Goal: Contribute content: Contribute content

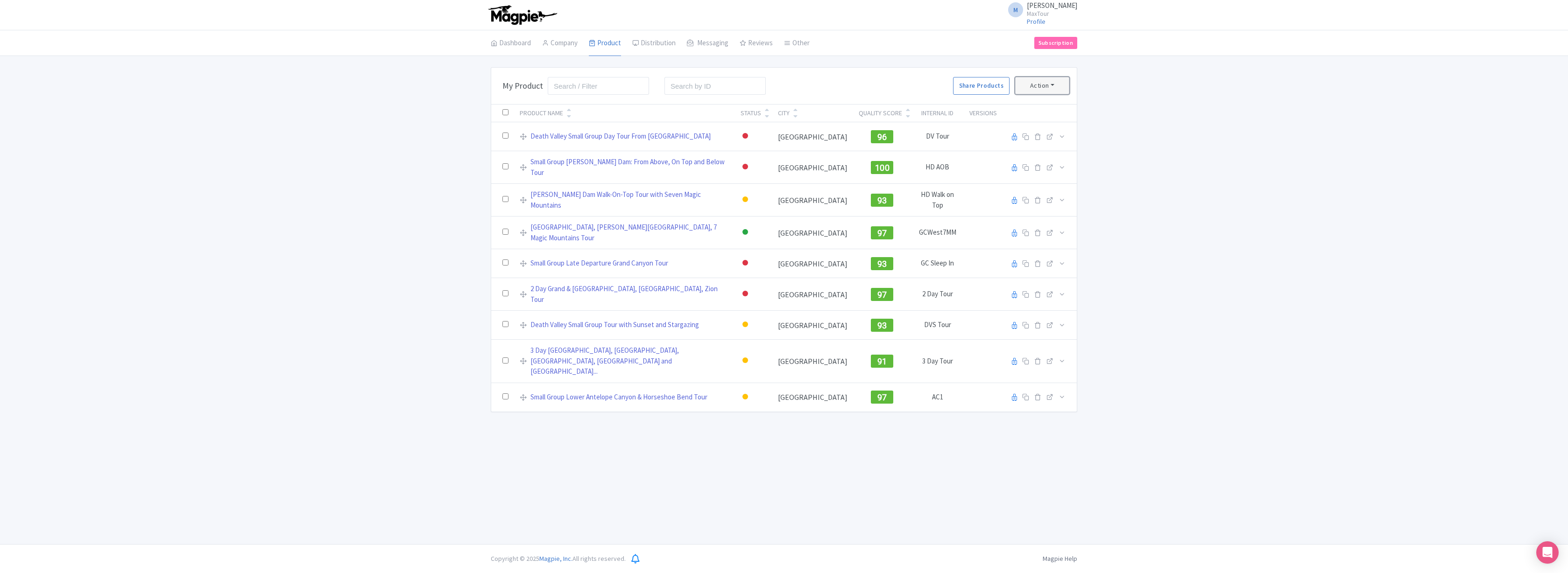
click at [1056, 82] on button "Action" at bounding box center [1042, 86] width 54 height 17
click at [963, 125] on link "Start with my Default template" at bounding box center [967, 126] width 114 height 15
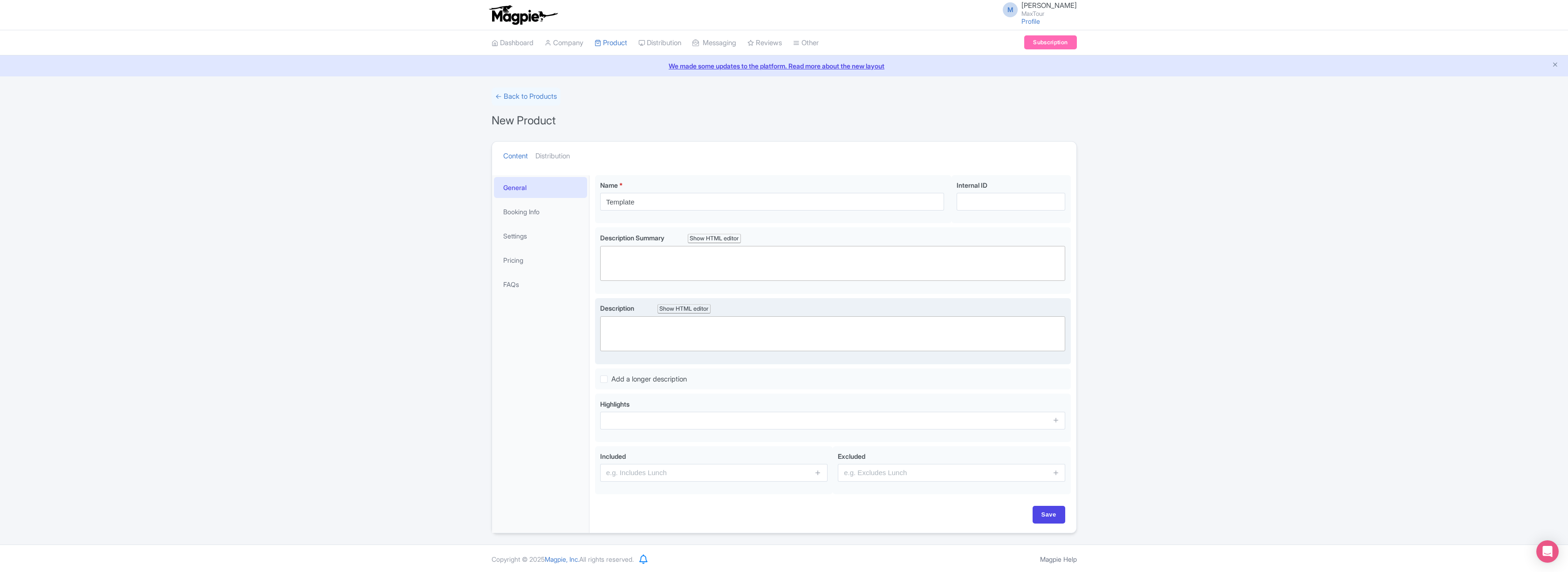
click at [626, 327] on trix-editor at bounding box center [833, 334] width 466 height 35
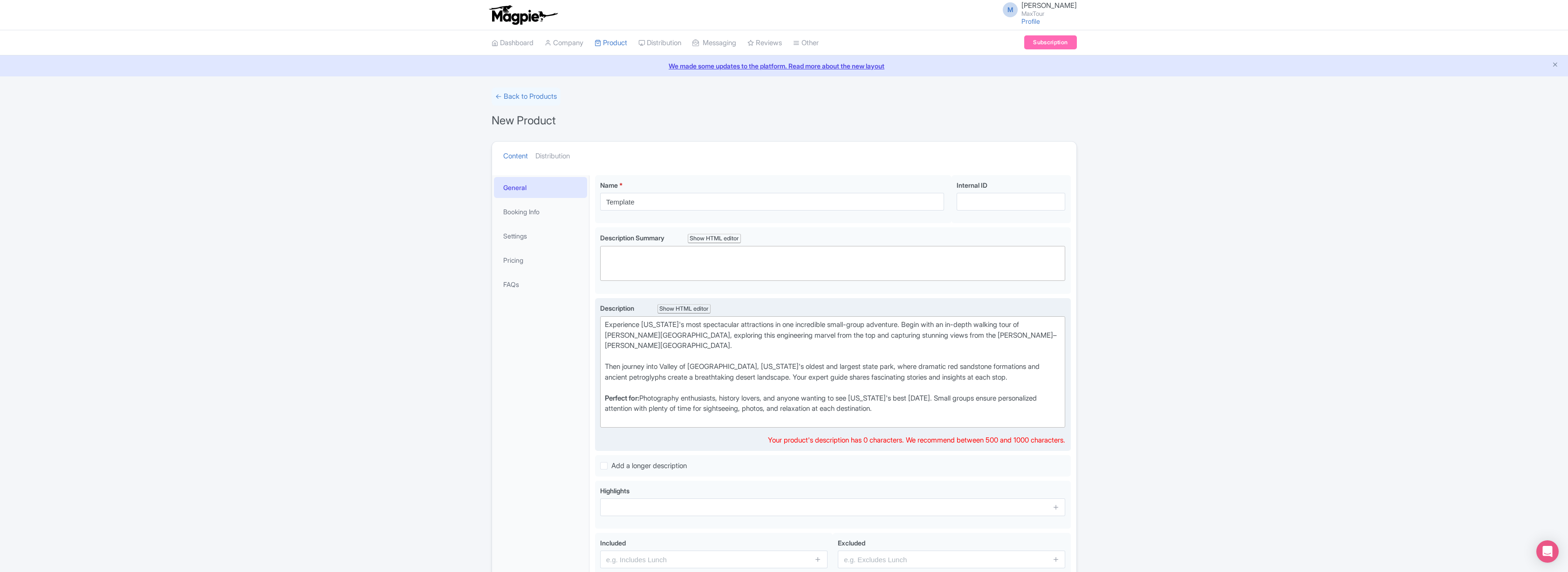
click at [733, 415] on div "Perfect for: Photography enthusiasts, history lovers, and anyone wanting to see…" at bounding box center [833, 409] width 456 height 32
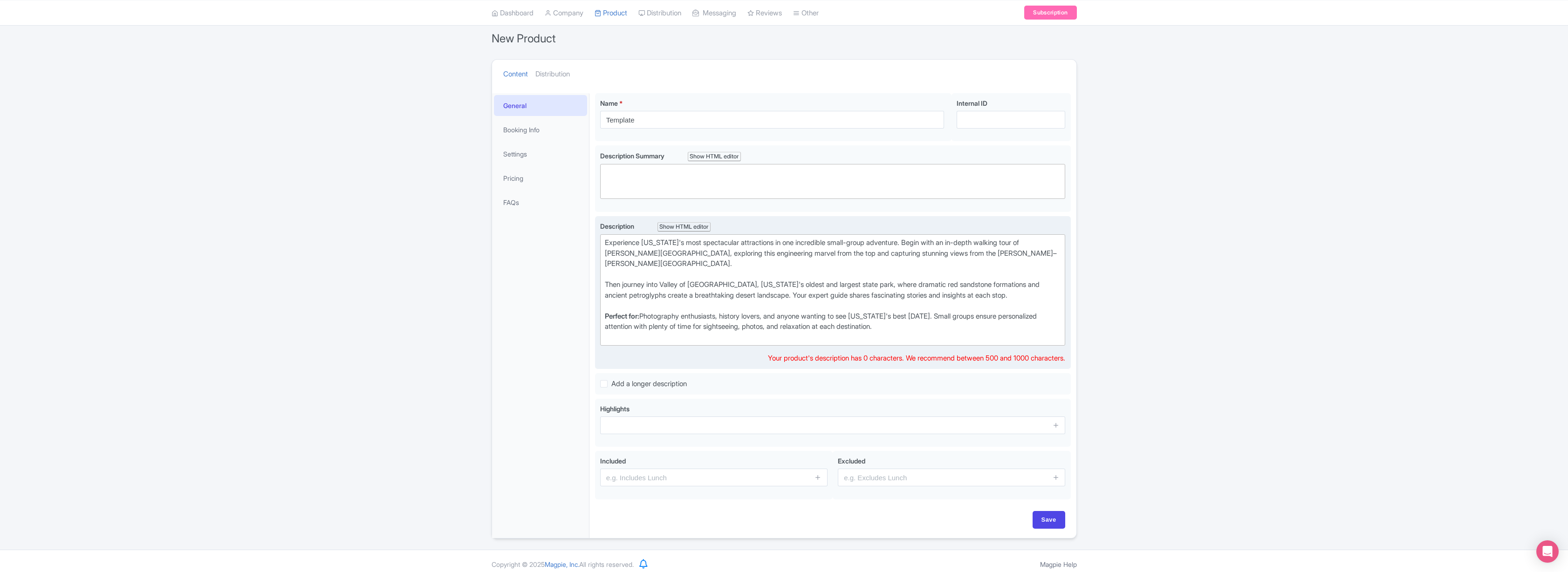
scroll to position [80, 0]
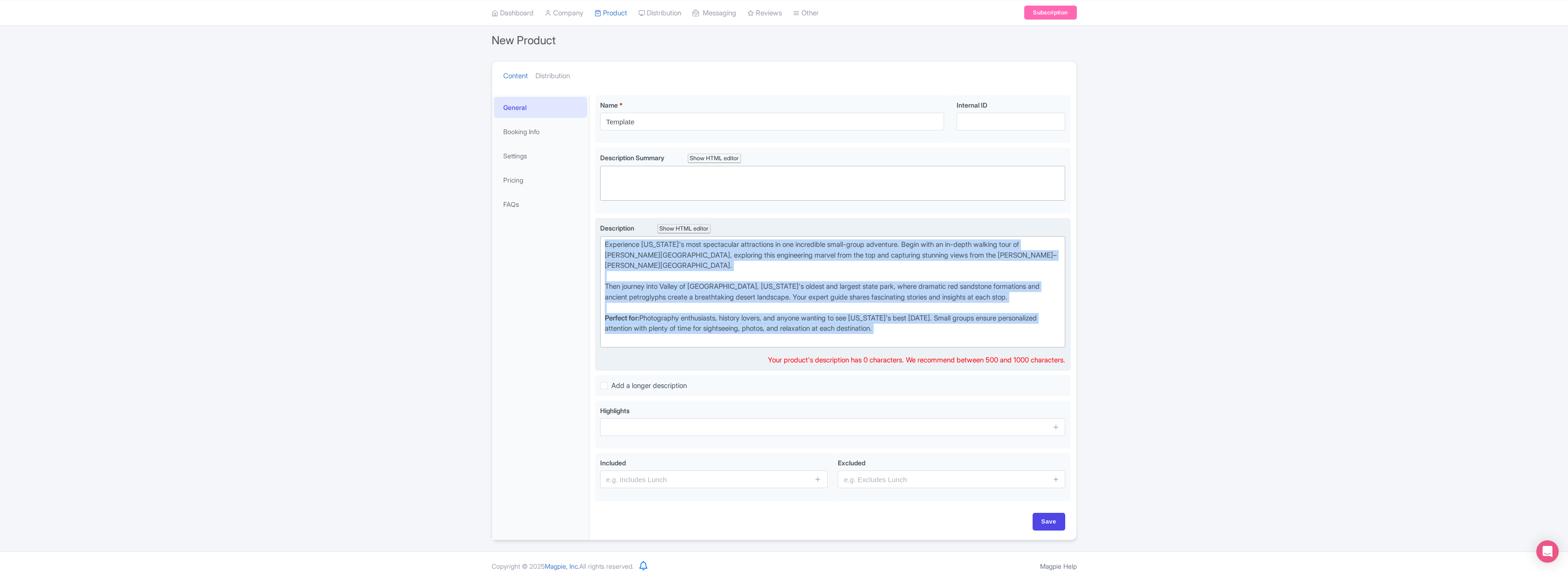
drag, startPoint x: 605, startPoint y: 244, endPoint x: 1062, endPoint y: 362, distance: 472.0
click at [1062, 362] on div "Description Show HTML editor Bold Italic Strikethrough Link Heading Quote Code …" at bounding box center [833, 295] width 466 height 143
type trix-editor "<div>Experience [US_STATE]'s most spectacular attractions in one incredible sma…"
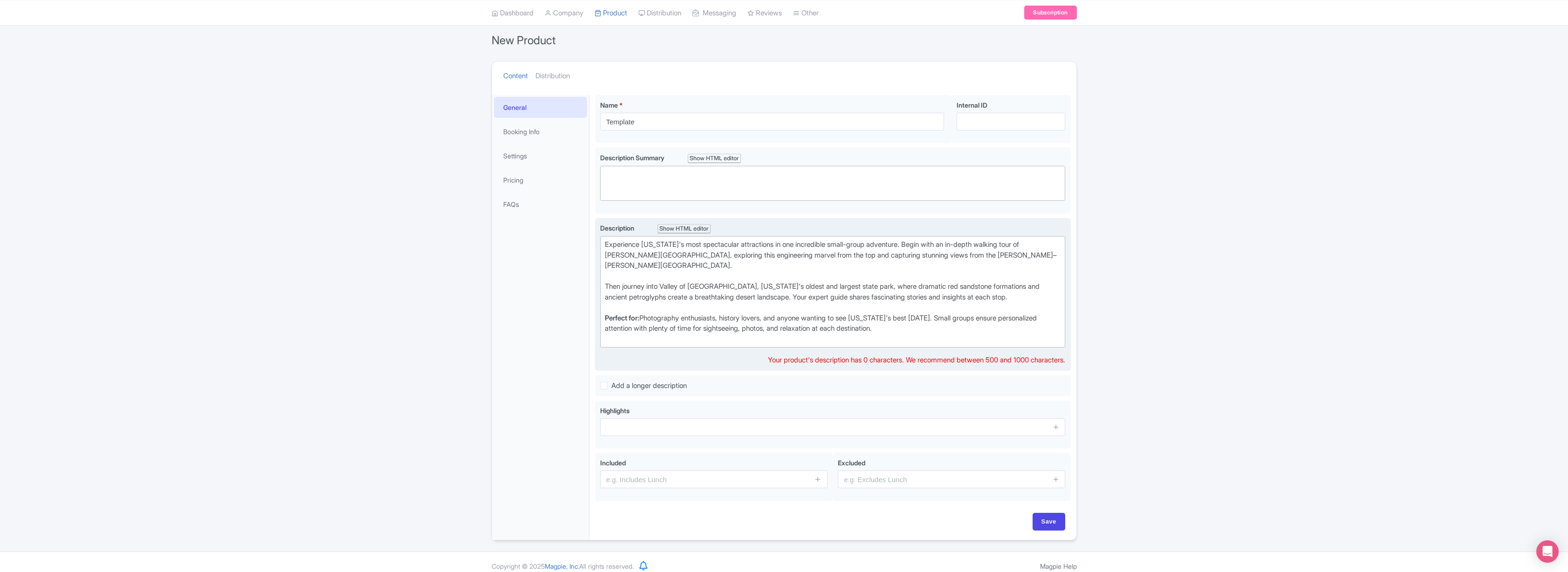
scroll to position [12, 0]
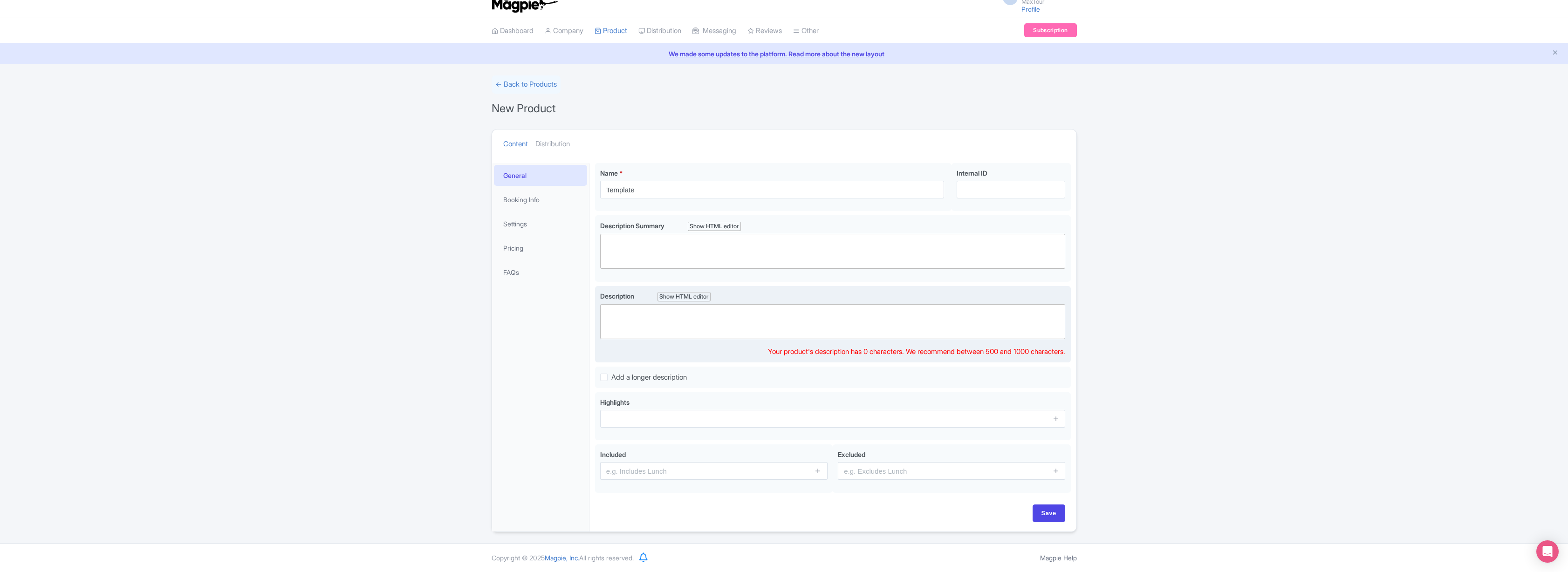
click at [639, 315] on trix-editor at bounding box center [833, 321] width 466 height 35
paste trix-editor "<div>Experience Nevada's most spectacular attractions in one incredible small-g…"
type trix-editor "<div>Experience Nevada's most spectacular attractions in one incredible small-g…"
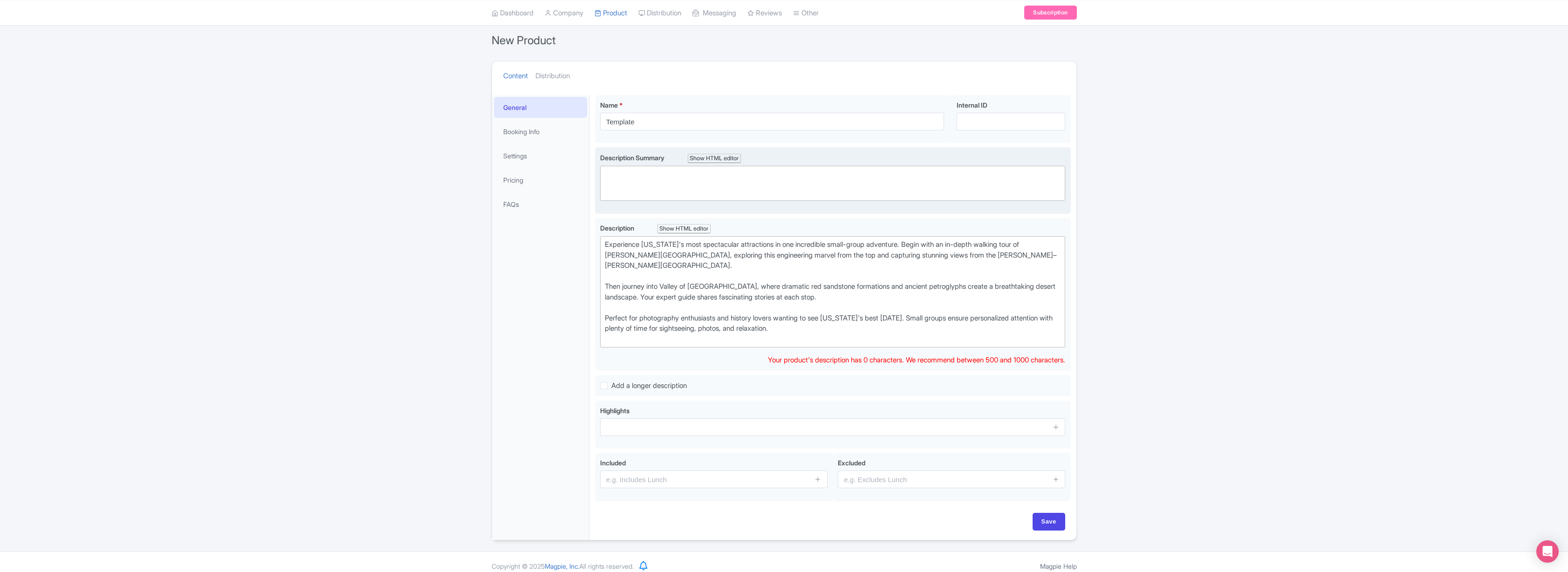
scroll to position [88, 0]
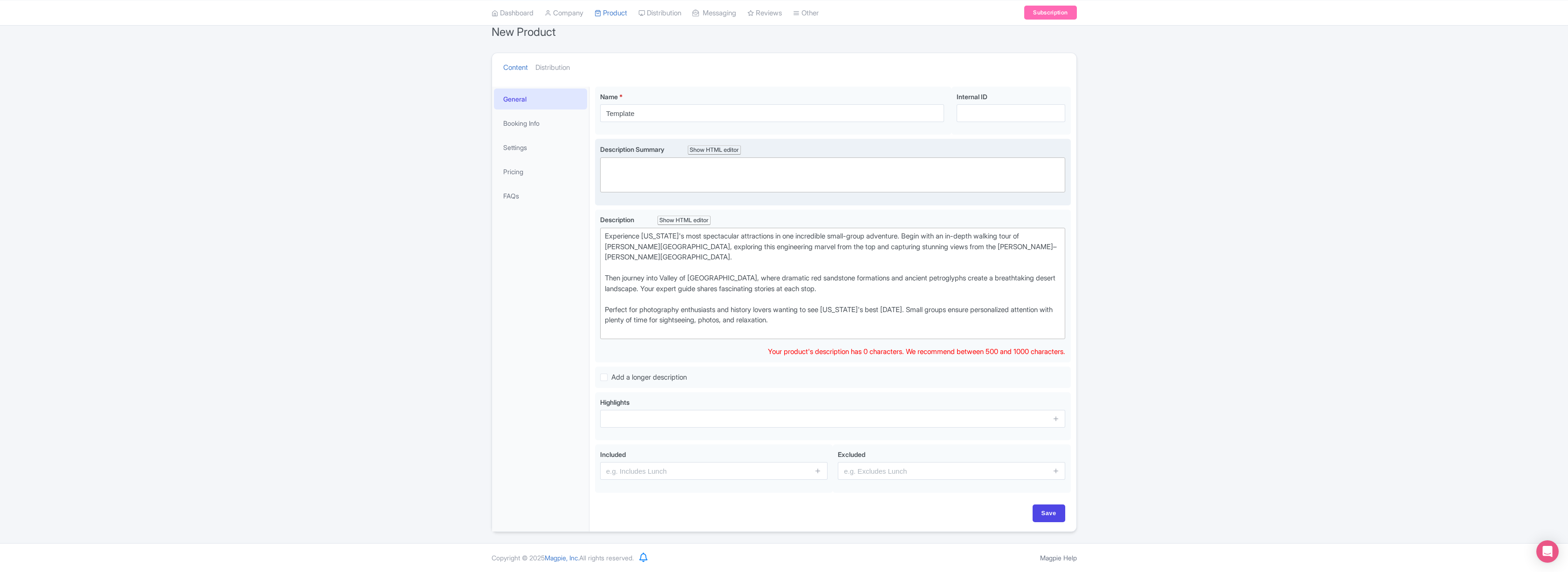
click at [663, 176] on trix-editor at bounding box center [833, 174] width 466 height 35
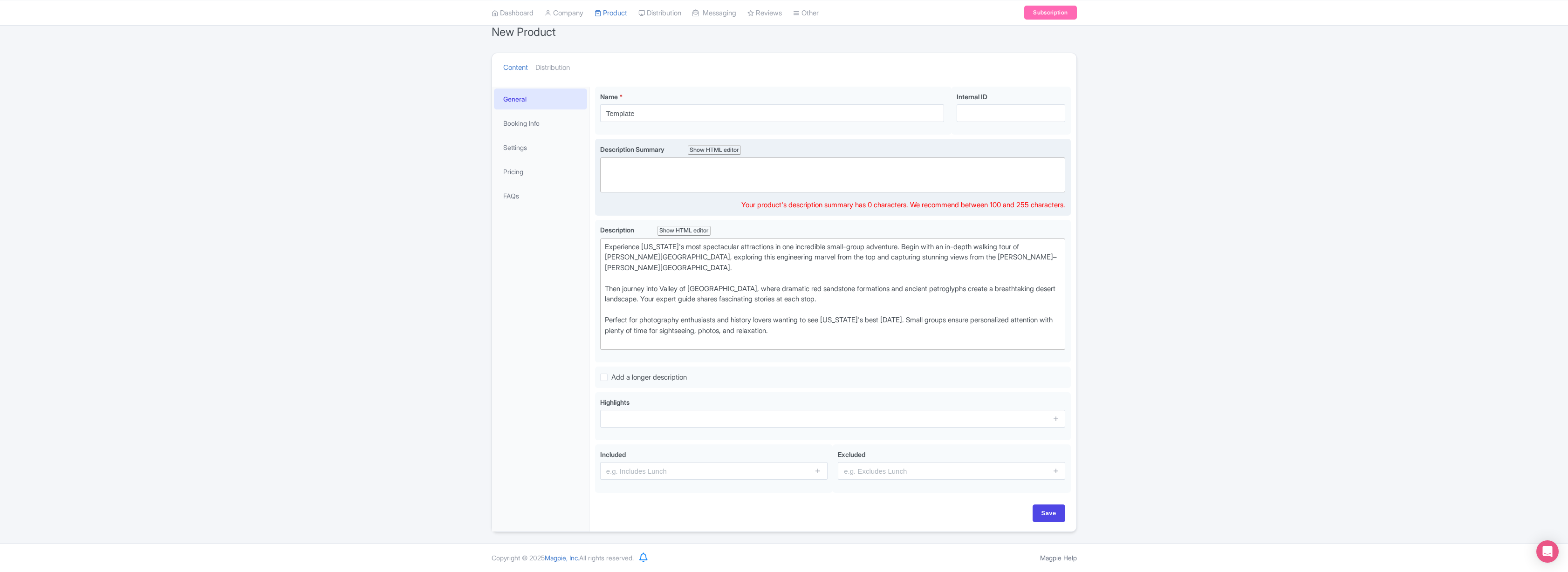
click at [630, 173] on trix-editor at bounding box center [833, 174] width 466 height 35
paste trix-editor "<div>Experience Nevada's top attractions in one day: explore Hoover Dam's engin…"
type trix-editor "<div>Experience Nevada's top attractions in one day: explore Hoover Dam's engin…"
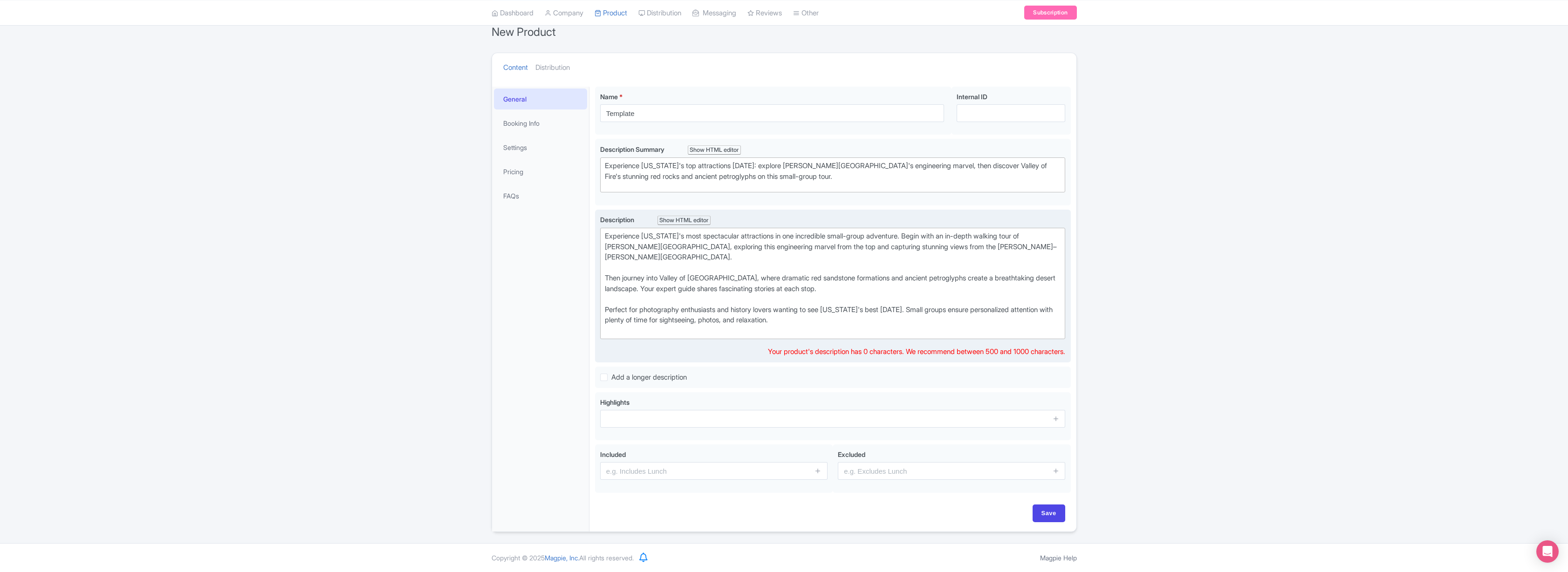
click at [791, 324] on div "Perfect for photography enthusiasts and history lovers wanting to see Nevada's …" at bounding box center [833, 320] width 456 height 32
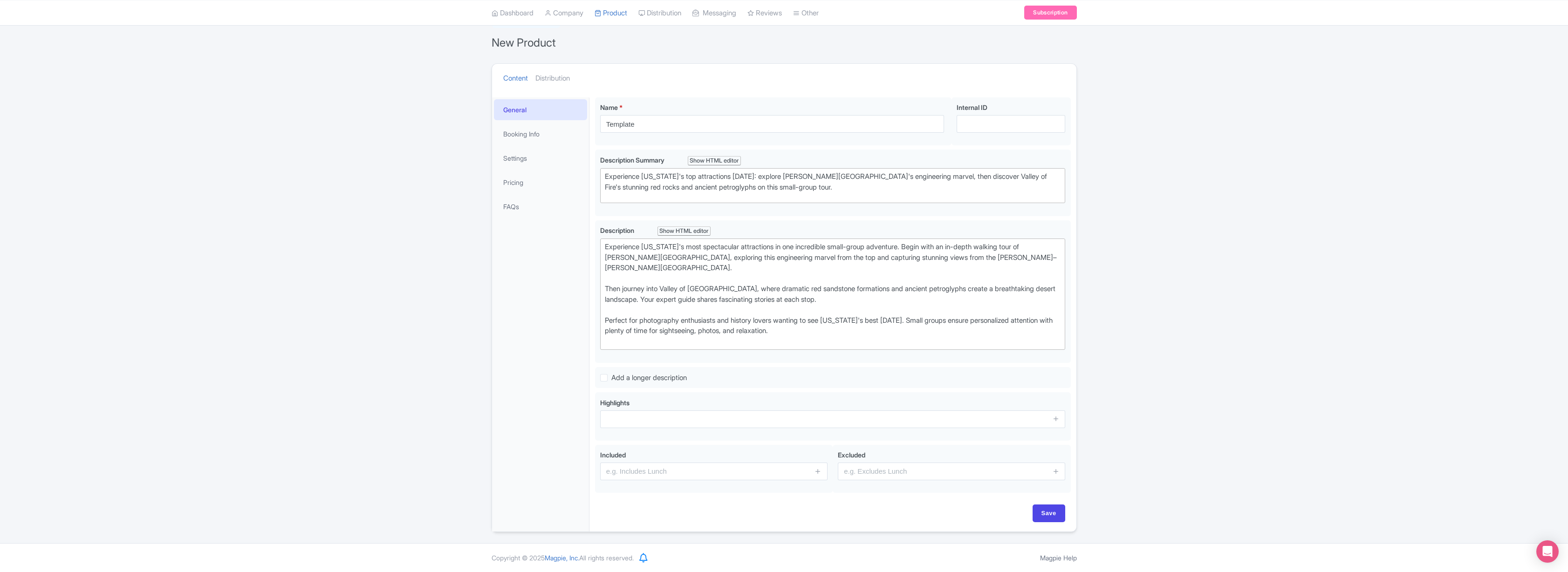
scroll to position [78, 0]
click at [1158, 331] on div "← Back to Products New Product Content Distribution Confirm Copy Operation Yes,…" at bounding box center [784, 271] width 1568 height 522
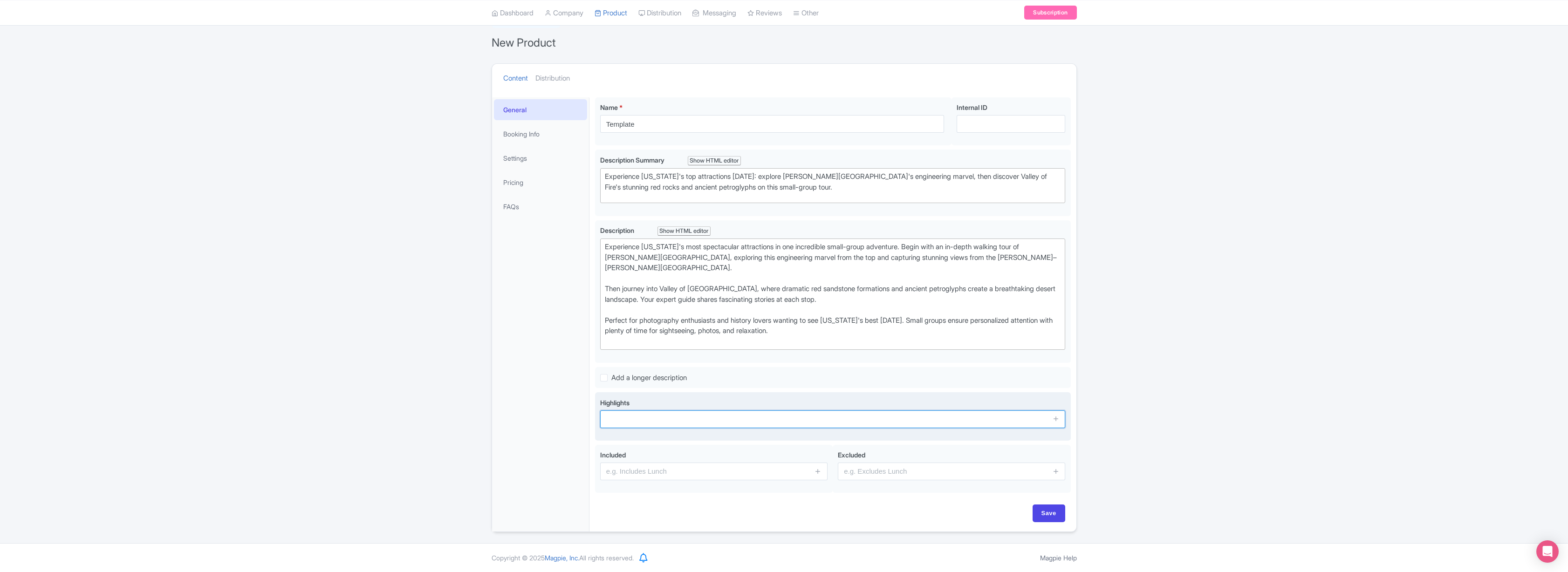
click at [636, 418] on input "text" at bounding box center [833, 419] width 466 height 18
click at [1056, 419] on icon at bounding box center [1056, 418] width 7 height 7
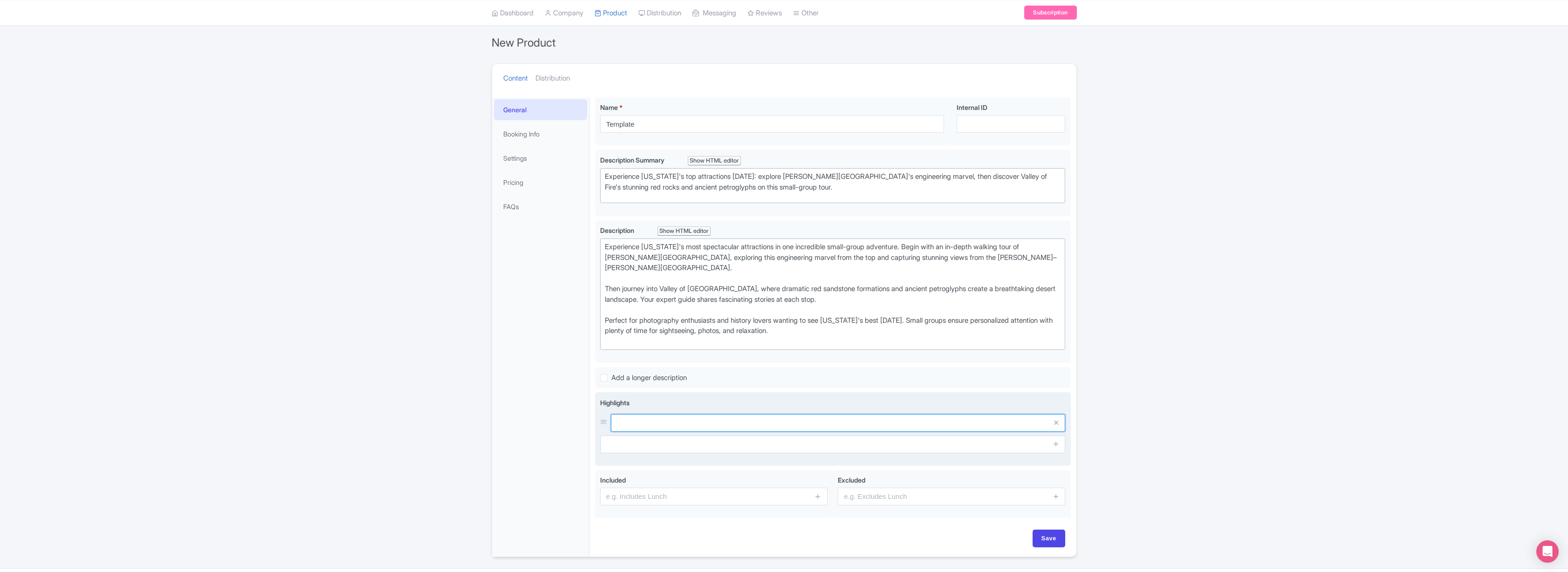
click at [664, 423] on input "text" at bounding box center [838, 423] width 455 height 18
type input "h"
type input "Hoover Dam"
click at [676, 445] on input "text" at bounding box center [833, 444] width 466 height 18
type input "Valley of Fire"
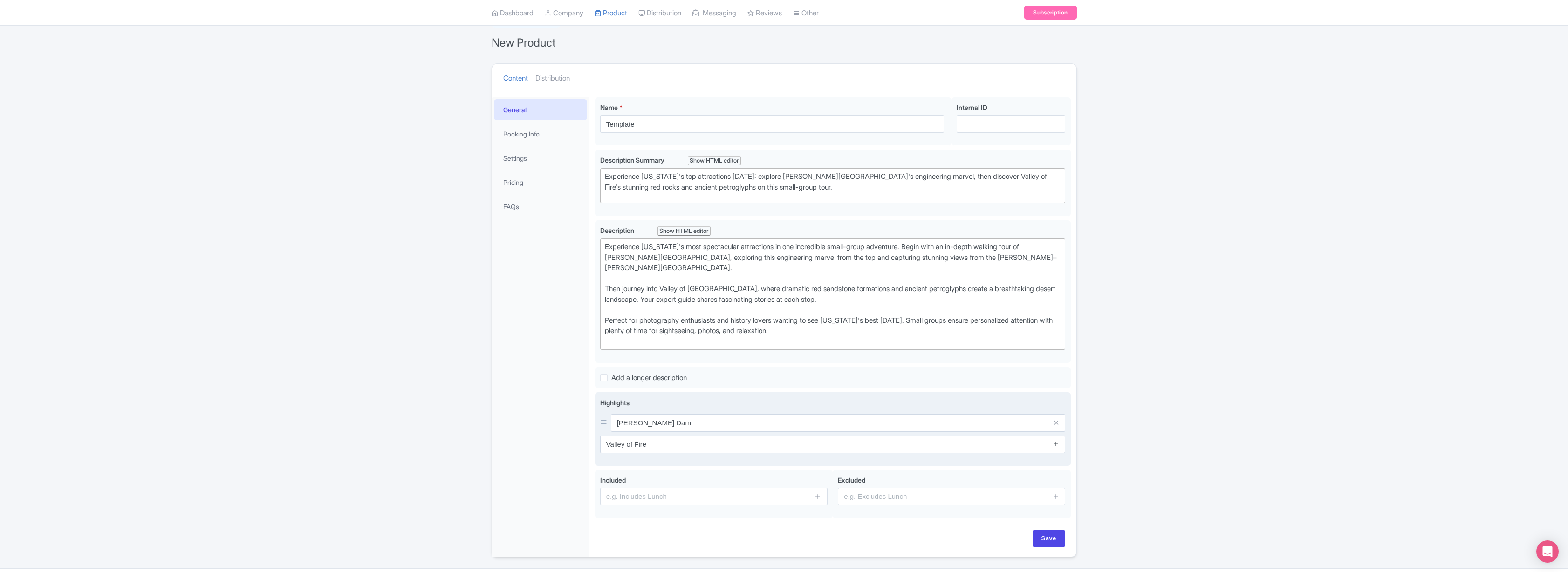
click at [1057, 442] on icon at bounding box center [1056, 443] width 7 height 7
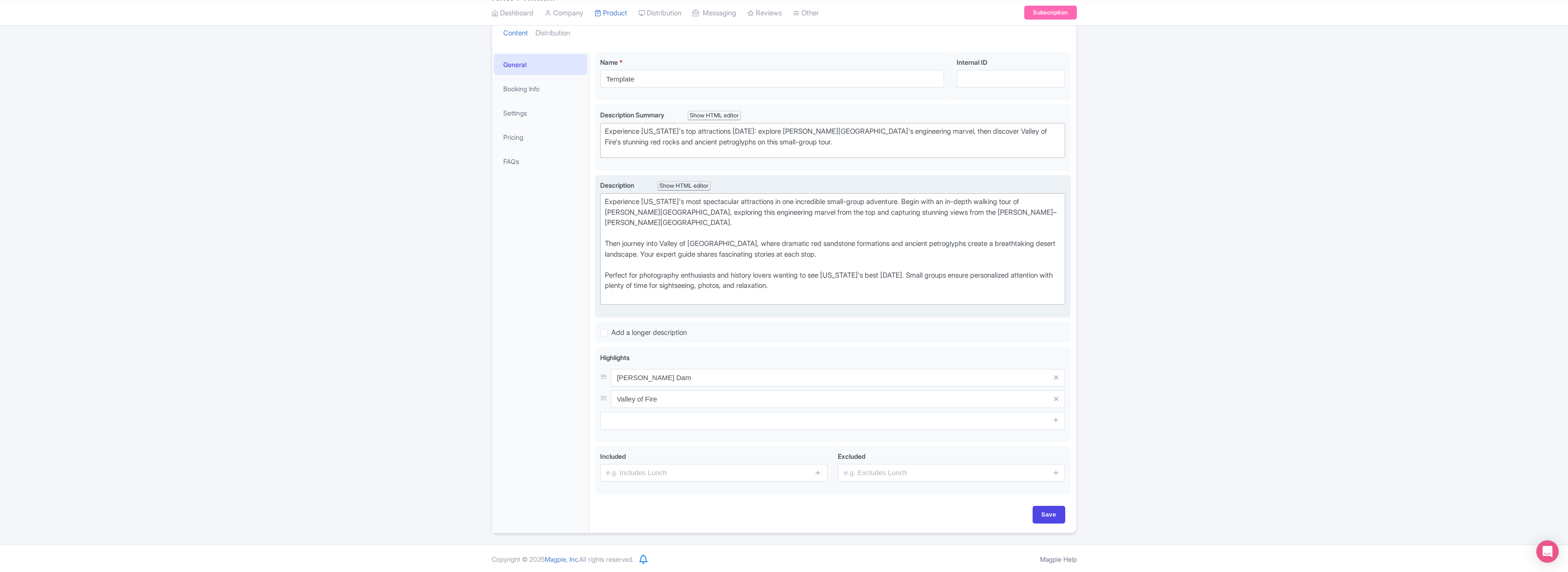
scroll to position [124, 0]
drag, startPoint x: 663, startPoint y: 377, endPoint x: 581, endPoint y: 371, distance: 82.2
click at [581, 371] on div "General Booking Info Settings Pricing FAQs Template Name * Template Your produc…" at bounding box center [784, 288] width 584 height 486
paste input "Guided Walking Tour of"
type input "Guided Walking Tour of Hoover Dam"
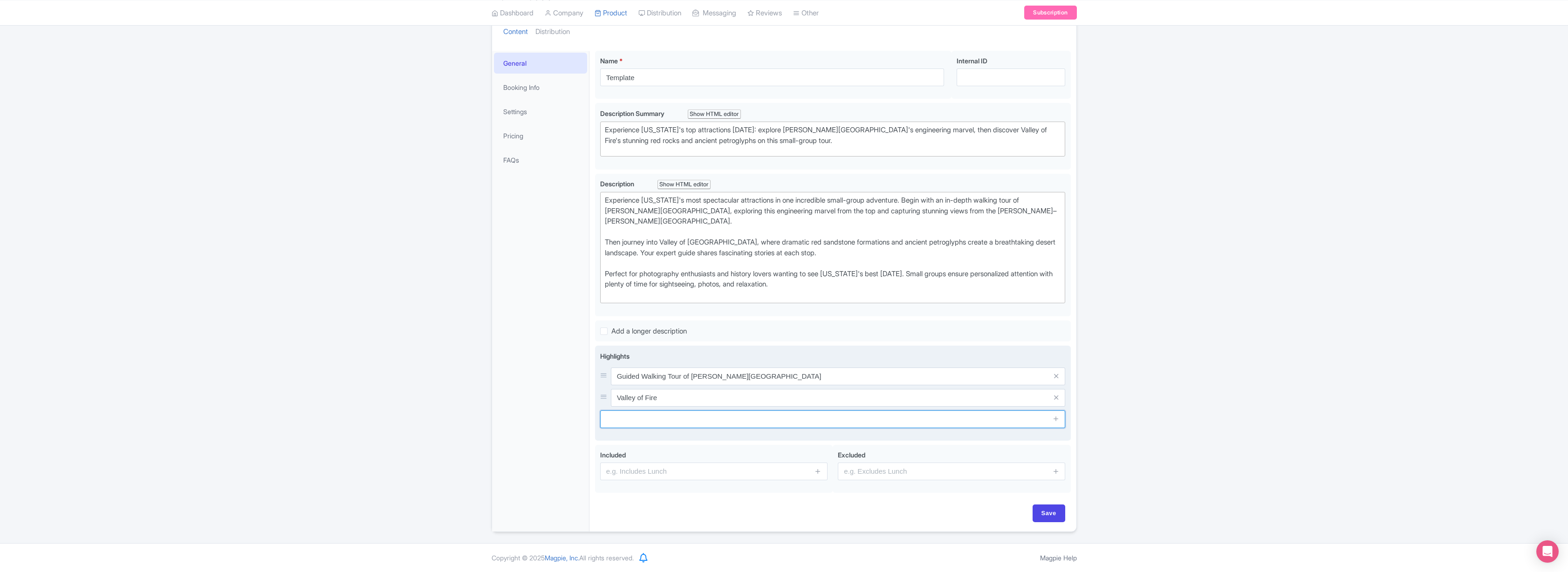
click at [660, 419] on input "text" at bounding box center [833, 419] width 466 height 18
type input "Small group experience"
click at [1054, 417] on icon at bounding box center [1056, 418] width 7 height 7
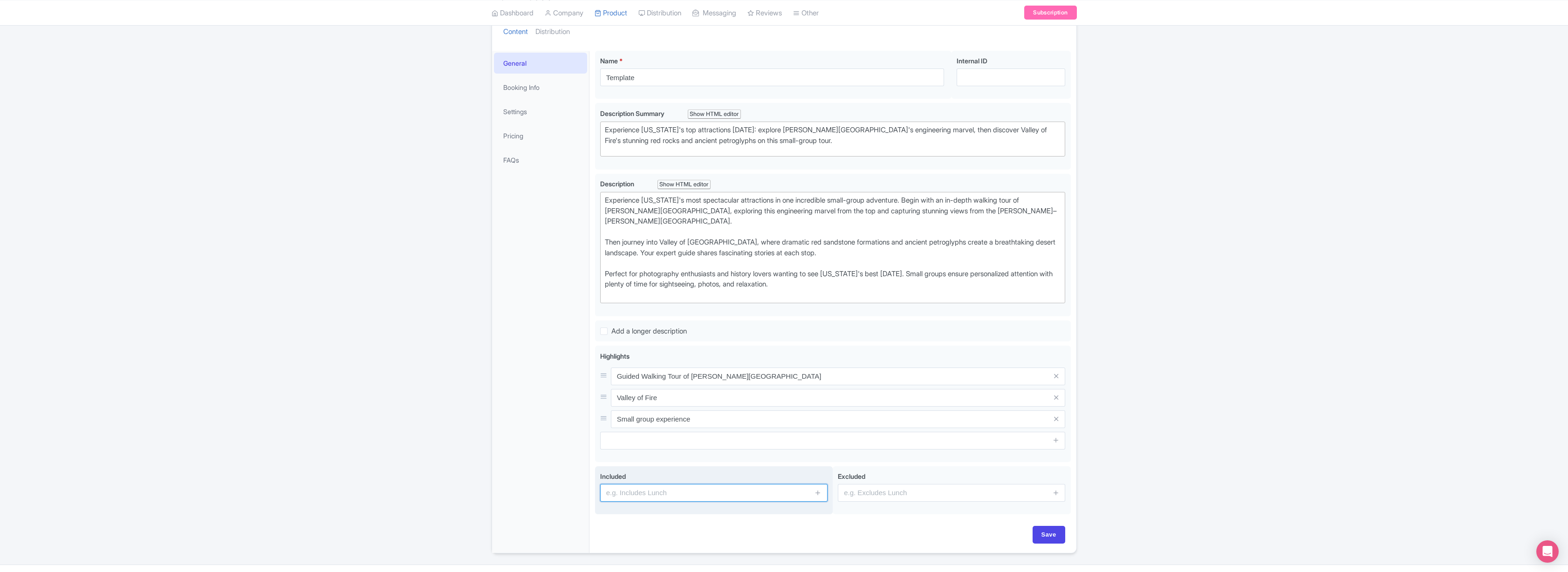
click at [661, 488] on input "text" at bounding box center [714, 492] width 228 height 18
type input "Door to door service"
click at [819, 491] on icon at bounding box center [818, 492] width 7 height 7
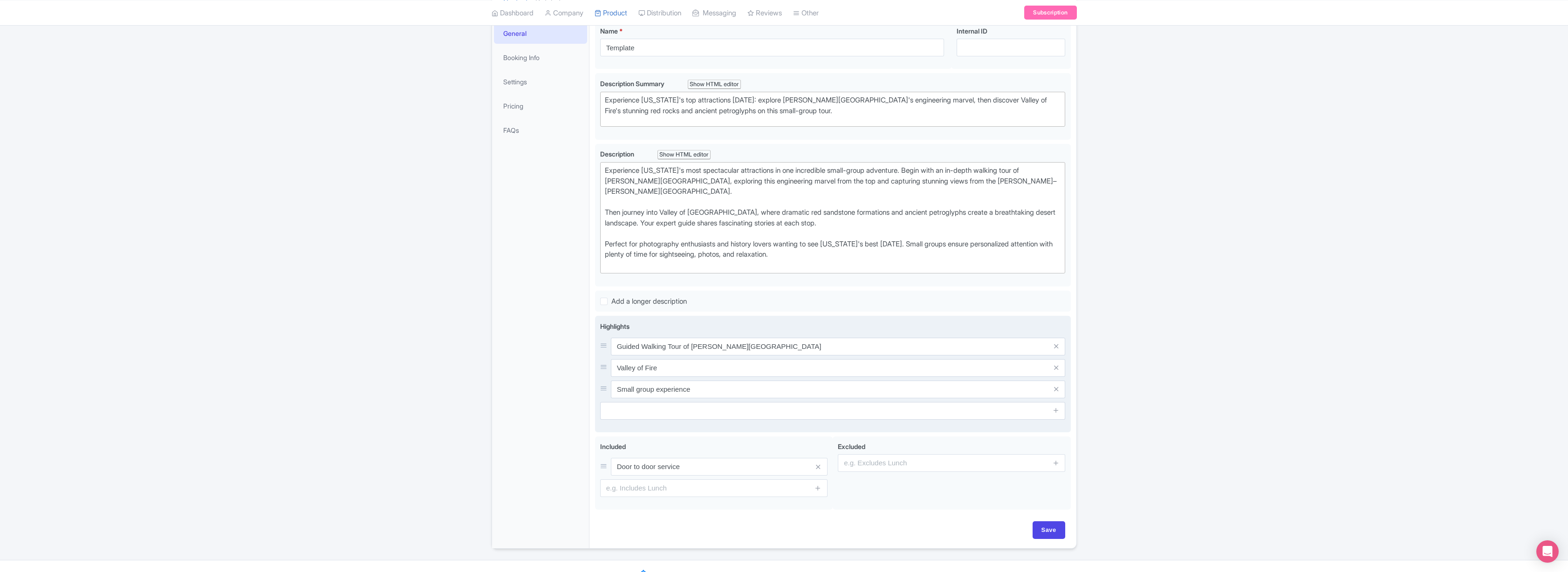
scroll to position [171, 0]
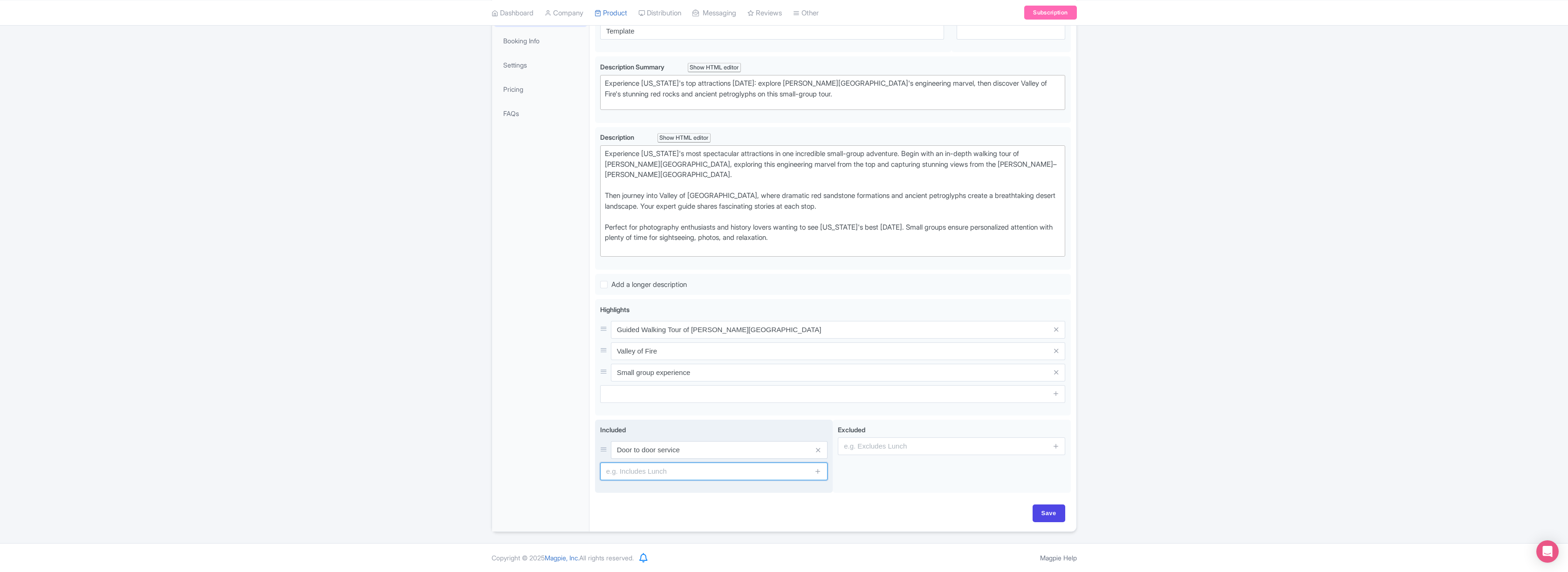
click at [634, 475] on input "text" at bounding box center [714, 471] width 228 height 18
type input "Bonus stops"
click at [818, 472] on icon at bounding box center [818, 471] width 7 height 7
click at [764, 495] on input "text" at bounding box center [714, 492] width 228 height 18
type input "Valley of Fire guided tour"
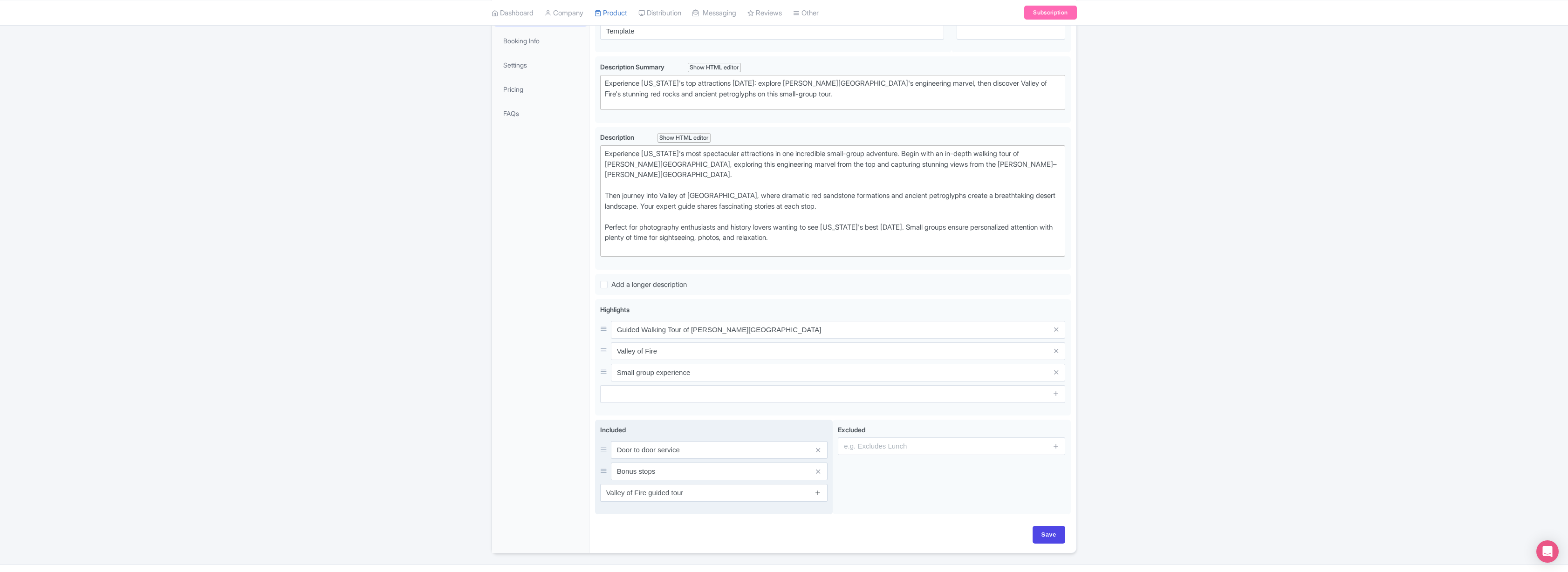
click at [819, 491] on icon at bounding box center [818, 492] width 7 height 7
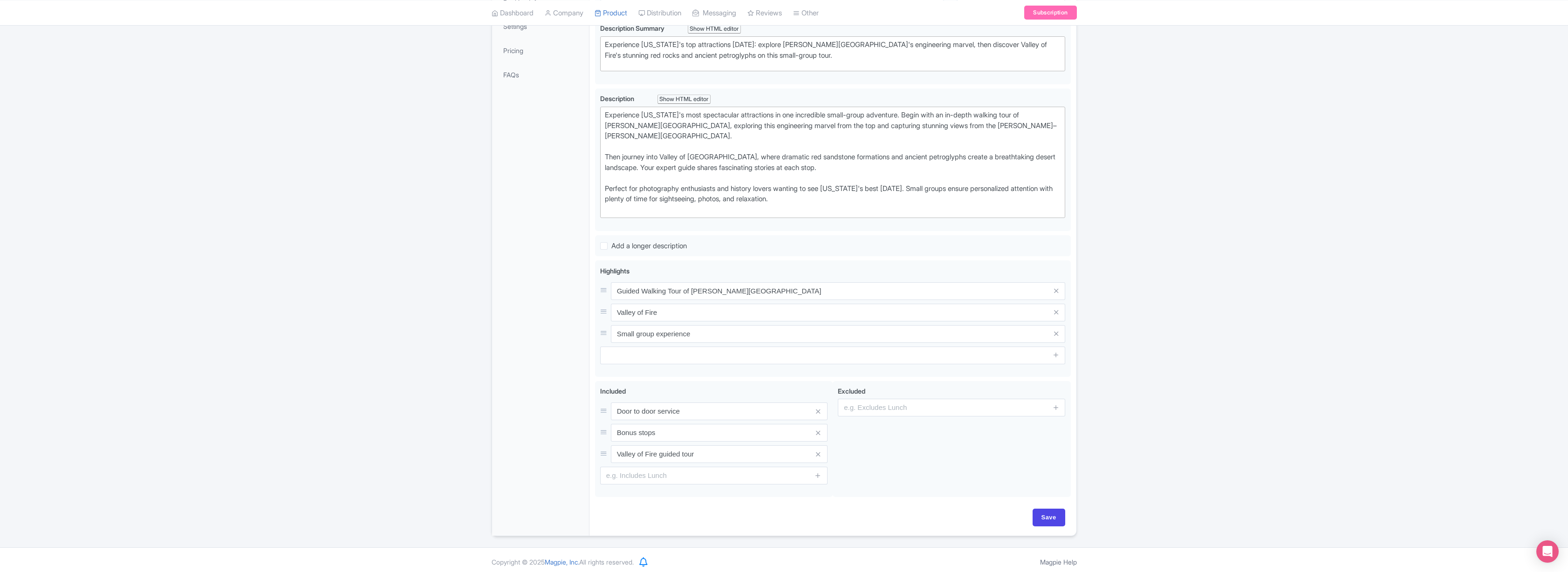
scroll to position [214, 0]
click at [772, 470] on input "text" at bounding box center [714, 471] width 228 height 18
type input "Hoover Dam guided tour"
click at [816, 470] on icon at bounding box center [818, 471] width 7 height 7
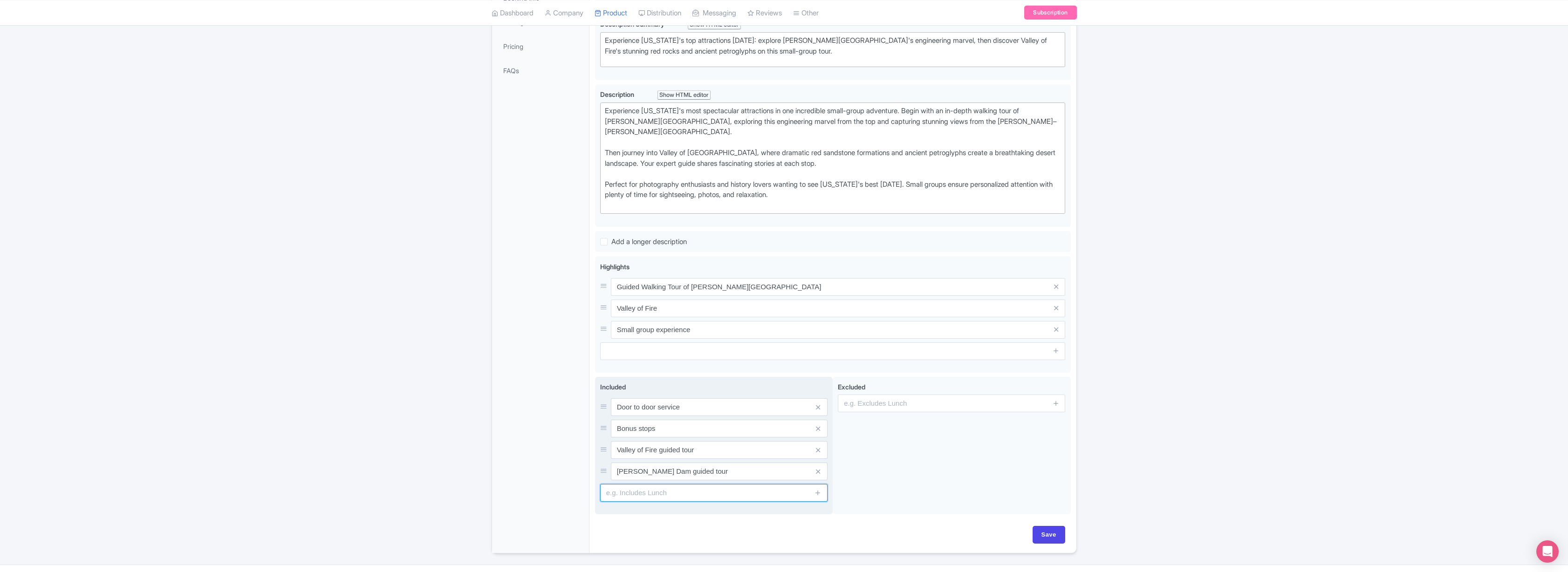
click at [643, 497] on input "text" at bounding box center [714, 492] width 228 height 18
type input "Lunch"
click at [536, 446] on div "General Booking Info Settings Pricing FAQs" at bounding box center [541, 257] width 98 height 592
click at [818, 494] on icon at bounding box center [818, 492] width 7 height 7
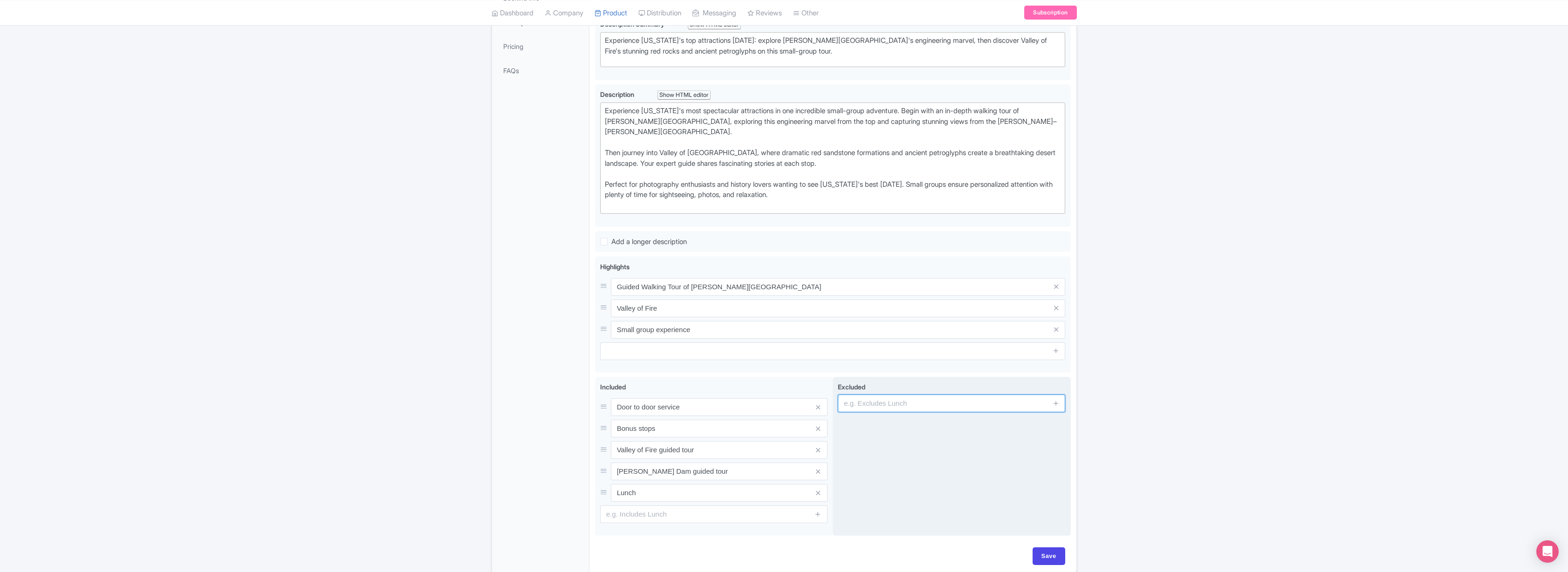
click at [879, 401] on input "text" at bounding box center [951, 403] width 228 height 18
type input "Dinner"
click at [1056, 402] on icon at bounding box center [1056, 402] width 7 height 7
click at [993, 429] on input "text" at bounding box center [951, 428] width 228 height 18
type input "Tour guide gratuity"
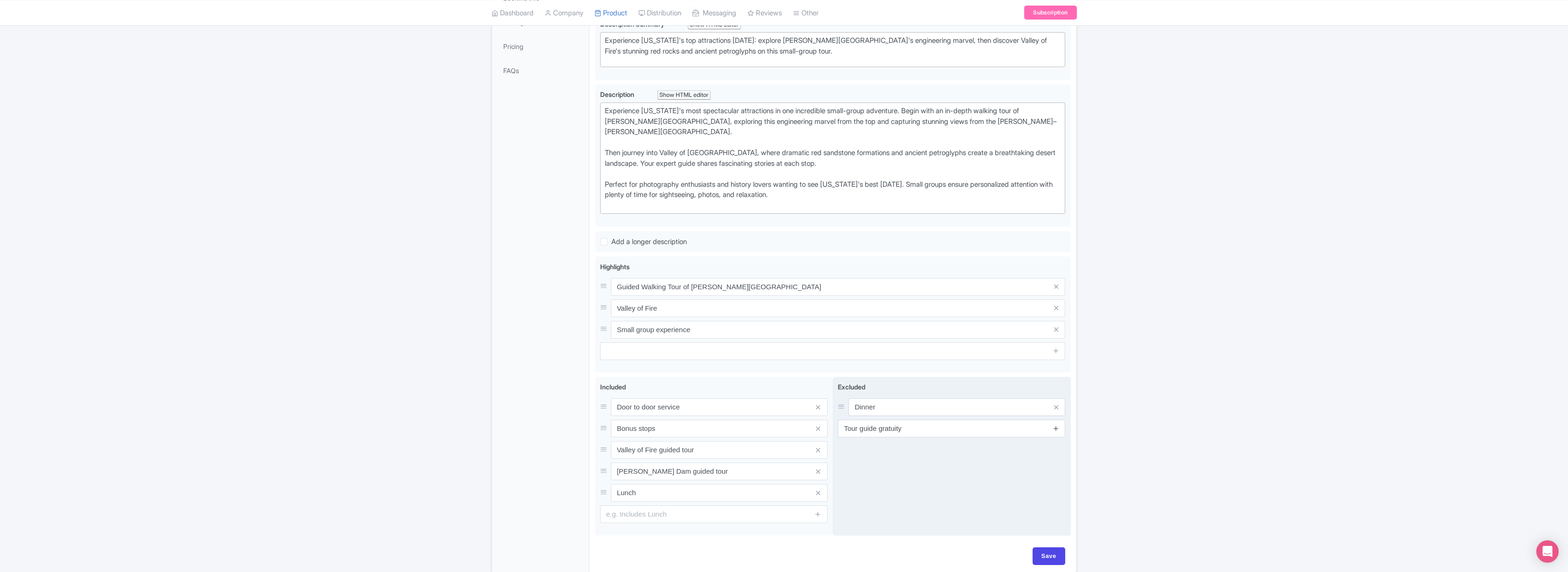
click at [1056, 428] on icon at bounding box center [1056, 428] width 7 height 7
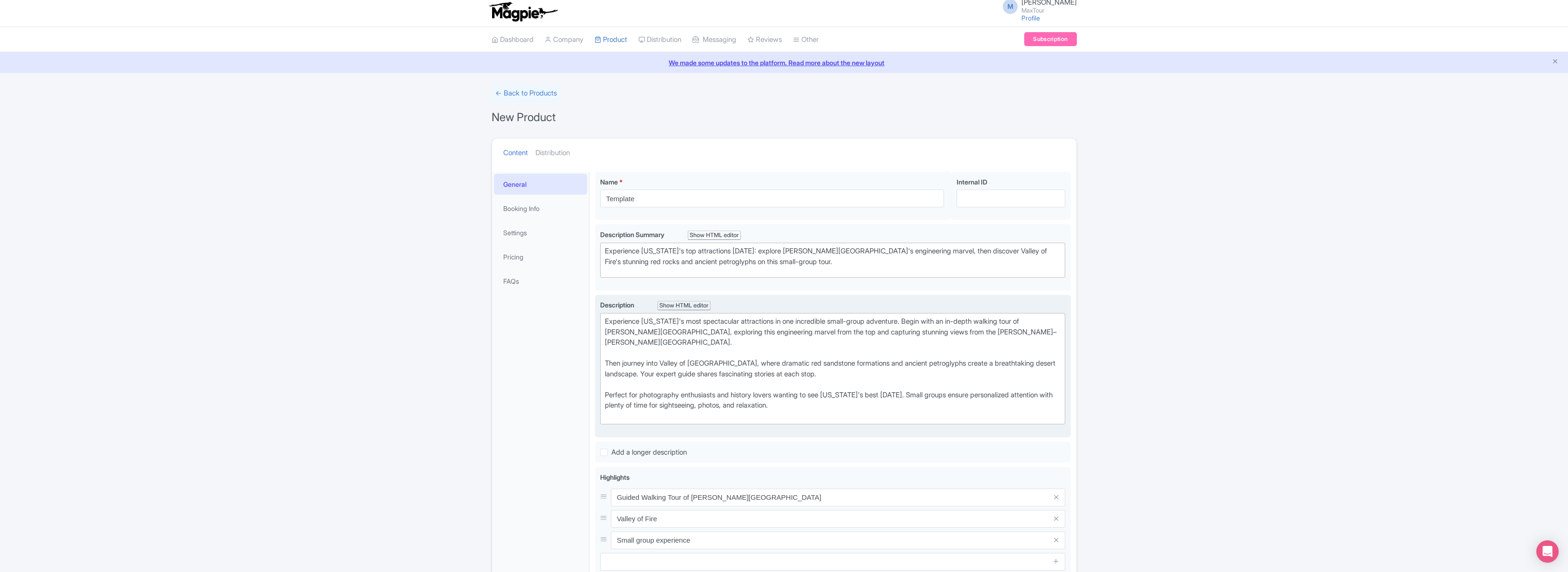
scroll to position [0, 0]
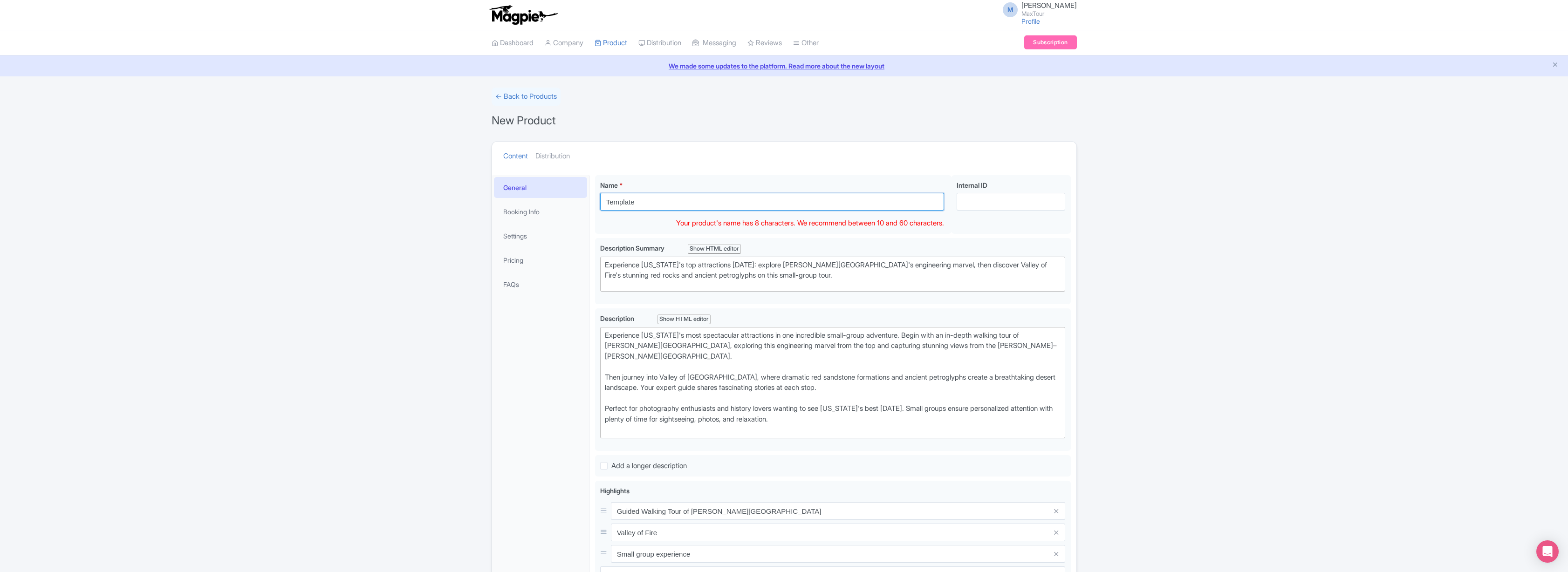
drag, startPoint x: 628, startPoint y: 201, endPoint x: 570, endPoint y: 196, distance: 58.2
click at [570, 196] on div "General Booking Info Settings Pricing FAQs Template Name * Template Your produc…" at bounding box center [784, 484] width 584 height 629
paste input "Hoover Dam & Valley of Fire Tour"
type input "[PERSON_NAME] Dam & Valley of Fire Tour from [GEOGRAPHIC_DATA]"
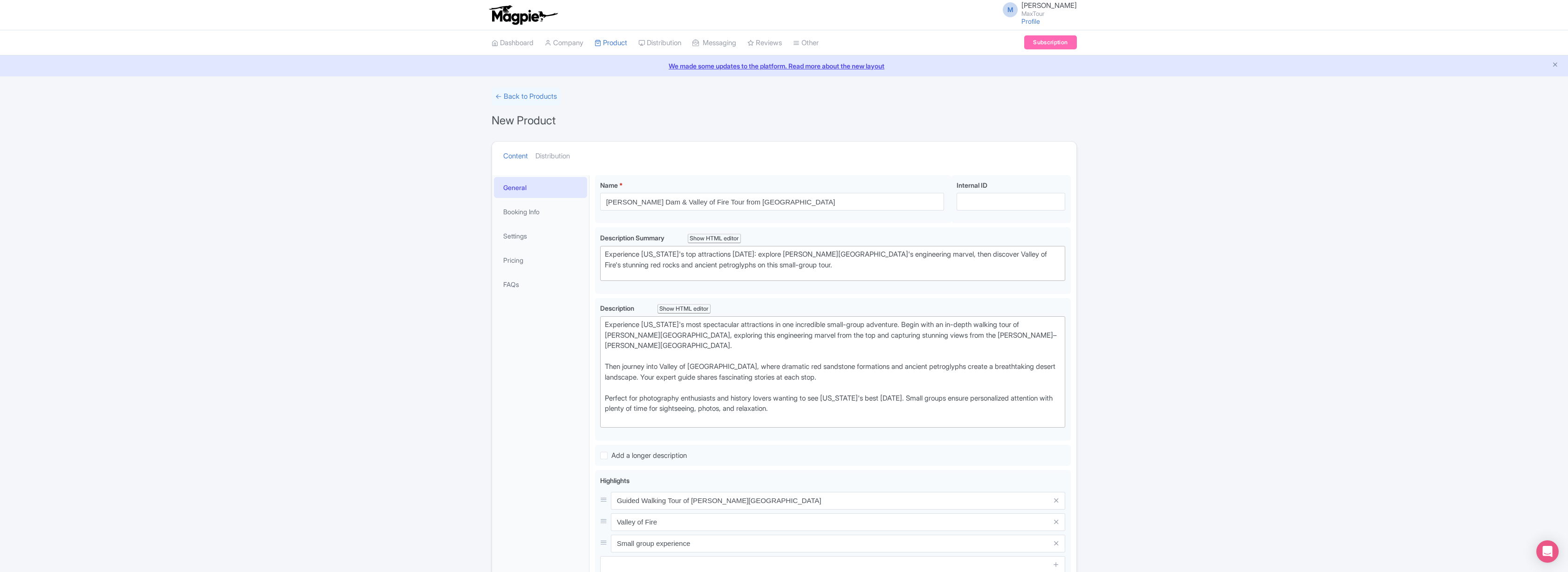
click at [880, 166] on ul "Content Distribution" at bounding box center [771, 156] width 542 height 29
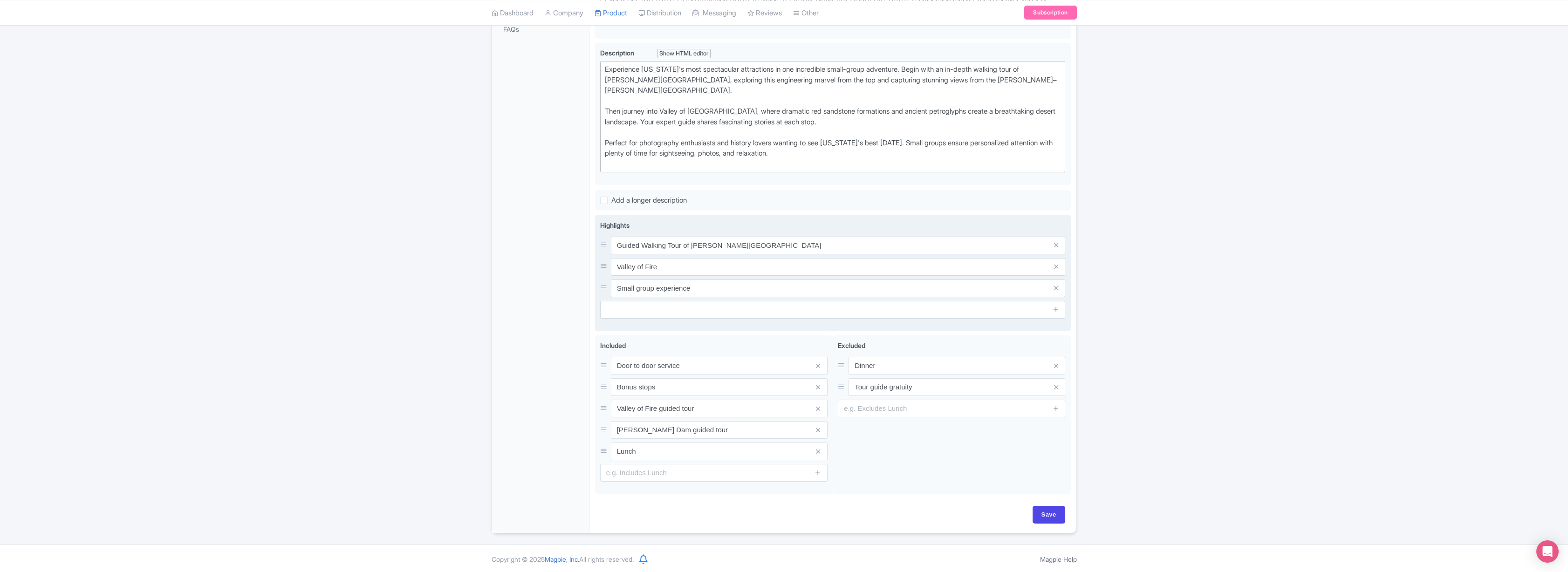
scroll to position [257, 0]
click at [1051, 510] on input "Save" at bounding box center [1048, 513] width 32 height 18
type input "Saving..."
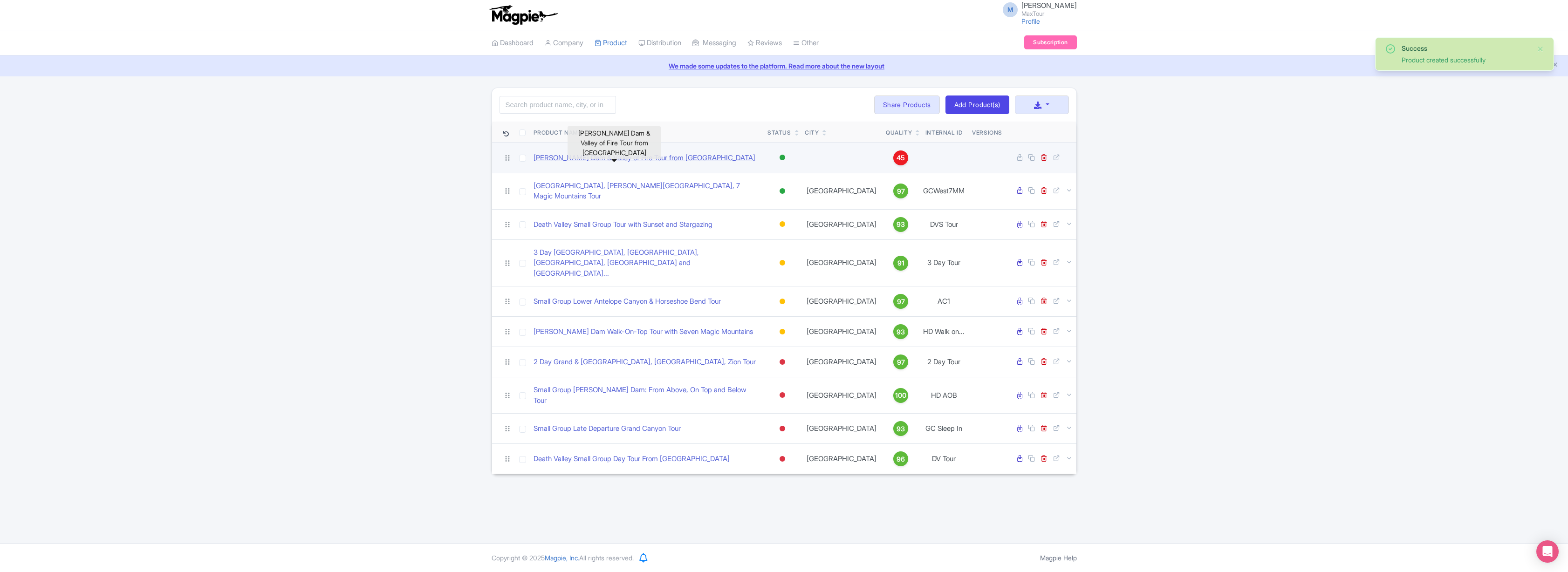
click at [629, 157] on link "[PERSON_NAME] Dam & Valley of Fire Tour from [GEOGRAPHIC_DATA]" at bounding box center [644, 158] width 222 height 11
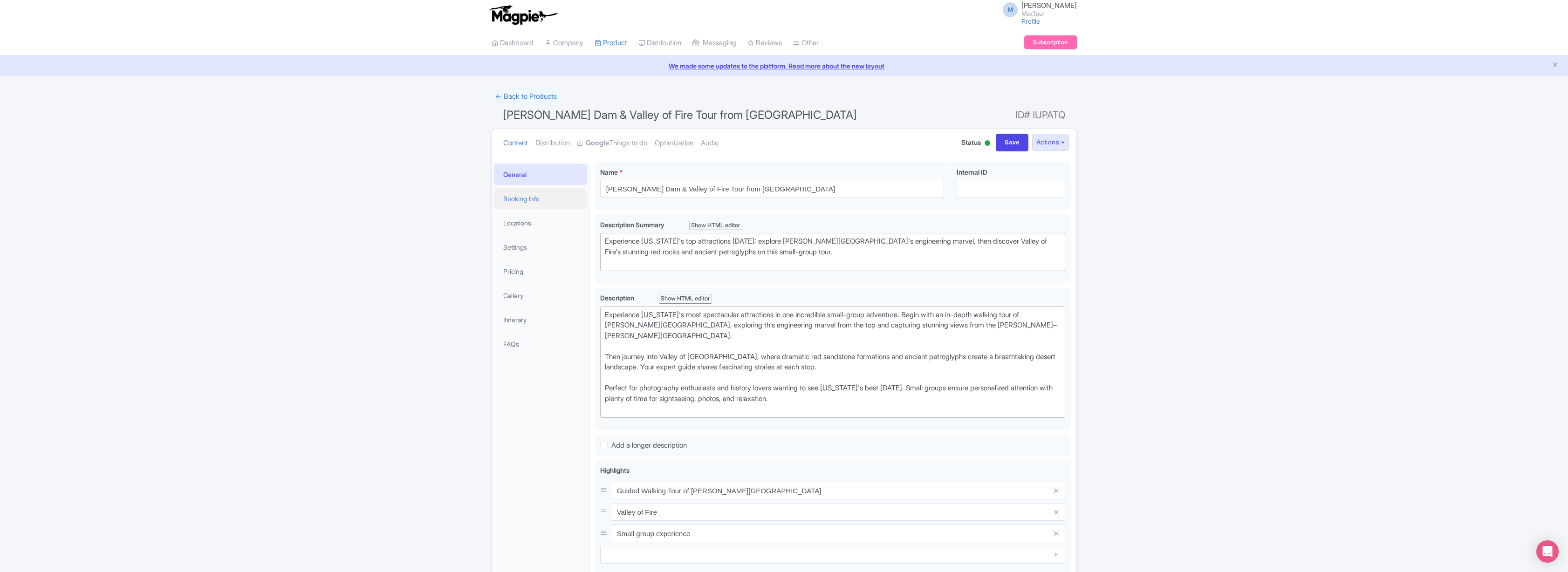
click at [530, 196] on link "Booking Info" at bounding box center [541, 199] width 93 height 21
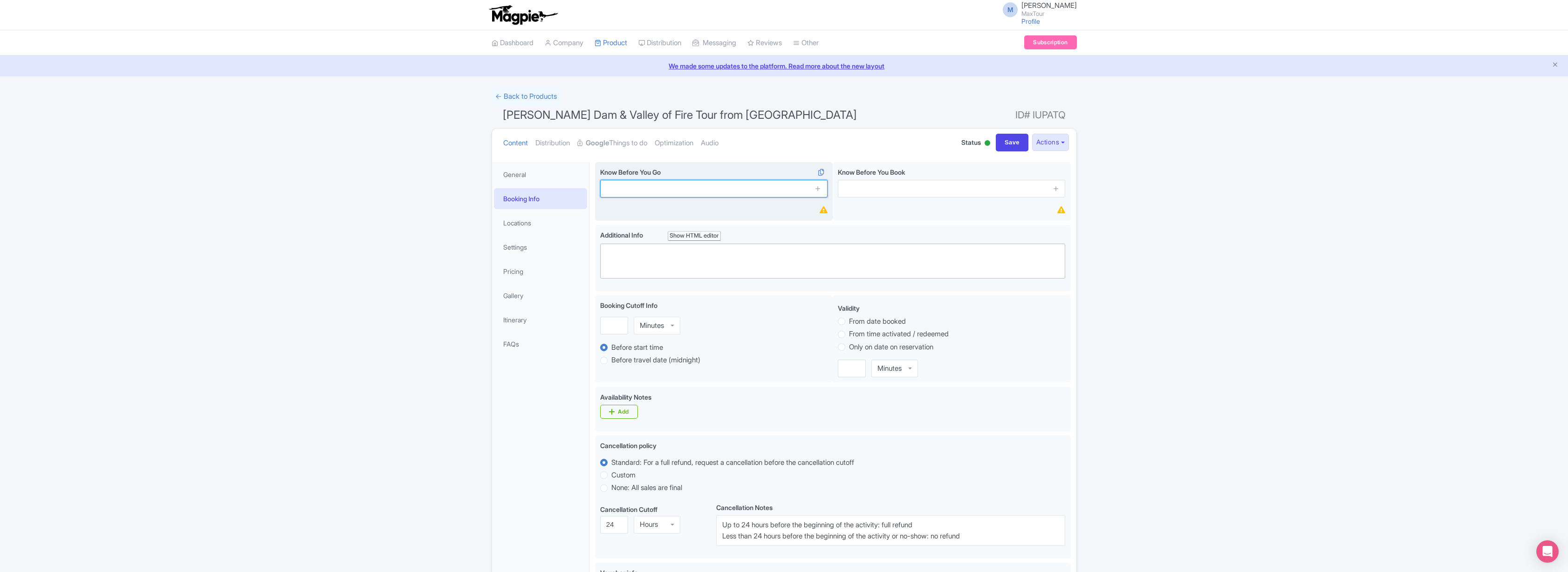
click at [749, 189] on input "text" at bounding box center [714, 188] width 228 height 18
type input "Direct hotel pick up"
click at [818, 188] on icon at bounding box center [818, 188] width 7 height 7
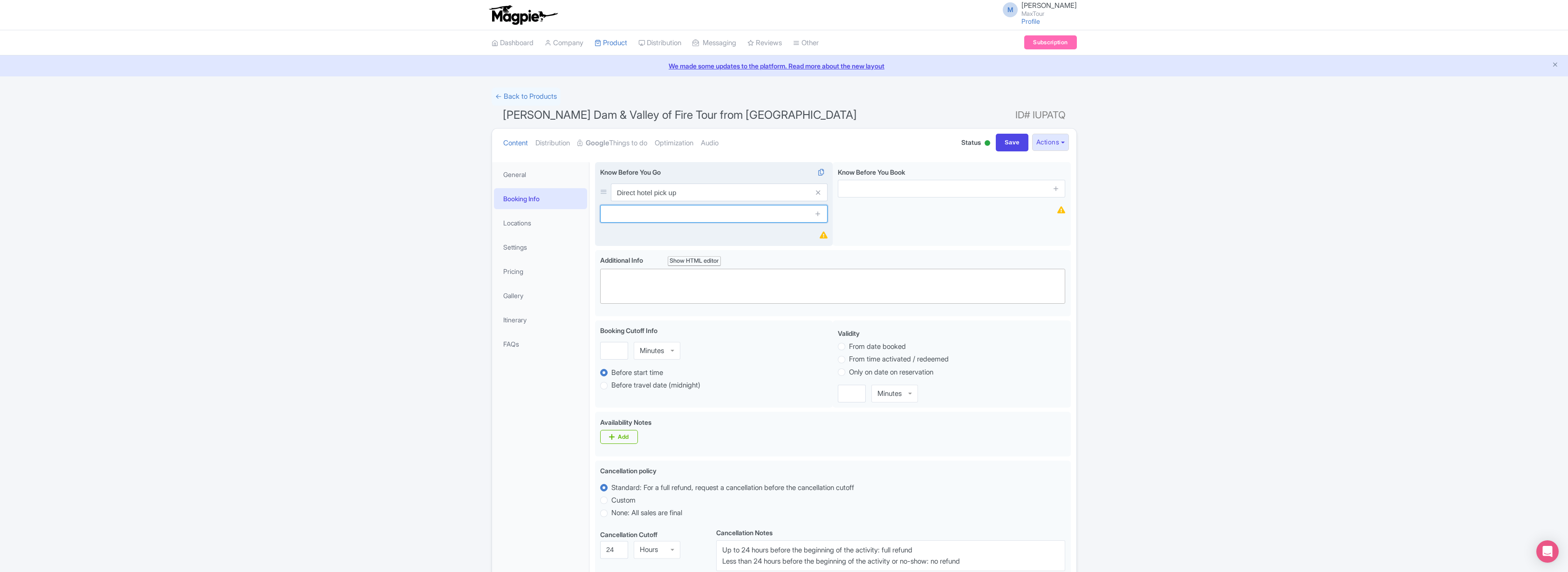
click at [650, 215] on input "text" at bounding box center [714, 213] width 228 height 18
type input "Lunch is included in this tour."
click at [818, 214] on icon at bounding box center [818, 213] width 7 height 7
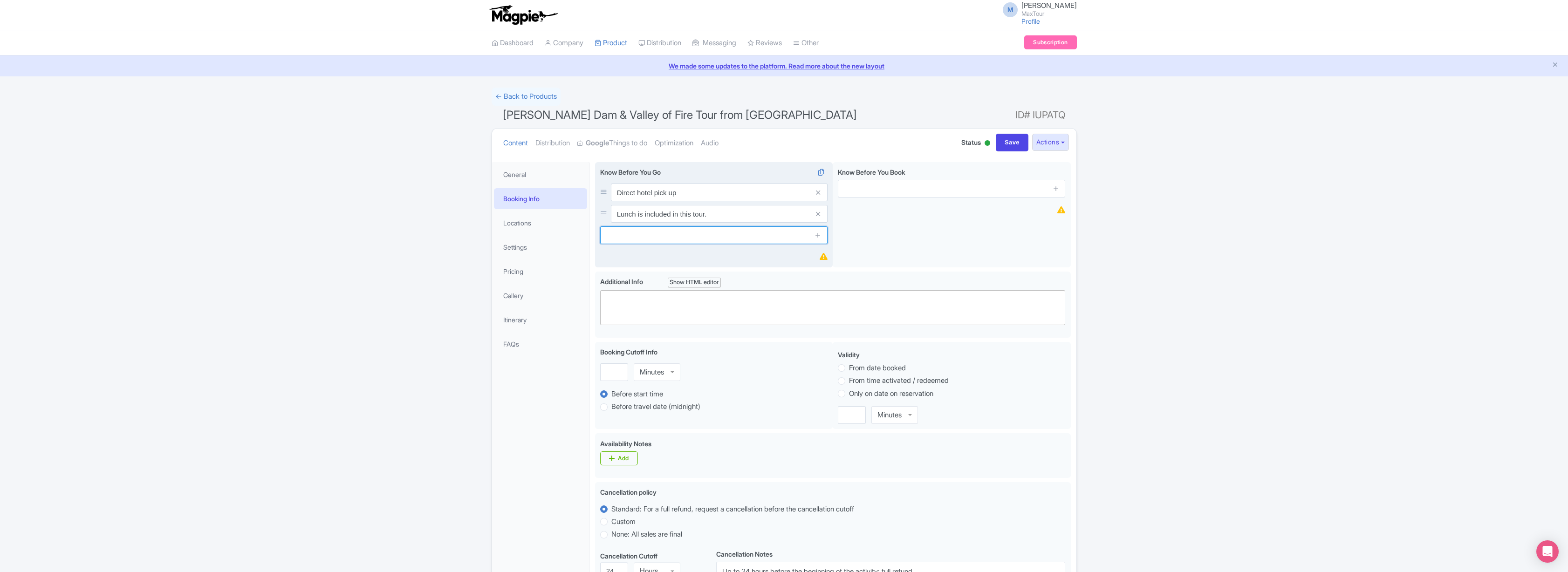
click at [675, 234] on input "text" at bounding box center [714, 235] width 228 height 18
type input "Exclusive Small Group"
click at [816, 235] on icon at bounding box center [818, 235] width 7 height 7
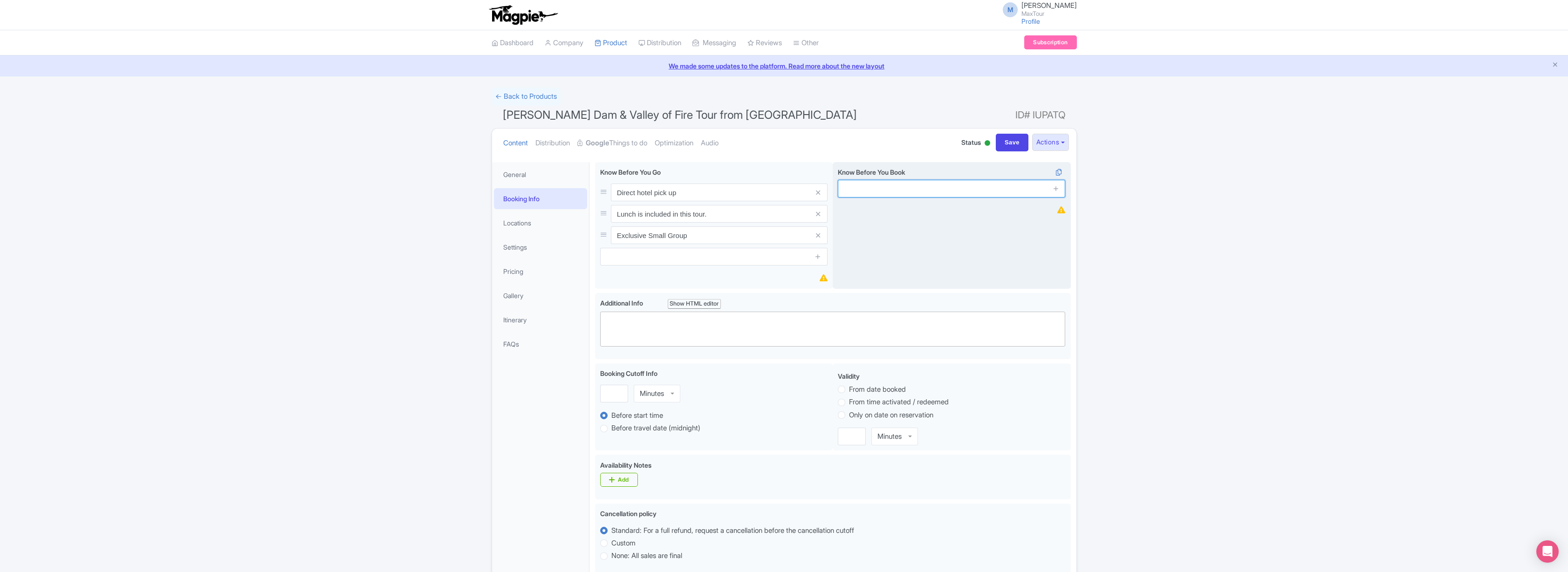
click at [883, 190] on input "text" at bounding box center [951, 188] width 228 height 18
type input "100% Free Cancellation Up To 48 Hours In Advance"
click at [1056, 188] on icon at bounding box center [1056, 188] width 7 height 7
click at [883, 212] on input "text" at bounding box center [951, 213] width 228 height 18
type input "You will see more on this tour than any other 3-Day Tour from Las Vegas."
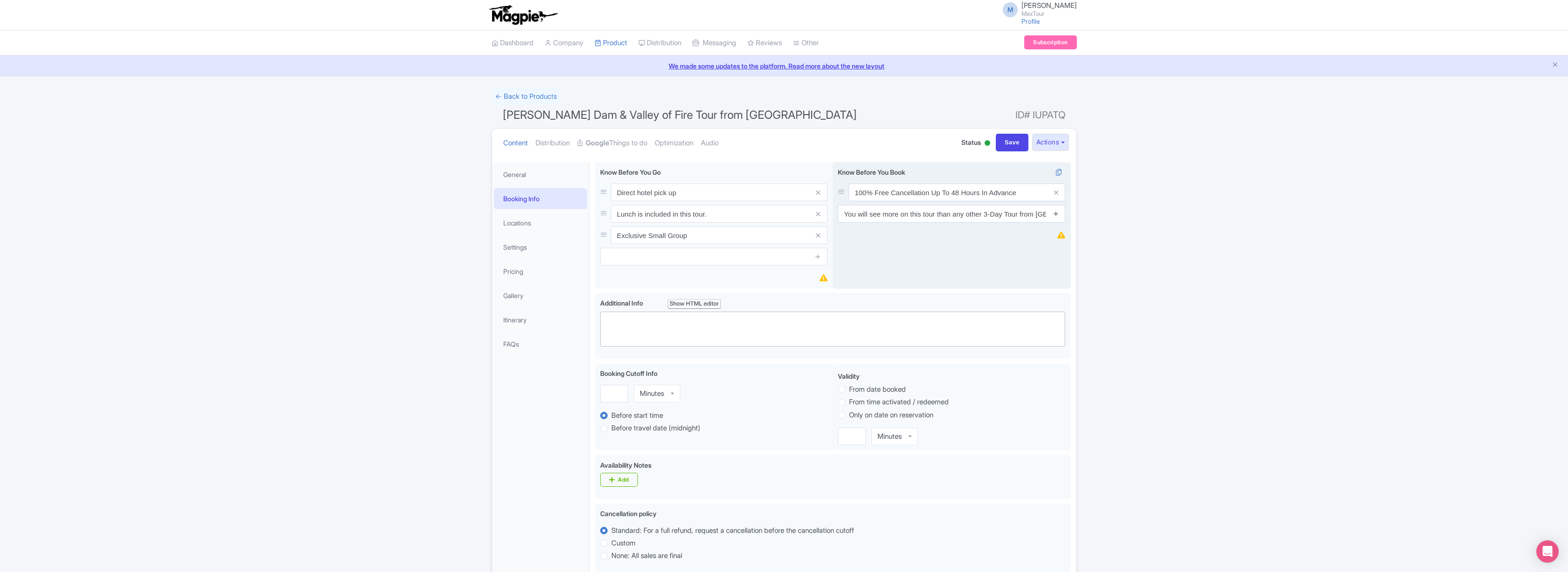
click at [1057, 213] on icon at bounding box center [1056, 213] width 7 height 7
click at [915, 232] on input "text" at bounding box center [951, 235] width 228 height 18
type input "Locally Owned and Operated"
click at [1056, 234] on icon at bounding box center [1056, 235] width 7 height 7
click at [883, 282] on div "Know Before You Book i 100% Free Cancellation Up To 48 Hours In Advance You wil…" at bounding box center [952, 226] width 238 height 127
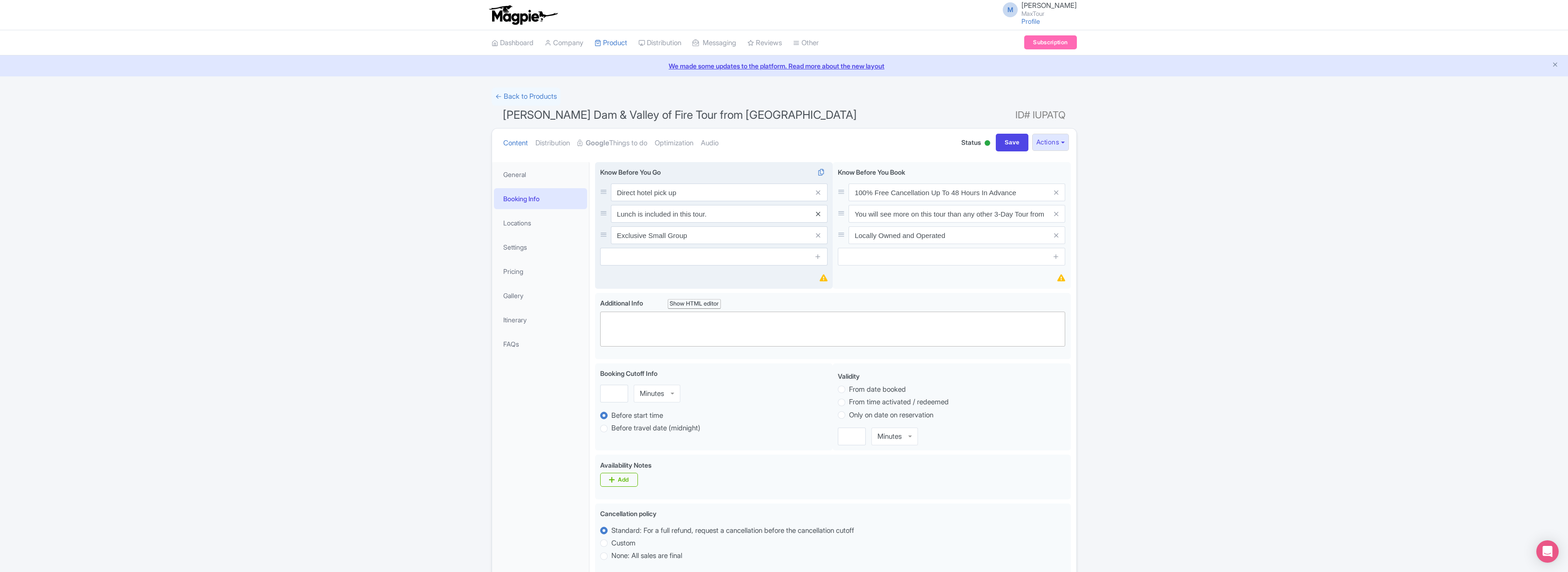
click at [818, 213] on icon at bounding box center [818, 213] width 4 height 7
click at [786, 235] on input "text" at bounding box center [714, 235] width 228 height 18
type input "Expertly guided tour"
click at [818, 235] on icon at bounding box center [818, 235] width 7 height 7
click at [520, 174] on link "General" at bounding box center [541, 174] width 93 height 21
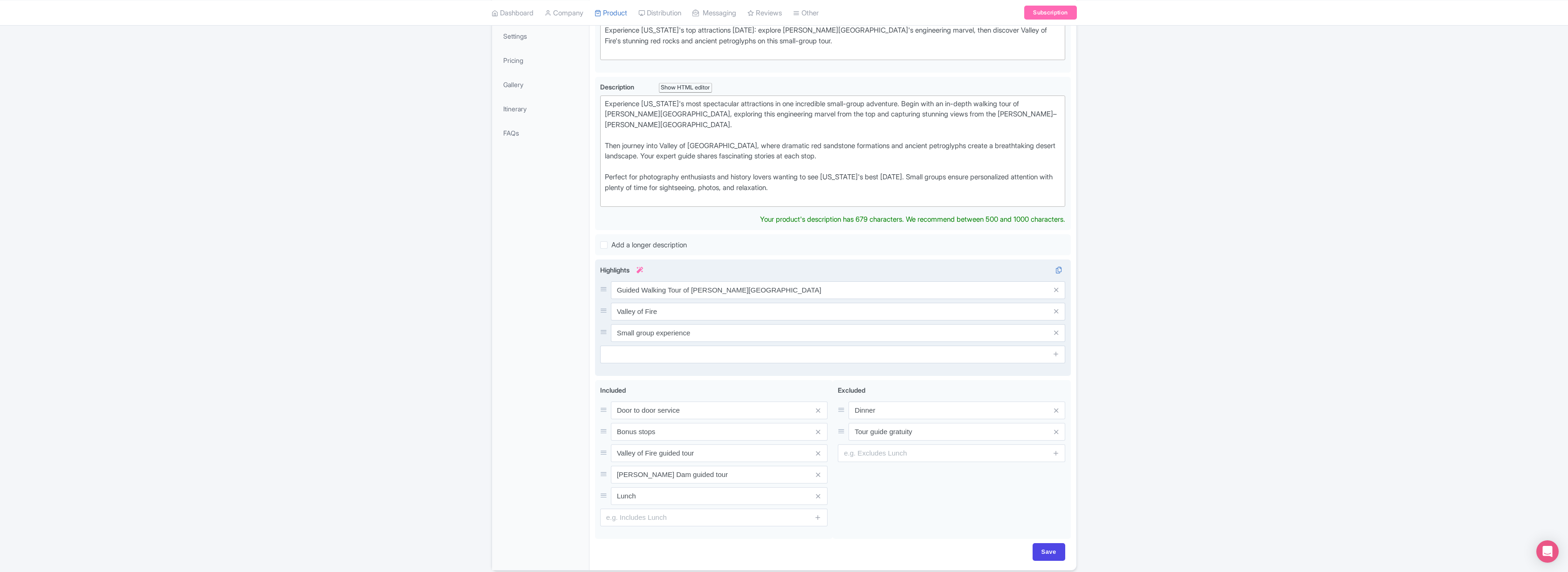
scroll to position [249, 0]
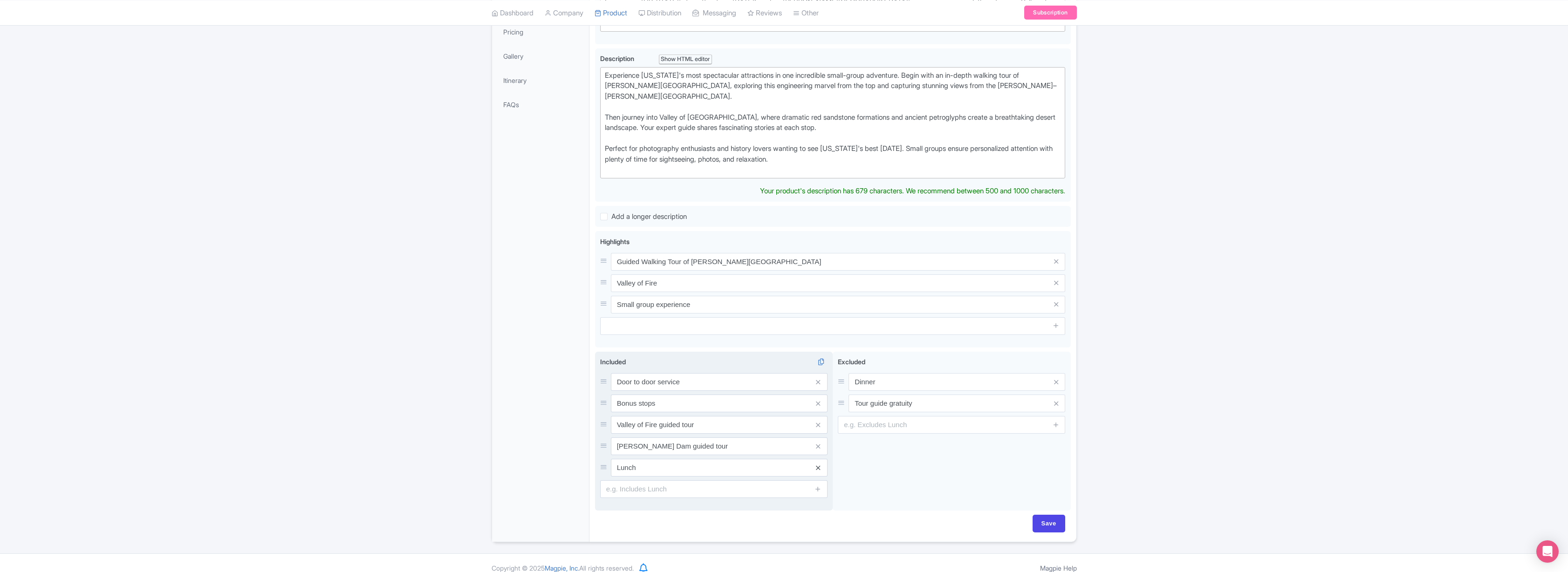
click at [818, 464] on icon at bounding box center [818, 467] width 4 height 7
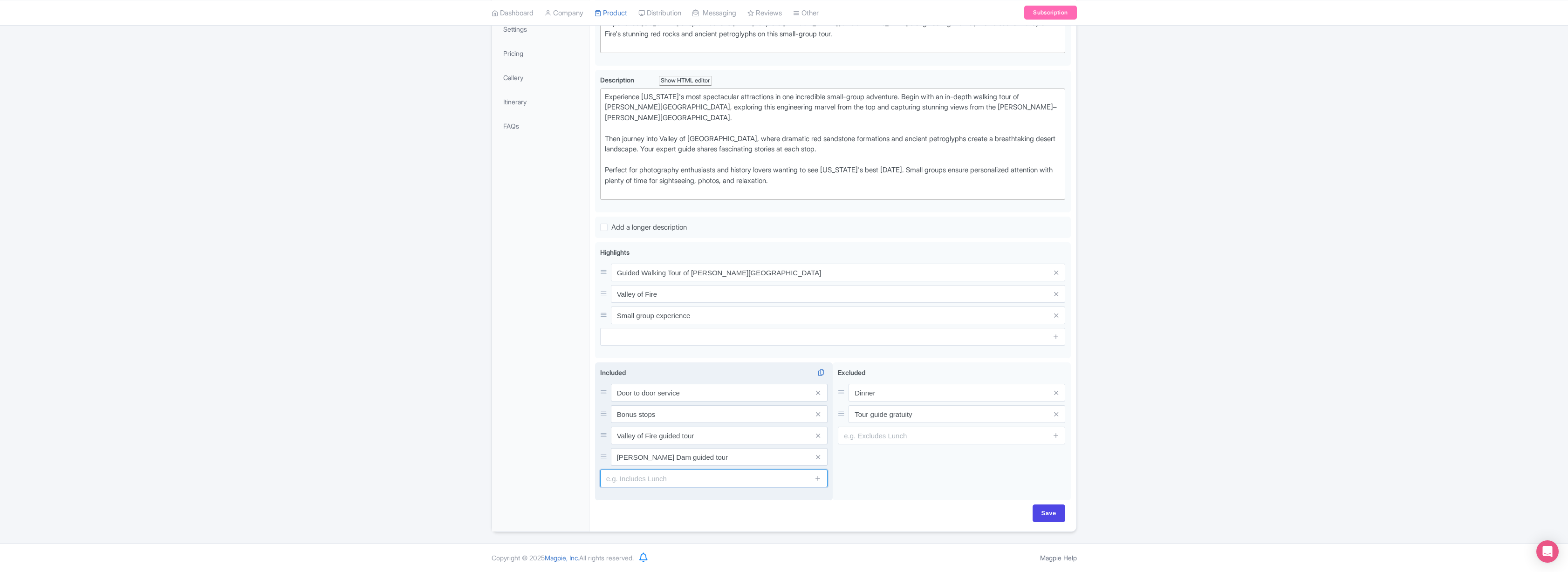
click at [664, 480] on input "text" at bounding box center [714, 478] width 228 height 18
click at [617, 482] on input "text" at bounding box center [714, 478] width 228 height 18
click at [1050, 512] on input "Save" at bounding box center [1048, 513] width 32 height 18
type input "Saving..."
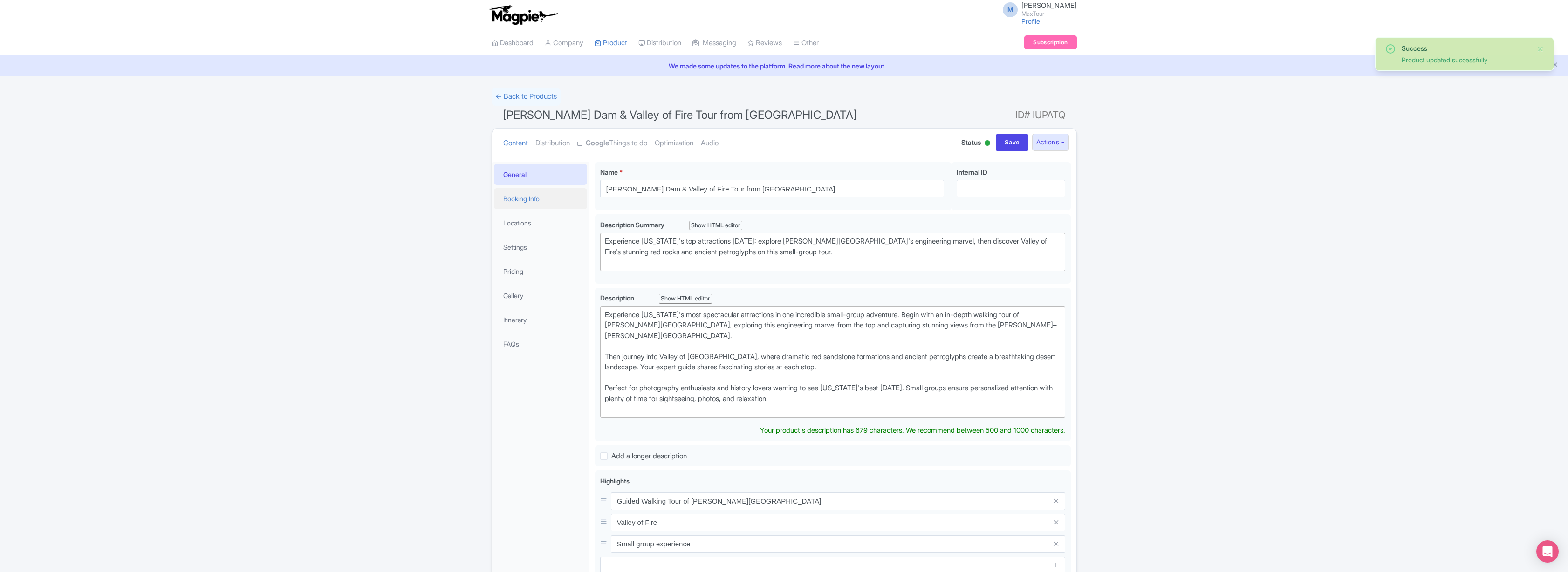
click at [522, 199] on link "Booking Info" at bounding box center [541, 199] width 93 height 21
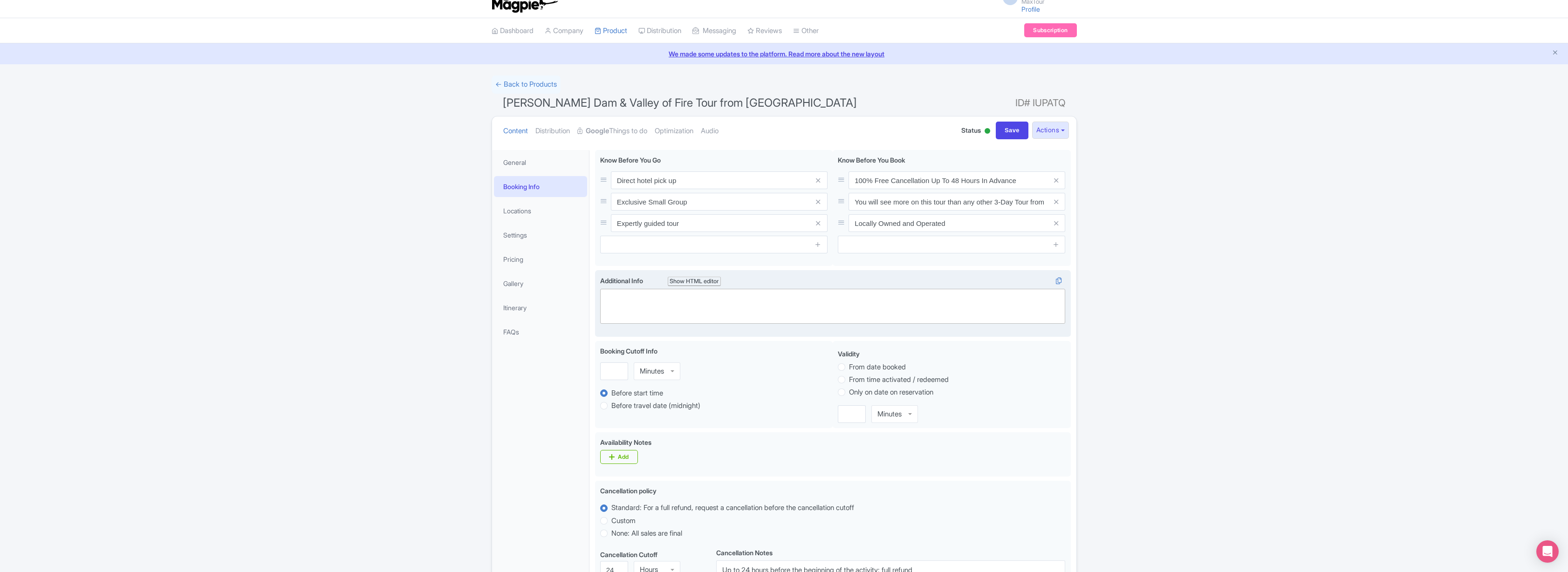
scroll to position [21, 0]
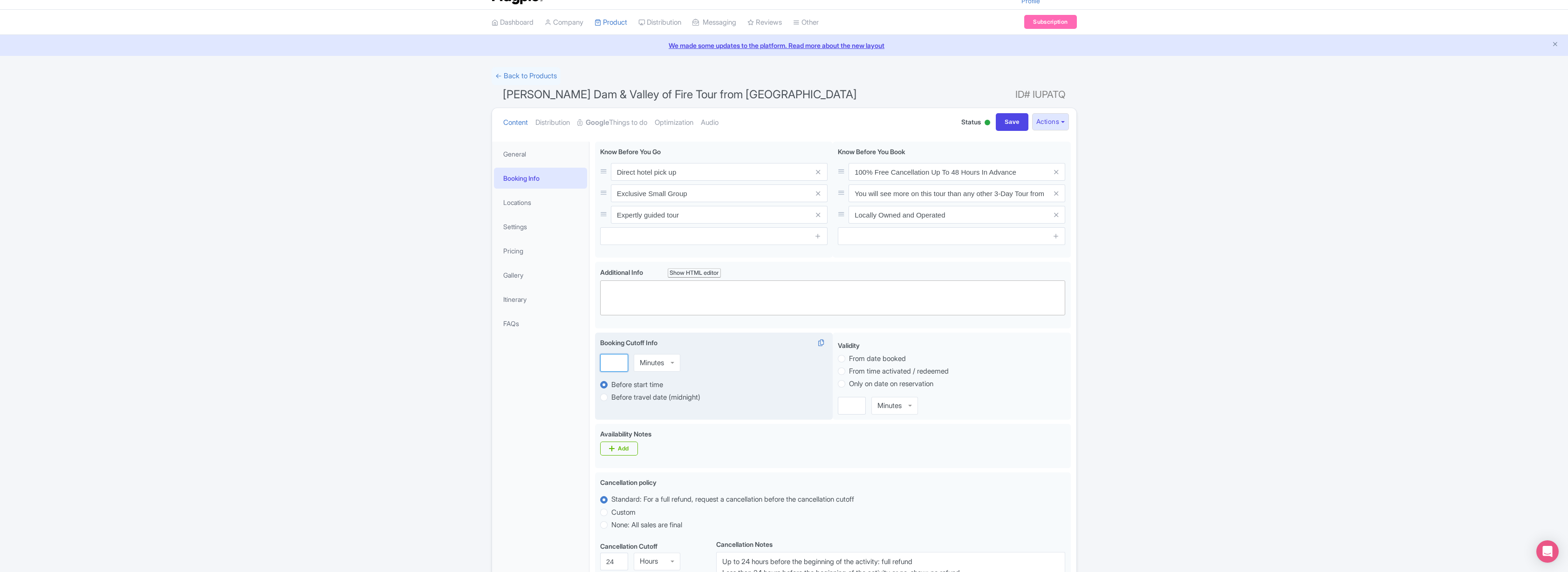
click at [613, 364] on input "number" at bounding box center [614, 362] width 28 height 18
click at [617, 362] on input "1" at bounding box center [614, 362] width 28 height 18
click at [618, 361] on input "2" at bounding box center [614, 362] width 28 height 18
click at [618, 361] on input "3" at bounding box center [614, 362] width 28 height 18
click at [618, 361] on input "4" at bounding box center [614, 362] width 28 height 18
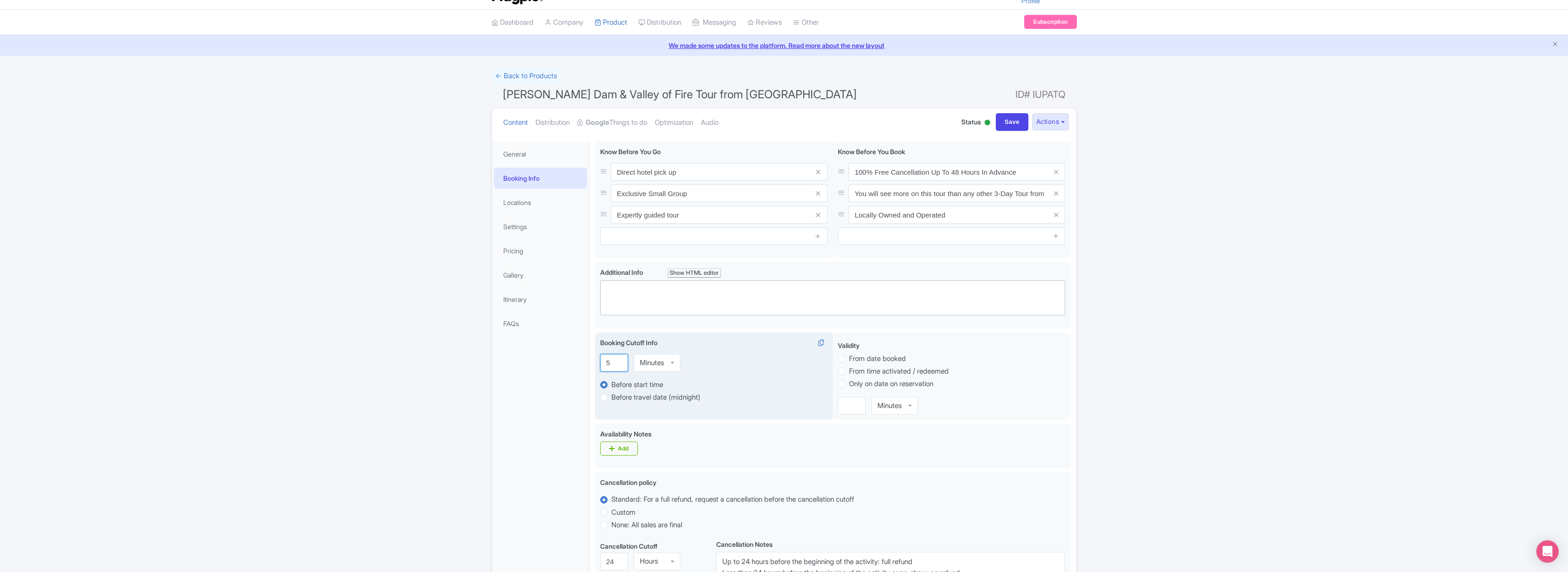
click at [618, 361] on input "5" at bounding box center [614, 362] width 28 height 18
click at [619, 365] on input "4" at bounding box center [614, 362] width 28 height 18
click at [619, 365] on input "3" at bounding box center [614, 362] width 28 height 18
click at [619, 365] on input "2" at bounding box center [614, 362] width 28 height 18
click at [672, 362] on div "Minutes" at bounding box center [657, 362] width 46 height 18
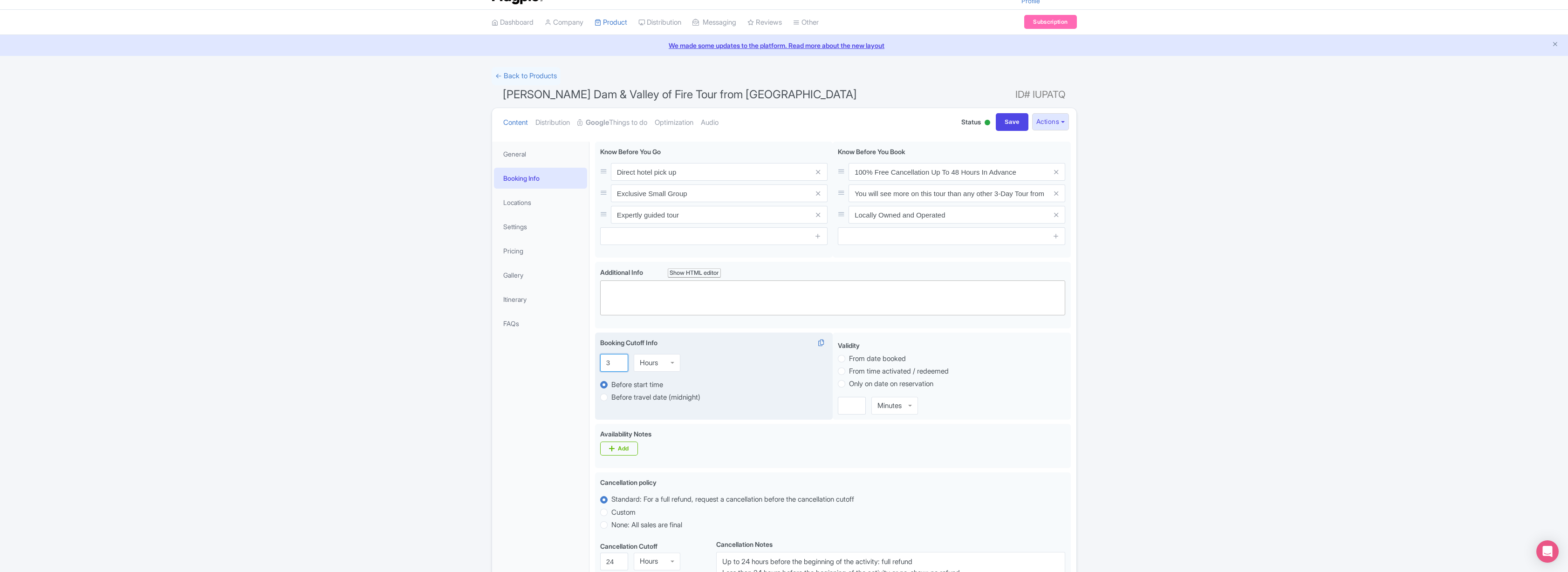
click at [618, 360] on input "3" at bounding box center [614, 362] width 28 height 18
type input "4"
click at [618, 360] on input "4" at bounding box center [614, 362] width 28 height 18
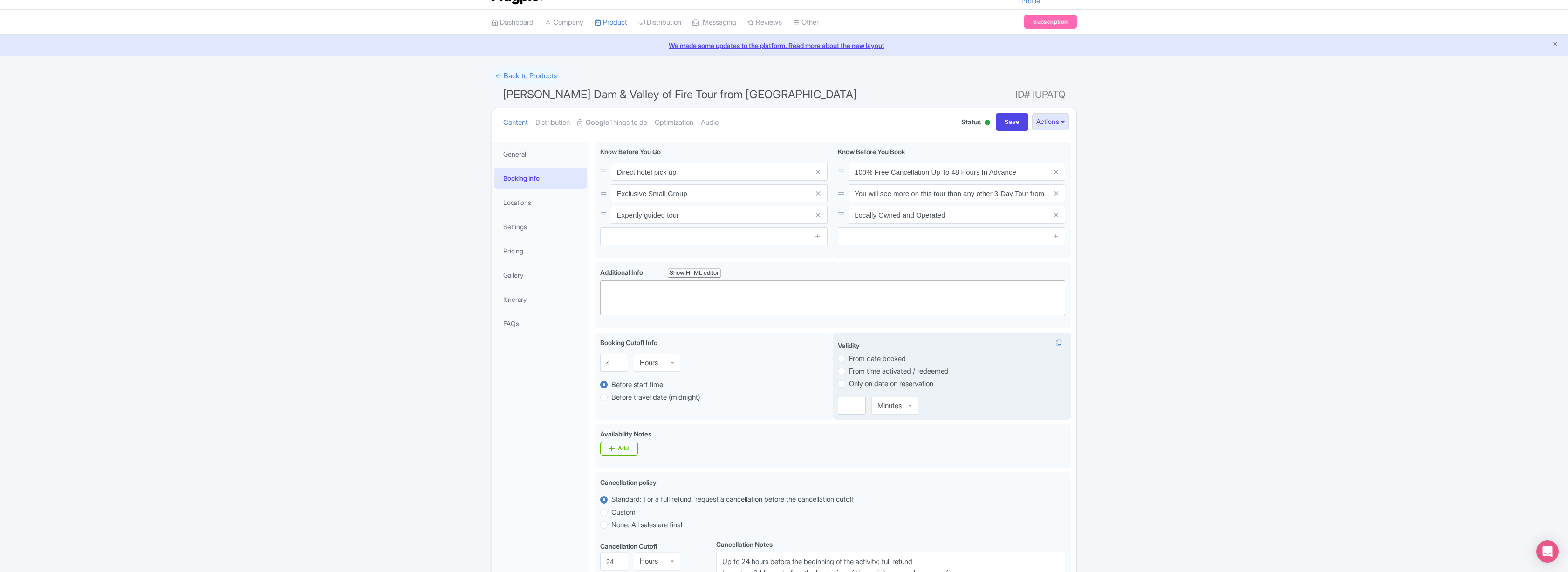
click at [849, 358] on label "From date booked" at bounding box center [877, 359] width 57 height 11
click at [849, 358] on input "From date booked" at bounding box center [853, 357] width 9 height 9
radio input "true"
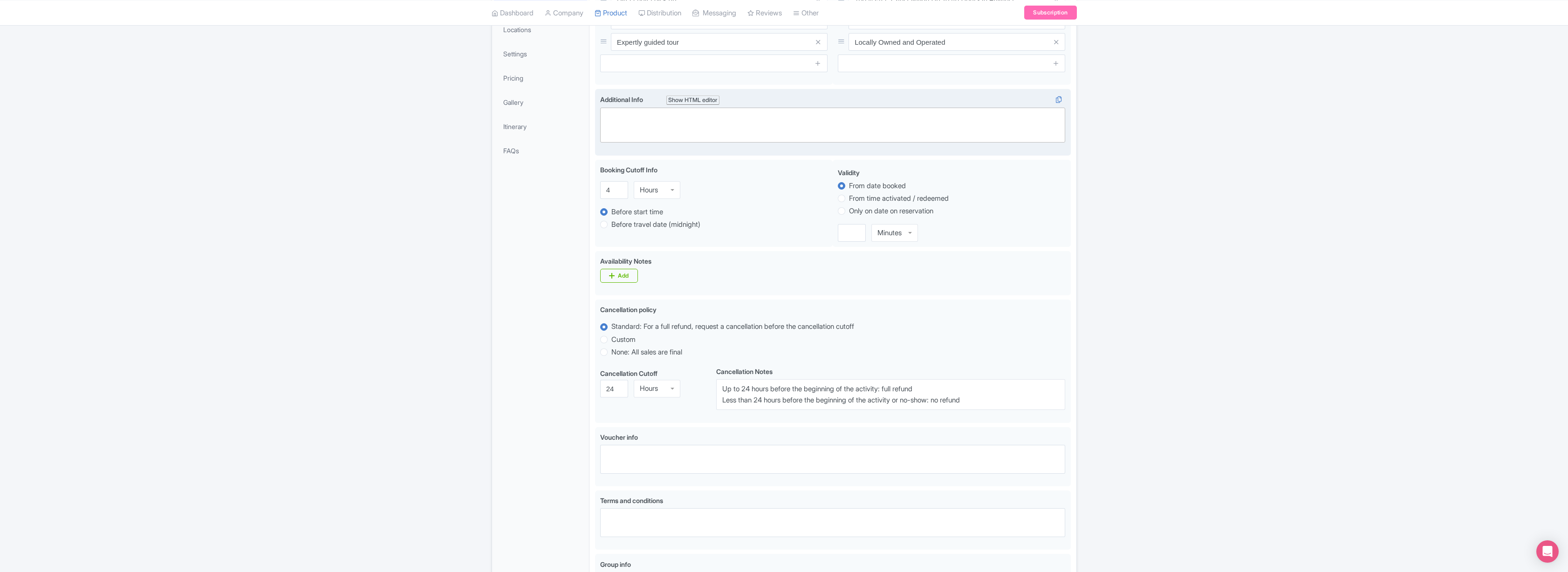
scroll to position [195, 0]
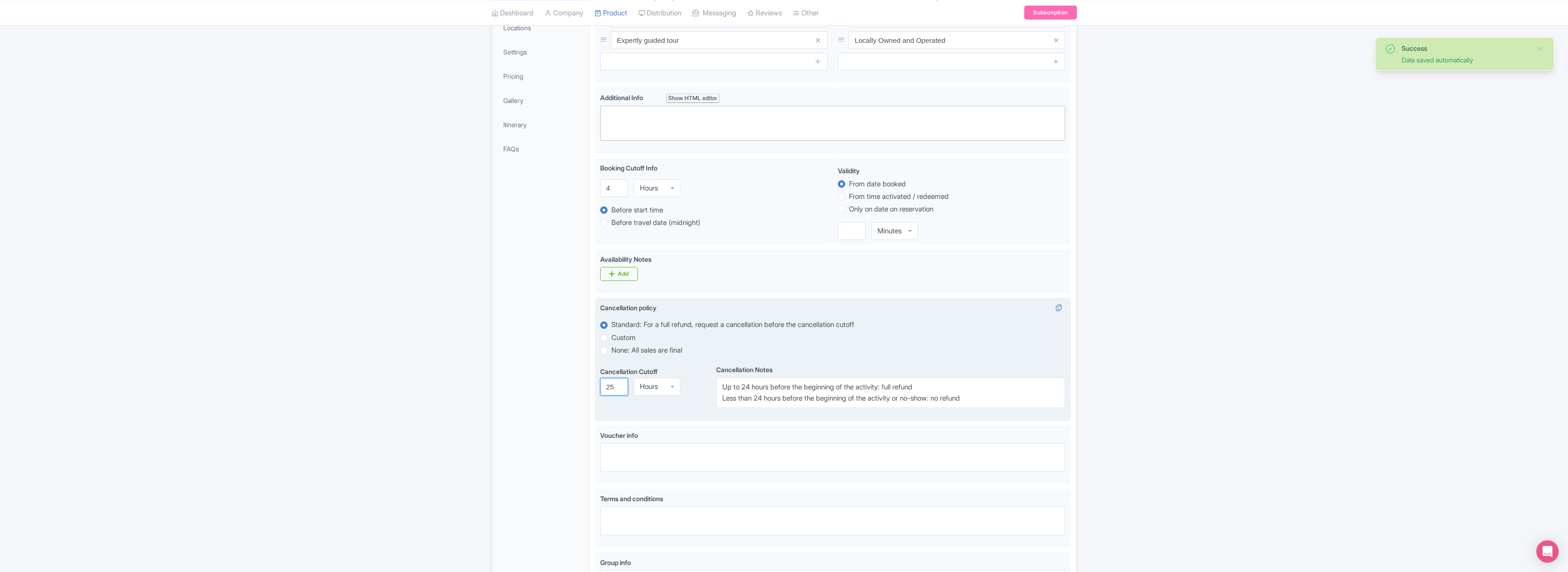
click at [617, 386] on input "25" at bounding box center [614, 387] width 28 height 18
click at [617, 386] on input "26" at bounding box center [614, 387] width 28 height 18
click at [617, 386] on input "27" at bounding box center [614, 387] width 28 height 18
click at [617, 386] on input "28" at bounding box center [614, 387] width 28 height 18
click at [617, 386] on input "29" at bounding box center [614, 387] width 28 height 18
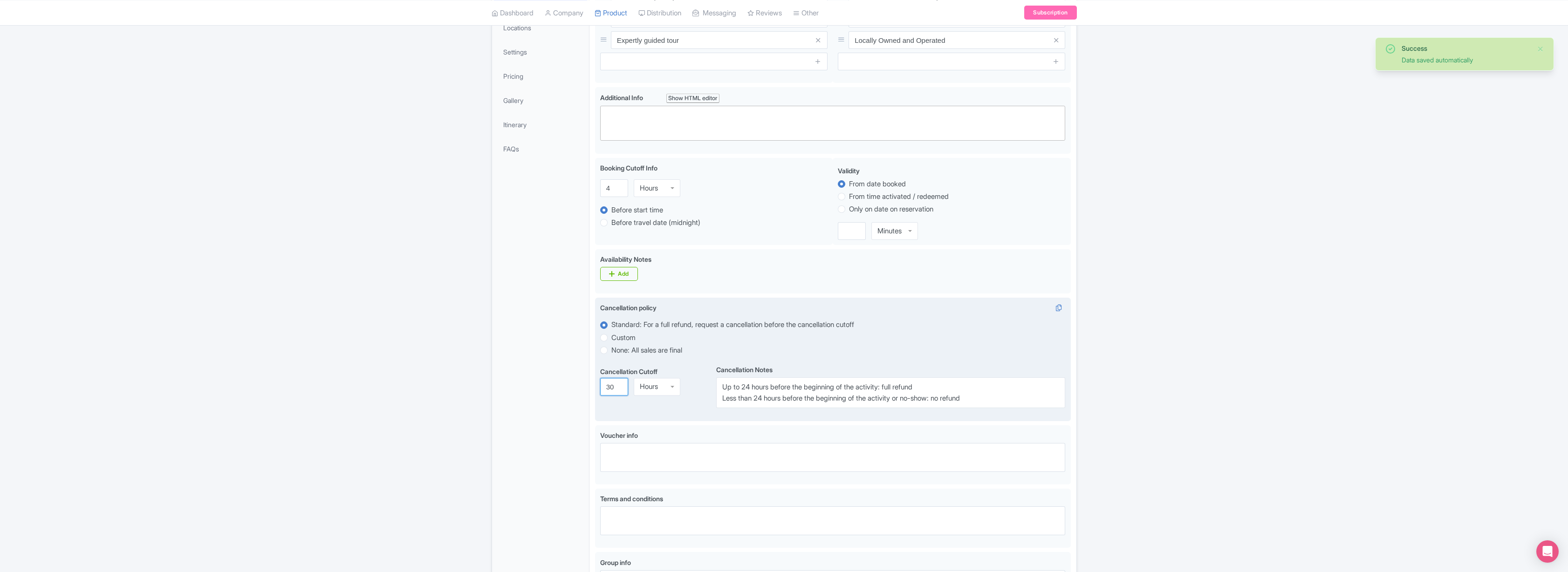
click at [617, 386] on input "30" at bounding box center [614, 387] width 28 height 18
click at [617, 386] on input "31" at bounding box center [614, 387] width 28 height 18
click at [617, 386] on input "32" at bounding box center [614, 387] width 28 height 18
click at [617, 386] on input "33" at bounding box center [614, 387] width 28 height 18
click at [617, 386] on input "34" at bounding box center [614, 387] width 28 height 18
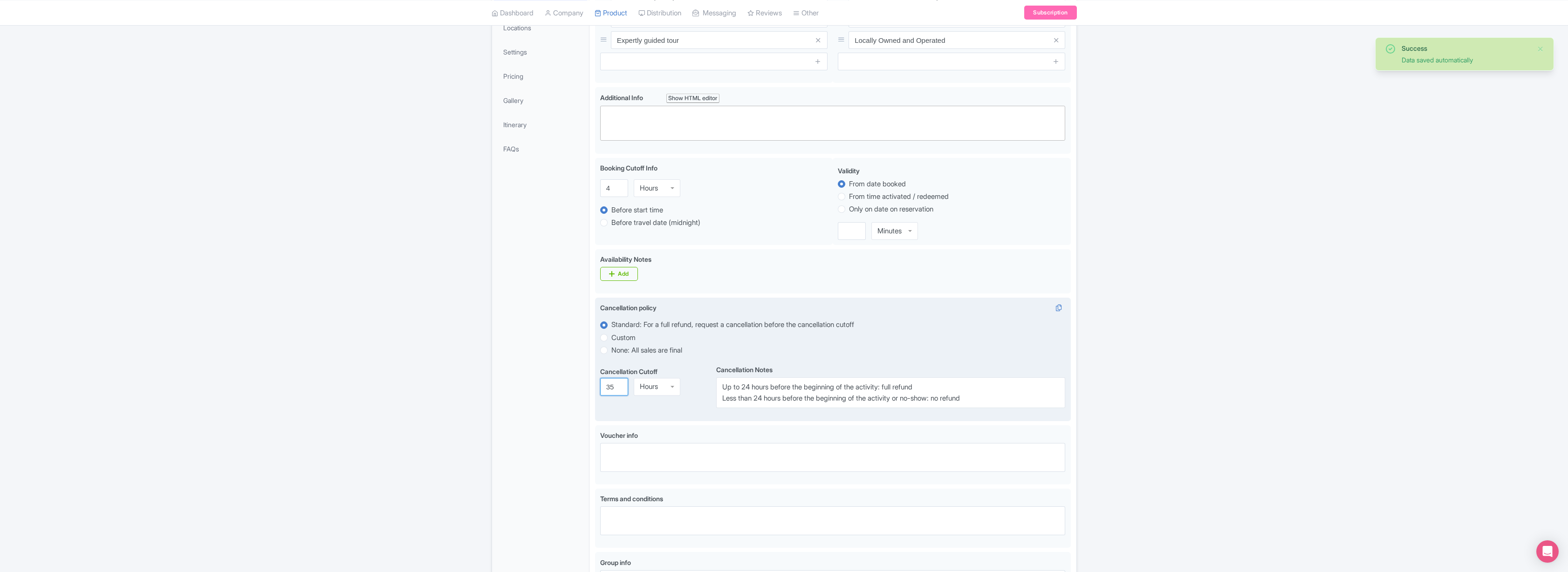
click at [617, 386] on input "35" at bounding box center [614, 387] width 28 height 18
click at [617, 386] on input "36" at bounding box center [614, 387] width 28 height 18
click at [617, 386] on input "37" at bounding box center [614, 387] width 28 height 18
click at [617, 386] on input "38" at bounding box center [614, 387] width 28 height 18
click at [617, 386] on input "39" at bounding box center [614, 387] width 28 height 18
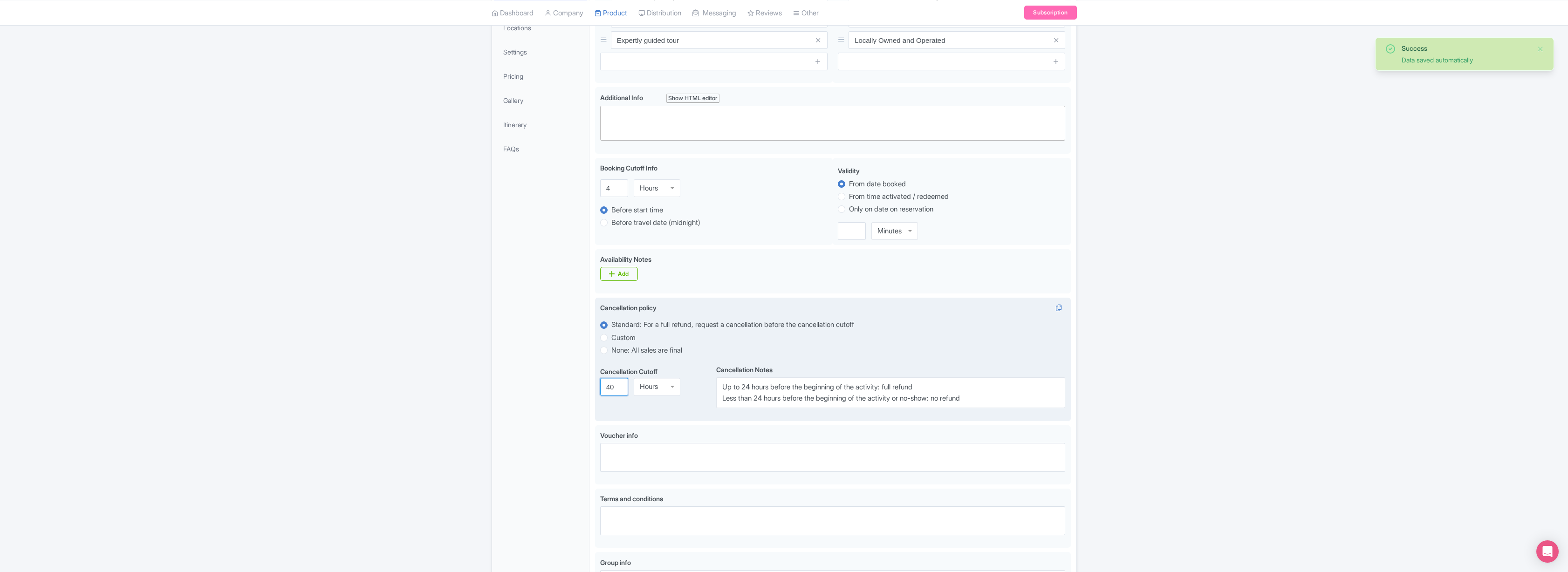
click at [617, 386] on input "40" at bounding box center [614, 387] width 28 height 18
click at [617, 386] on input "41" at bounding box center [614, 387] width 28 height 18
click at [617, 386] on input "42" at bounding box center [614, 387] width 28 height 18
click at [617, 386] on input "43" at bounding box center [614, 387] width 28 height 18
click at [617, 386] on input "44" at bounding box center [614, 387] width 28 height 18
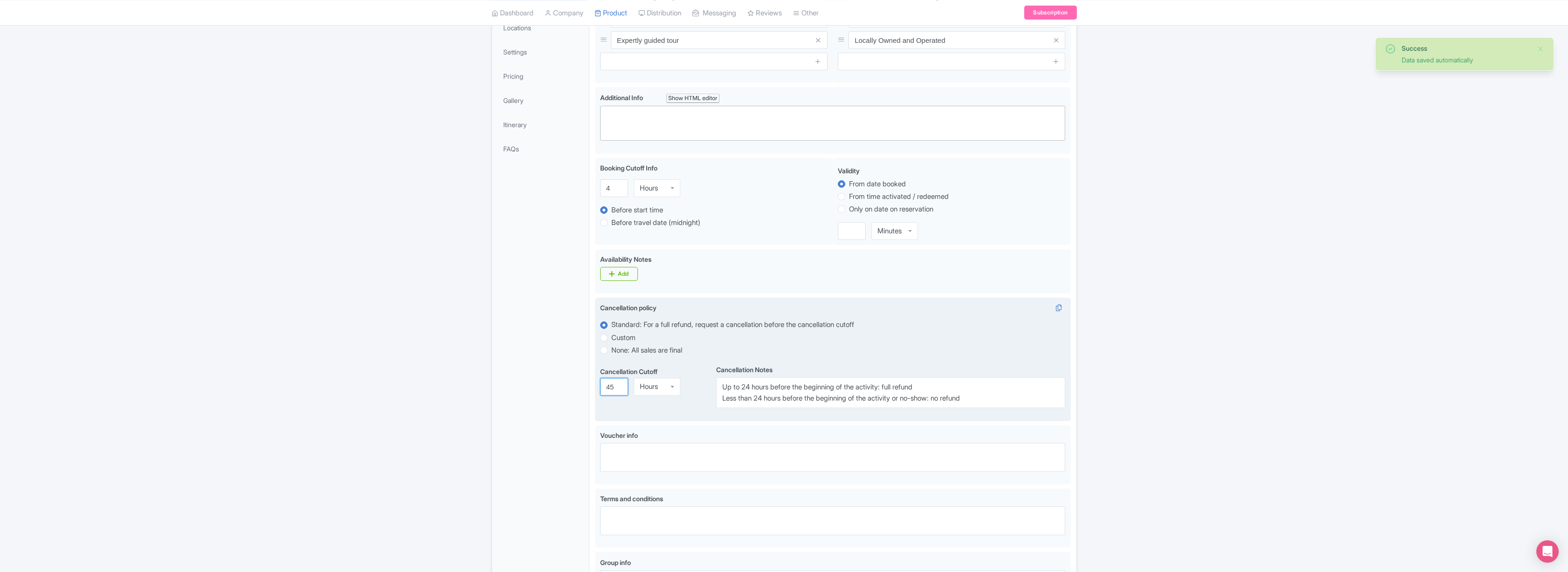
click at [617, 386] on input "45" at bounding box center [614, 387] width 28 height 18
click at [617, 386] on input "46" at bounding box center [614, 387] width 28 height 18
click at [617, 386] on input "47" at bounding box center [614, 387] width 28 height 18
type input "48"
click at [617, 386] on input "48" at bounding box center [614, 387] width 28 height 18
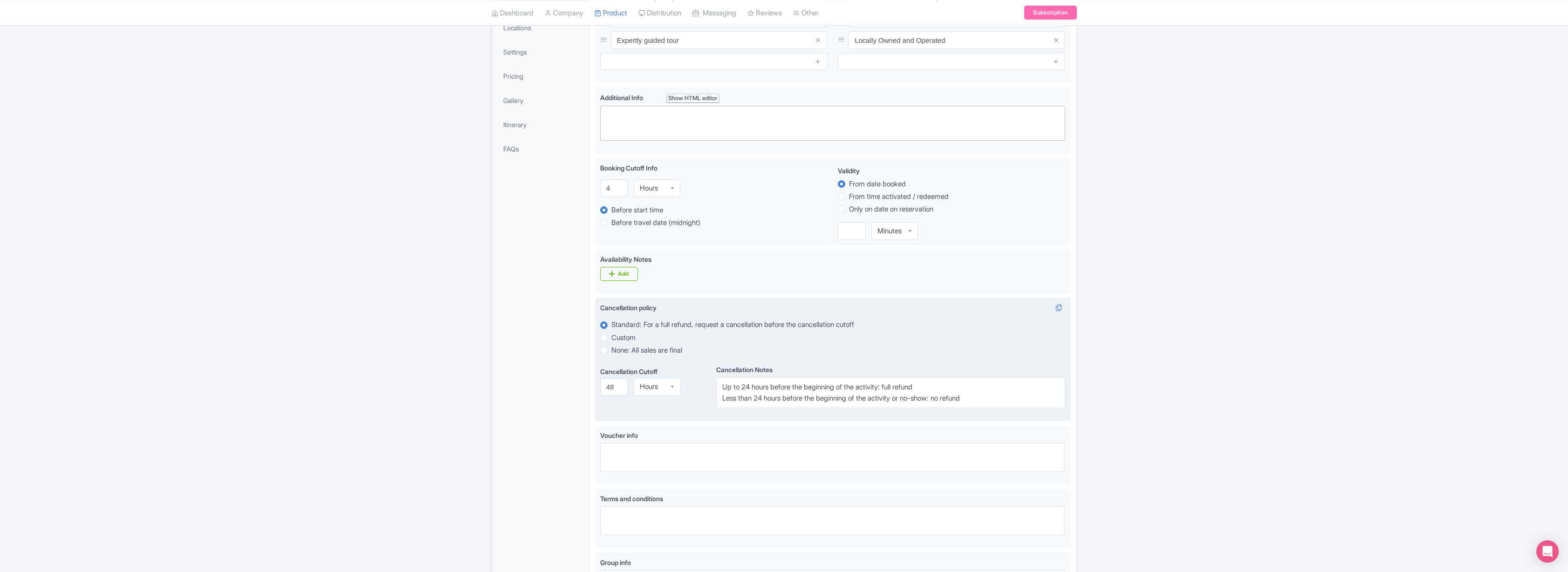
click at [851, 356] on label "None: All sales are final" at bounding box center [833, 350] width 466 height 11
click at [620, 354] on input "None: All sales are final" at bounding box center [616, 349] width 9 height 9
radio input "true"
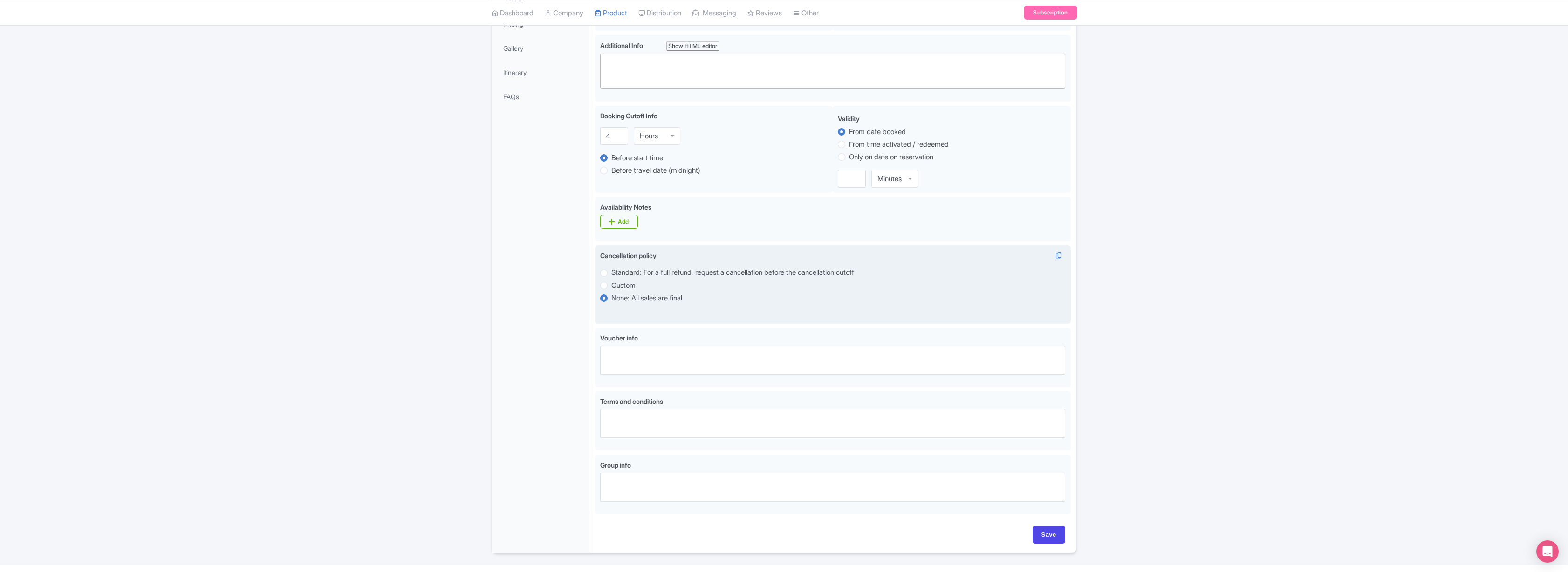
scroll to position [245, 0]
click at [611, 277] on label "Standard: For a full refund, request a cancellation before the cancellation cut…" at bounding box center [733, 274] width 243 height 11
click at [611, 277] on input "Standard: For a full refund, request a cancellation before the cancellation cut…" at bounding box center [616, 273] width 9 height 9
radio input "true"
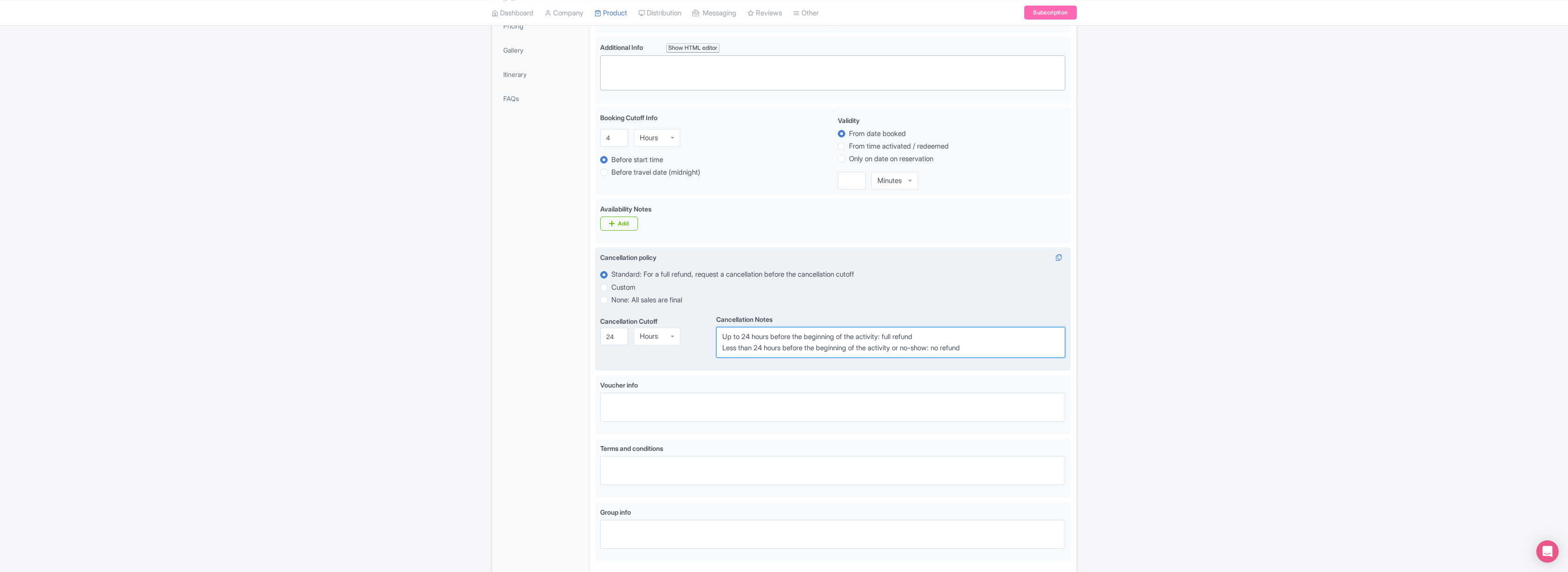
drag, startPoint x: 743, startPoint y: 337, endPoint x: 750, endPoint y: 337, distance: 7.0
click at [750, 337] on textarea "Up to 24 hours before the beginning of the activity: full refund Less than 24 h…" at bounding box center [891, 342] width 349 height 30
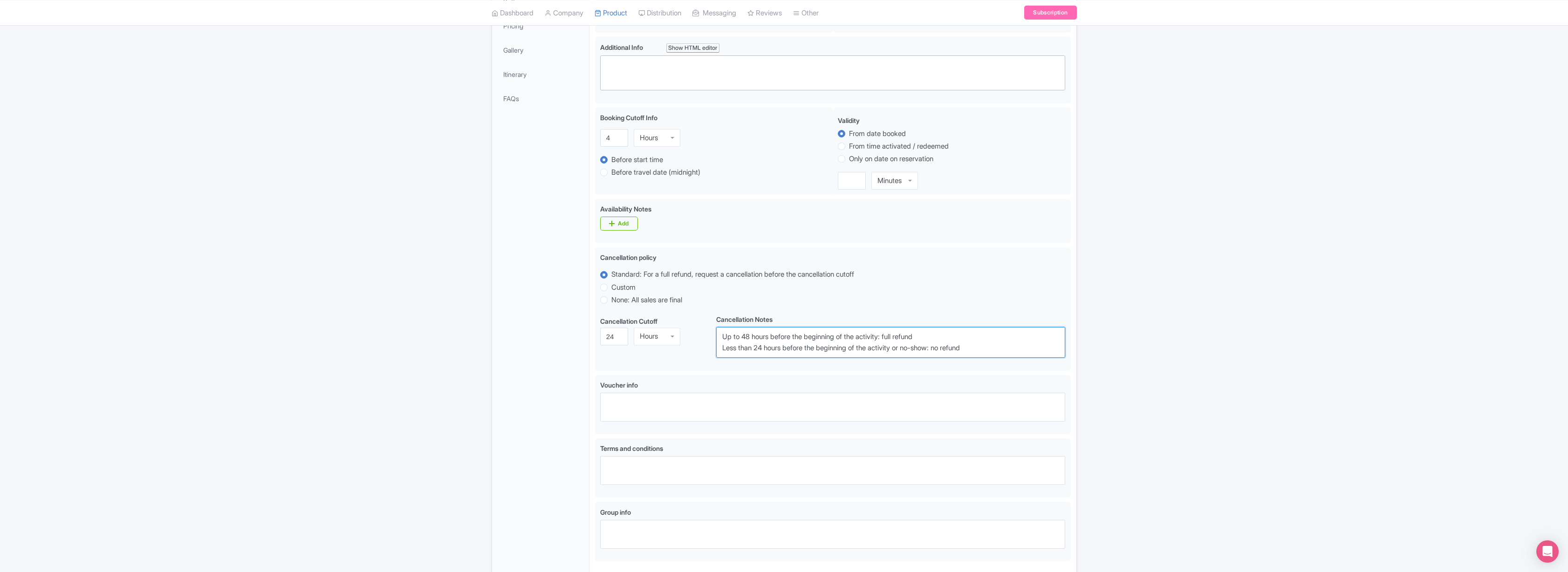
type textarea "Up to 48 hours before the beginning of the activity: full refund Less than 24 h…"
click at [1134, 384] on div "Success Product has been updated successfully! ← Back to Products Hoover Dam & …" at bounding box center [784, 221] width 1568 height 758
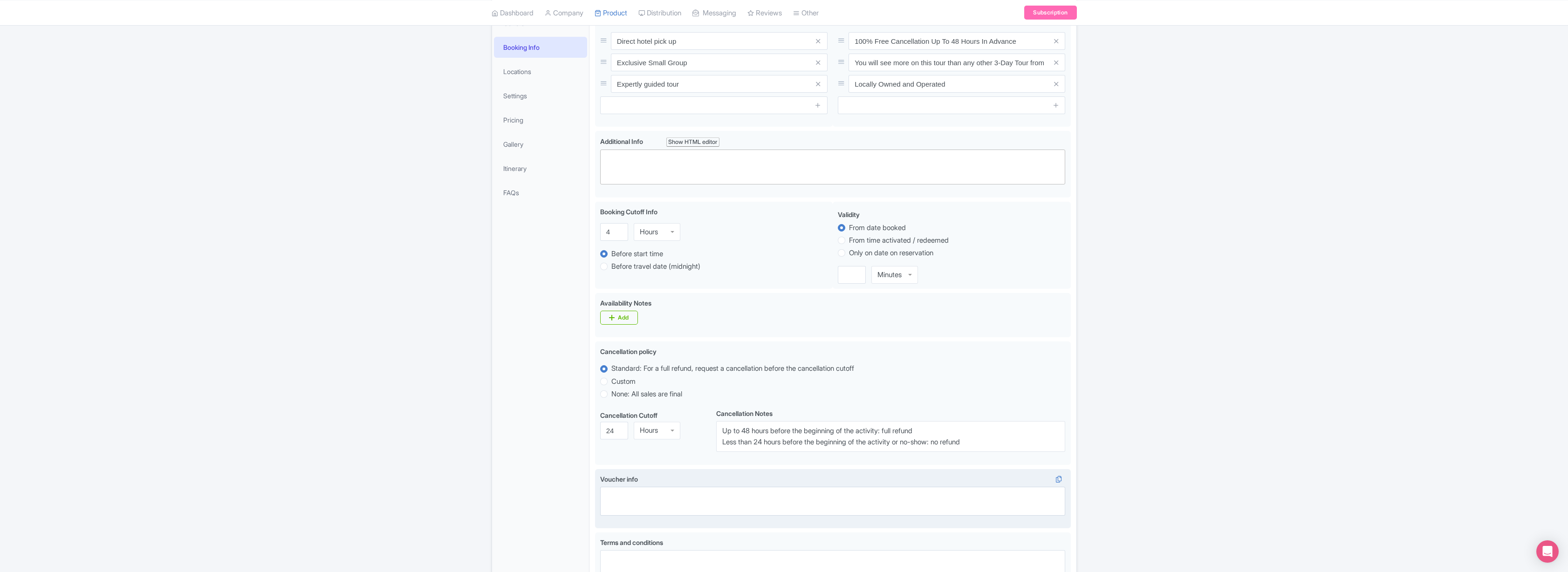
scroll to position [315, 0]
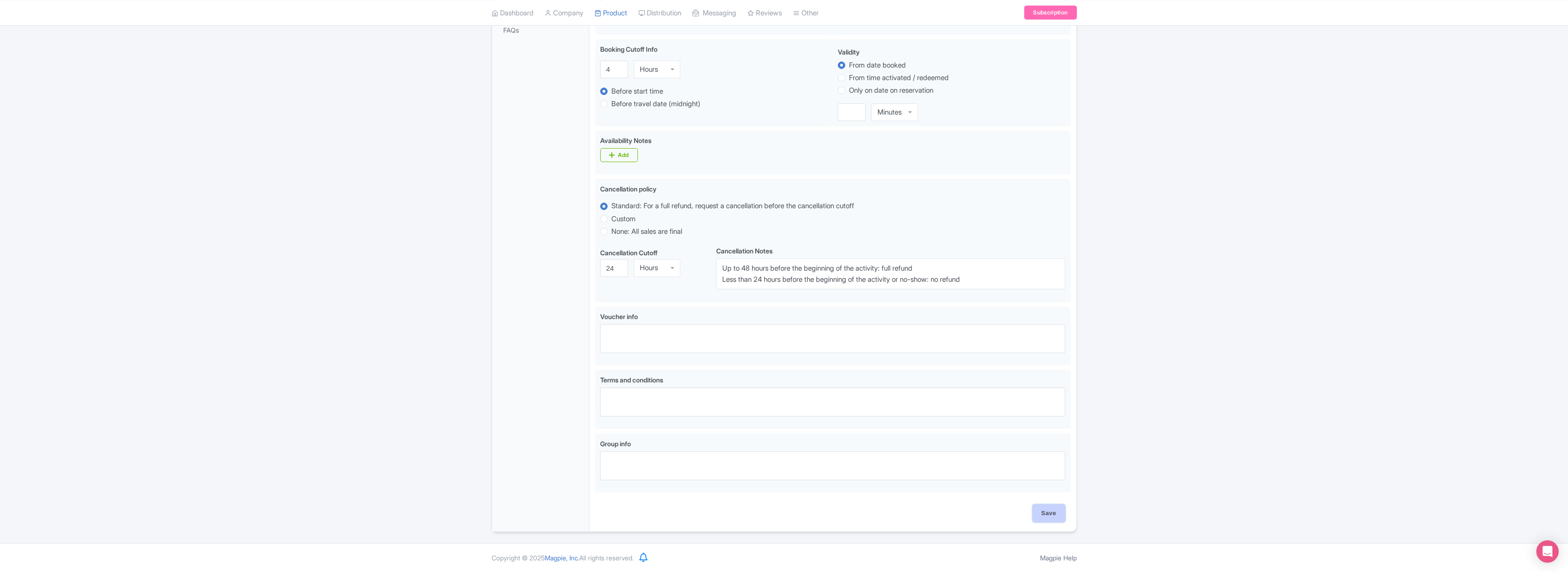
click at [1048, 510] on input "Save" at bounding box center [1048, 513] width 32 height 18
type input "Update Product"
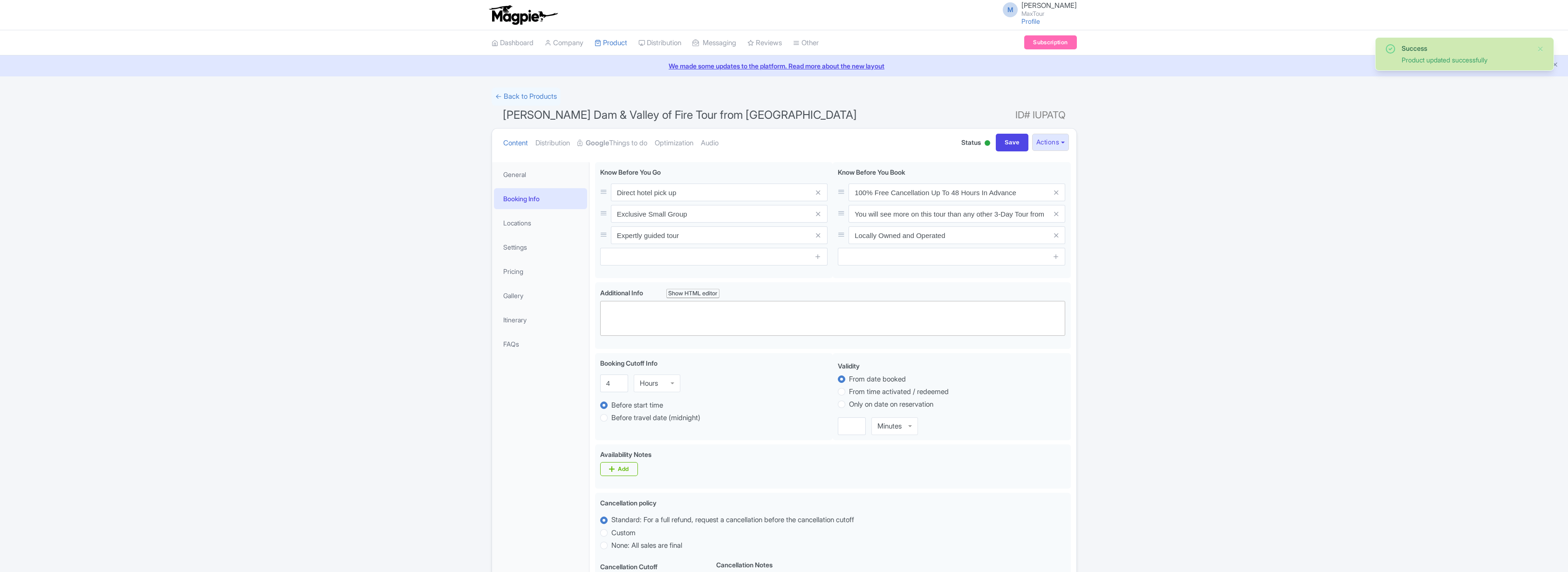
scroll to position [162, 0]
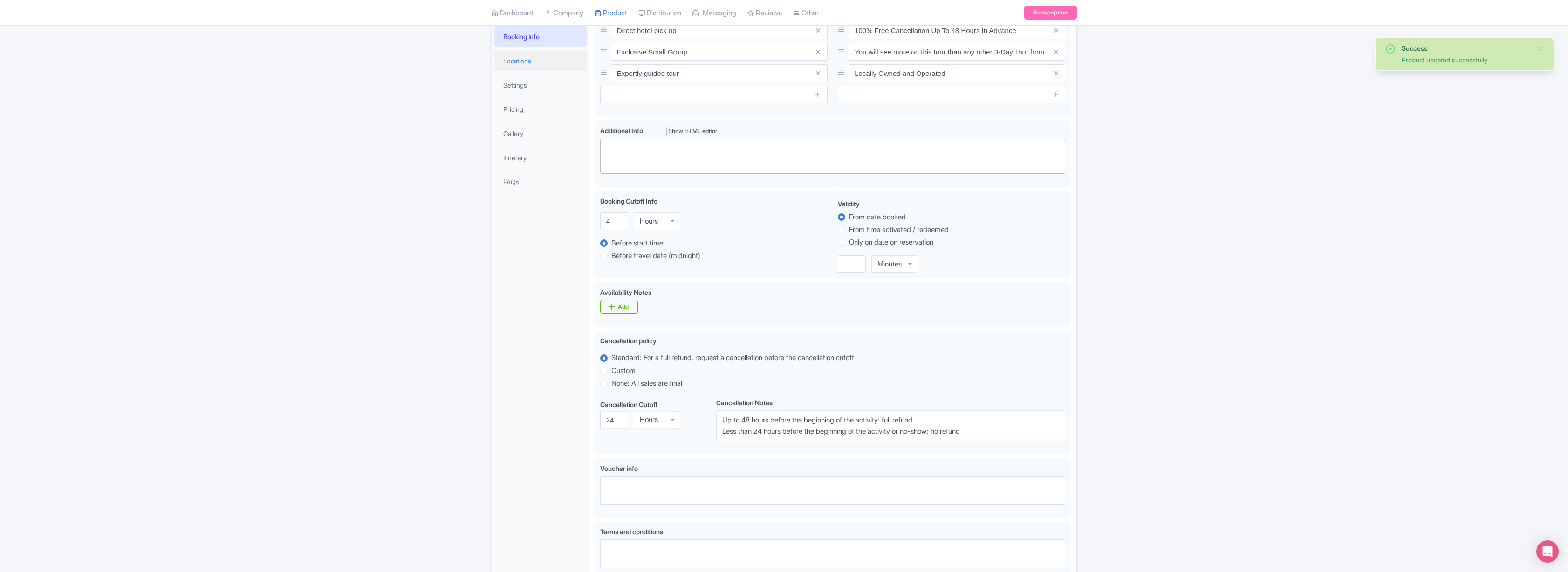
click at [508, 60] on link "Locations" at bounding box center [541, 60] width 93 height 21
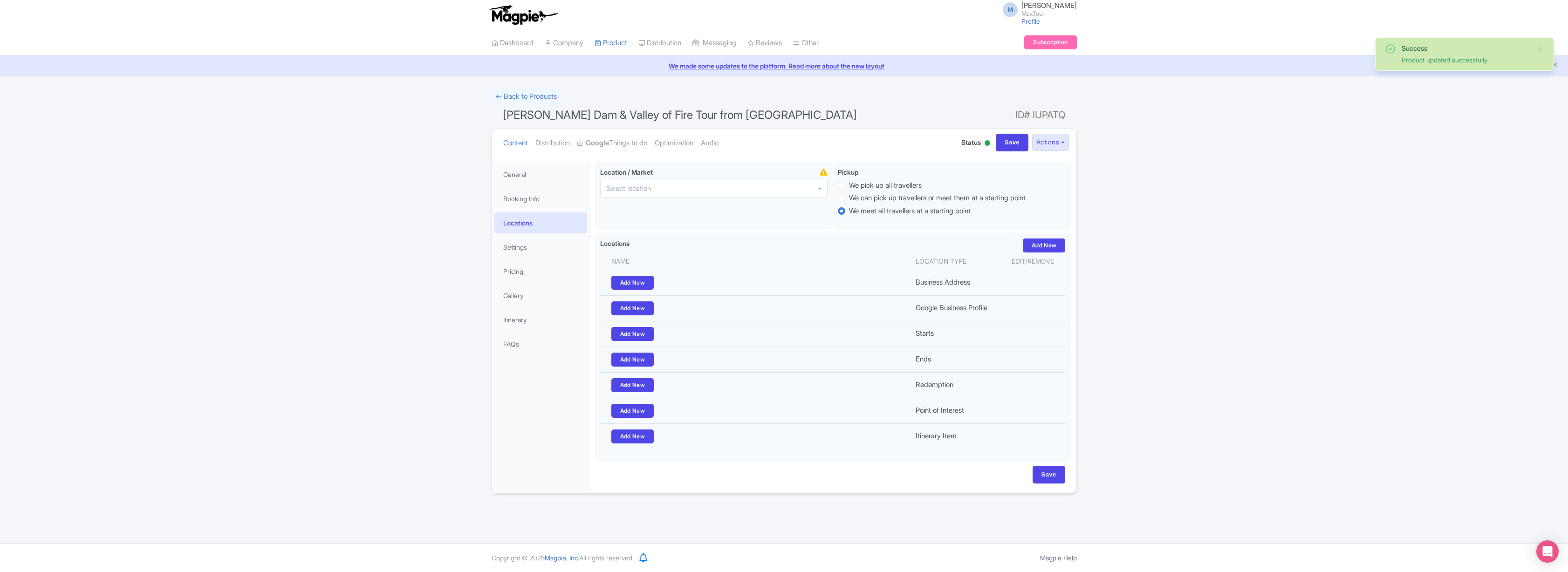
scroll to position [0, 0]
click at [530, 196] on link "Booking Info" at bounding box center [541, 199] width 93 height 21
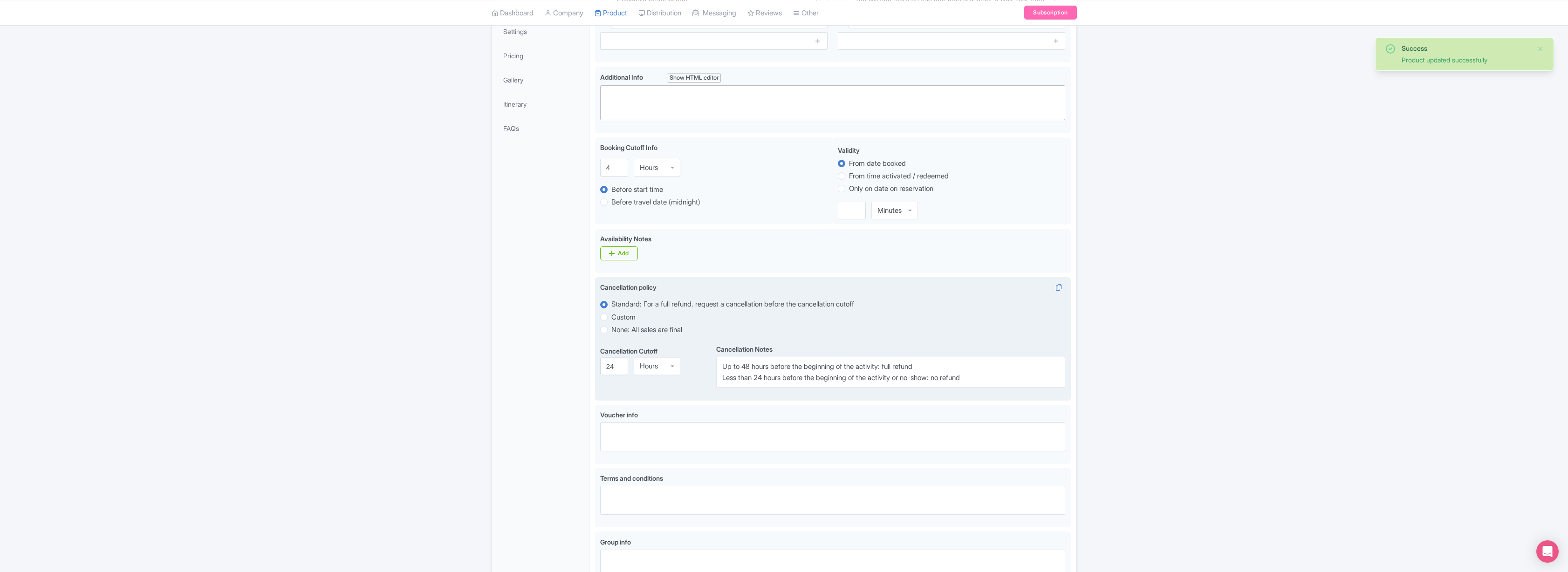
scroll to position [315, 0]
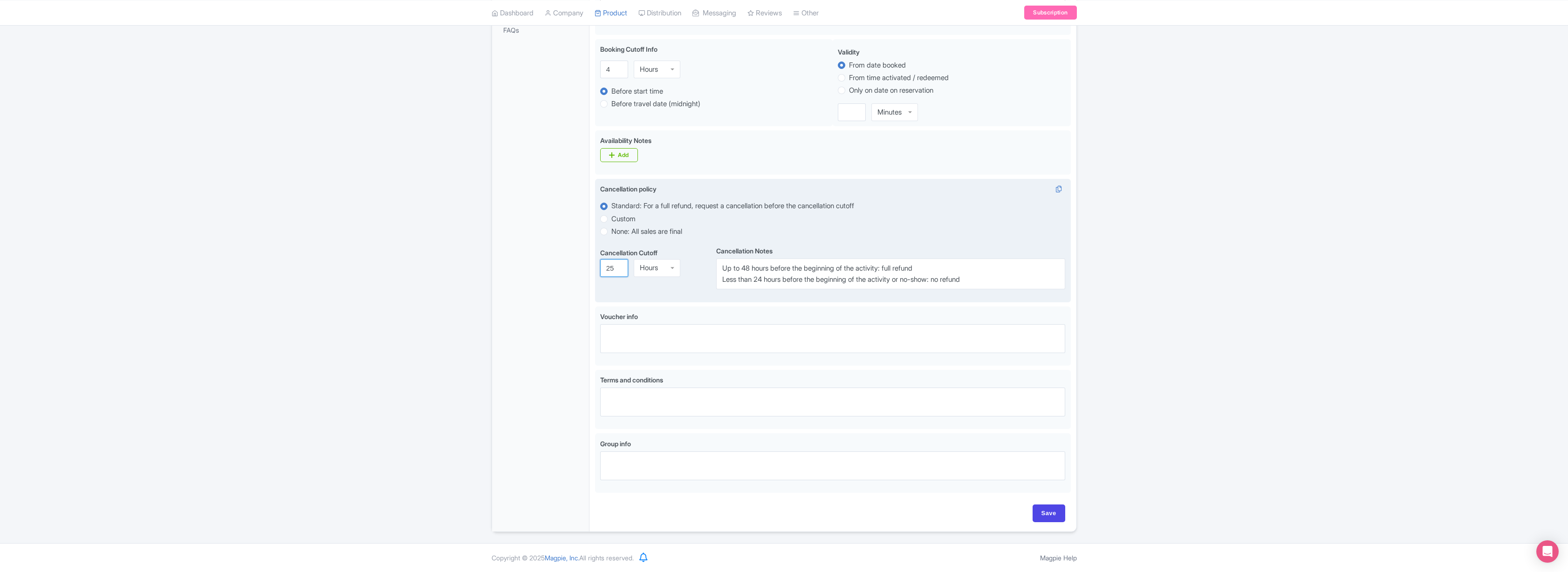
click at [619, 265] on input "25" at bounding box center [614, 268] width 28 height 18
click at [619, 265] on input "26" at bounding box center [614, 268] width 28 height 18
click at [619, 265] on input "27" at bounding box center [614, 268] width 28 height 18
click at [619, 265] on input "28" at bounding box center [614, 268] width 28 height 18
click at [619, 265] on input "29" at bounding box center [614, 268] width 28 height 18
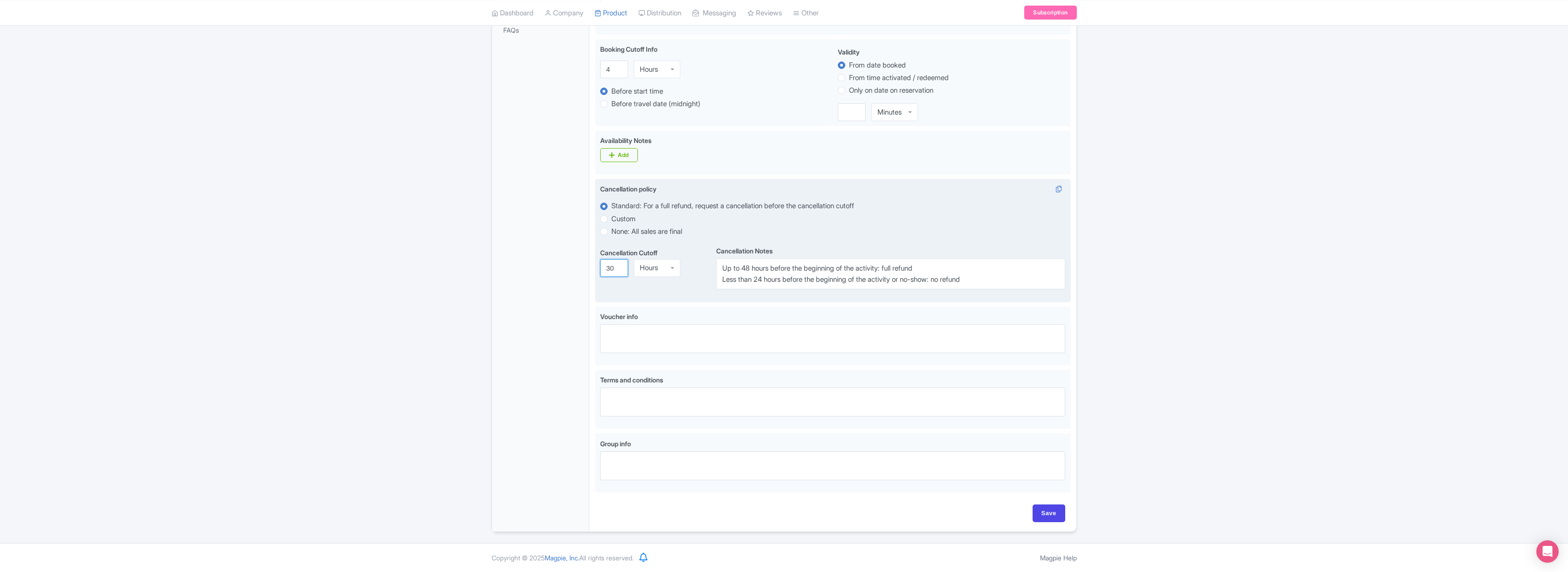
click at [619, 265] on input "30" at bounding box center [614, 268] width 28 height 18
click at [619, 265] on input "31" at bounding box center [614, 268] width 28 height 18
click at [619, 265] on input "32" at bounding box center [614, 268] width 28 height 18
click at [619, 265] on input "33" at bounding box center [614, 268] width 28 height 18
click at [619, 265] on input "34" at bounding box center [614, 268] width 28 height 18
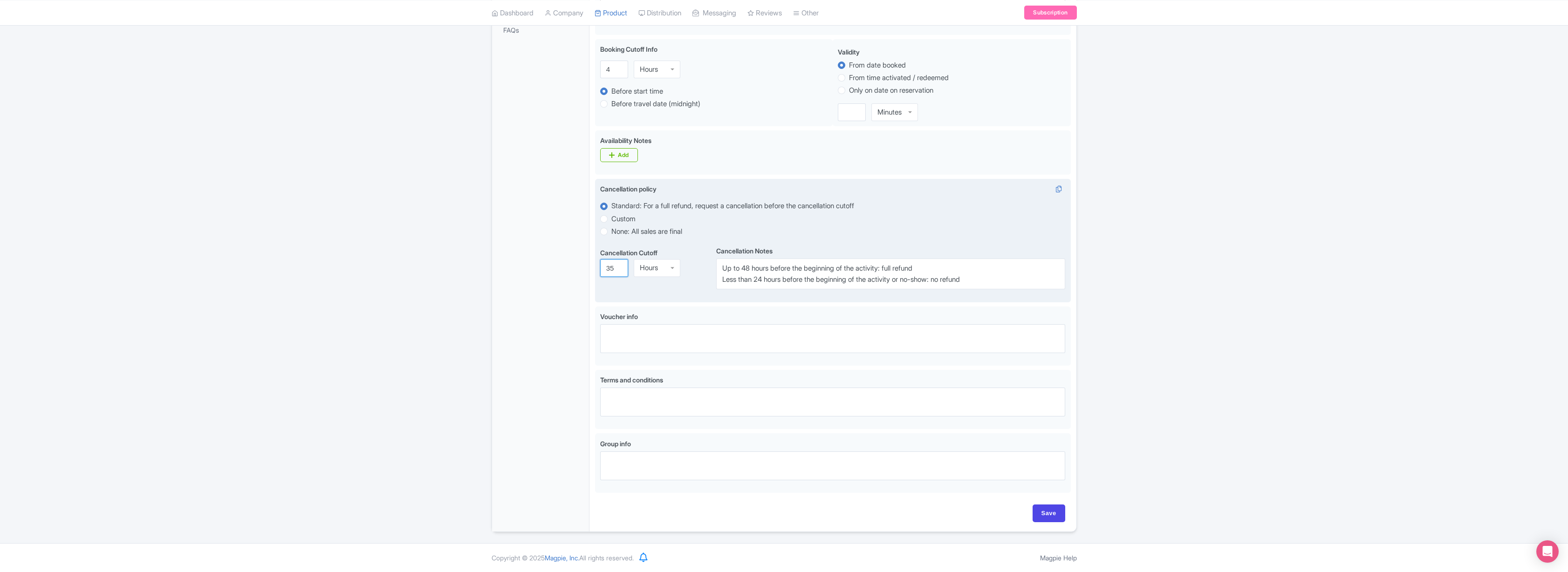
click at [619, 265] on input "35" at bounding box center [614, 268] width 28 height 18
click at [619, 265] on input "36" at bounding box center [614, 268] width 28 height 18
click at [619, 265] on input "37" at bounding box center [614, 268] width 28 height 18
click at [619, 265] on input "38" at bounding box center [614, 268] width 28 height 18
click at [619, 265] on input "39" at bounding box center [614, 268] width 28 height 18
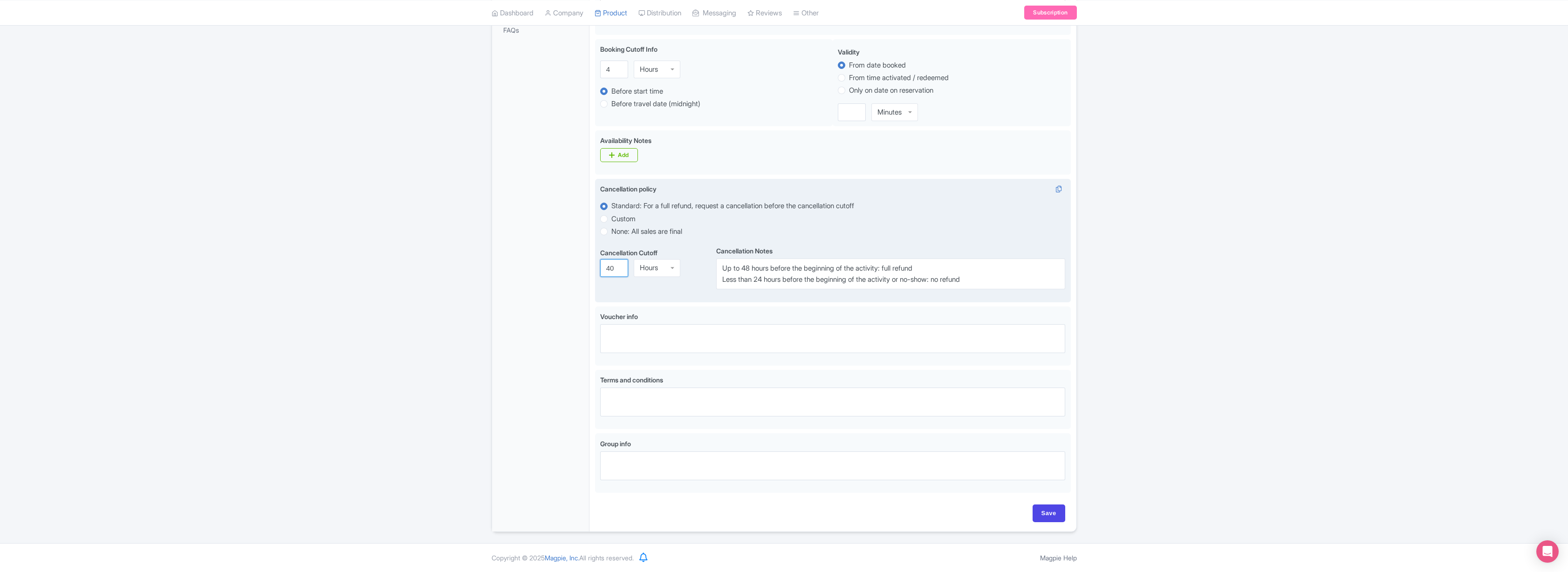
click at [619, 265] on input "40" at bounding box center [614, 268] width 28 height 18
click at [619, 265] on input "41" at bounding box center [614, 268] width 28 height 18
click at [619, 265] on input "42" at bounding box center [614, 268] width 28 height 18
click at [619, 265] on input "43" at bounding box center [614, 268] width 28 height 18
click at [619, 265] on input "44" at bounding box center [614, 268] width 28 height 18
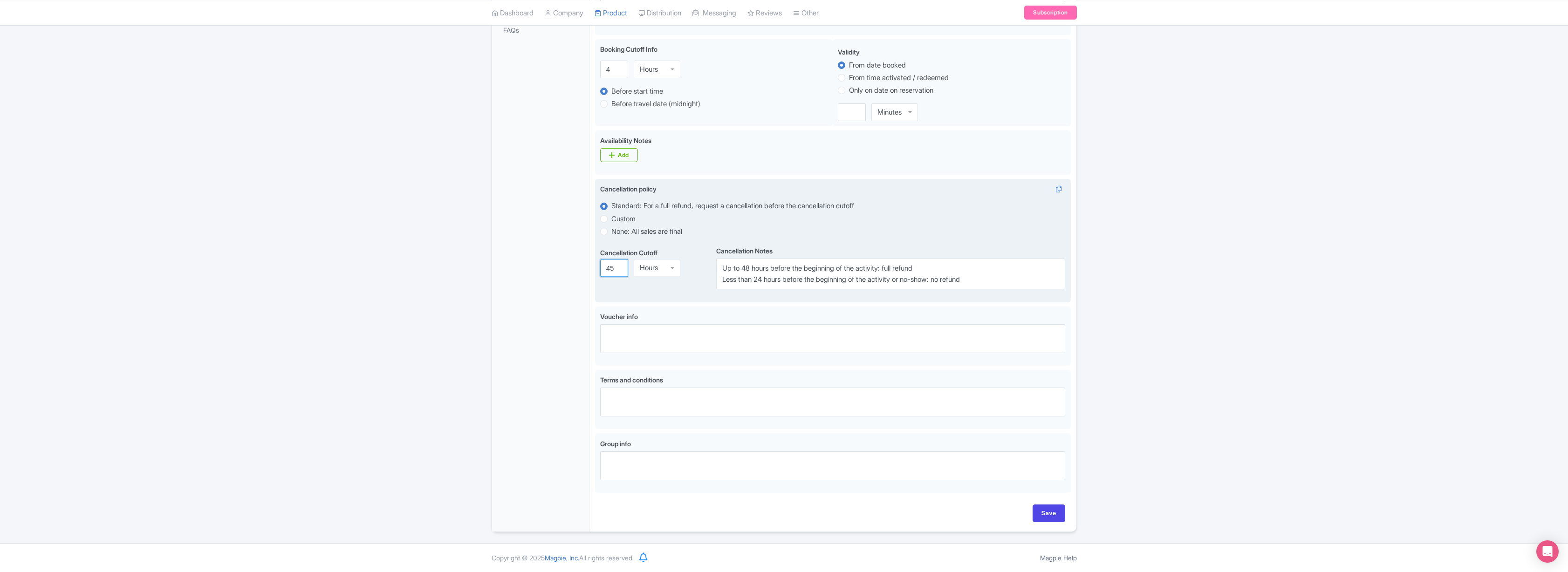
click at [619, 265] on input "45" at bounding box center [614, 268] width 28 height 18
click at [619, 265] on input "46" at bounding box center [614, 268] width 28 height 18
click at [619, 265] on input "47" at bounding box center [614, 268] width 28 height 18
type input "48"
click at [619, 265] on input "48" at bounding box center [614, 268] width 28 height 18
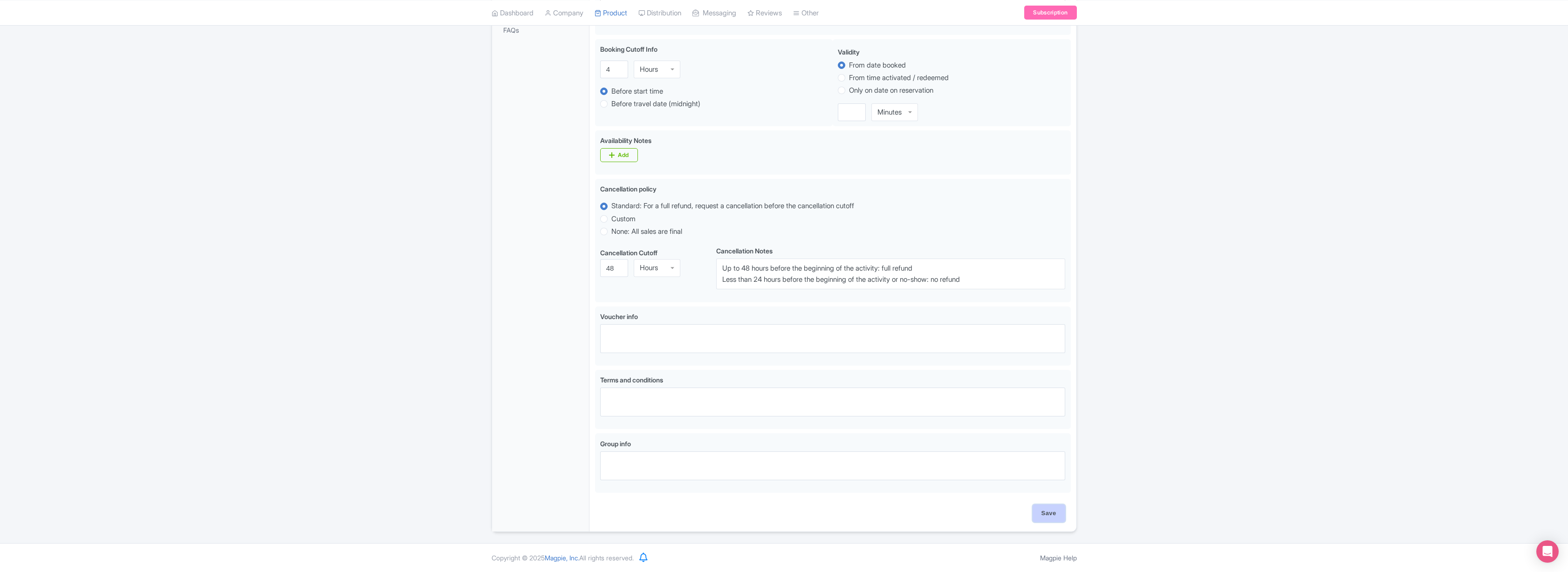
click at [1049, 510] on input "Save" at bounding box center [1048, 513] width 32 height 18
type input "Saving..."
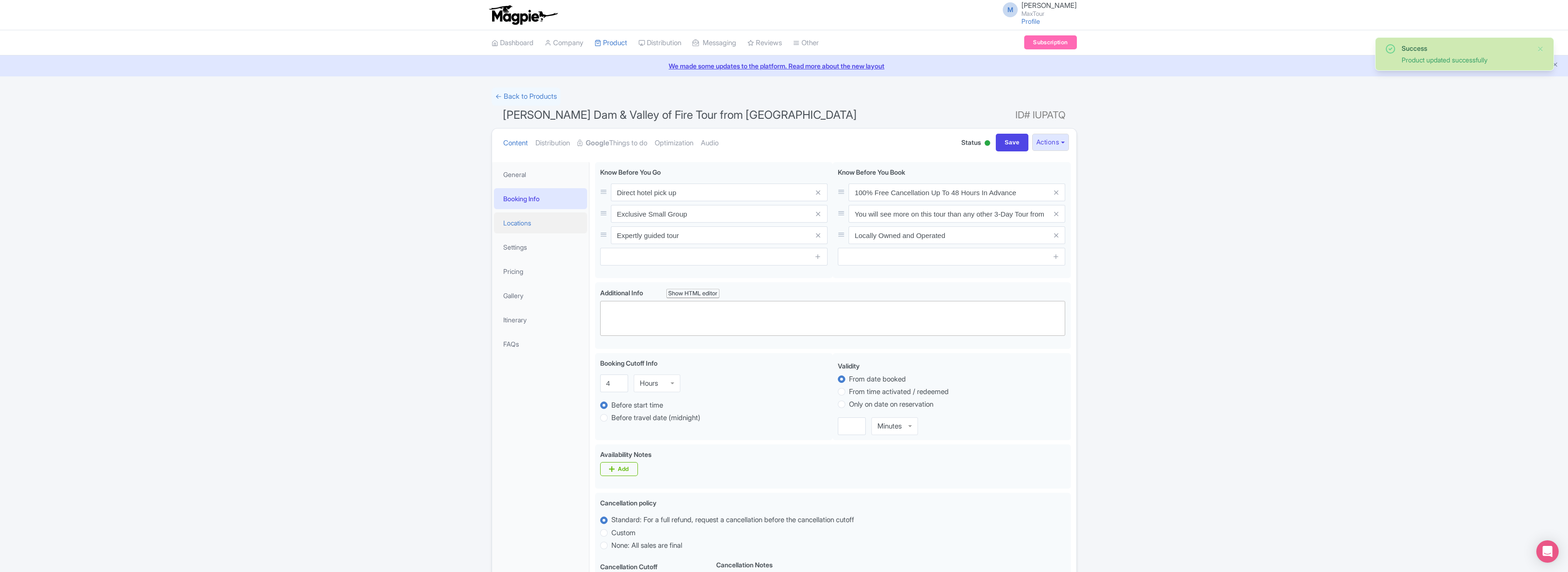
click at [521, 226] on link "Locations" at bounding box center [541, 223] width 93 height 21
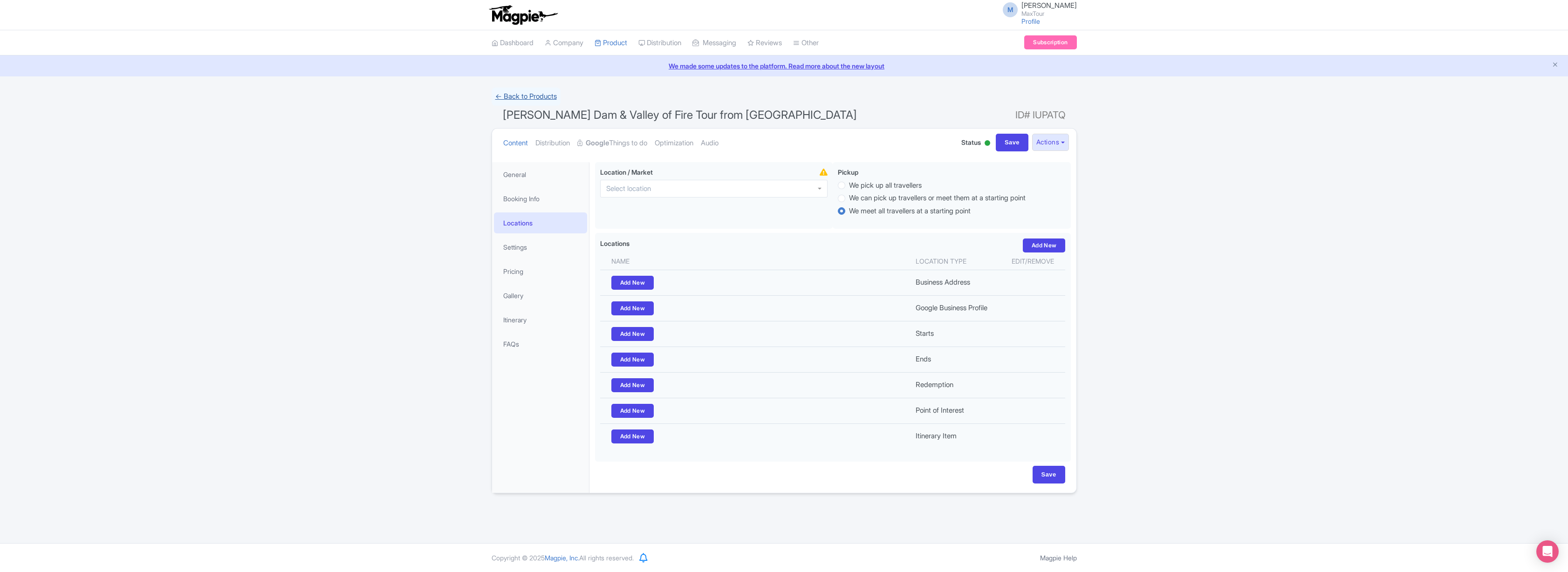
click at [527, 95] on link "← Back to Products" at bounding box center [526, 97] width 69 height 18
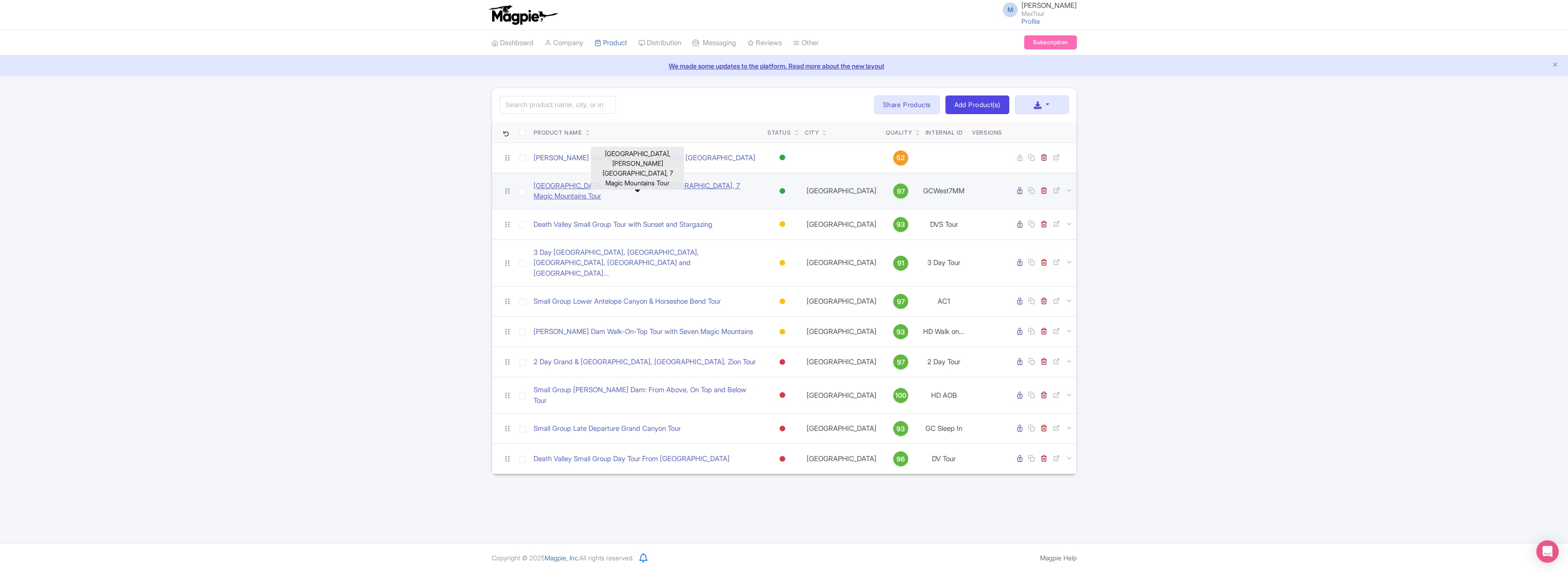
click at [578, 186] on link "[GEOGRAPHIC_DATA], [PERSON_NAME][GEOGRAPHIC_DATA], 7 Magic Mountains Tour" at bounding box center [646, 191] width 226 height 21
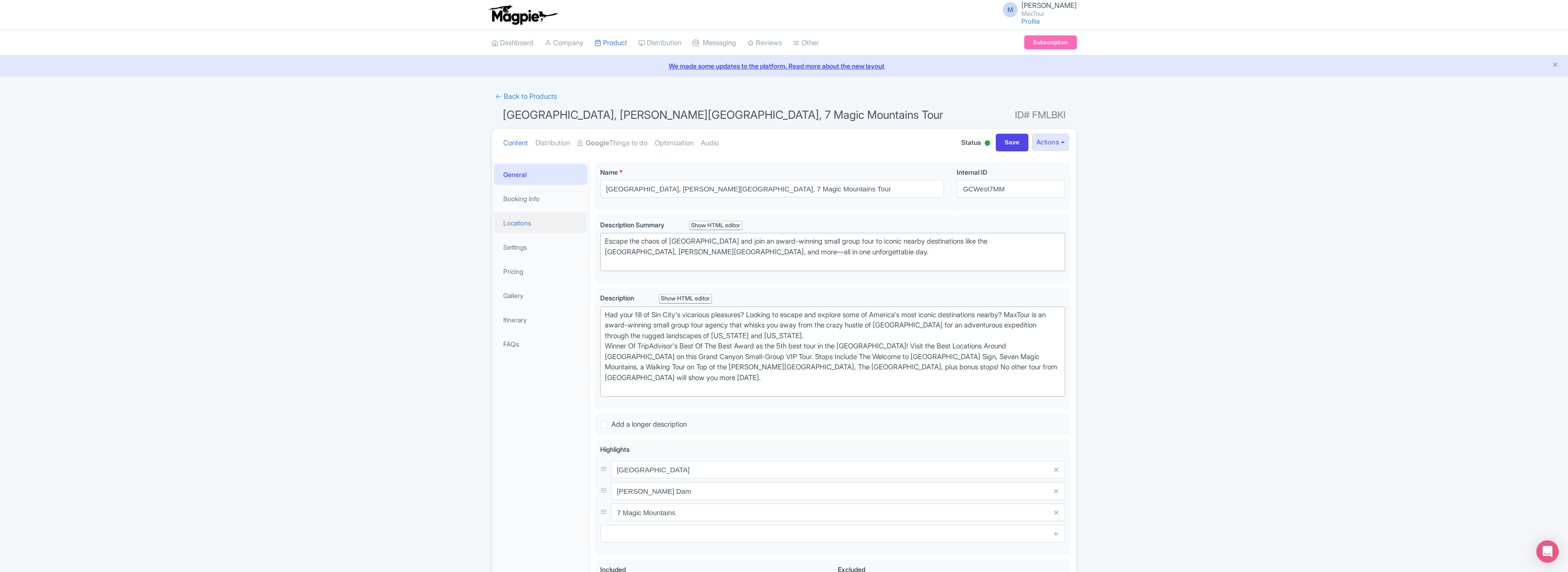
click at [517, 220] on link "Locations" at bounding box center [541, 223] width 93 height 21
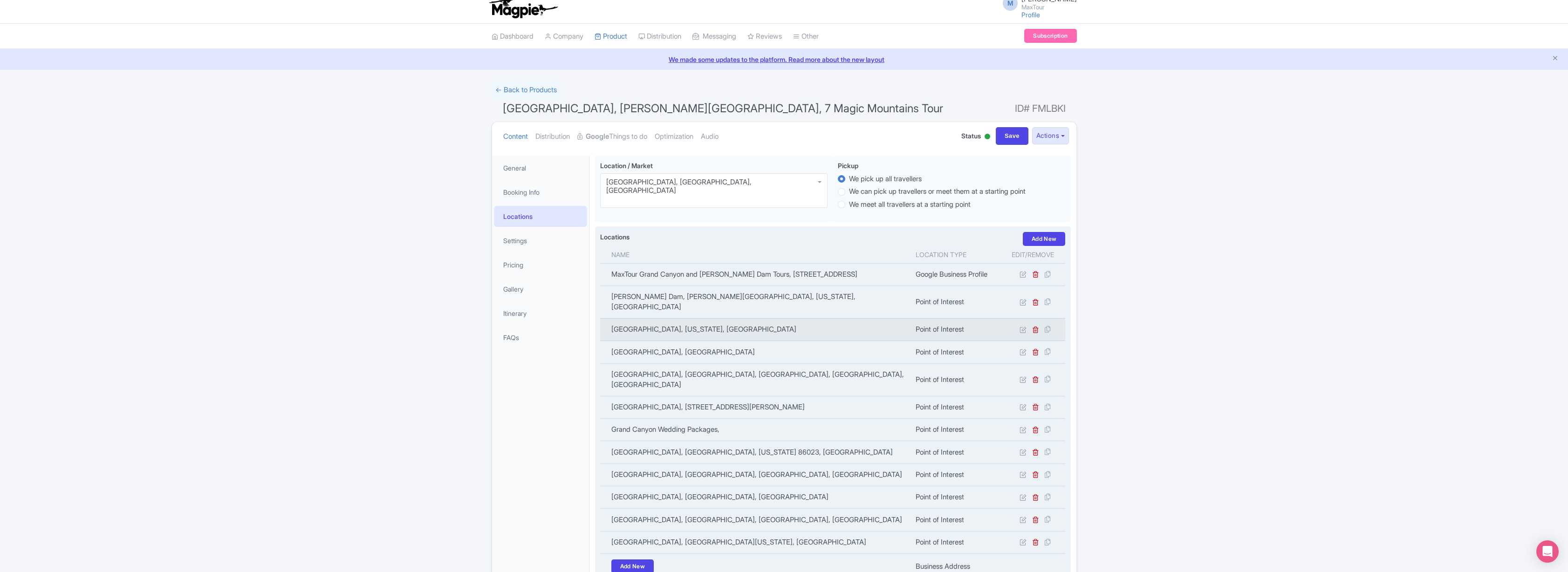
scroll to position [5, 0]
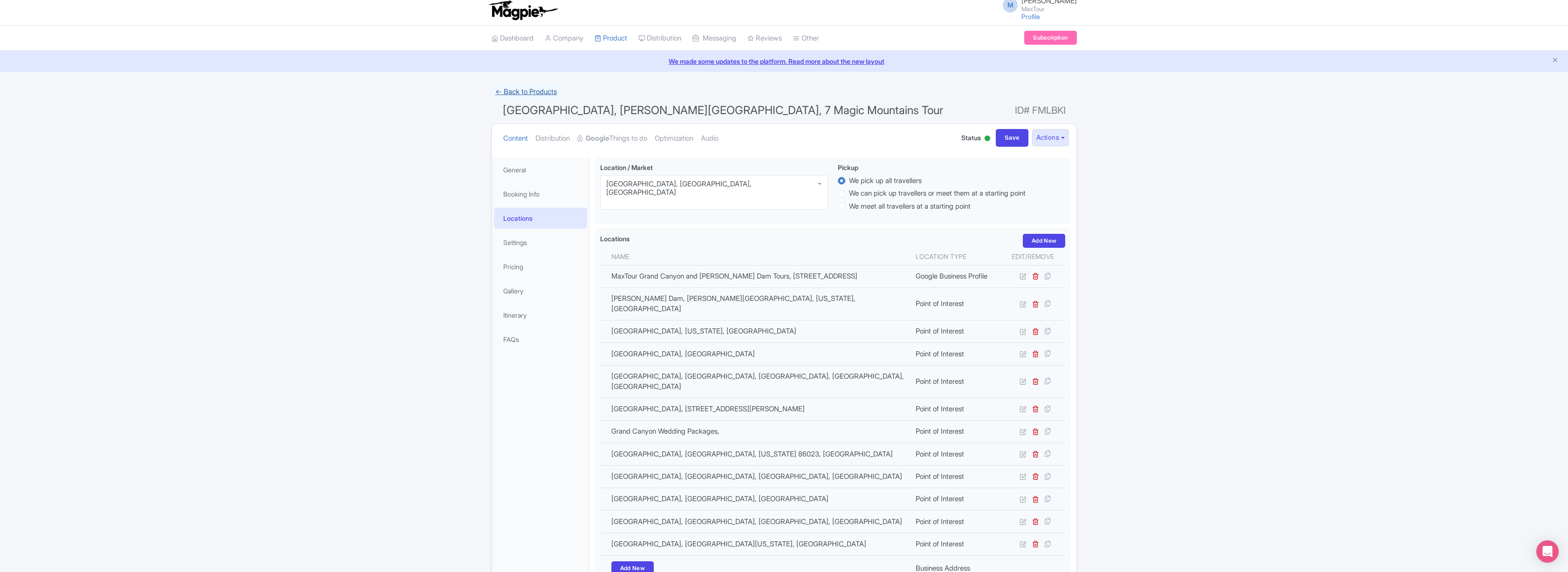
click at [524, 92] on link "← Back to Products" at bounding box center [526, 92] width 69 height 18
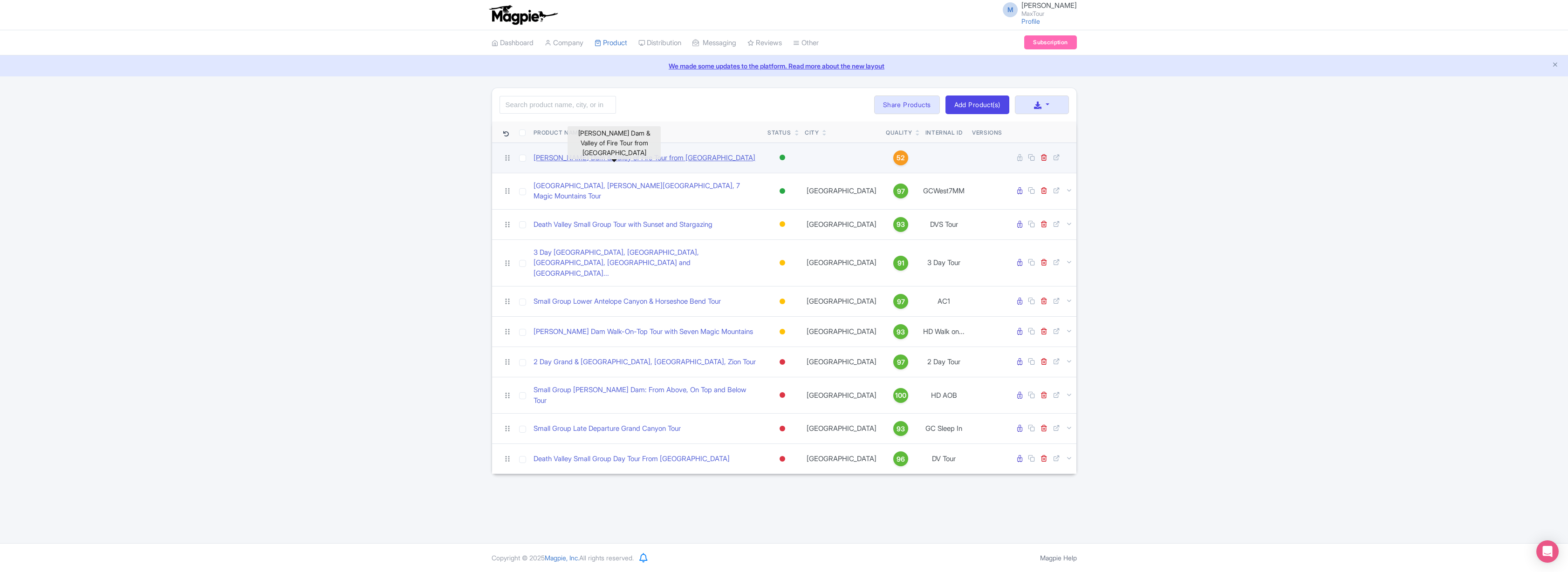
click at [585, 159] on link "[PERSON_NAME] Dam & Valley of Fire Tour from [GEOGRAPHIC_DATA]" at bounding box center [644, 158] width 222 height 11
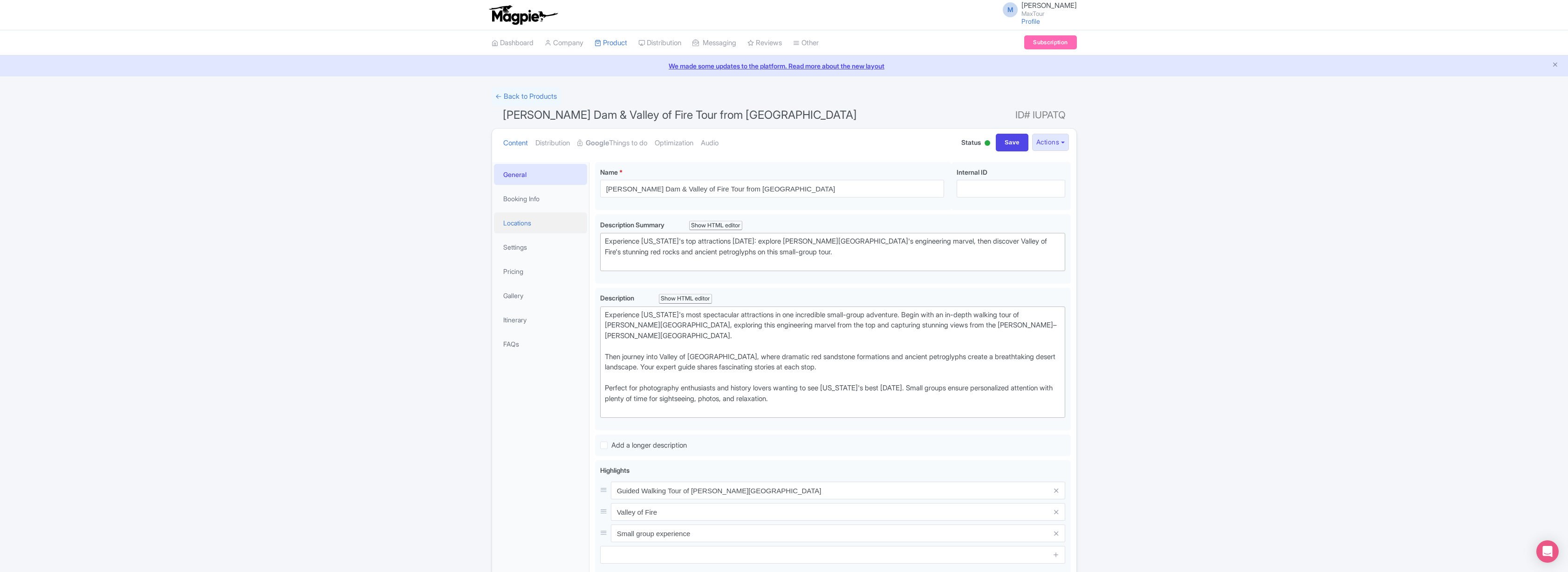
click at [512, 222] on link "Locations" at bounding box center [541, 223] width 93 height 21
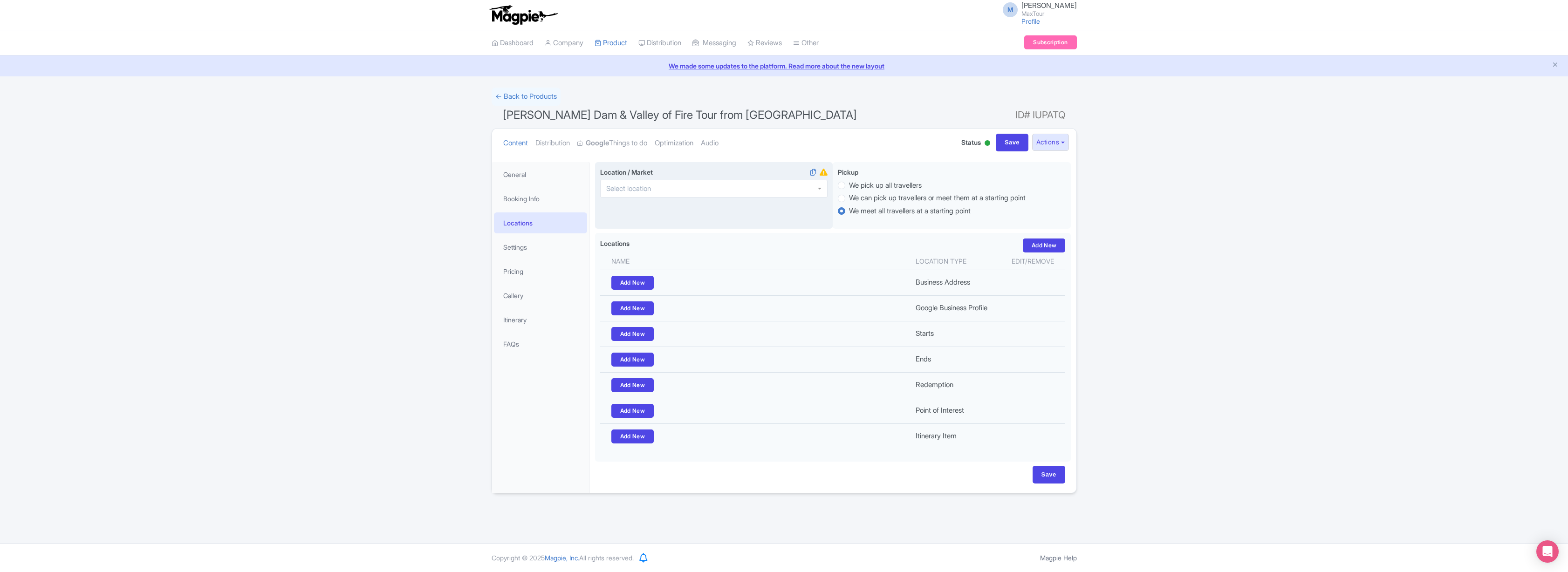
click at [702, 190] on div at bounding box center [714, 188] width 228 height 18
type input "las vegas"
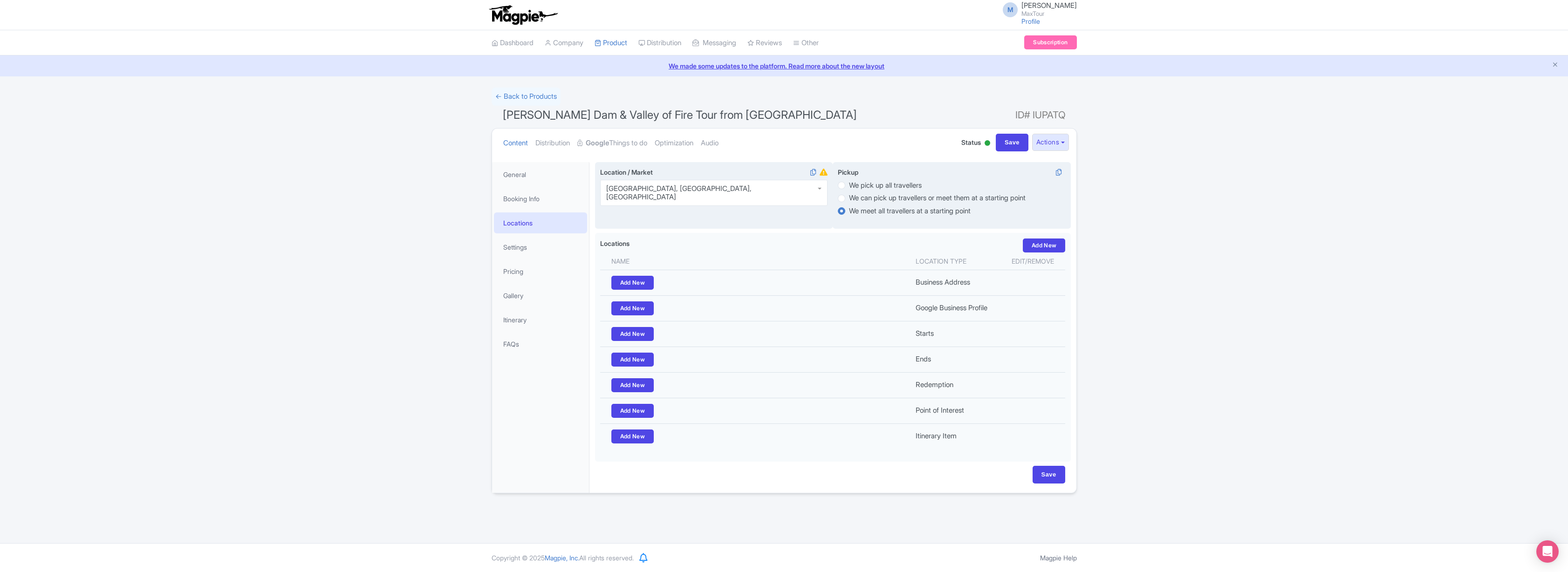
click at [849, 184] on label "We pick up all travellers" at bounding box center [885, 186] width 73 height 11
click at [849, 184] on input "We pick up all travellers" at bounding box center [853, 184] width 9 height 9
radio input "true"
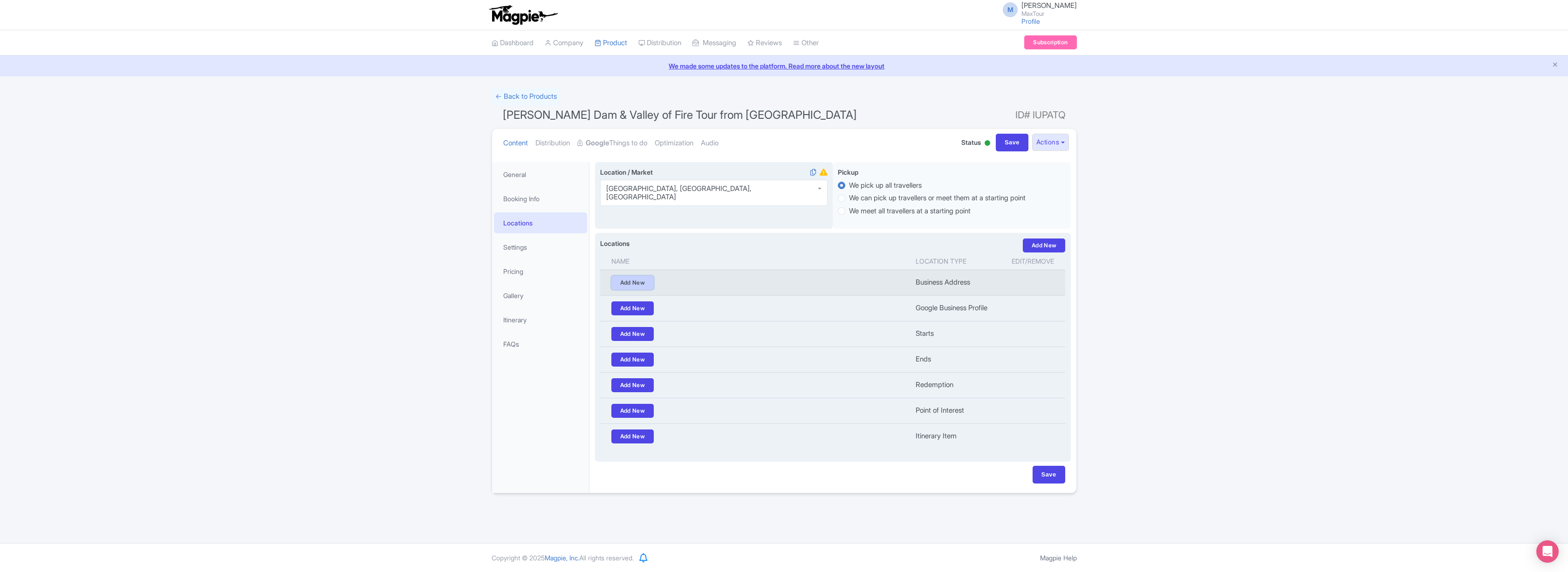
click at [631, 282] on link "Add New" at bounding box center [633, 282] width 43 height 14
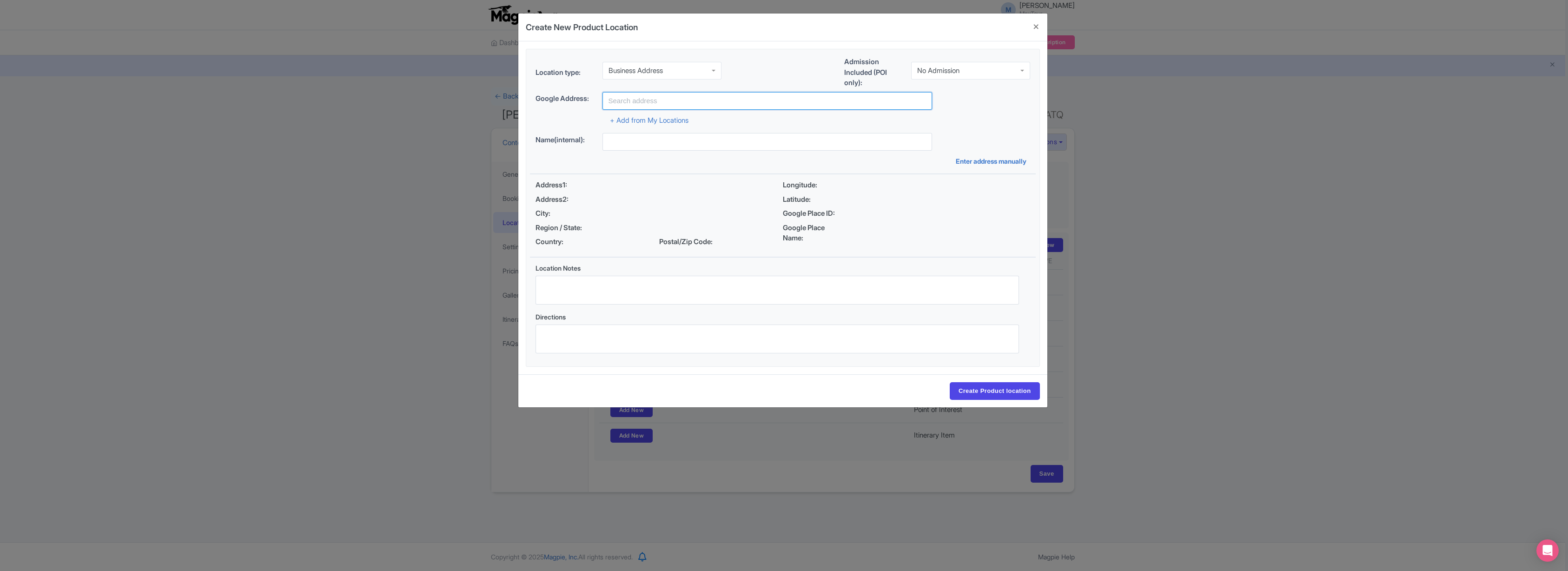
click at [625, 100] on input "text" at bounding box center [767, 100] width 329 height 18
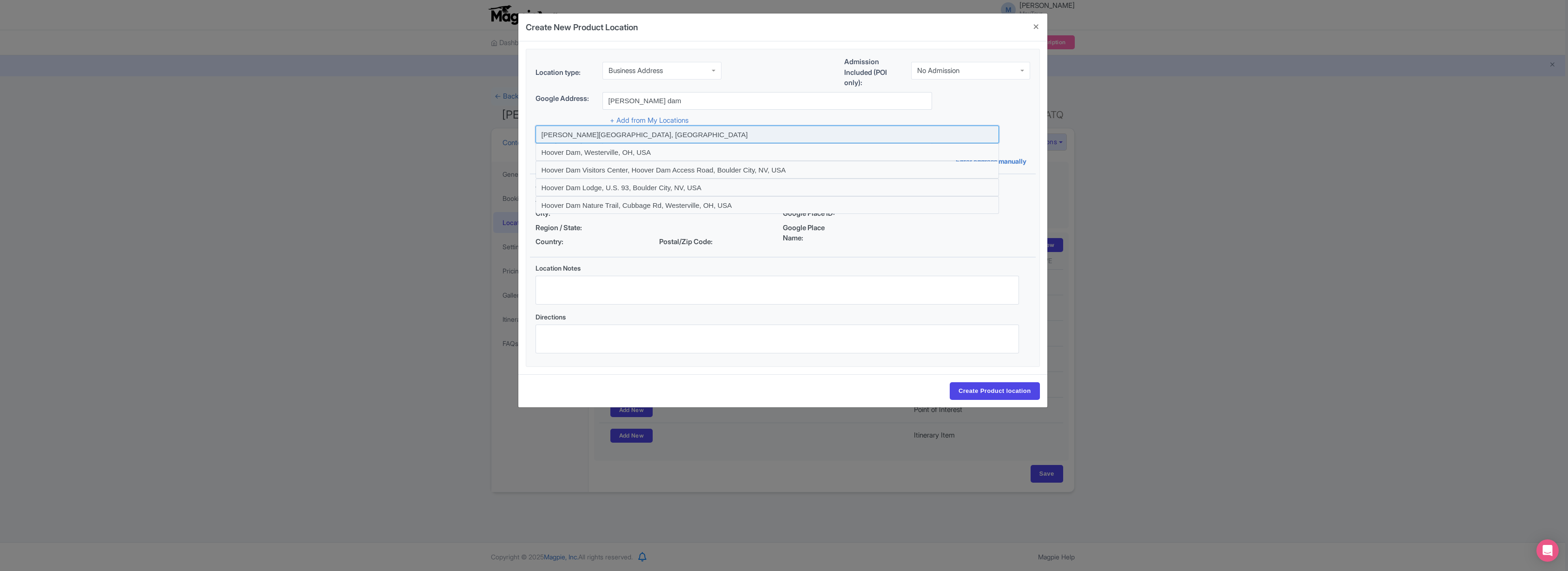
click at [583, 135] on input at bounding box center [767, 134] width 463 height 18
type input "Hoover Dam, United States"
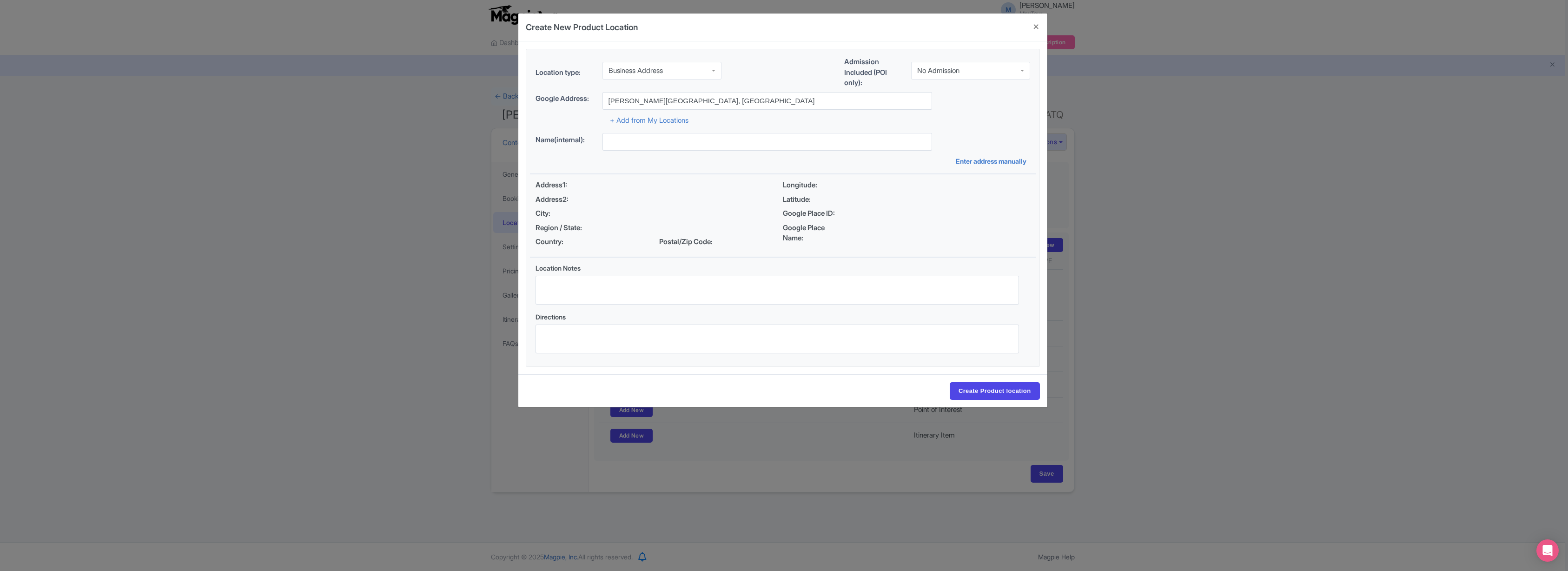
type input "Hoover Dam, United States"
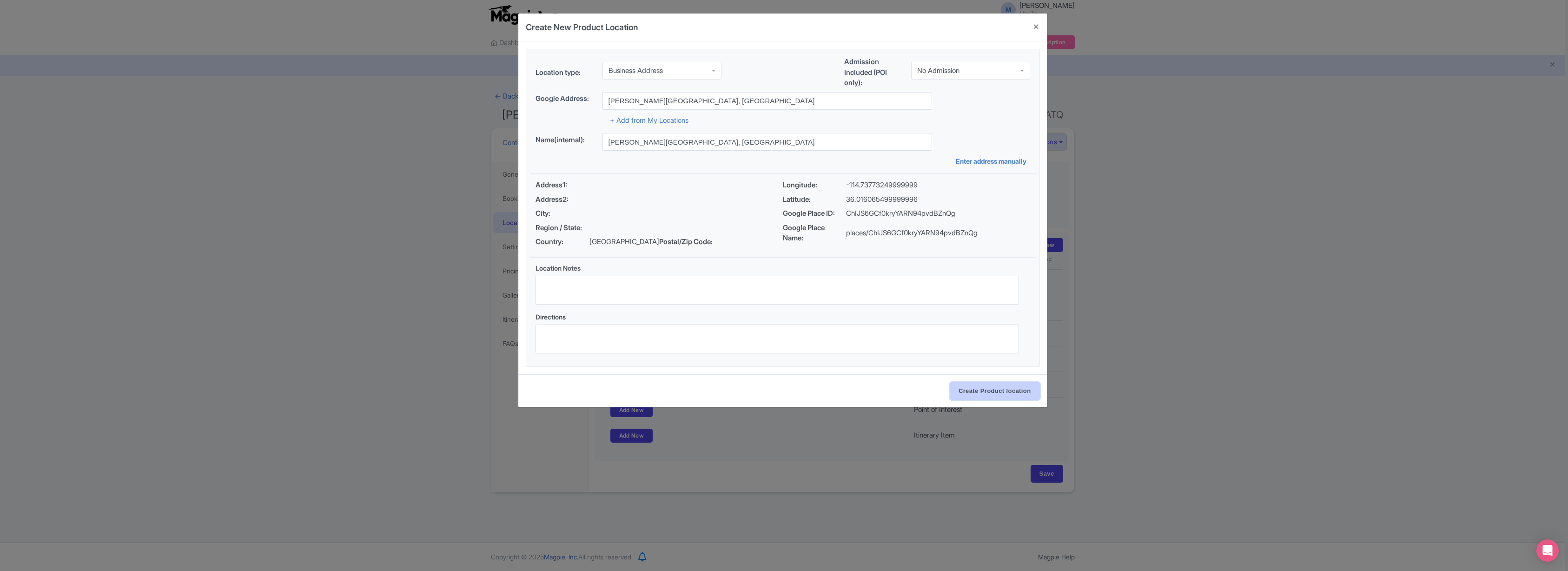
click at [1006, 391] on input "Create Product location" at bounding box center [995, 391] width 90 height 18
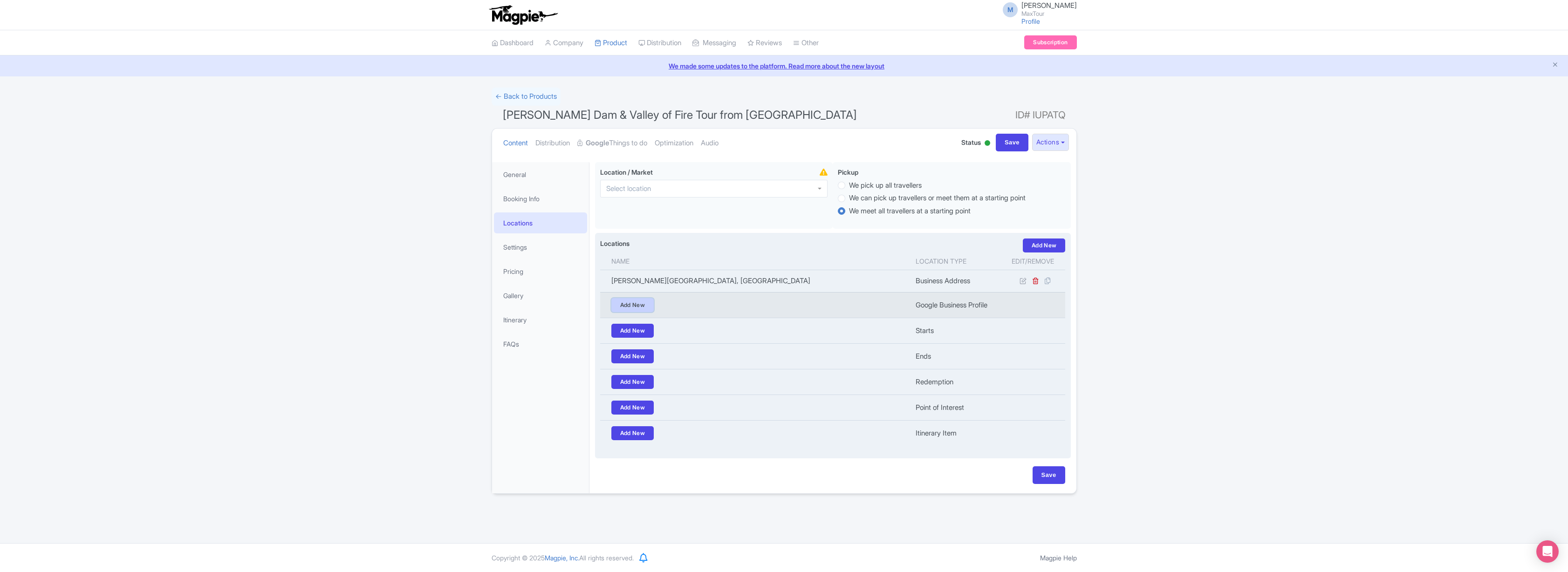
click at [628, 307] on link "Add New" at bounding box center [633, 305] width 43 height 14
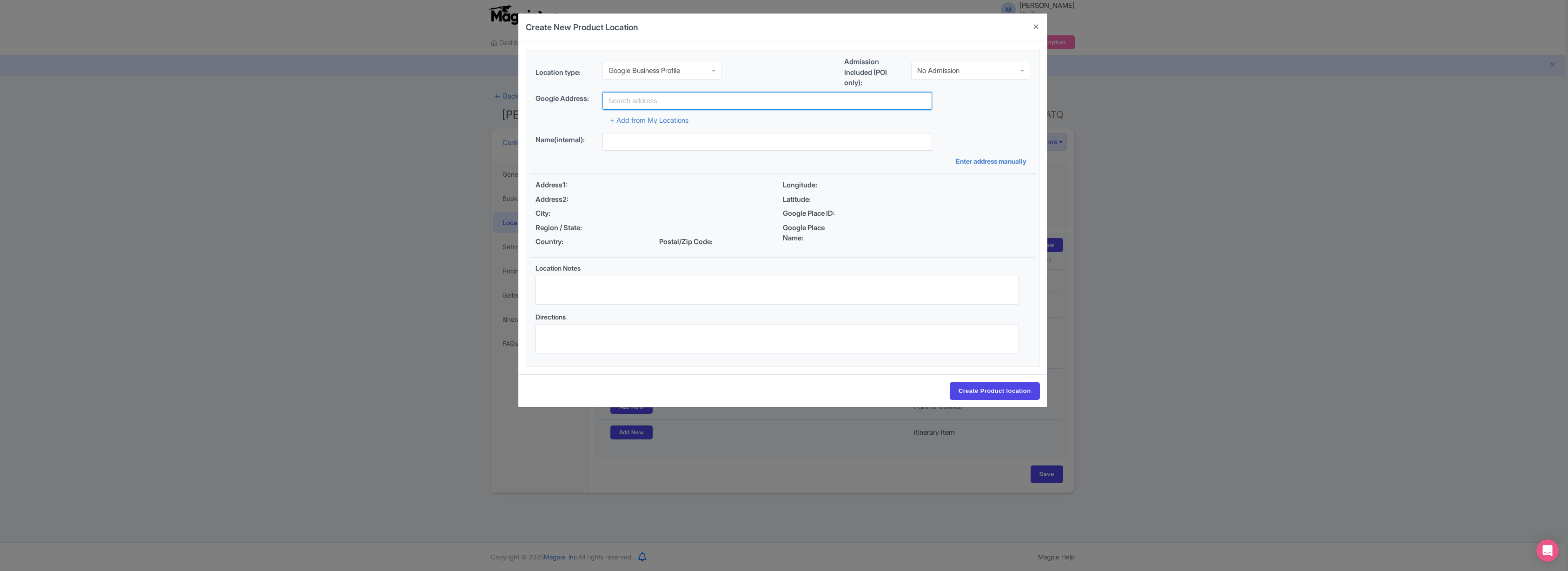
click at [631, 103] on input "text" at bounding box center [767, 100] width 329 height 18
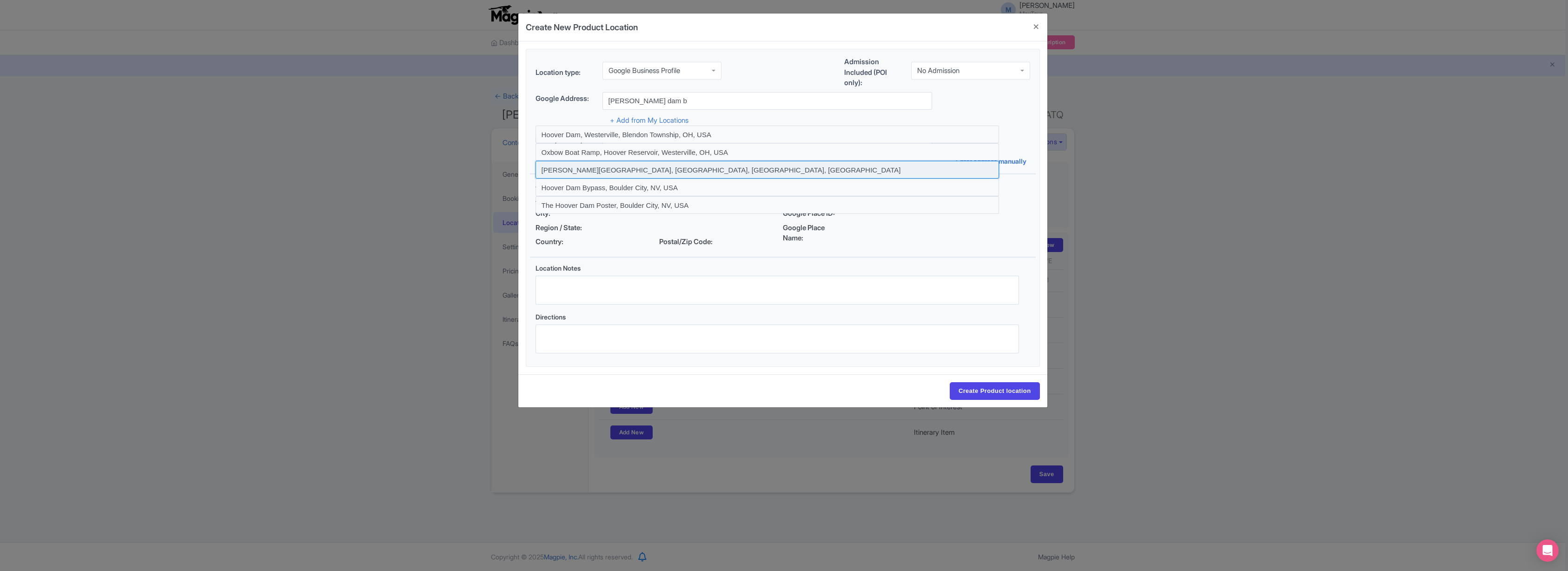
click at [617, 164] on input at bounding box center [767, 169] width 463 height 18
type input "Hoover Dam, Boulder City, NV, USA"
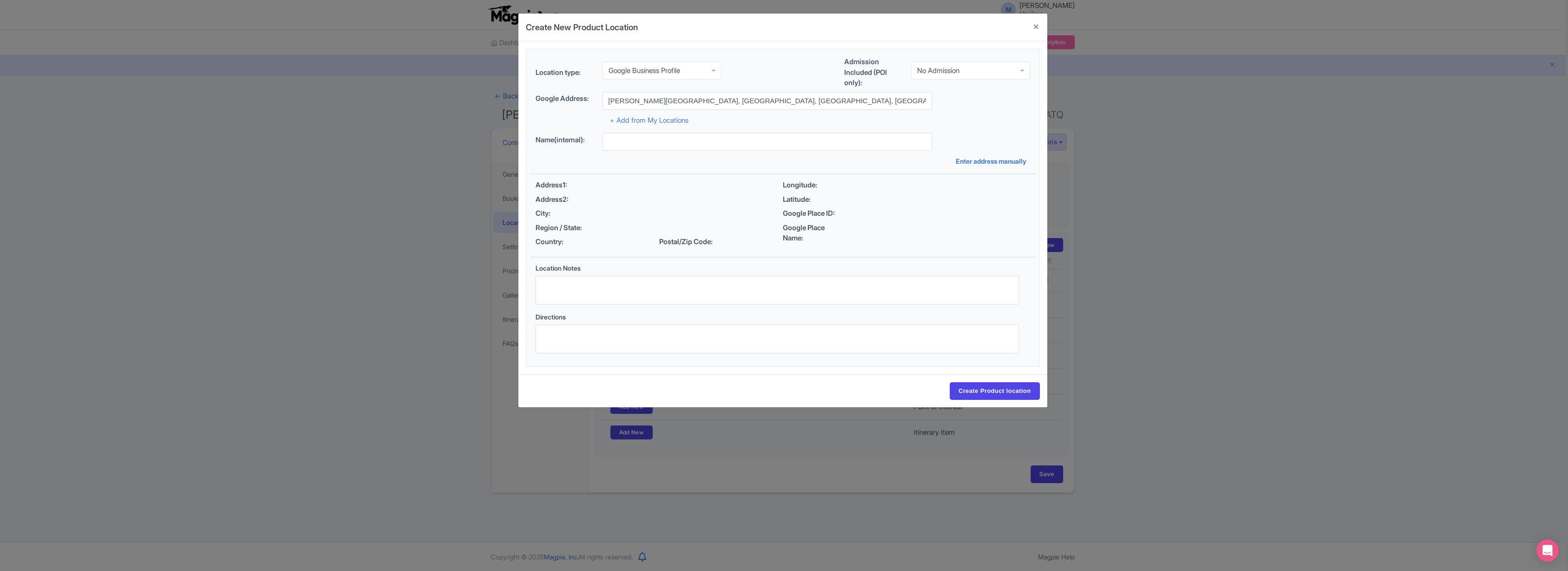
type input "Hoover Dam, Hoover Dam, Boulder City, NV 89005, USA"
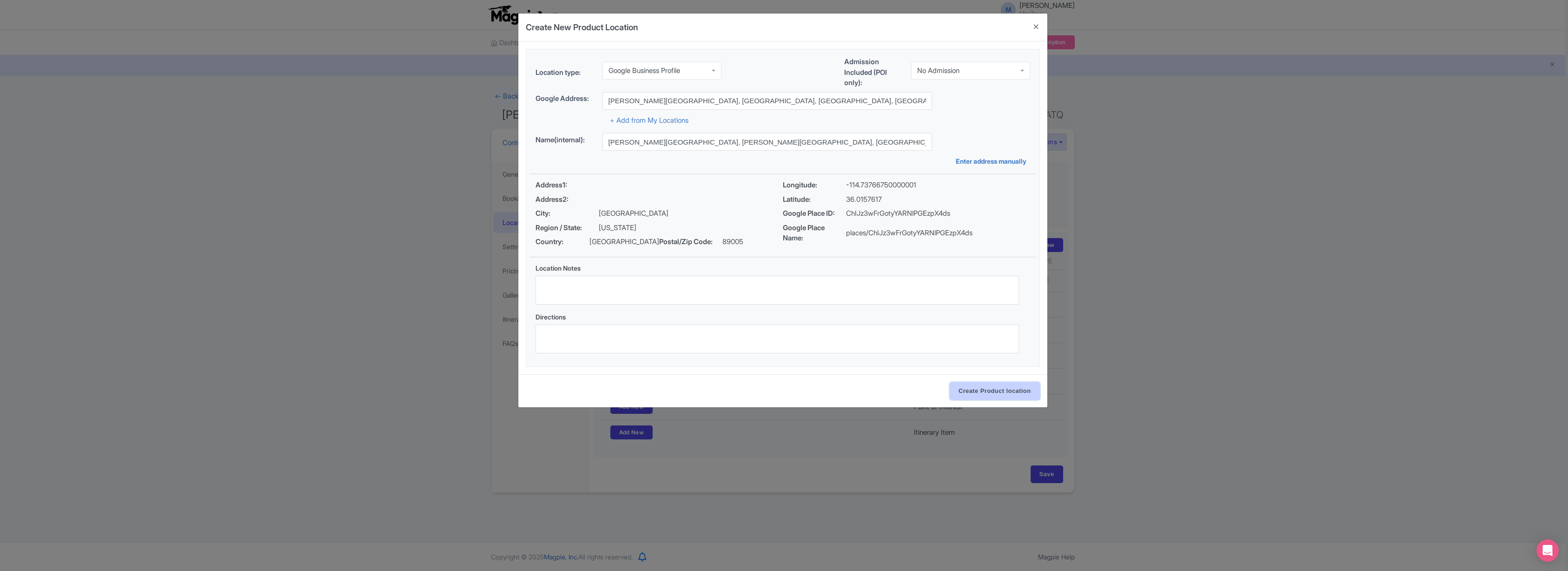
click at [990, 394] on input "Create Product location" at bounding box center [995, 391] width 90 height 18
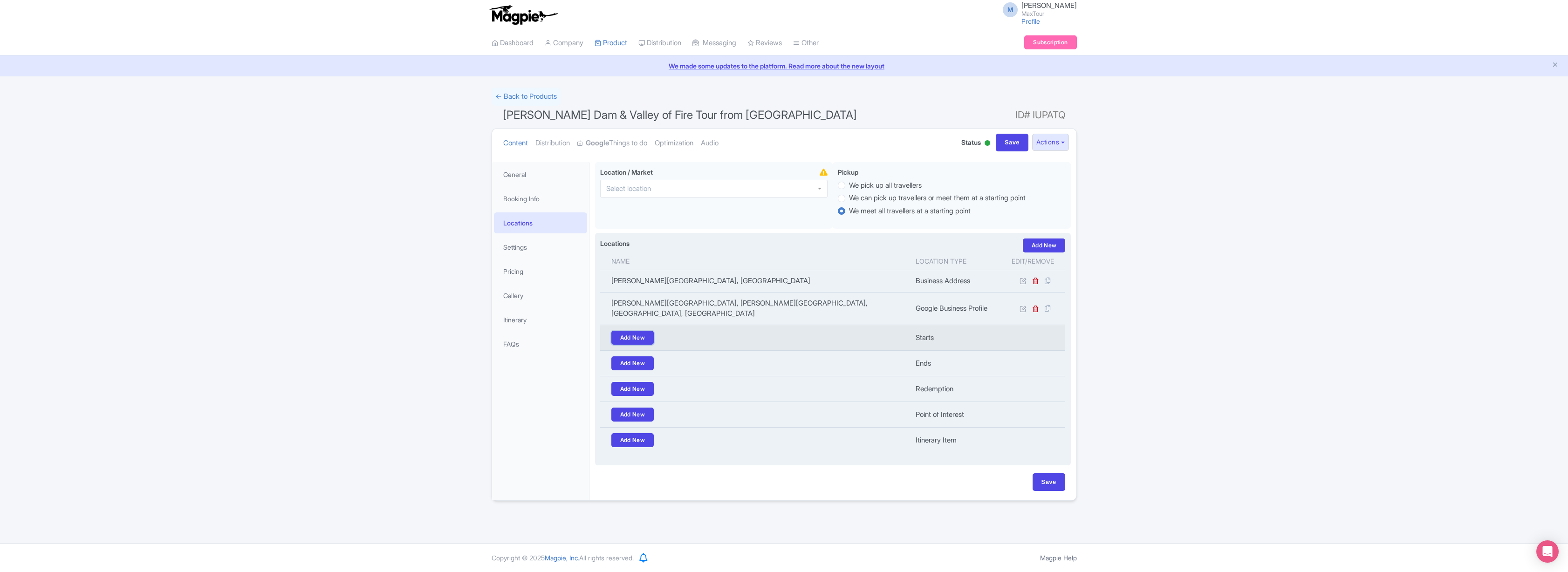
click at [634, 331] on link "Add New" at bounding box center [633, 337] width 43 height 14
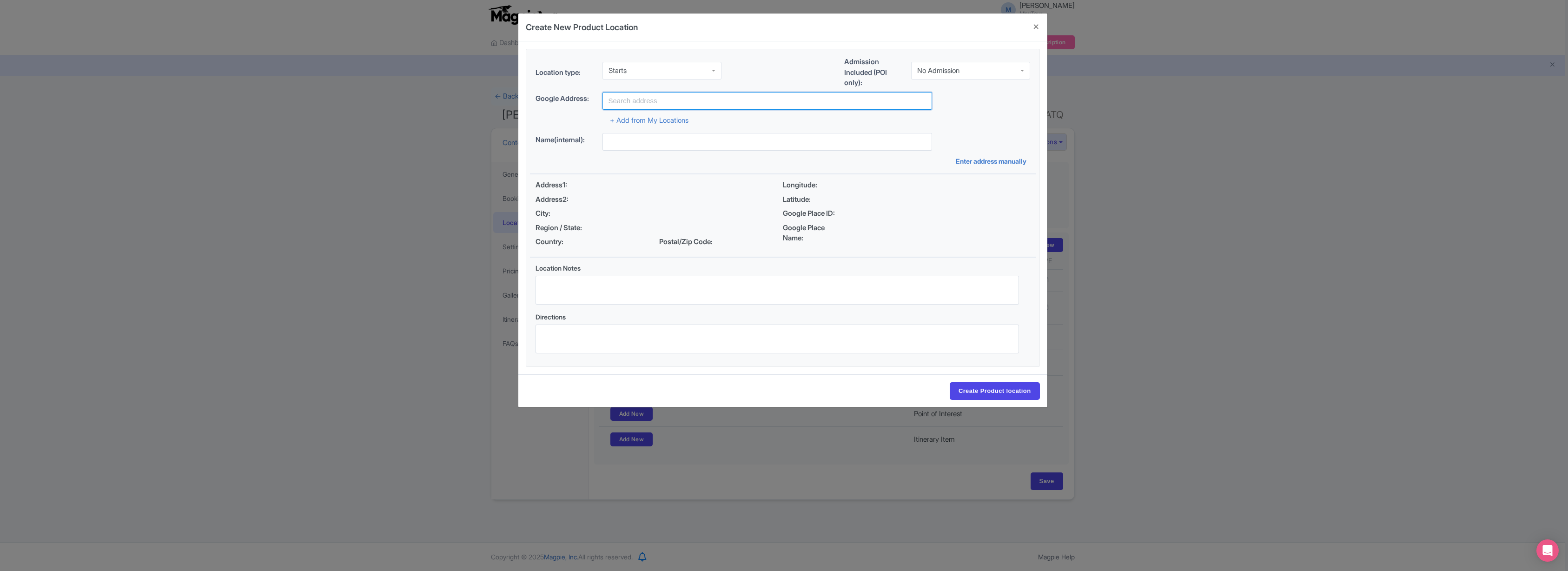
click at [659, 100] on input "text" at bounding box center [767, 100] width 329 height 18
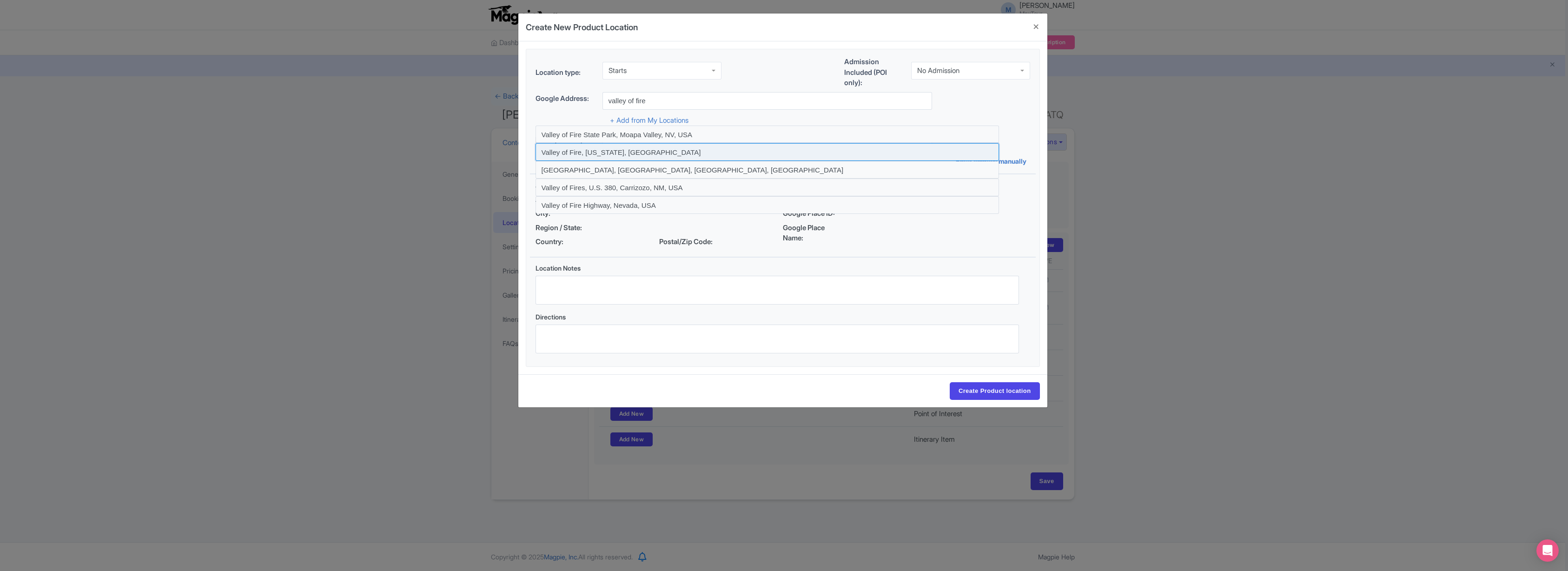
click at [599, 149] on input at bounding box center [767, 152] width 463 height 18
type input "Valley of Fire, Nevada, USA"
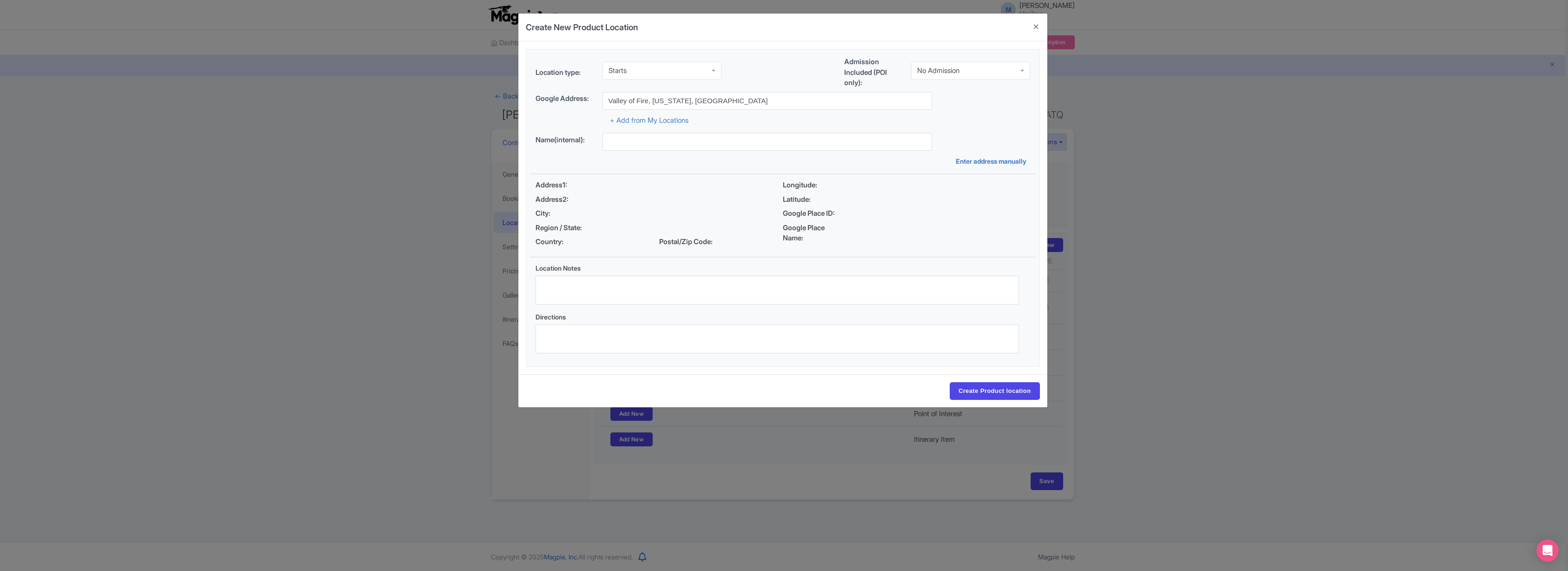
type input "Valley of Fire, [GEOGRAPHIC_DATA], [US_STATE][GEOGRAPHIC_DATA], [GEOGRAPHIC_DAT…"
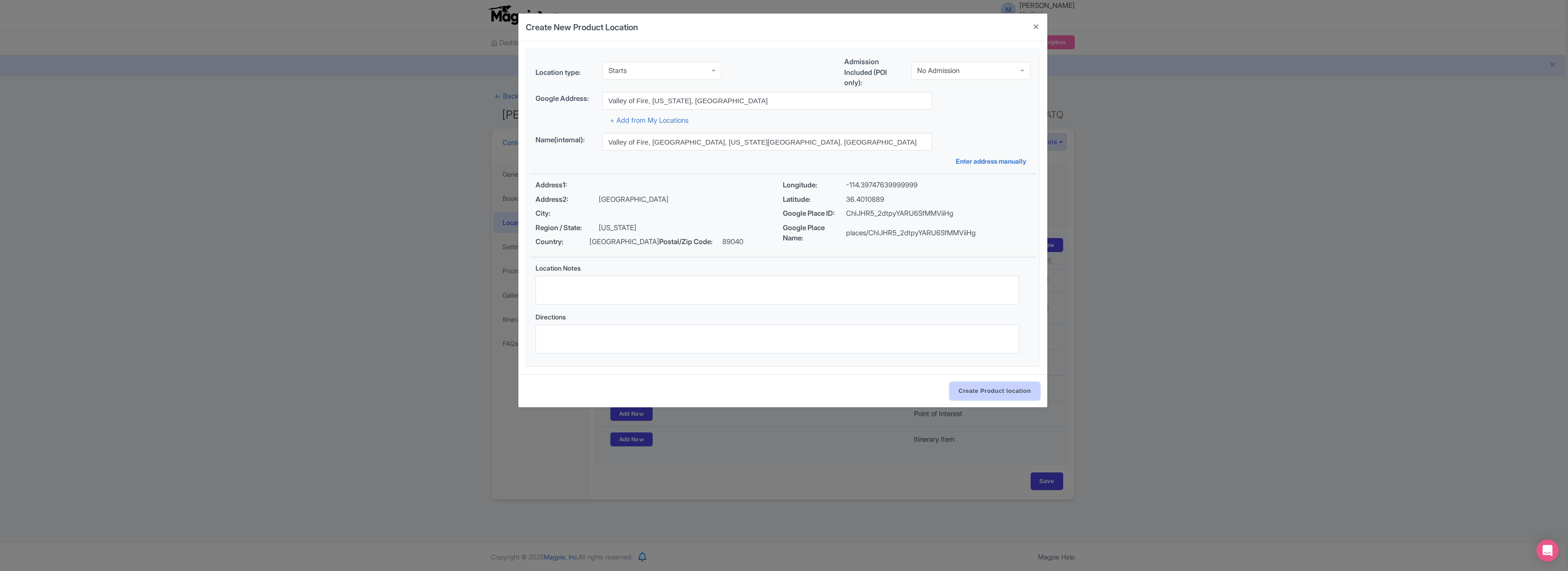
click at [982, 390] on input "Create Product location" at bounding box center [995, 391] width 90 height 18
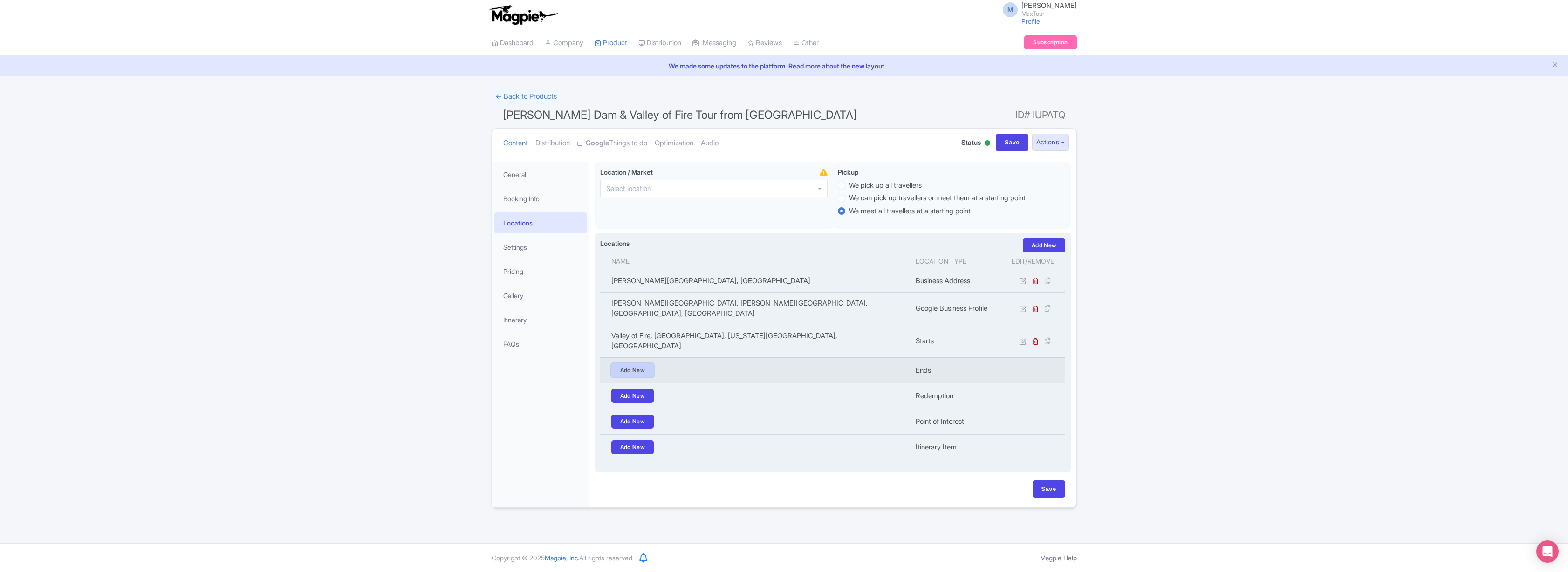
click at [638, 363] on link "Add New" at bounding box center [633, 370] width 43 height 14
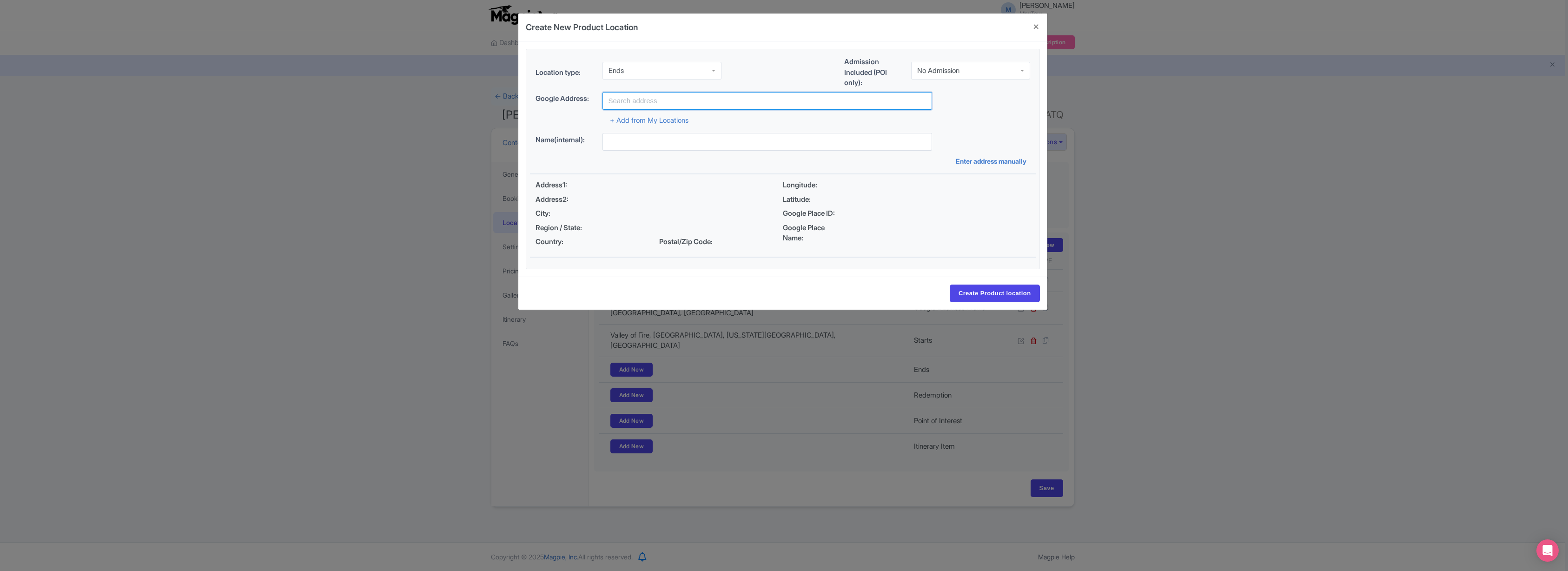
click at [662, 103] on input "text" at bounding box center [767, 100] width 329 height 18
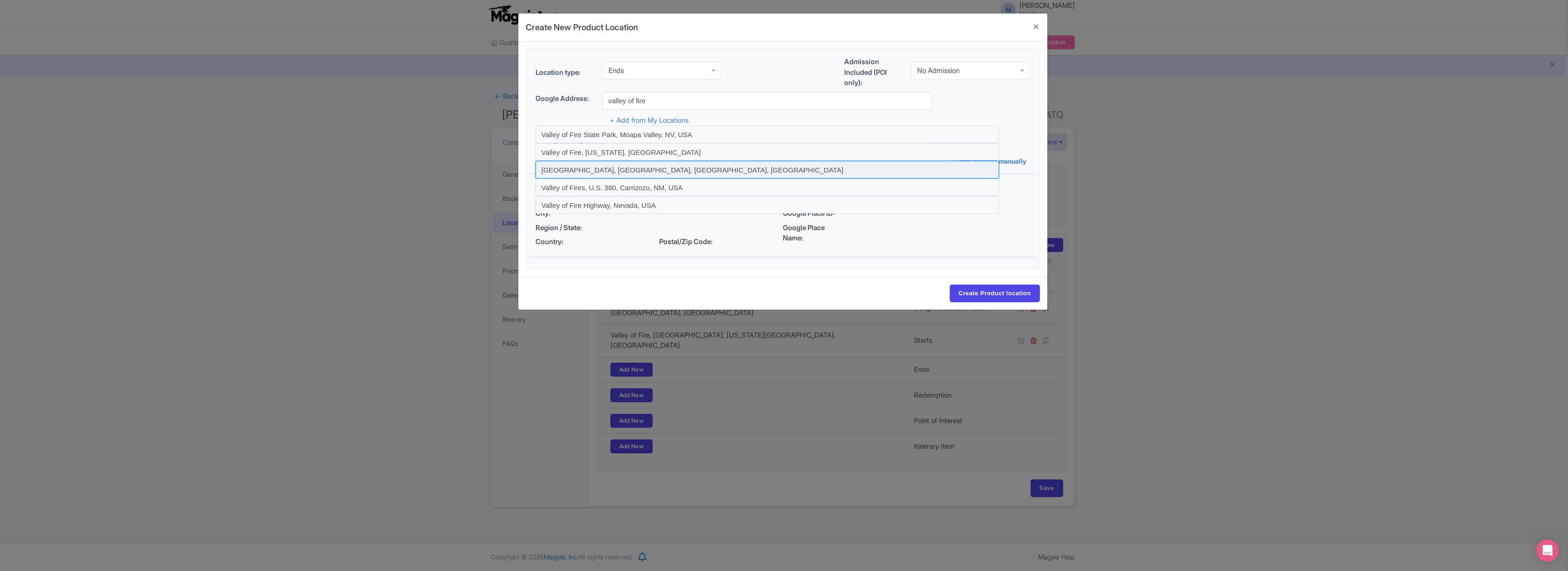
click at [592, 169] on input at bounding box center [767, 169] width 463 height 18
type input "Valley of Fire Visitor Center, Overton, NV, USA"
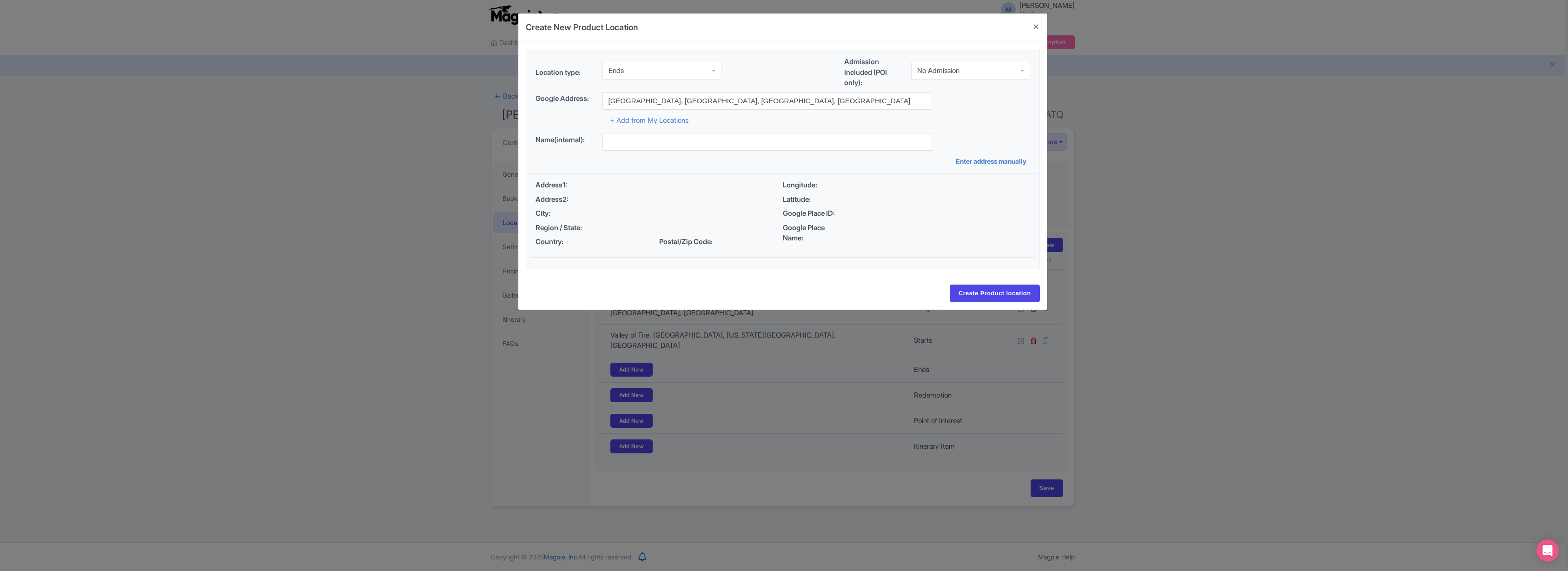
type input "[GEOGRAPHIC_DATA], [STREET_ADDRESS][PERSON_NAME]"
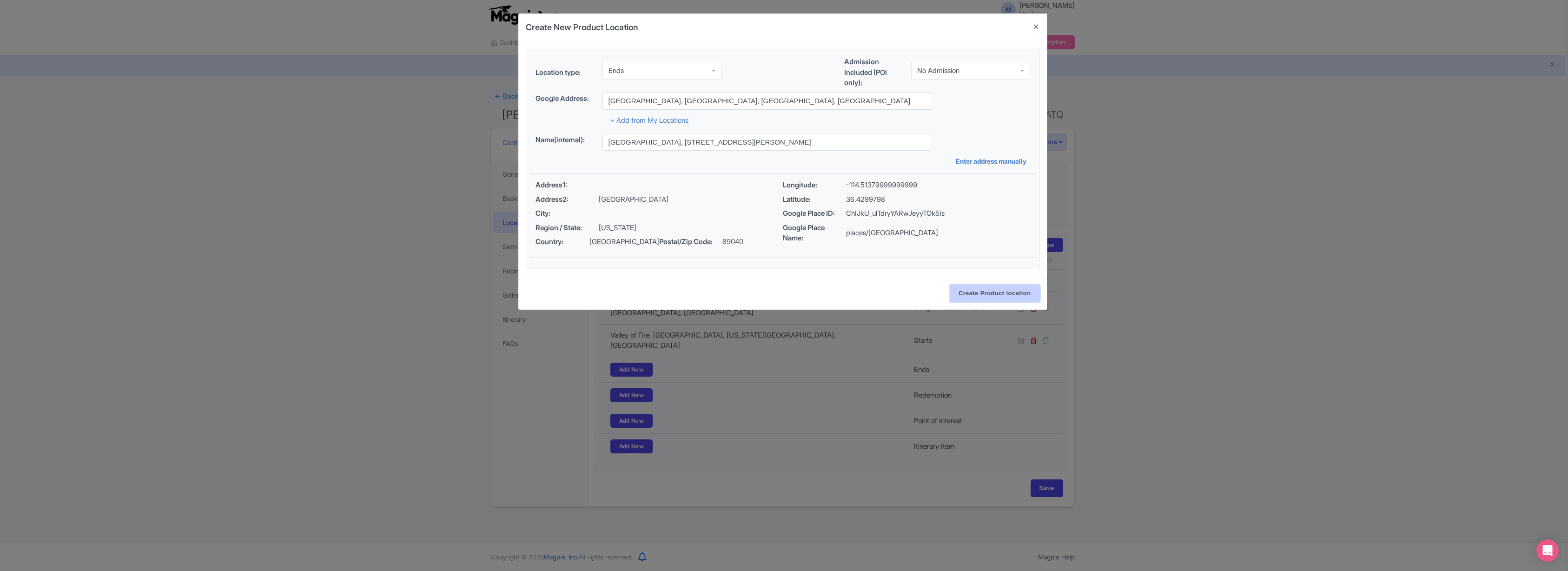
click at [998, 293] on input "Create Product location" at bounding box center [995, 293] width 90 height 18
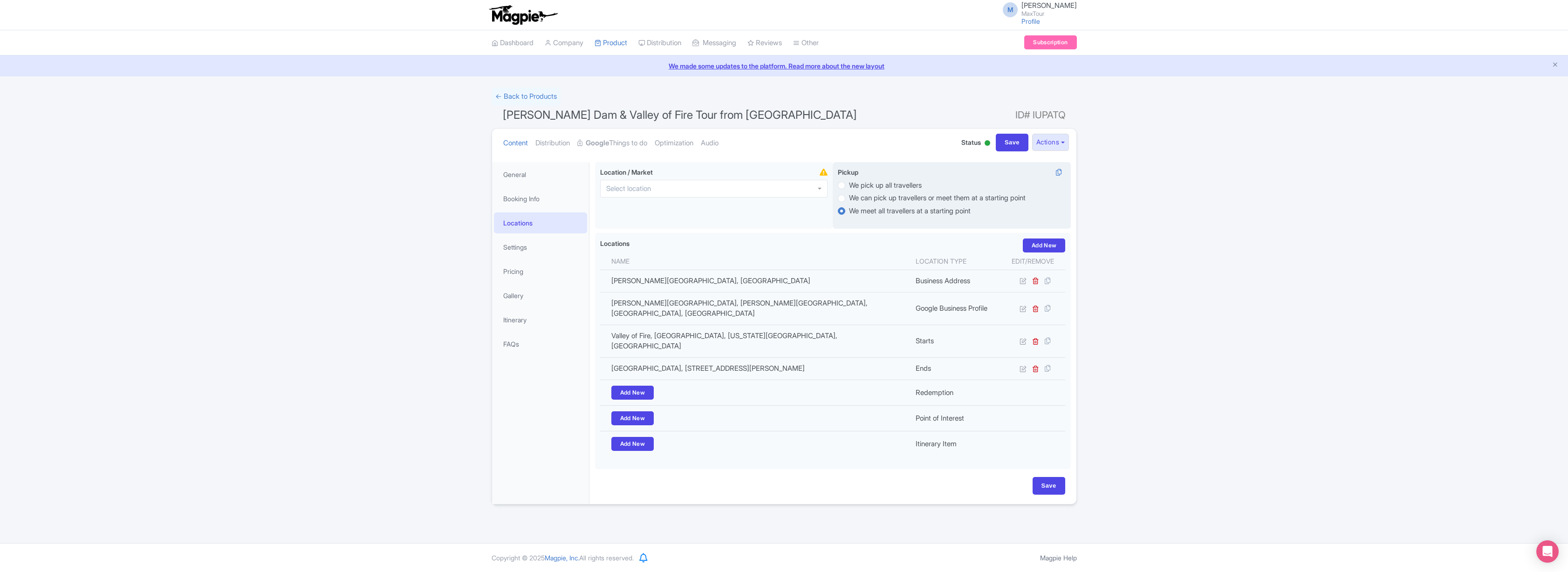
click at [849, 185] on label "We pick up all travellers" at bounding box center [885, 186] width 73 height 11
click at [849, 185] on input "We pick up all travellers" at bounding box center [853, 184] width 9 height 9
radio input "true"
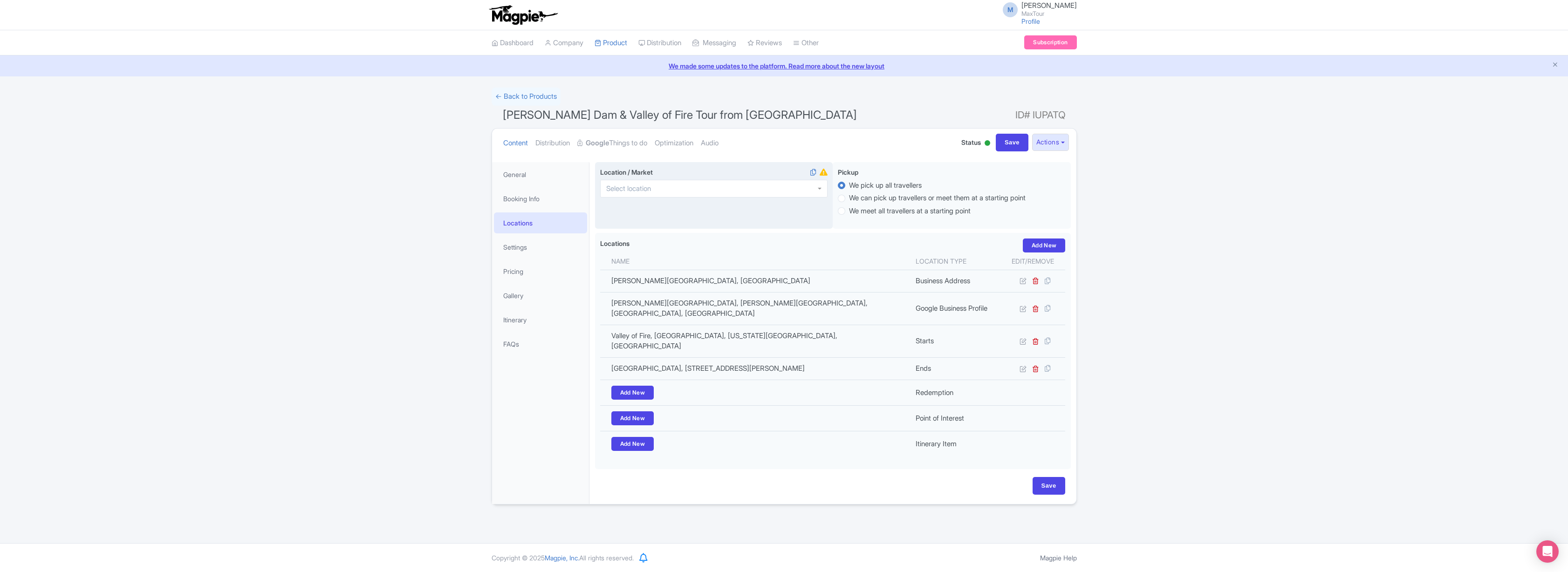
click at [709, 188] on div at bounding box center [714, 188] width 228 height 18
type input "las vegas"
click at [1048, 477] on input "Save" at bounding box center [1048, 485] width 32 height 18
type input "Update Product"
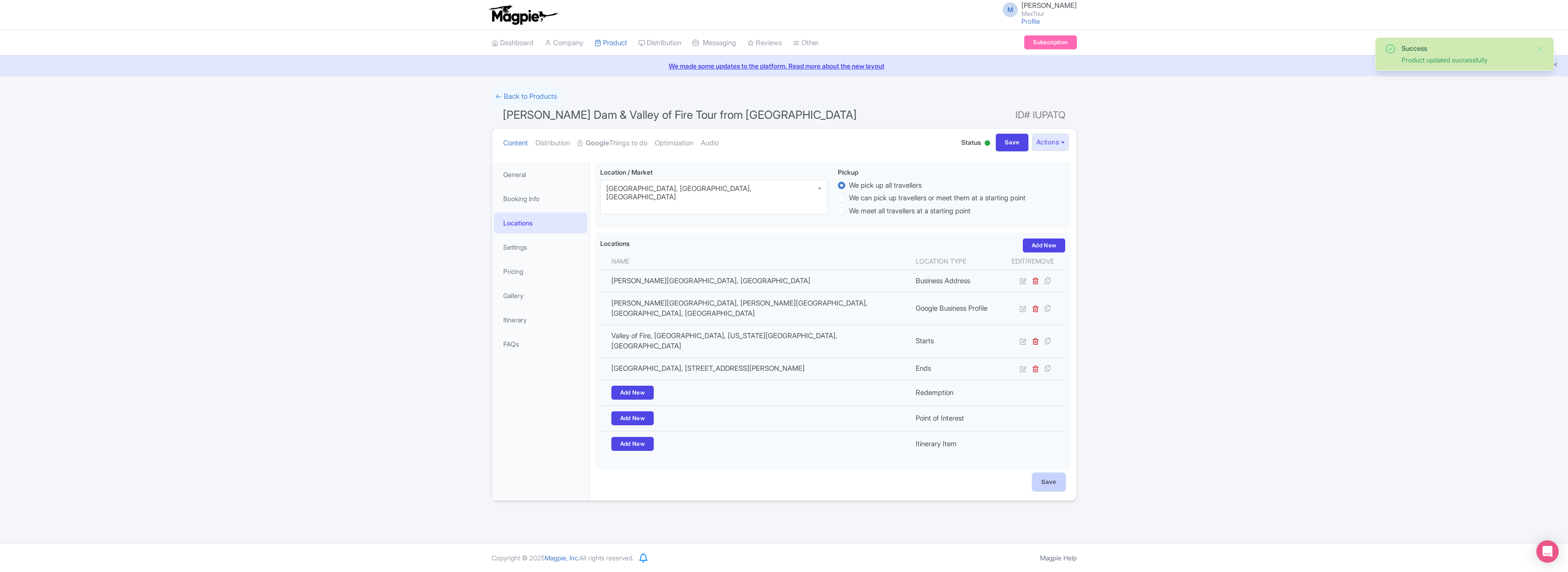
click at [1052, 473] on input "Save" at bounding box center [1048, 482] width 32 height 18
type input "Saving..."
click at [512, 271] on link "Pricing" at bounding box center [541, 271] width 93 height 21
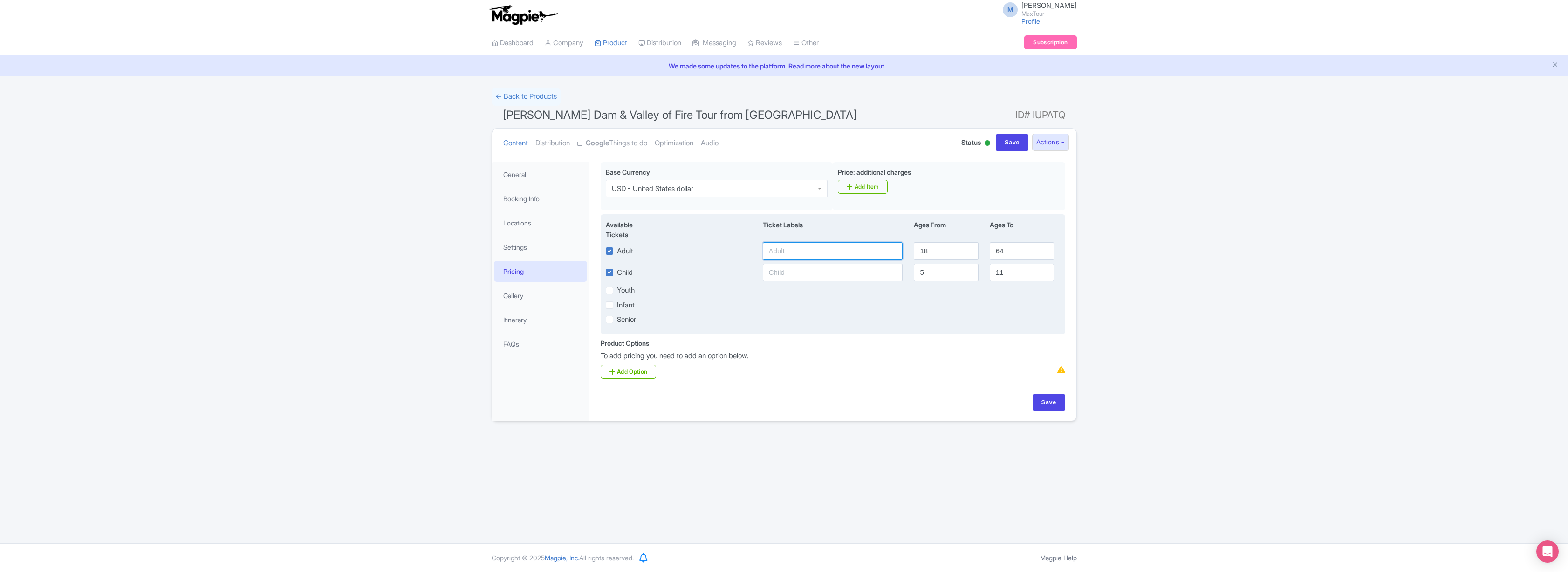
click at [816, 251] on input "text" at bounding box center [833, 251] width 140 height 18
click at [825, 315] on div "Senior" at bounding box center [833, 320] width 466 height 11
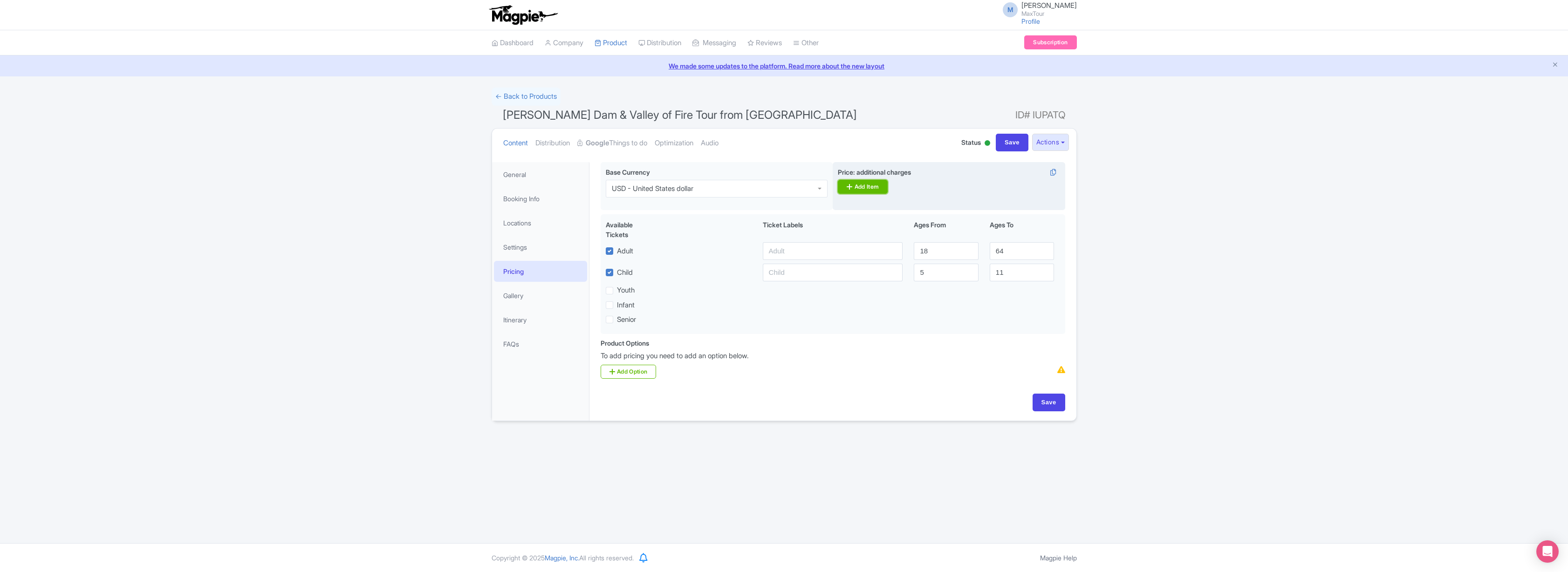
click at [859, 189] on link "Add Item" at bounding box center [863, 187] width 50 height 14
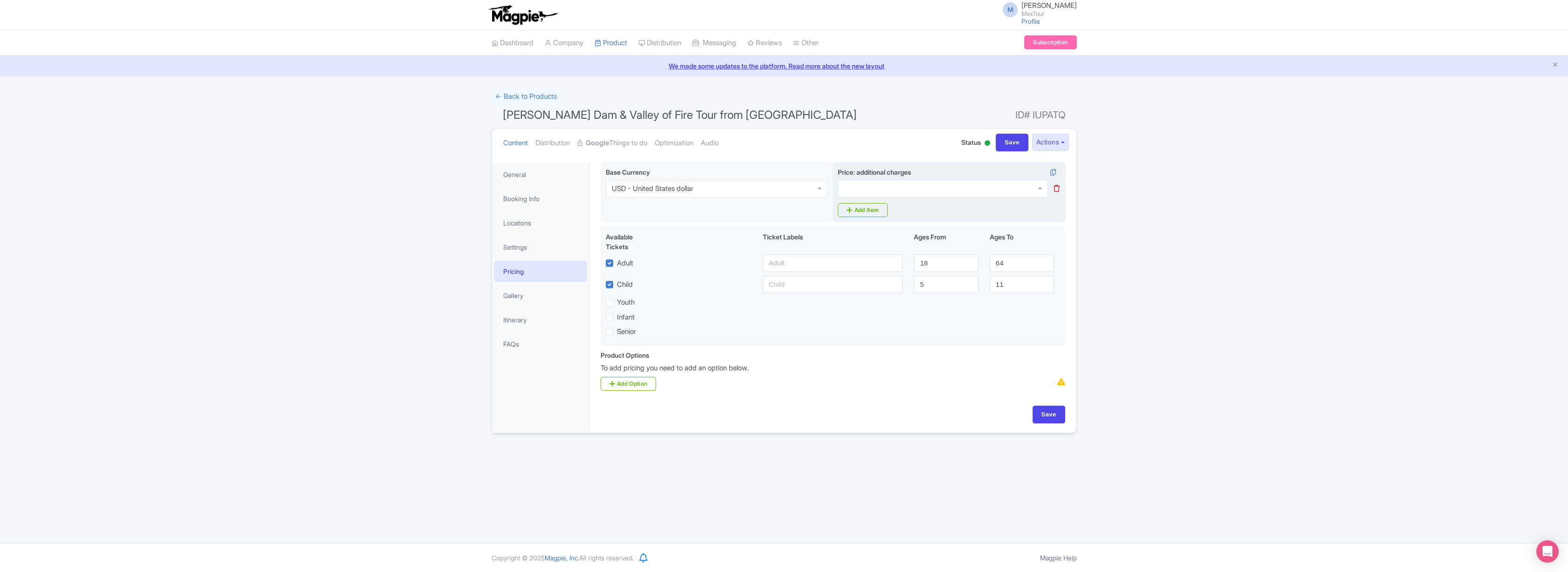
click at [879, 187] on div at bounding box center [943, 188] width 210 height 18
type input "1"
type input "$149.99"
click at [832, 129] on ul "Content Distribution Google Things to do Optimization Audio" at bounding box center [721, 143] width 444 height 29
click at [629, 385] on link "Add Option" at bounding box center [628, 384] width 56 height 14
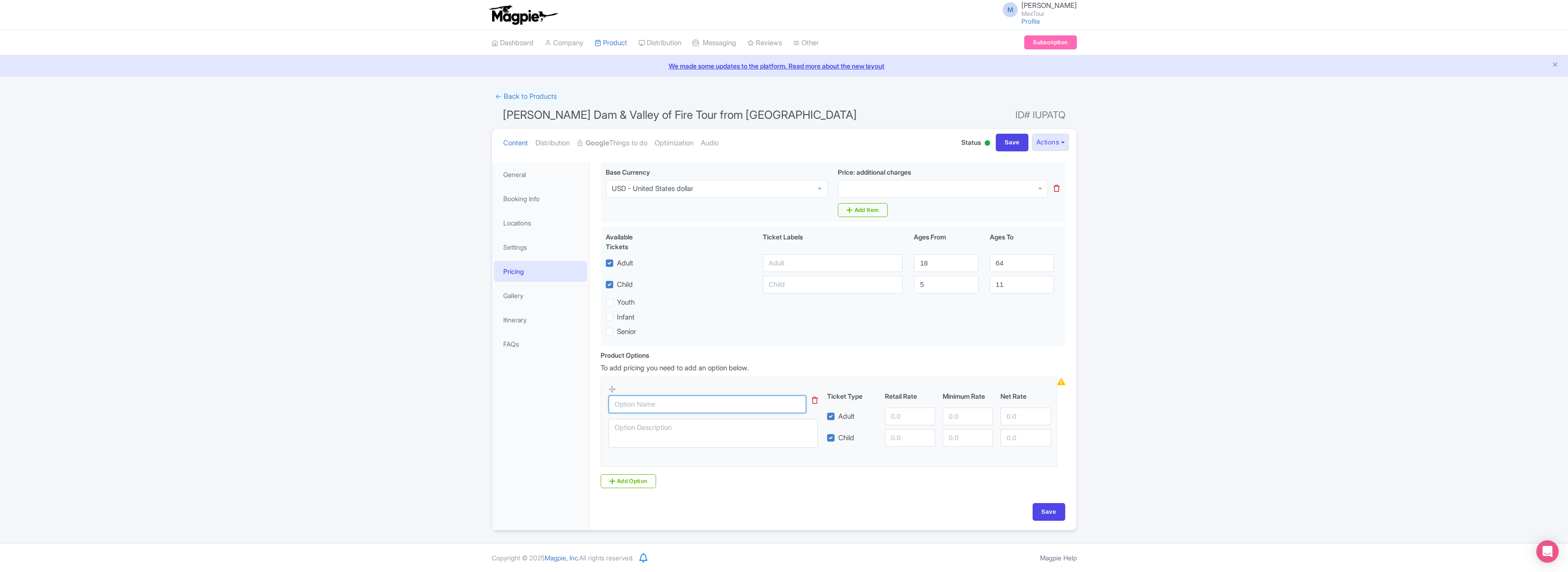
click at [675, 405] on input "text" at bounding box center [707, 404] width 198 height 18
type input "[PERSON_NAME] Dam & Valley of Fire Tour"
click at [904, 425] on input "number" at bounding box center [910, 416] width 50 height 18
type input "149.99"
click at [910, 438] on input "number" at bounding box center [910, 437] width 50 height 18
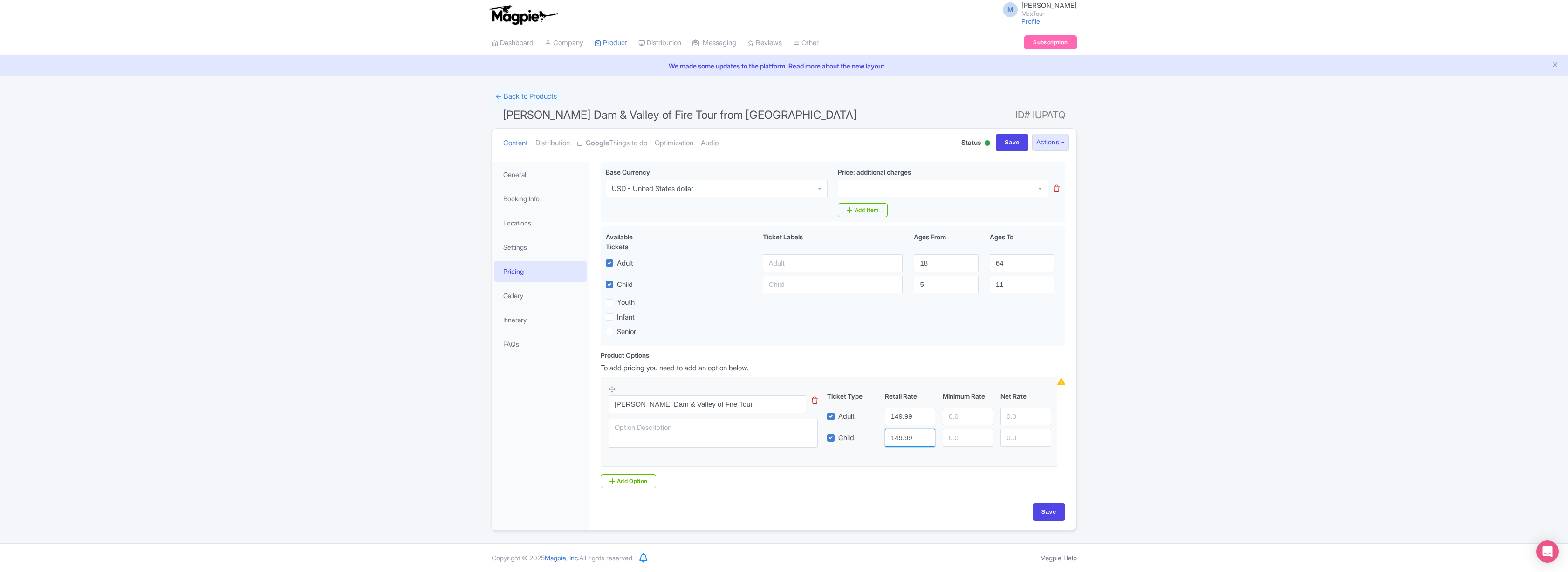
type input "149.99"
click at [907, 481] on div "Product Options i To add pricing you need to add an option below. Hoover Dam & …" at bounding box center [833, 419] width 476 height 138
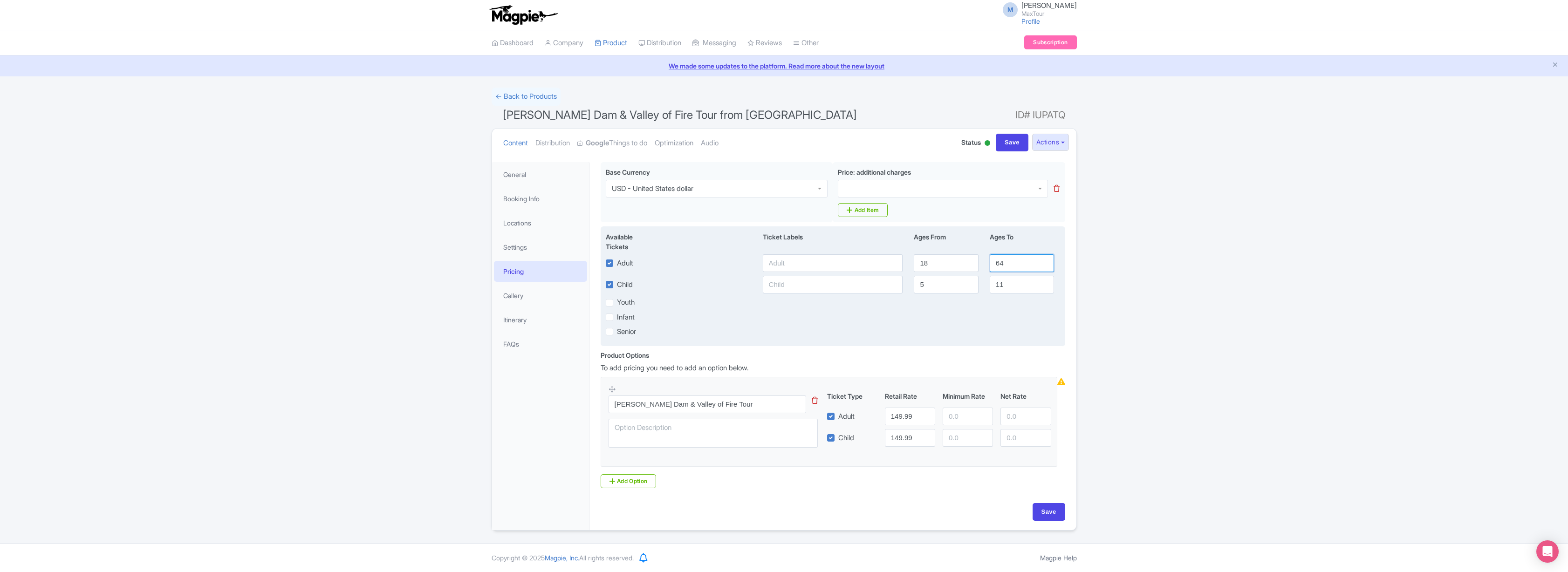
drag, startPoint x: 1005, startPoint y: 263, endPoint x: 995, endPoint y: 263, distance: 10.0
click at [995, 263] on input "64" at bounding box center [1021, 263] width 64 height 18
type input "99"
click at [1013, 328] on div "Senior" at bounding box center [833, 332] width 466 height 11
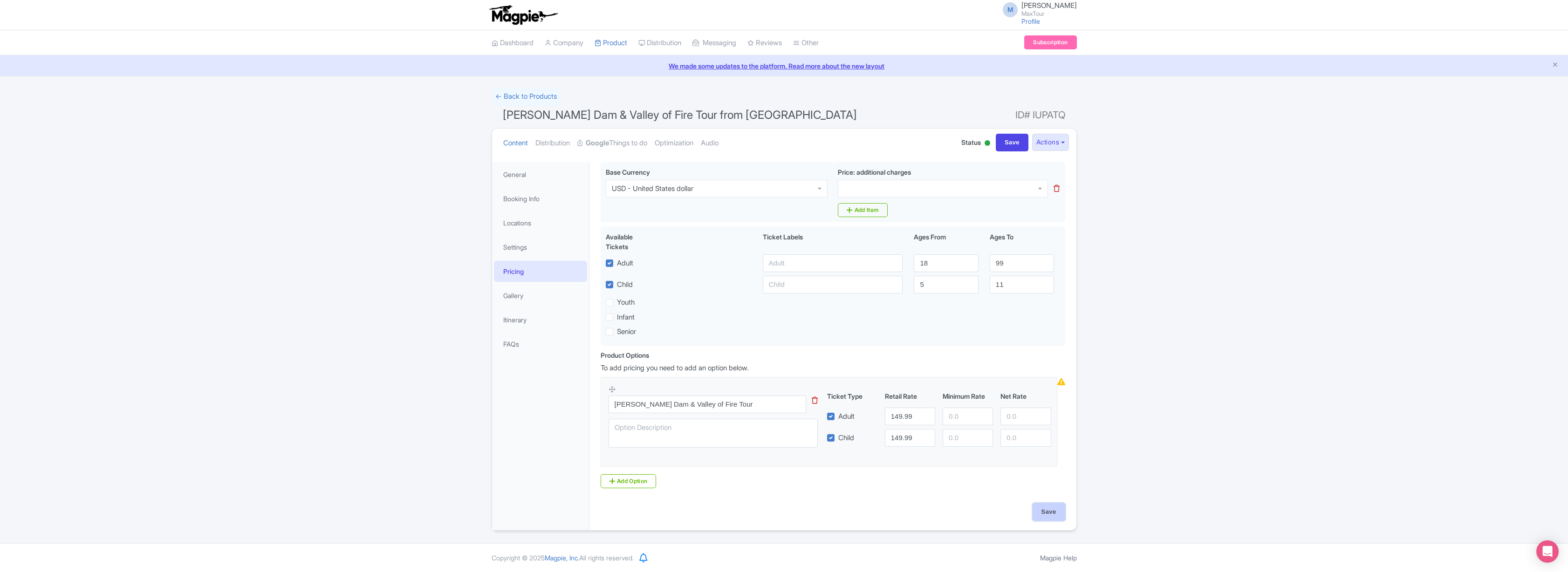
click at [1049, 509] on input "Save" at bounding box center [1048, 512] width 32 height 18
type input "Saving..."
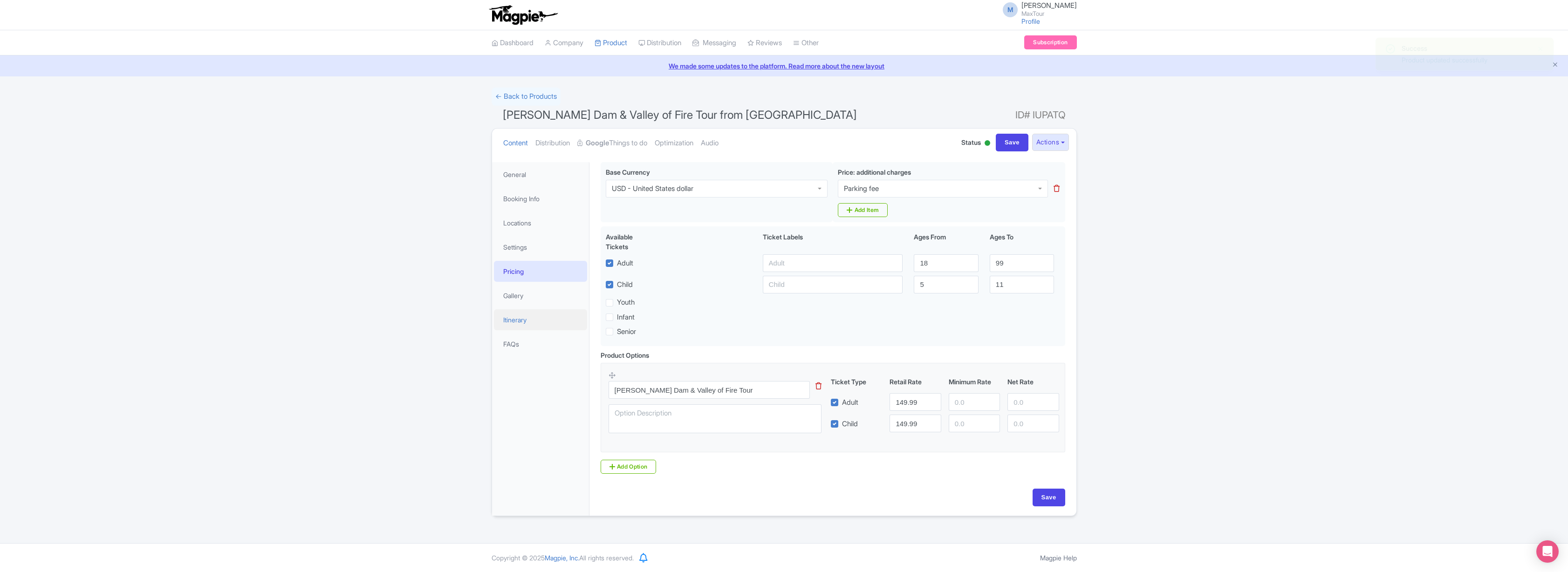
click at [516, 321] on link "Itinerary" at bounding box center [541, 320] width 93 height 21
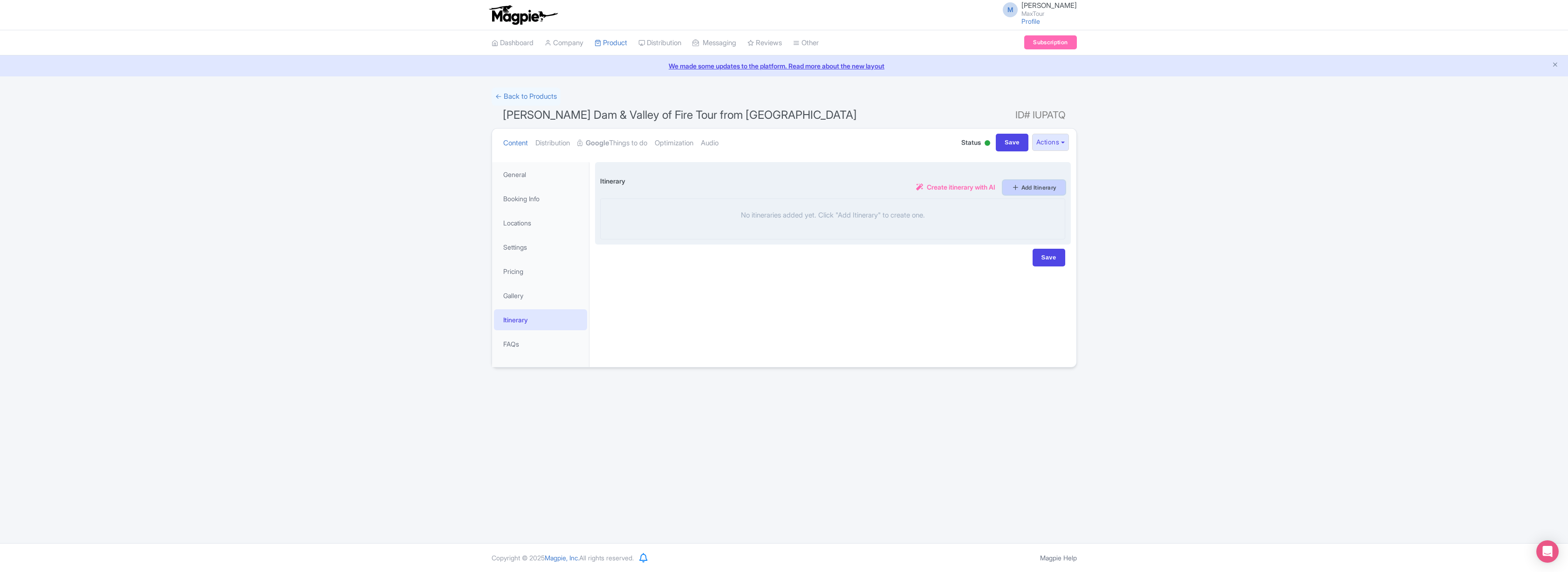
click at [1047, 188] on link "Add Itinerary" at bounding box center [1034, 188] width 62 height 15
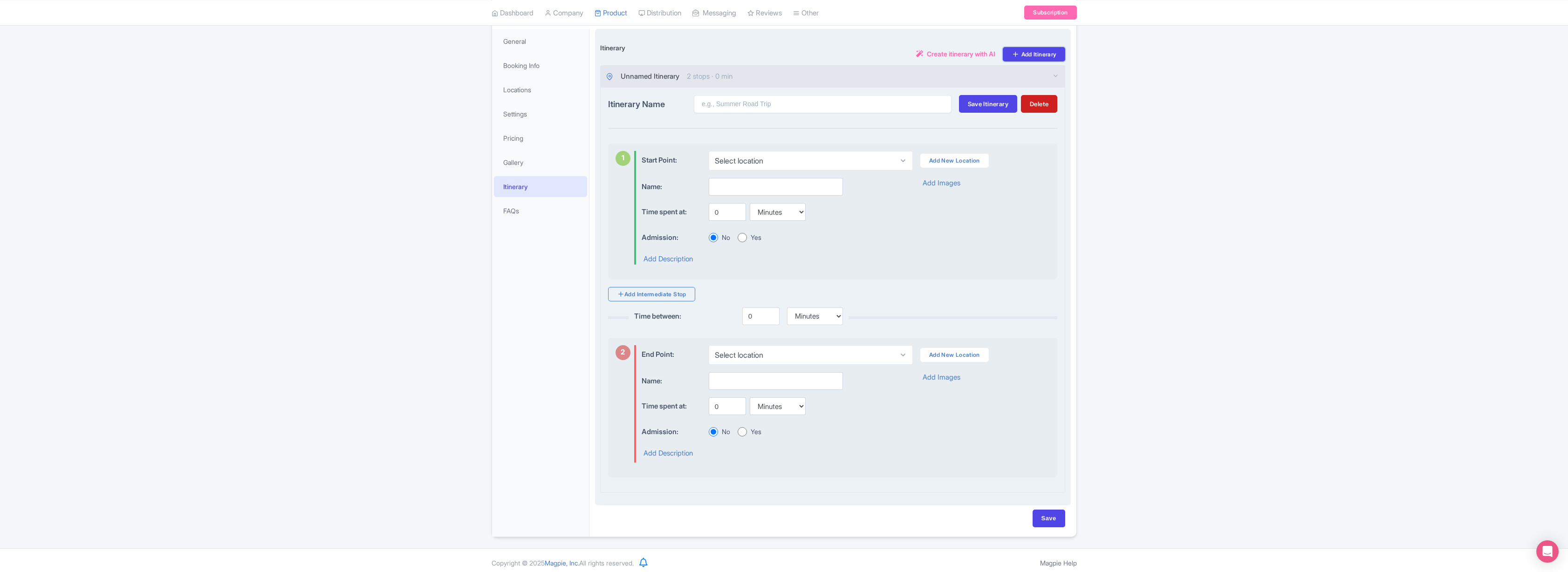
scroll to position [138, 0]
click at [1040, 104] on button "Delete" at bounding box center [1039, 98] width 37 height 18
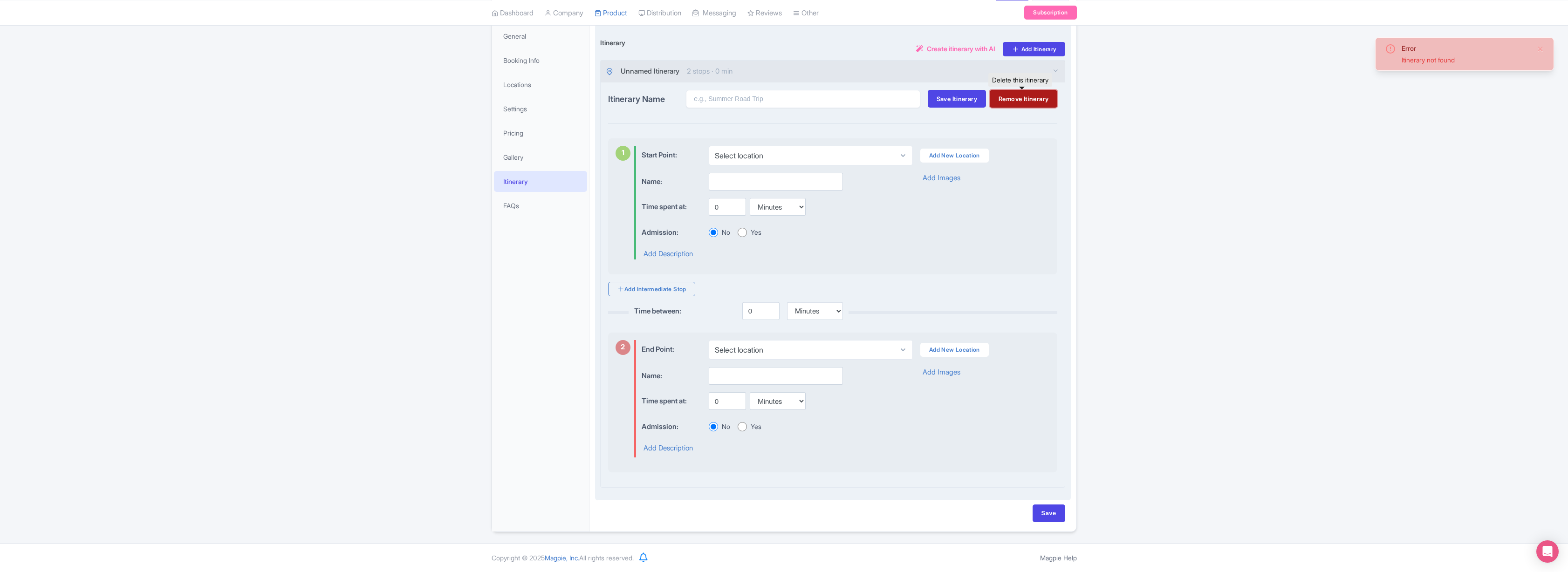
click at [1036, 95] on button "Remove Itinerary" at bounding box center [1023, 98] width 68 height 18
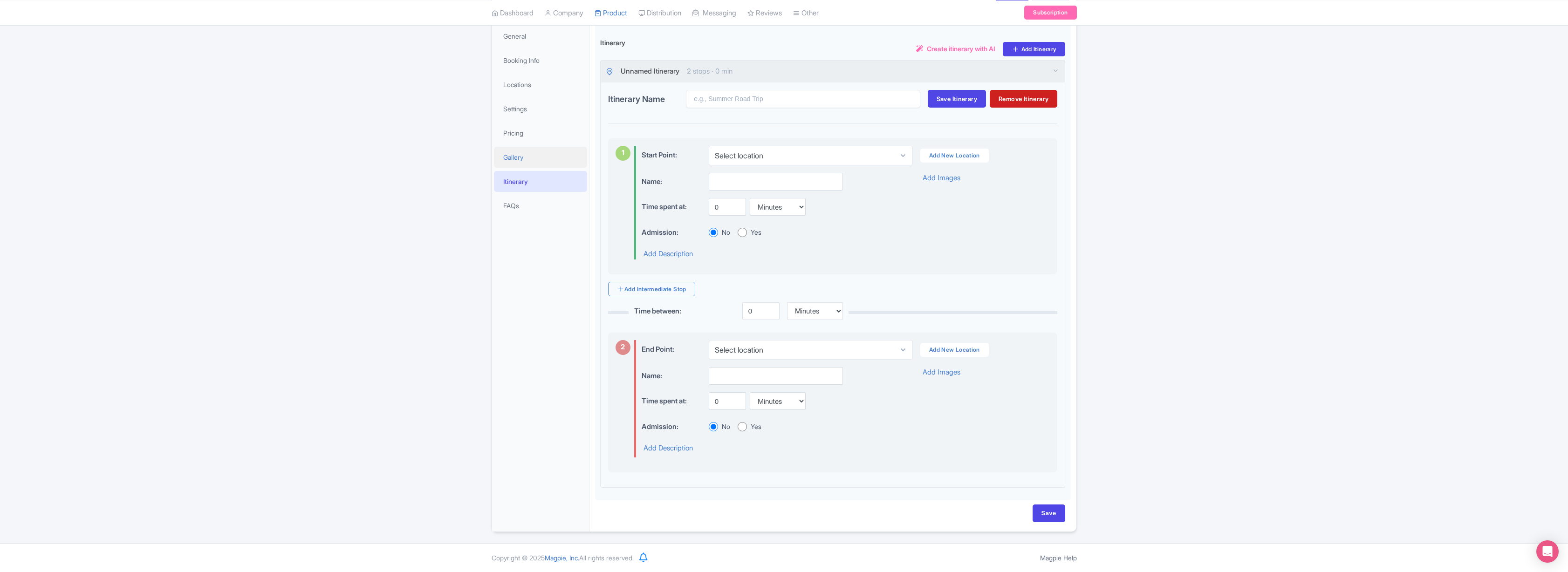
click at [517, 154] on link "Gallery" at bounding box center [541, 157] width 93 height 21
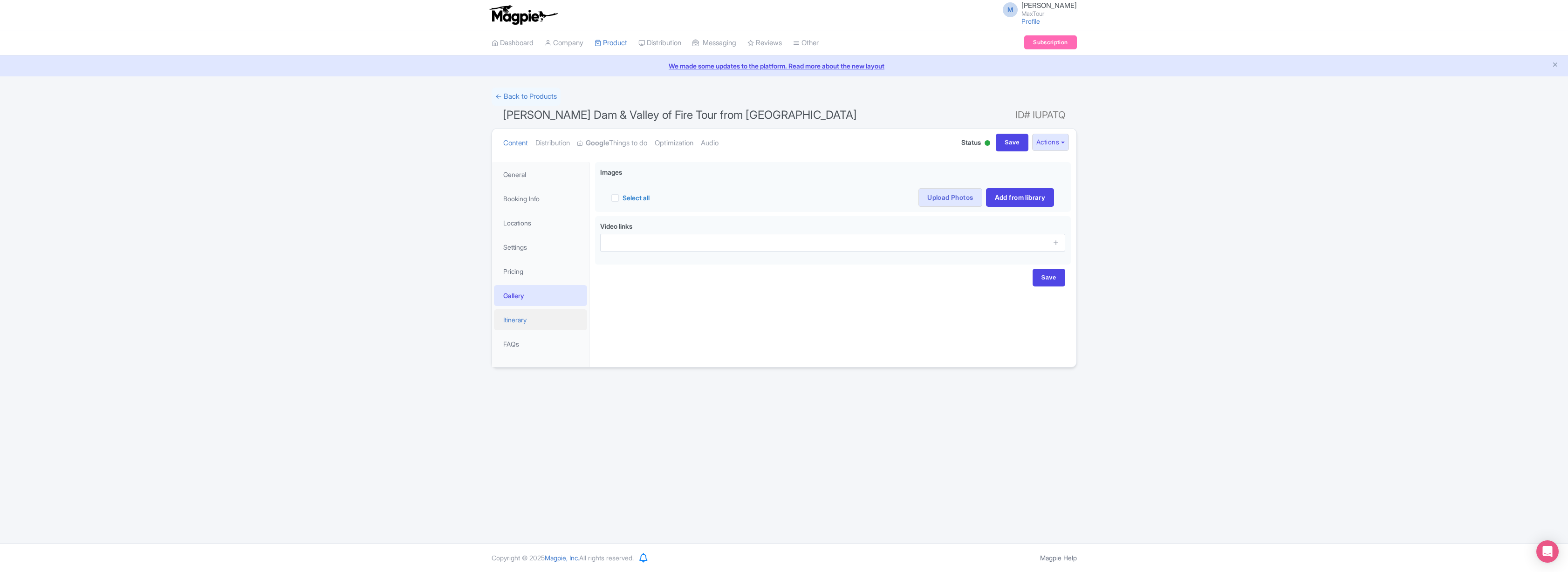
click at [519, 315] on link "Itinerary" at bounding box center [541, 320] width 93 height 21
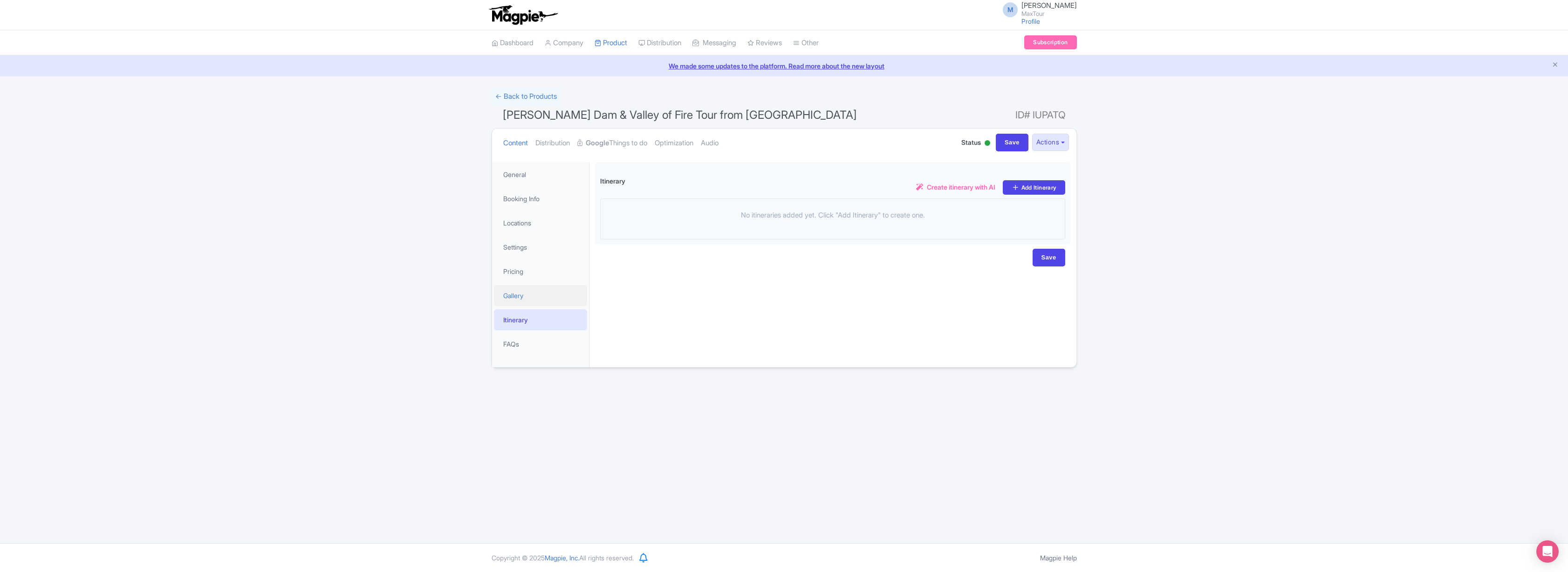
click at [516, 296] on link "Gallery" at bounding box center [541, 295] width 93 height 21
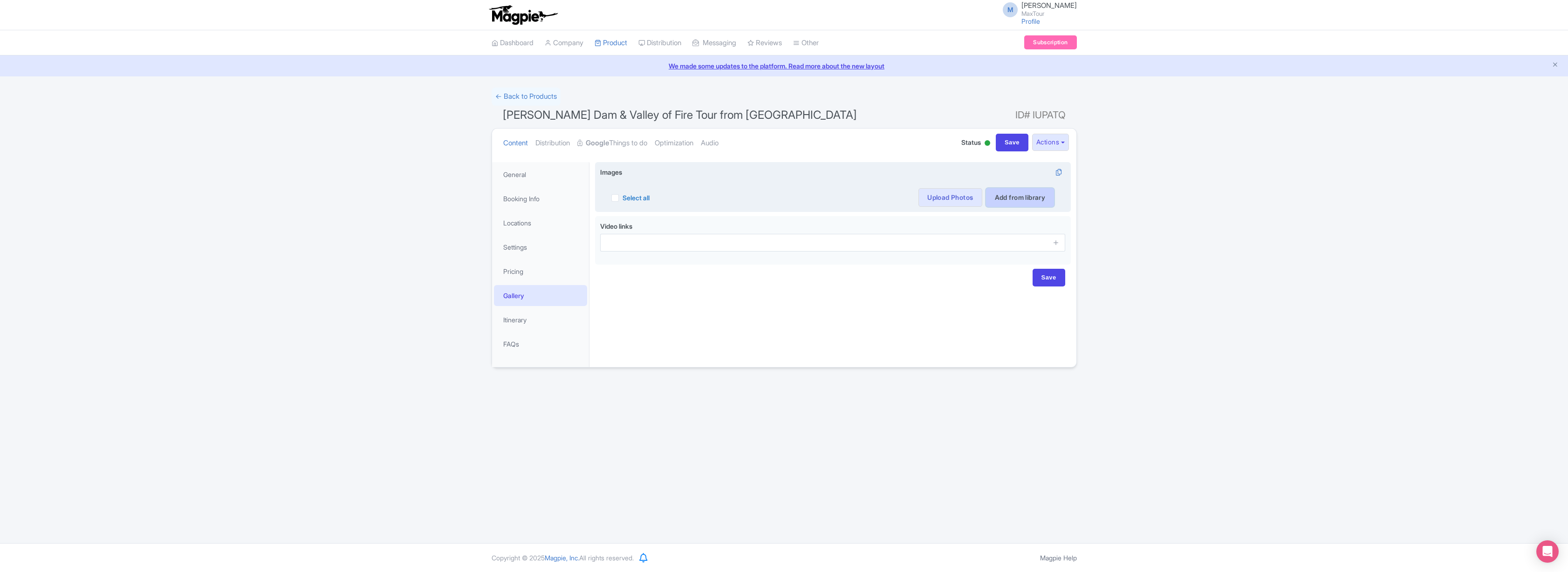
click at [1013, 197] on link "Add from library" at bounding box center [1020, 198] width 68 height 19
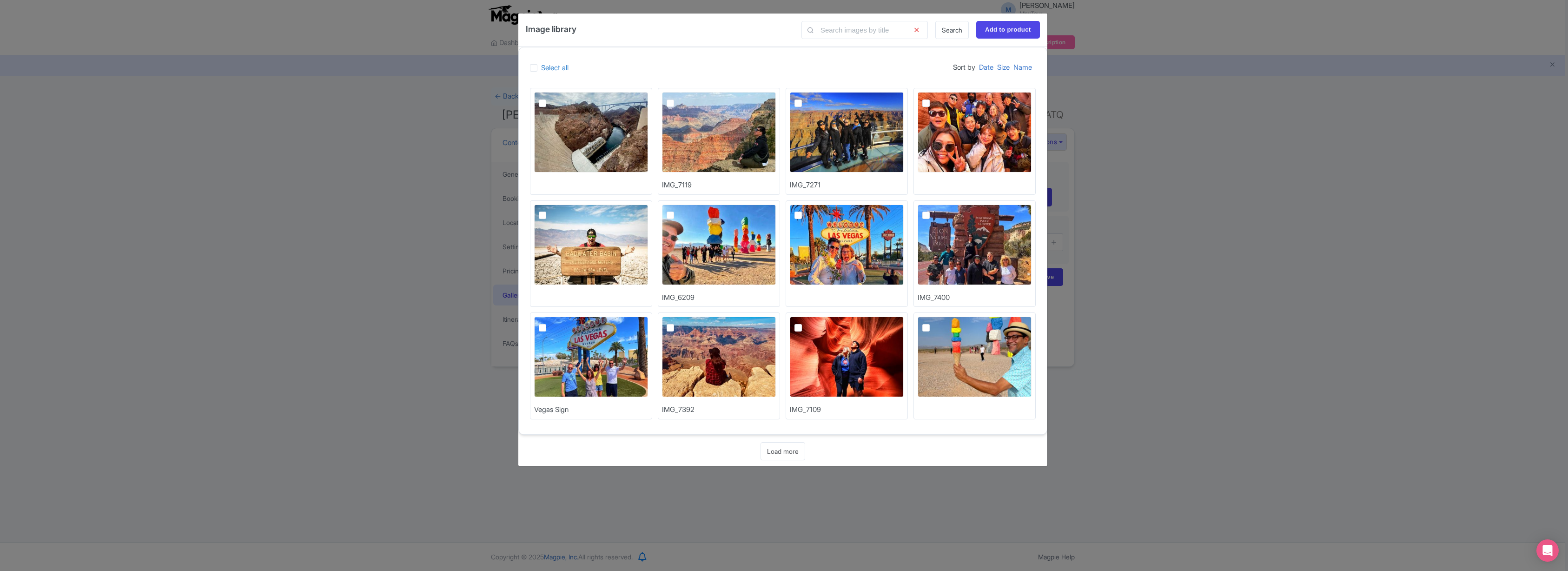
click at [588, 133] on img at bounding box center [591, 132] width 114 height 80
click at [556, 98] on input "checkbox" at bounding box center [553, 95] width 6 height 6
checkbox input "true"
click at [1007, 32] on input "Add to product" at bounding box center [1008, 29] width 64 height 18
type input "Adding..."
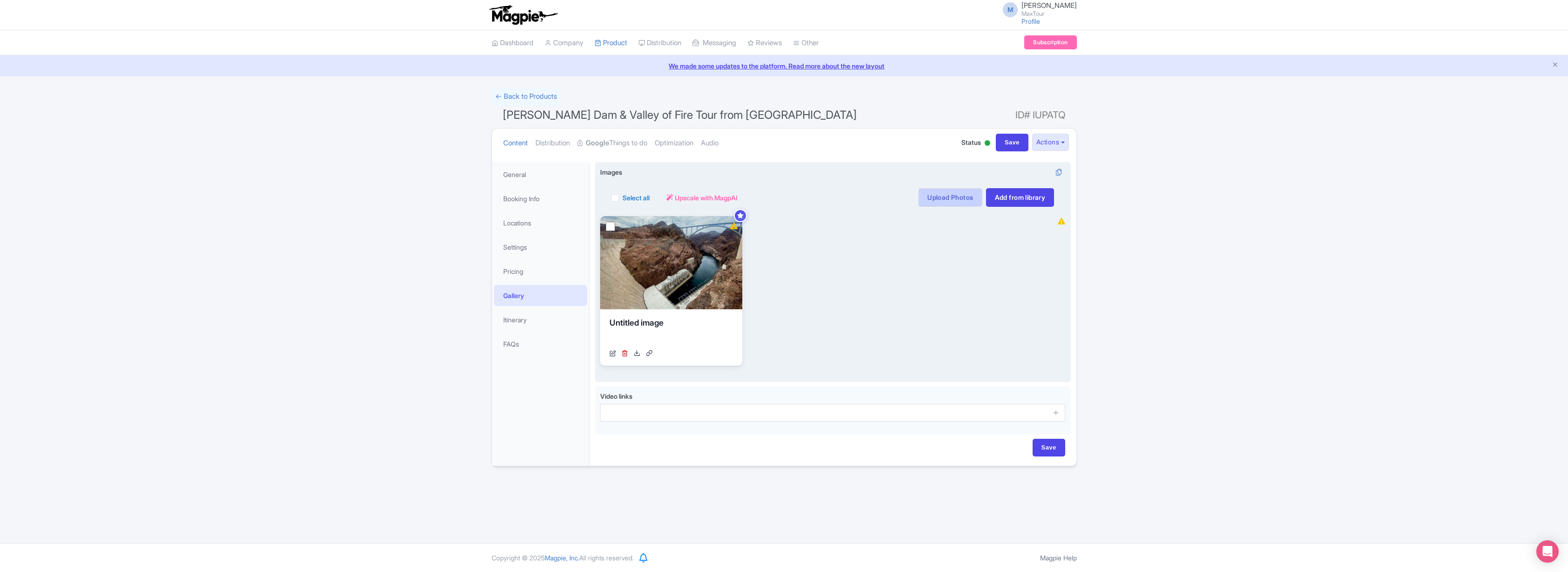
click at [957, 192] on link "Upload Photos" at bounding box center [950, 198] width 63 height 19
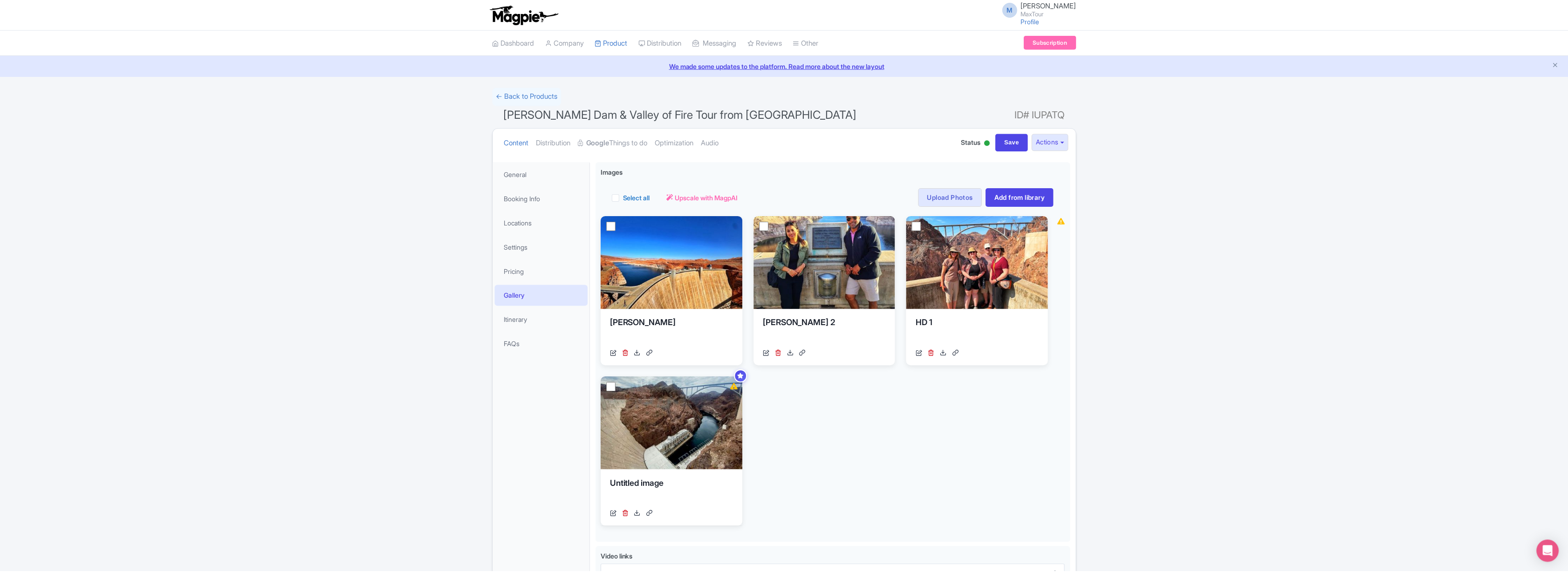
scroll to position [95, 0]
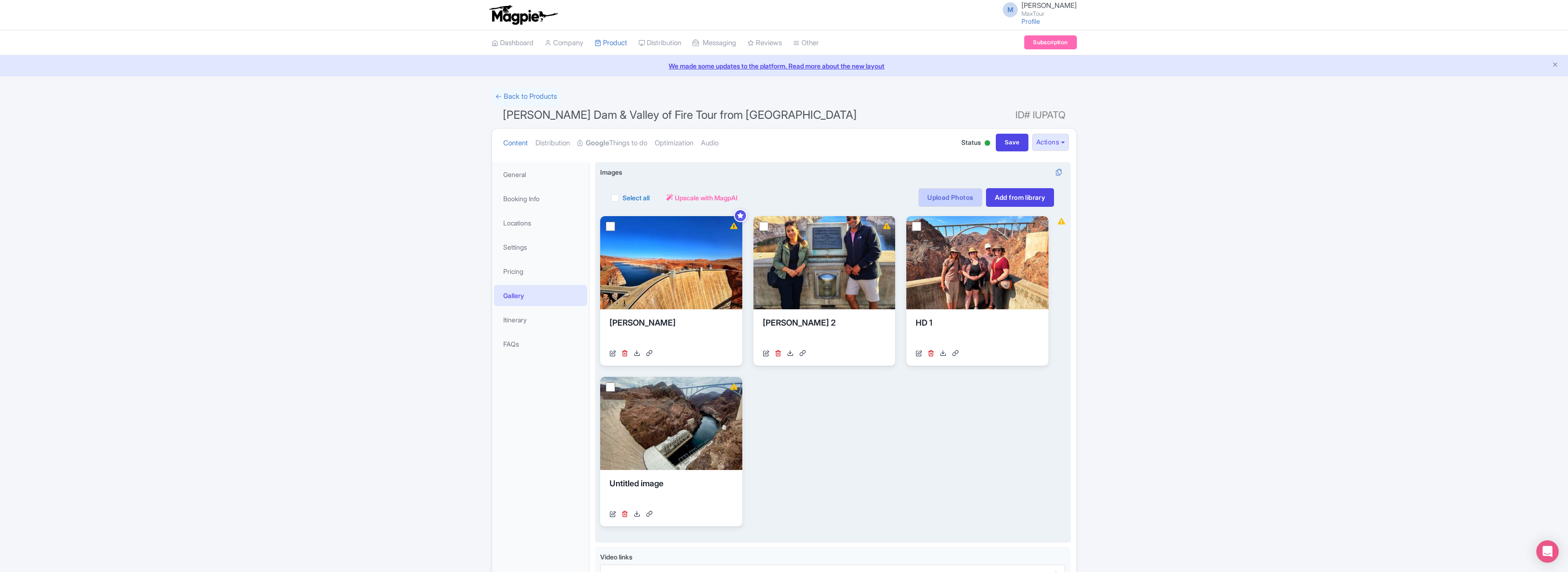
click at [939, 196] on link "Upload Photos" at bounding box center [950, 198] width 63 height 19
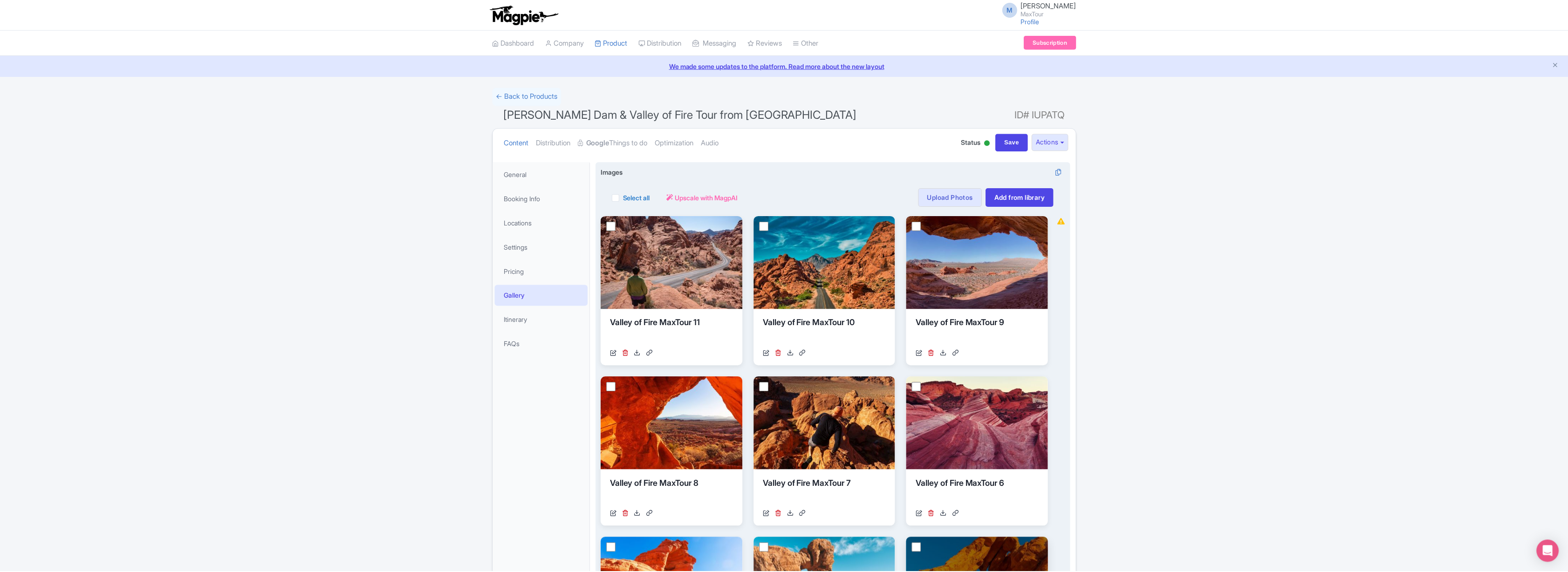
scroll to position [162, 0]
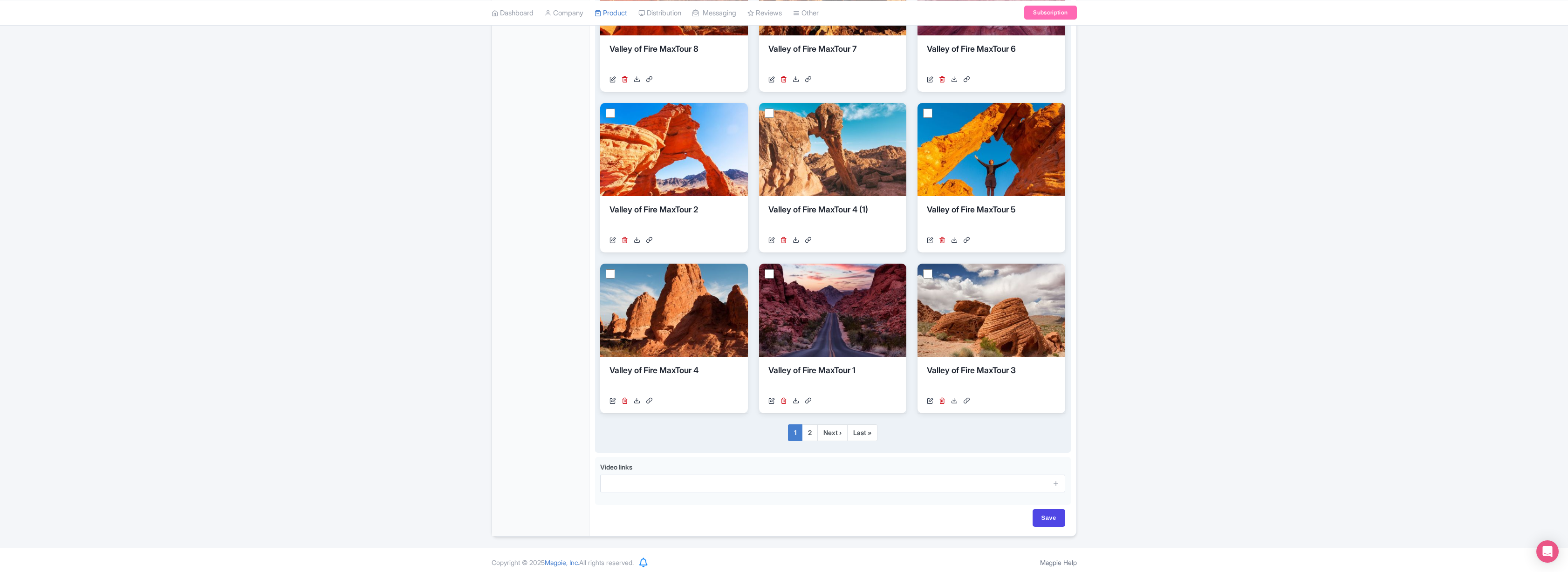
scroll to position [440, 0]
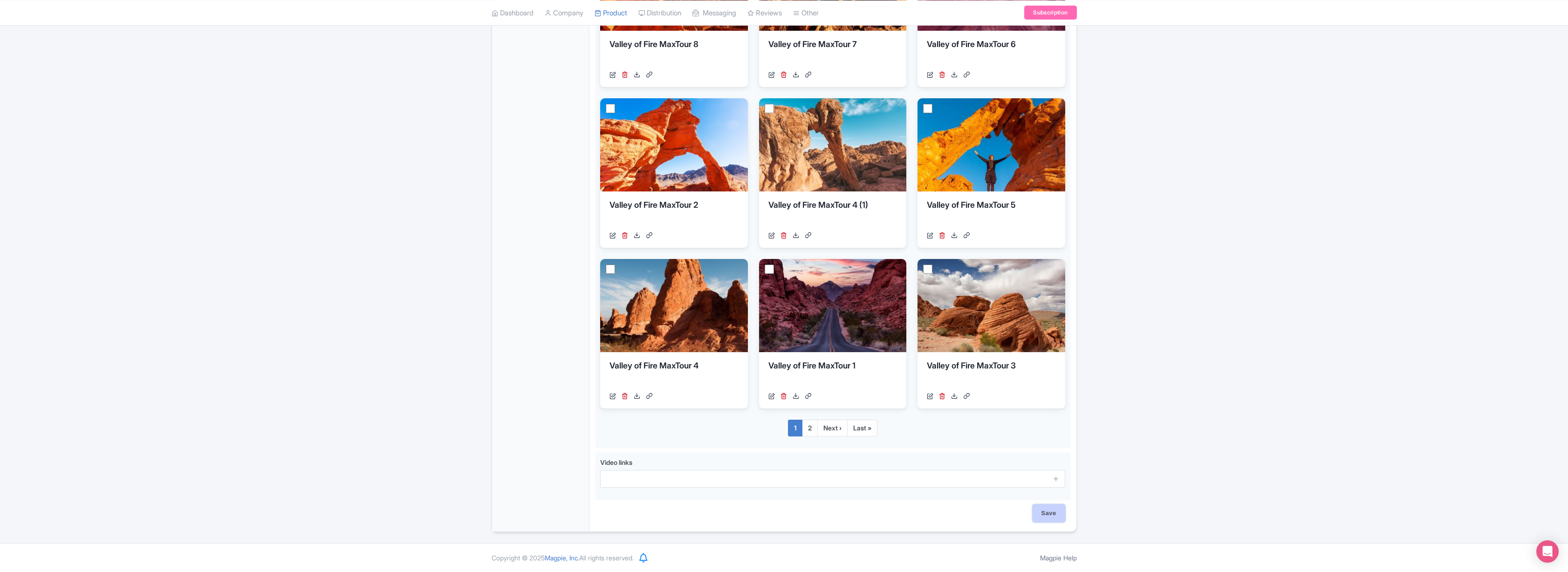
click at [1052, 515] on input "Save" at bounding box center [1048, 513] width 32 height 18
type input "Saving..."
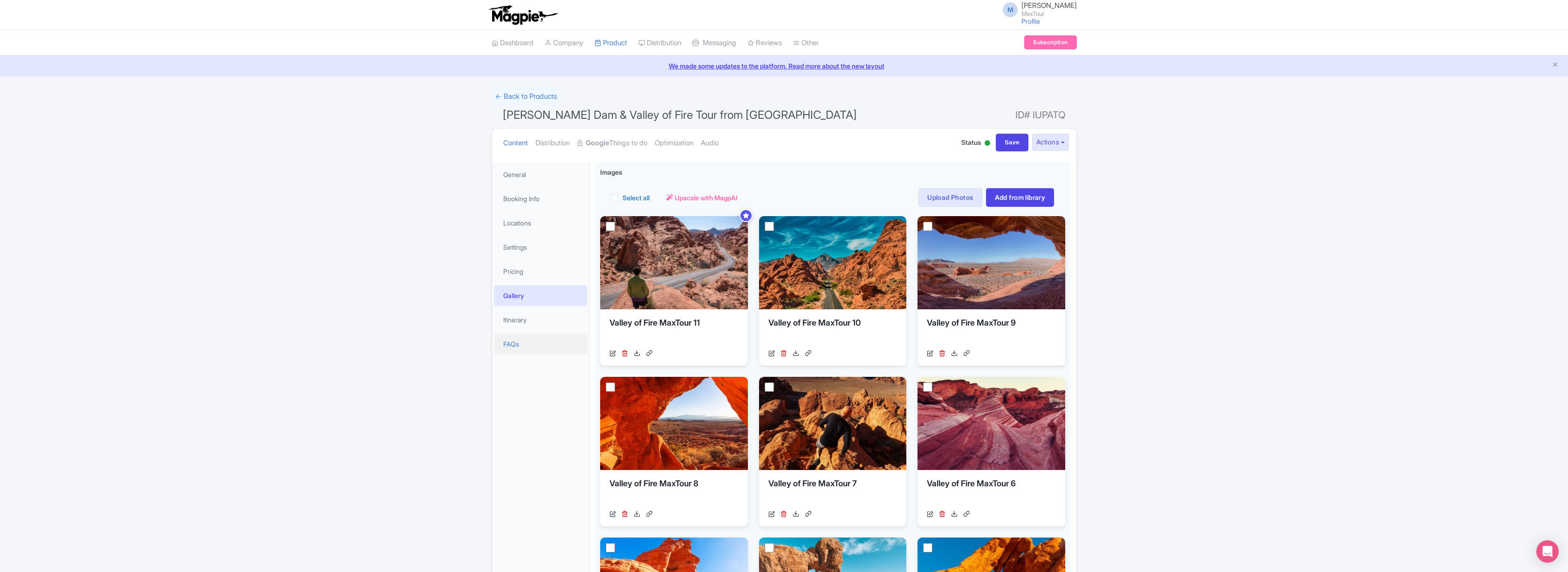
click at [517, 341] on link "FAQs" at bounding box center [541, 344] width 93 height 21
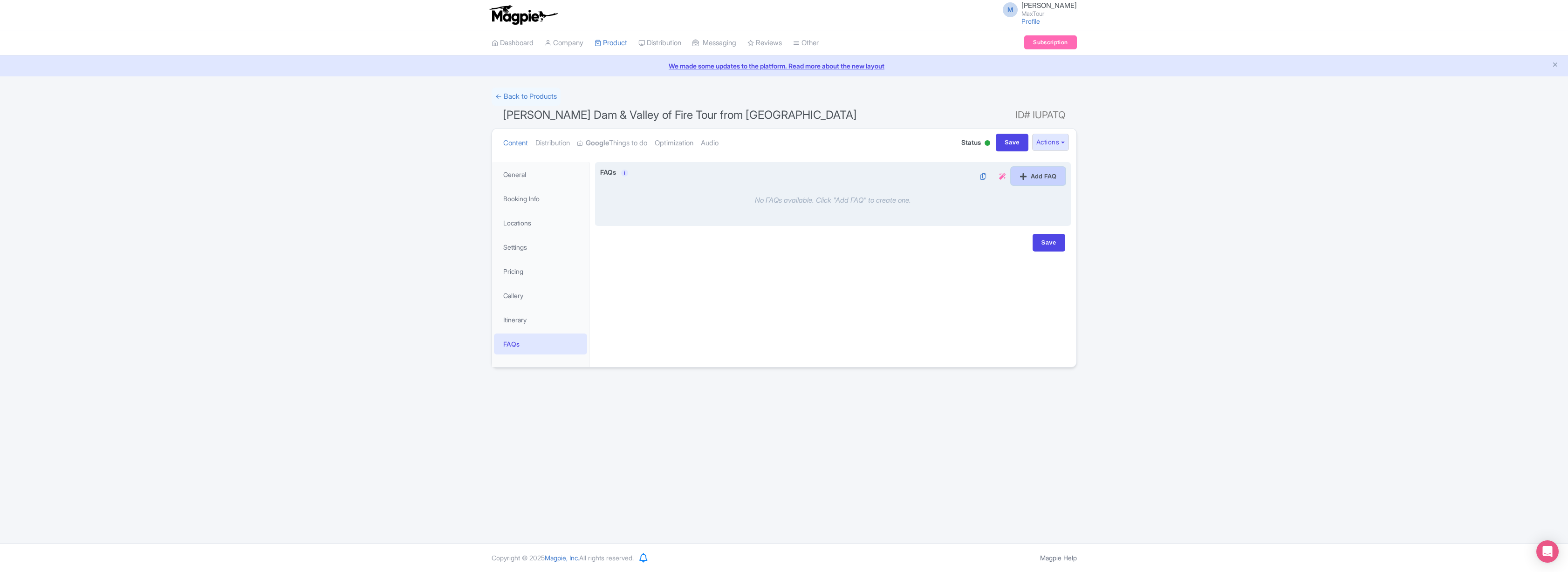
click at [1038, 176] on link "Add FAQ" at bounding box center [1038, 176] width 54 height 18
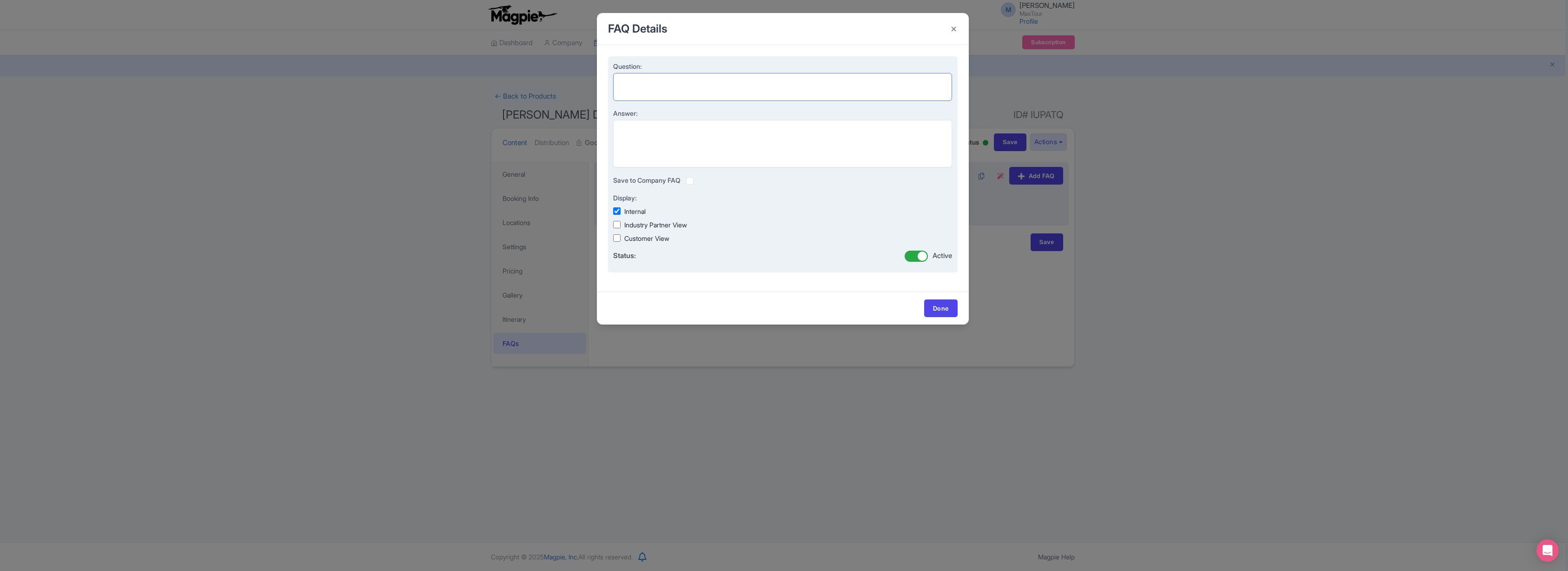
click at [642, 89] on textarea "Question:" at bounding box center [783, 87] width 340 height 28
paste textarea "What time does the tour start and end?"
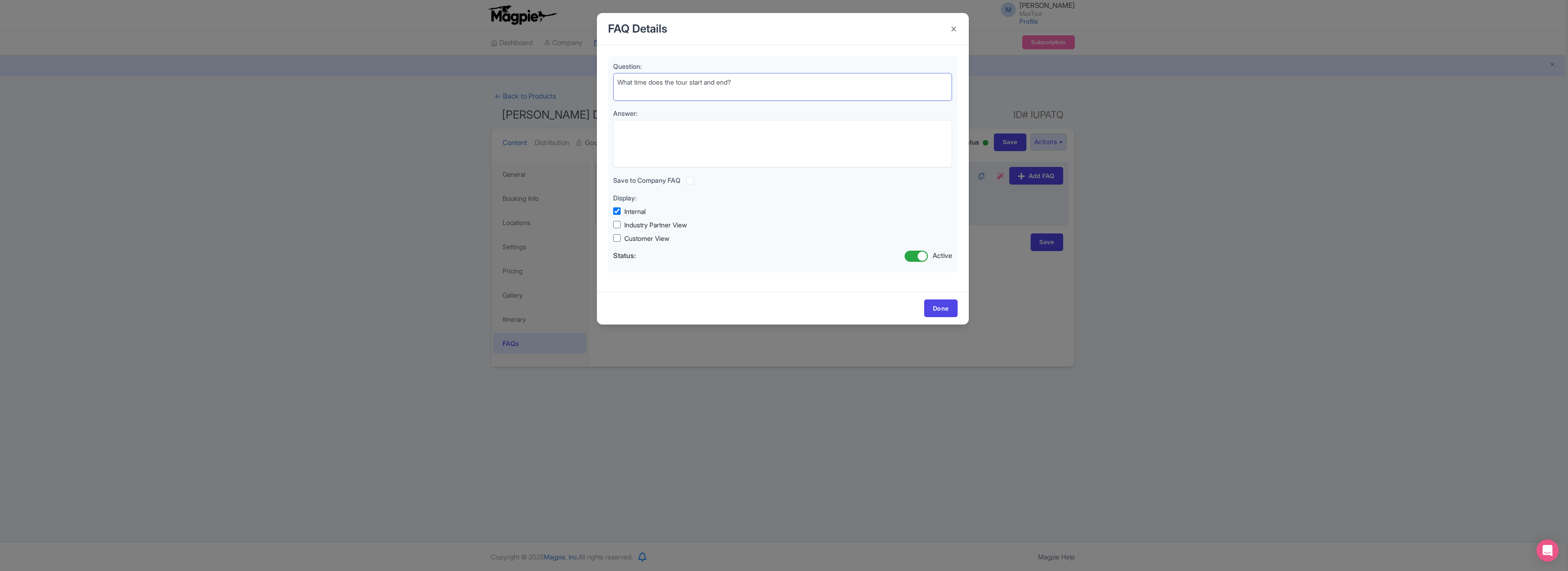
type textarea "What time does the tour start and end?"
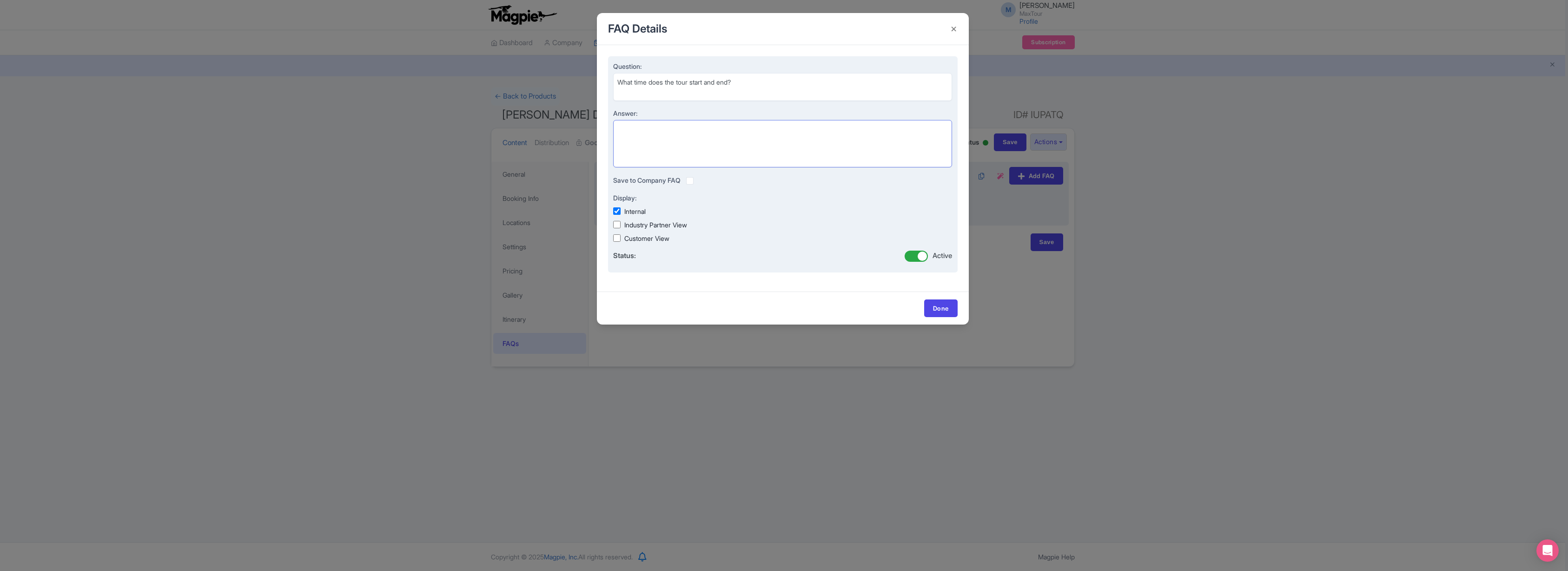
click at [654, 136] on textarea "Answer:" at bounding box center [783, 144] width 340 height 47
paste textarea "The [PERSON_NAME] Dam & Valley of Fire Tour starts with hotel pickups between 7…"
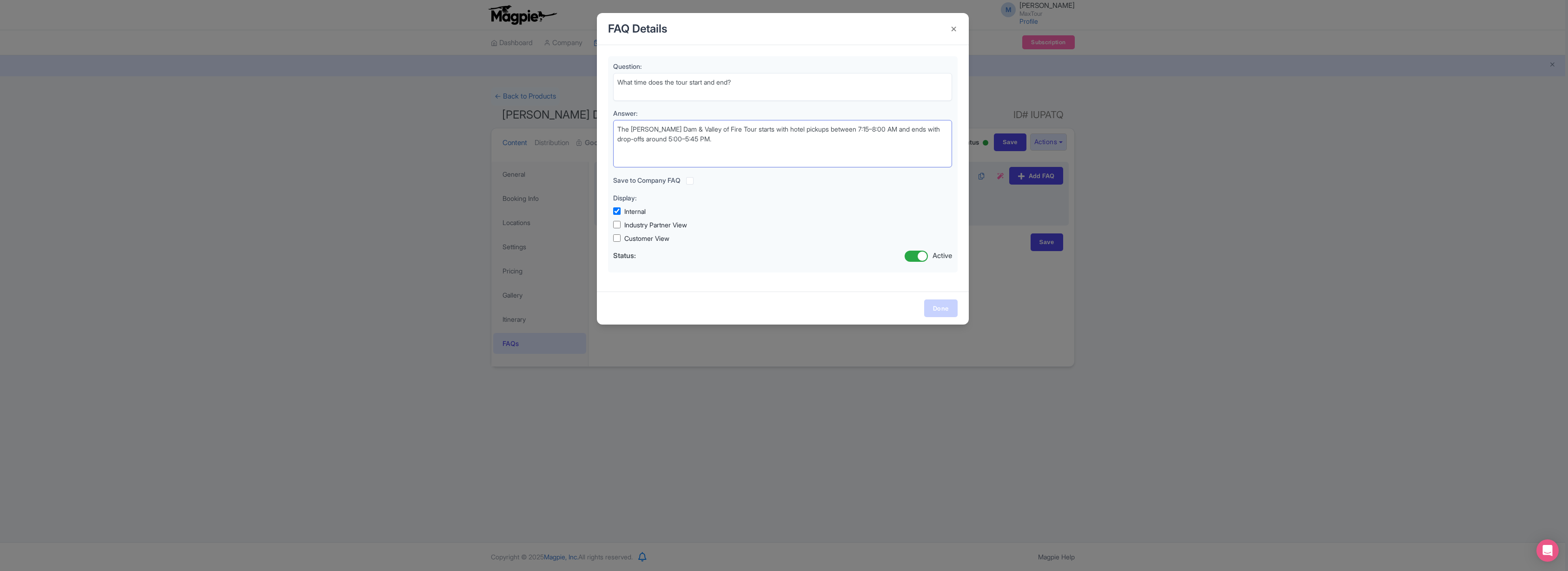
type textarea "The [PERSON_NAME] Dam & Valley of Fire Tour starts with hotel pickups between 7…"
click at [936, 307] on link "Done" at bounding box center [940, 308] width 33 height 18
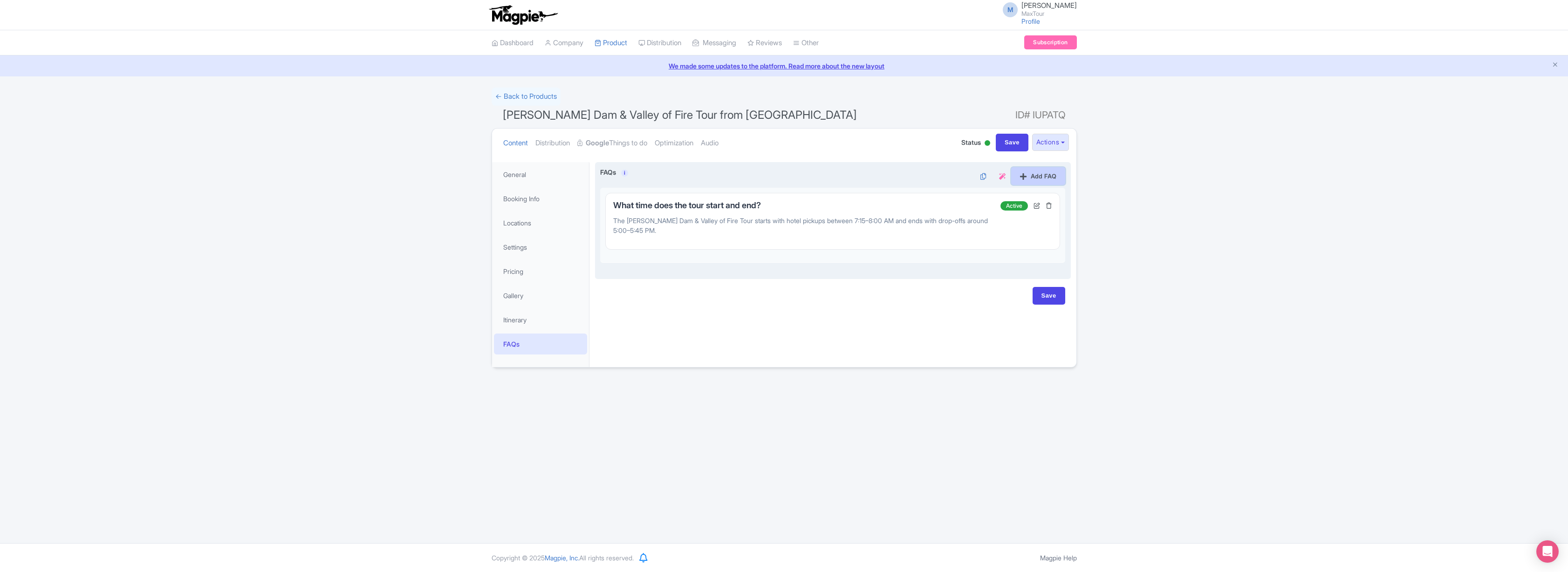
click at [1041, 177] on link "Add FAQ" at bounding box center [1038, 176] width 54 height 18
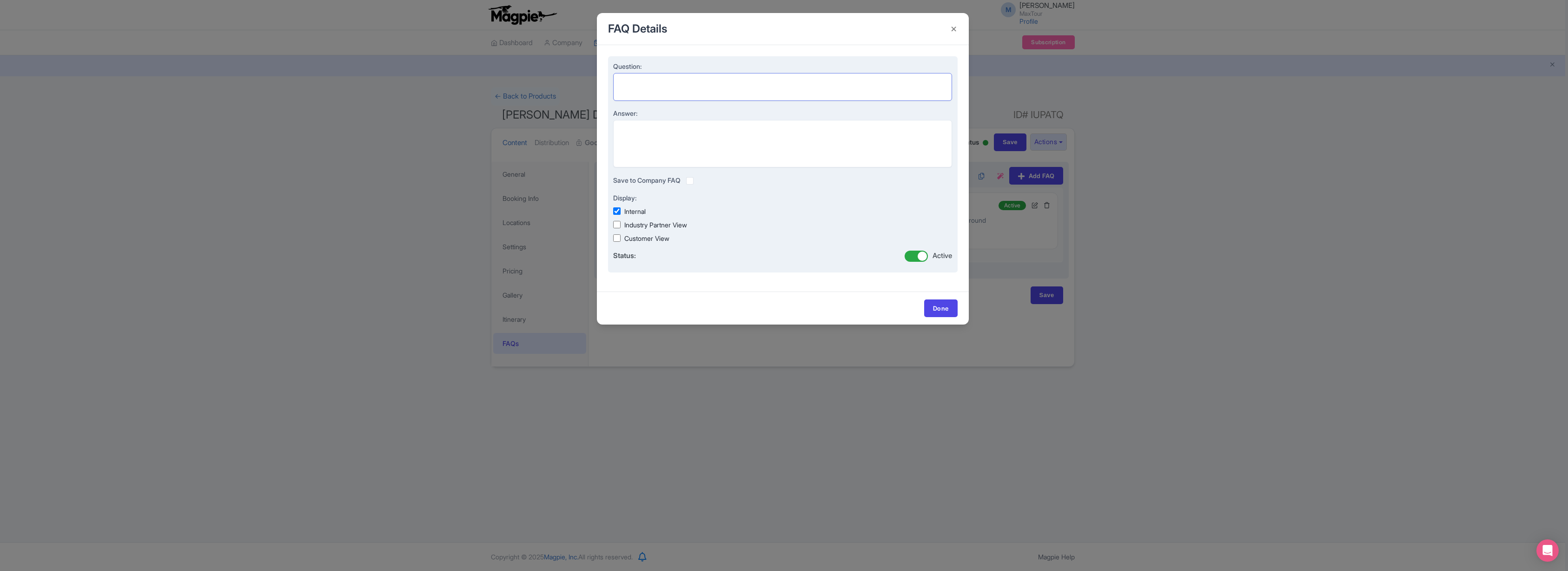
click at [642, 88] on textarea "Question:" at bounding box center [783, 87] width 340 height 28
paste textarea "Where do you pick up and drop off guests?"
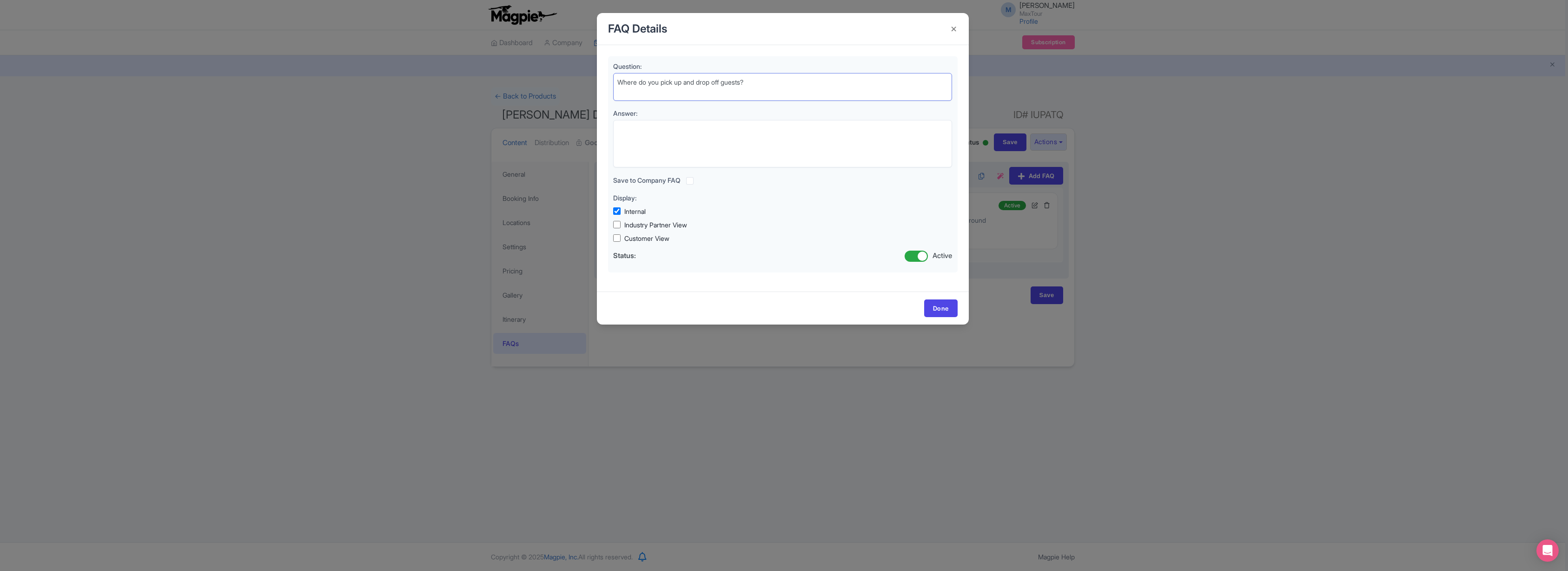
type textarea "Where do you pick up and drop off guests?"
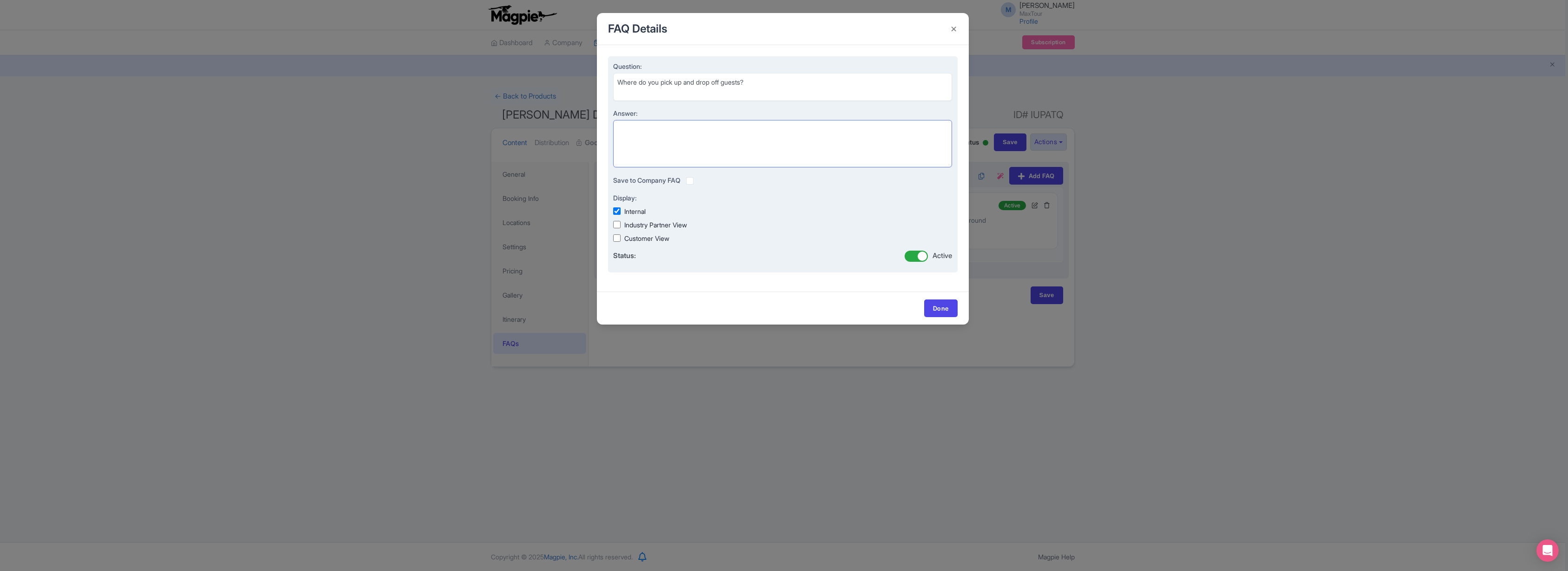
click at [662, 133] on textarea "Answer:" at bounding box center [783, 144] width 340 height 47
paste textarea "We offer hotel pickup and drop-off from all hotels within 2 miles of the [GEOGR…"
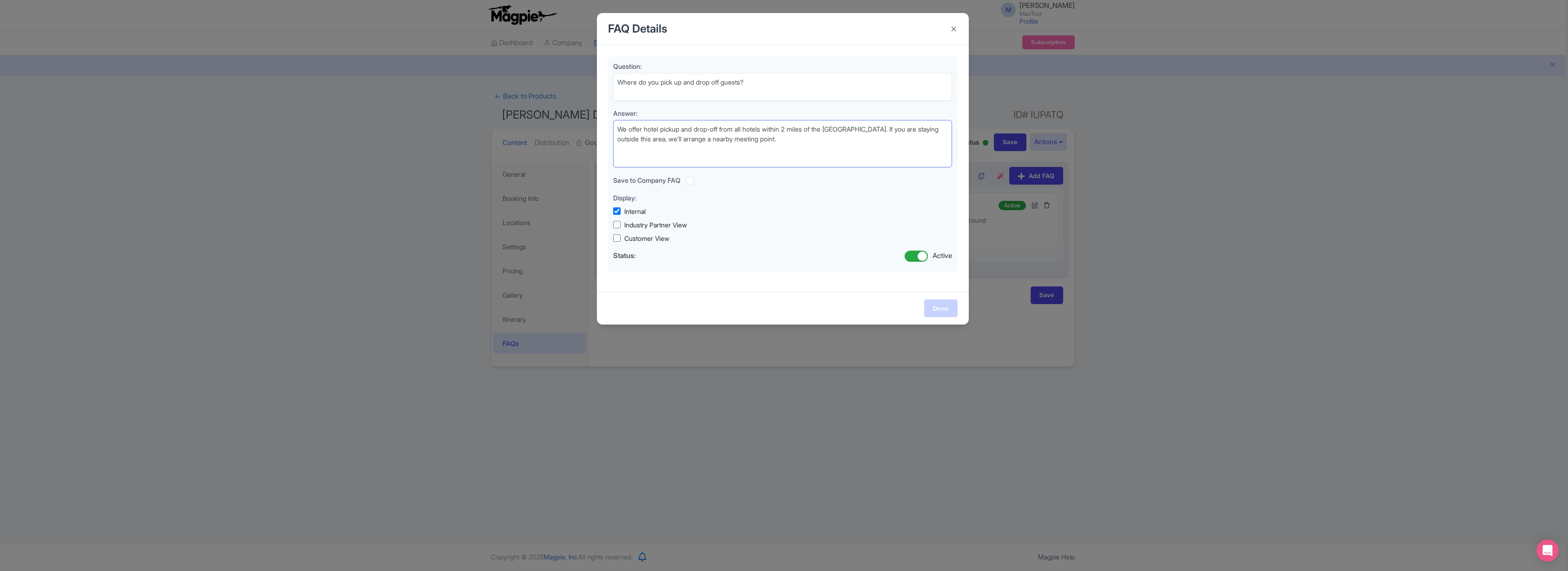
type textarea "We offer hotel pickup and drop-off from all hotels within 2 miles of the [GEOGR…"
click at [939, 307] on link "Done" at bounding box center [940, 308] width 33 height 18
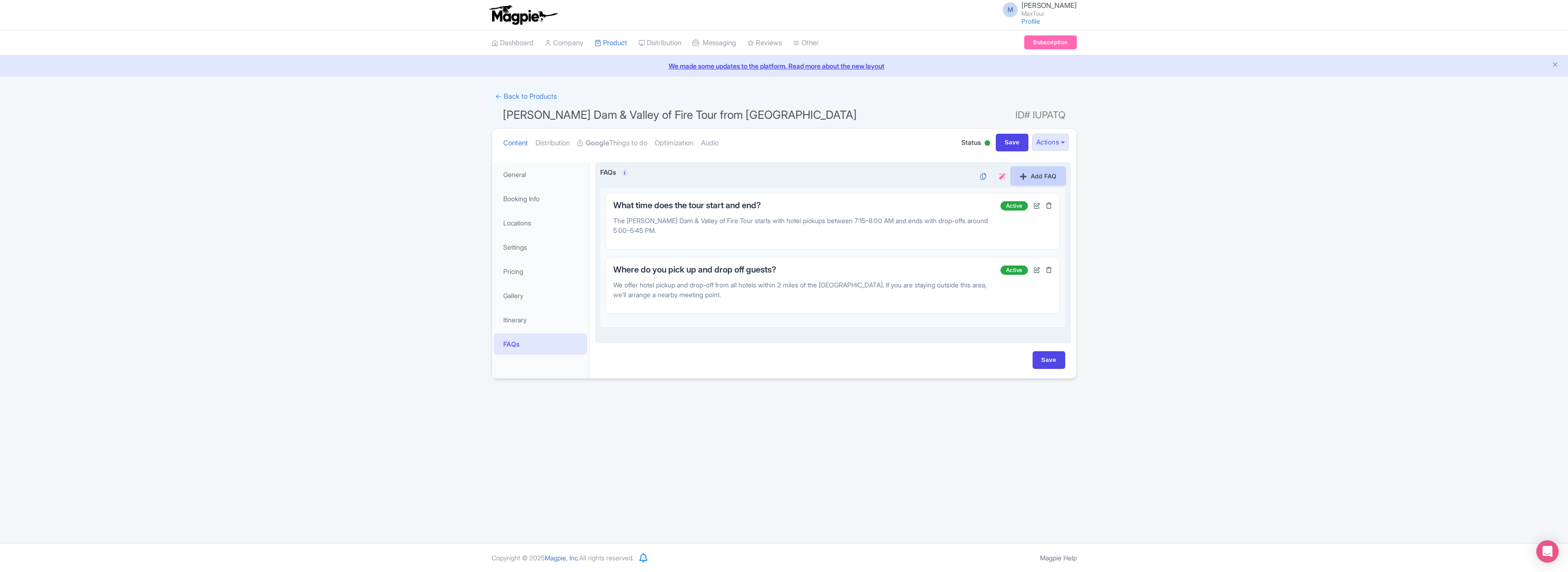
click at [1041, 173] on link "Add FAQ" at bounding box center [1038, 176] width 54 height 18
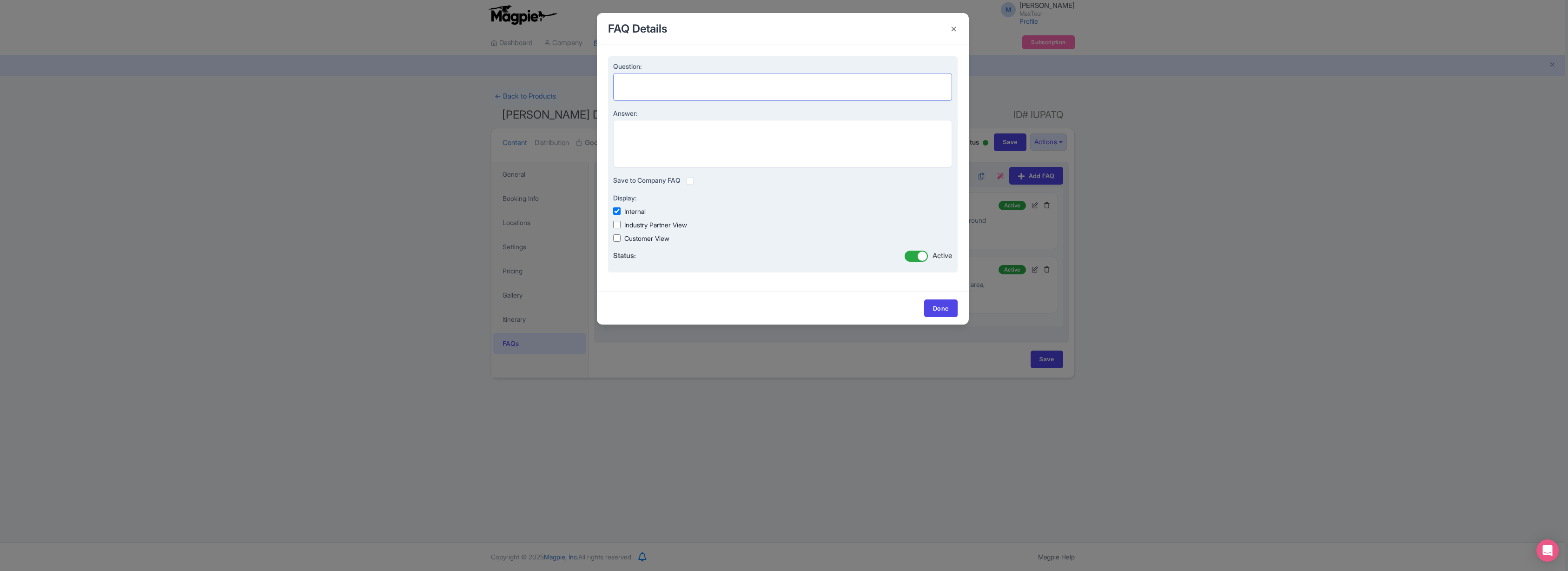
click at [645, 82] on textarea "Question:" at bounding box center [783, 87] width 340 height 28
paste textarea "How much walking is involved?"
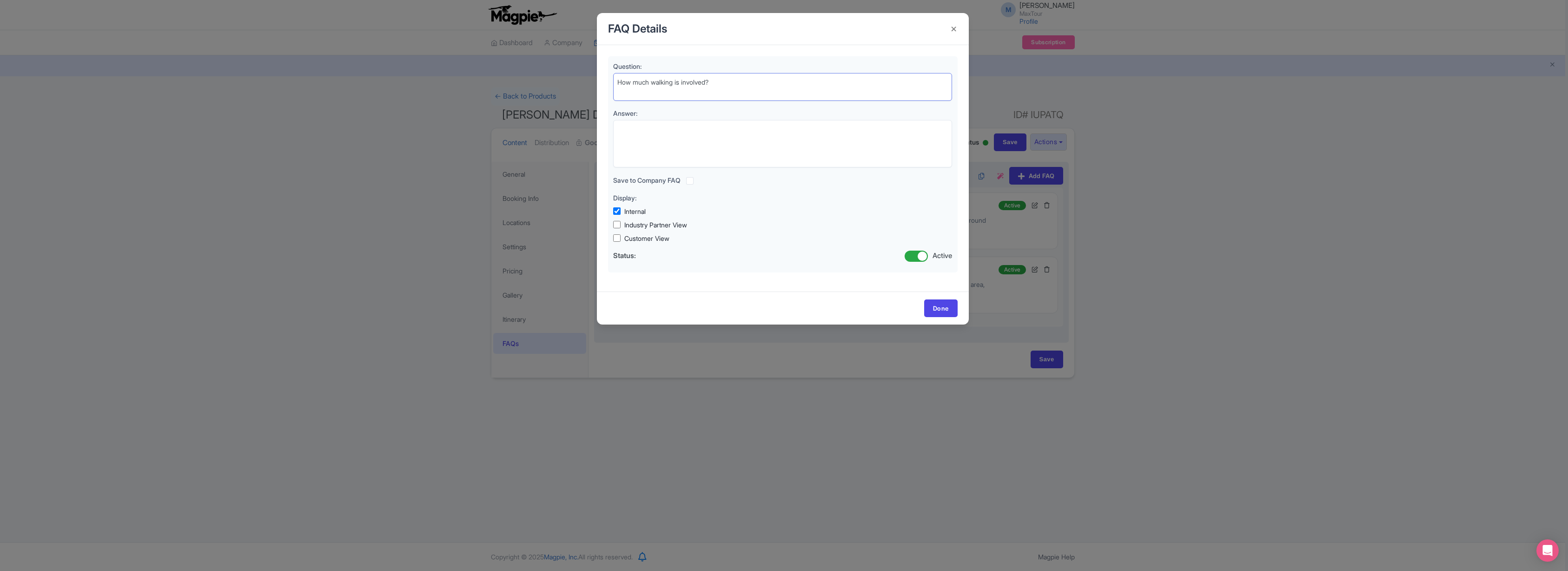
type textarea "How much walking is involved?"
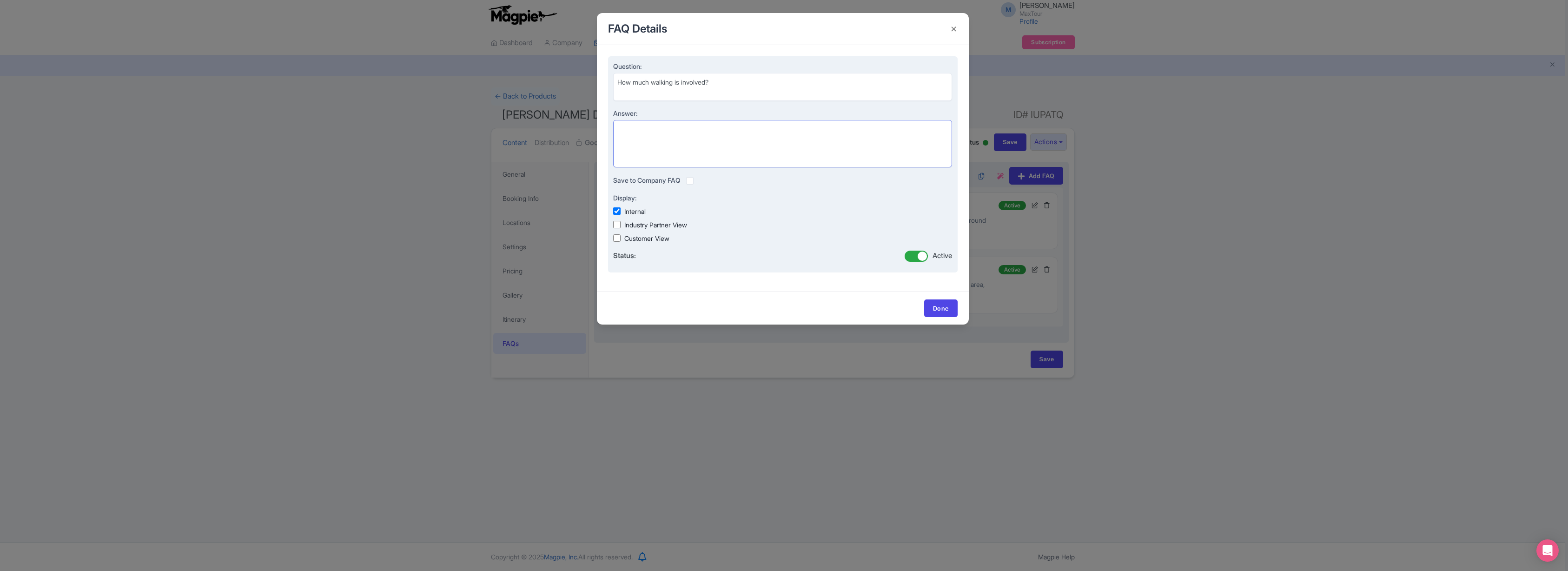
click at [648, 128] on textarea "Answer:" at bounding box center [783, 144] width 340 height 47
paste textarea "There are short, optional walks at various scenic viewpoints. Walking is easy t…"
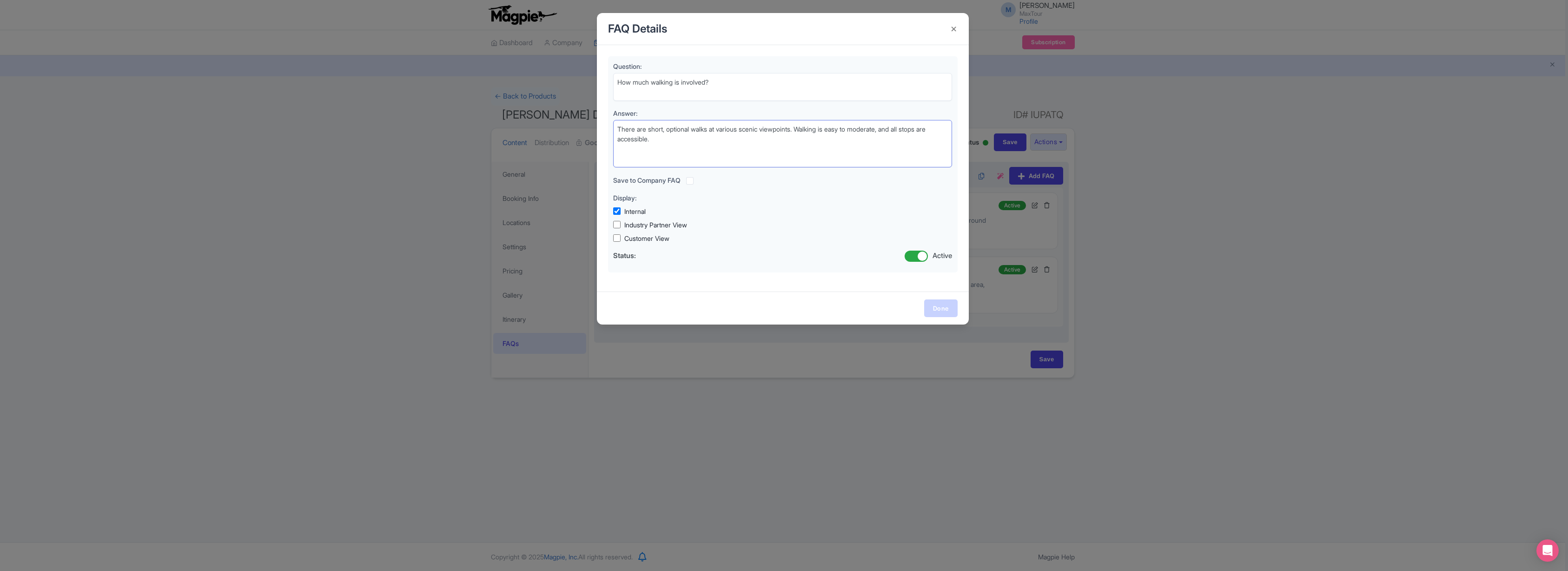
type textarea "There are short, optional walks at various scenic viewpoints. Walking is easy t…"
click at [946, 307] on link "Done" at bounding box center [940, 308] width 33 height 18
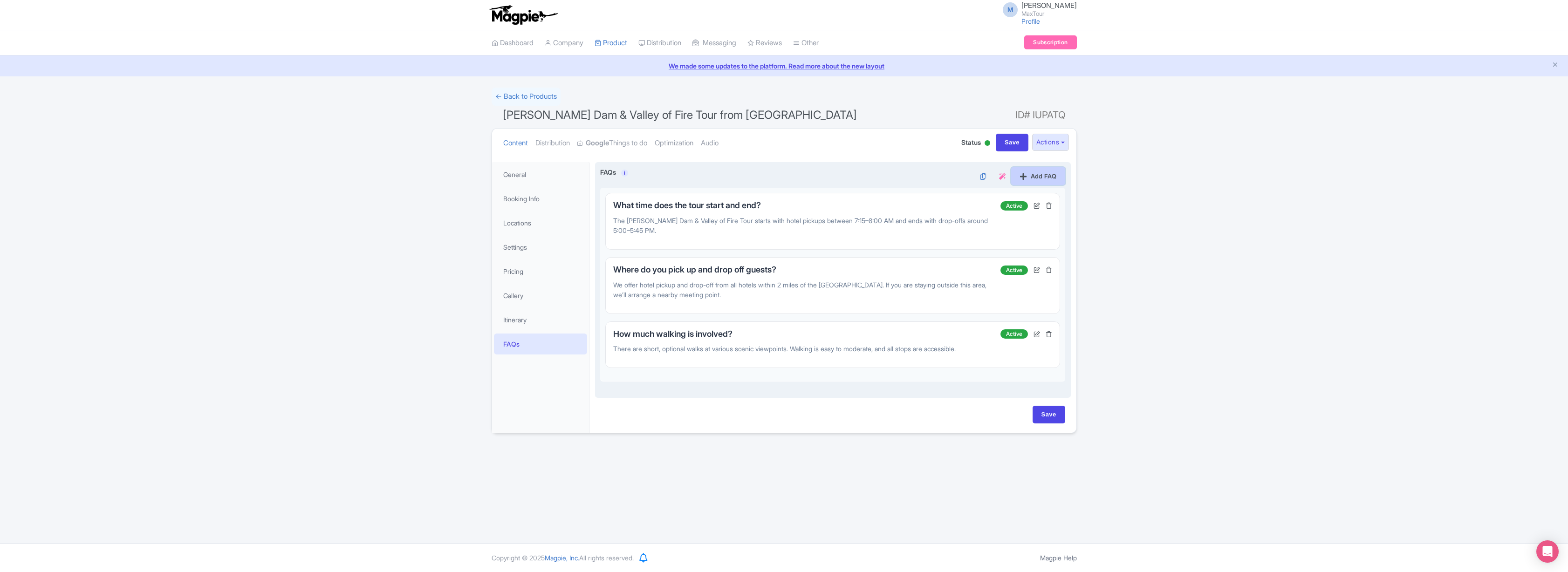
click at [1040, 176] on link "Add FAQ" at bounding box center [1038, 176] width 54 height 18
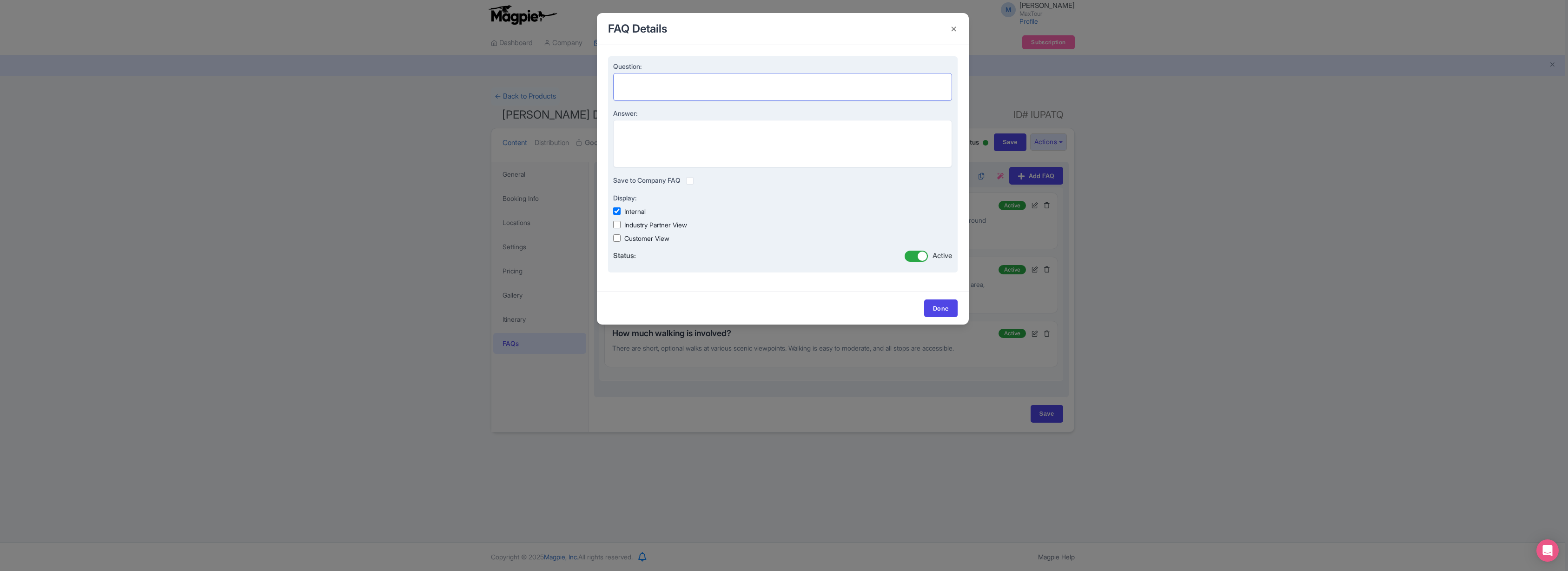
click at [660, 82] on textarea "Question:" at bounding box center [783, 87] width 340 height 28
paste textarea "What kind of vehicle will we travel in?"
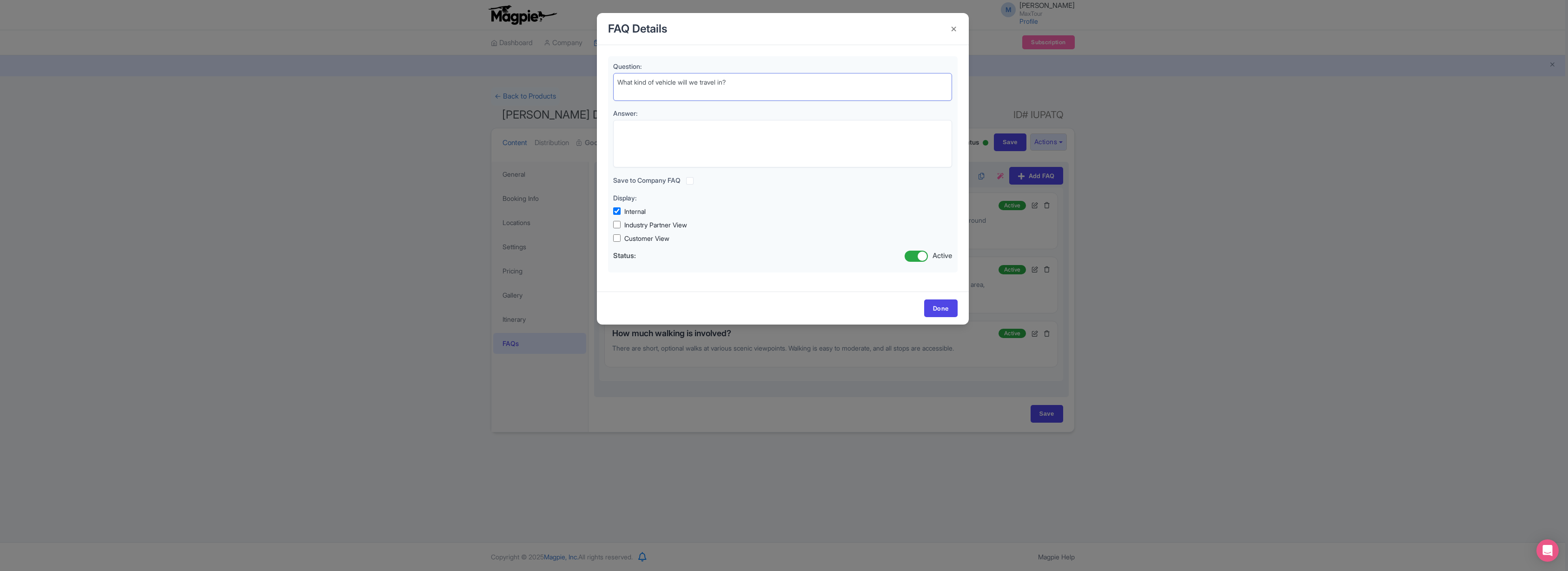
type textarea "What kind of vehicle will we travel in?"
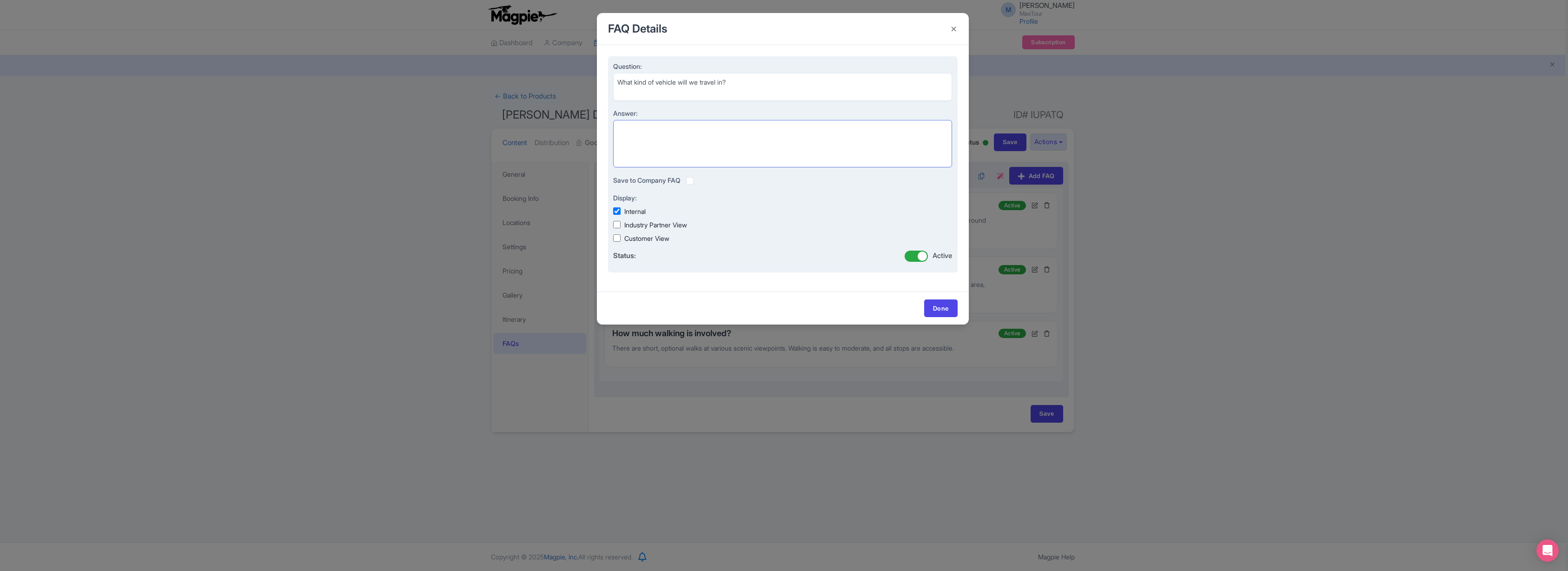
click at [683, 137] on textarea "Answer:" at bounding box center [783, 144] width 340 height 47
paste textarea "You’ll ride in a comfortable, air-conditioned tour van with plenty of space to …"
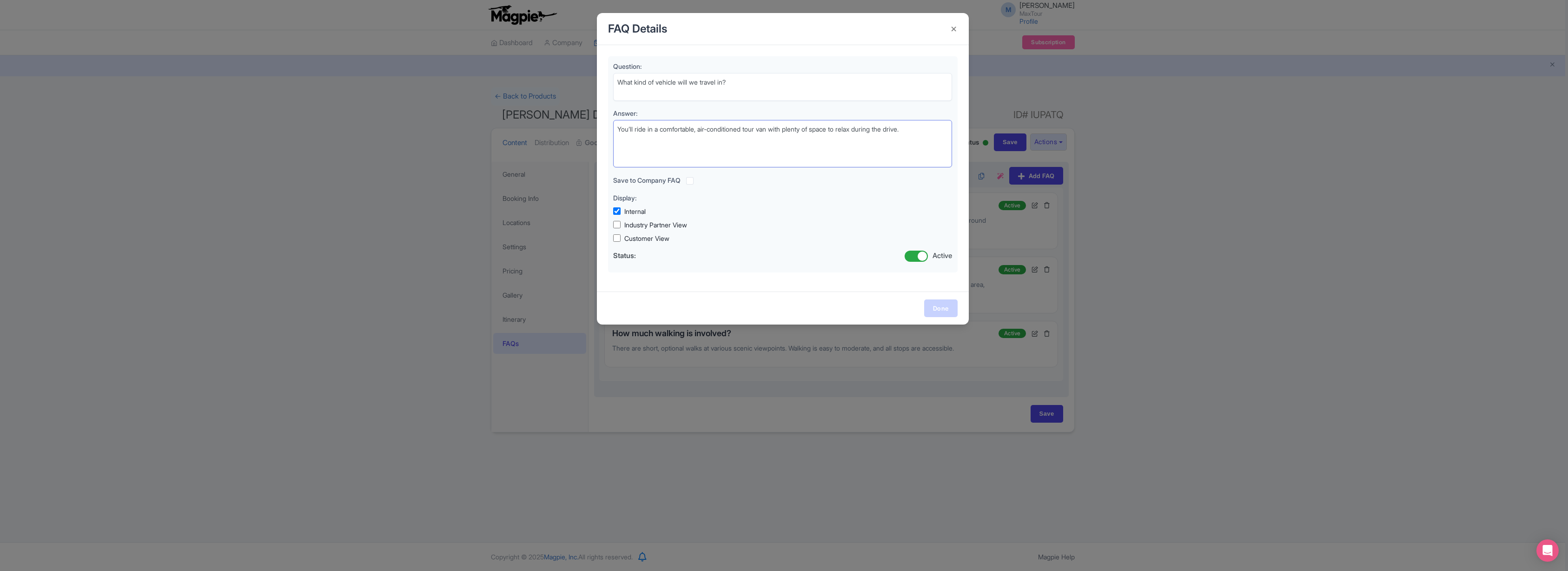
type textarea "You’ll ride in a comfortable, air-conditioned tour van with plenty of space to …"
click at [940, 306] on link "Done" at bounding box center [940, 308] width 33 height 18
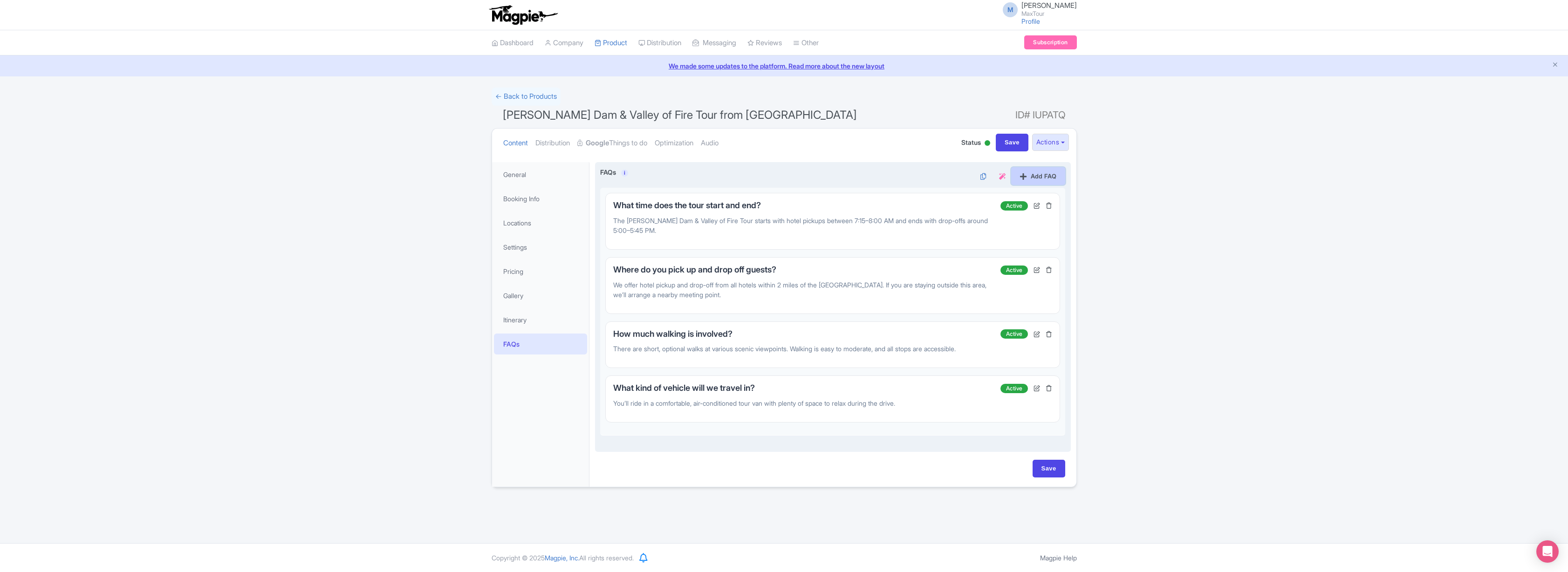
click at [1035, 176] on link "Add FAQ" at bounding box center [1038, 176] width 54 height 18
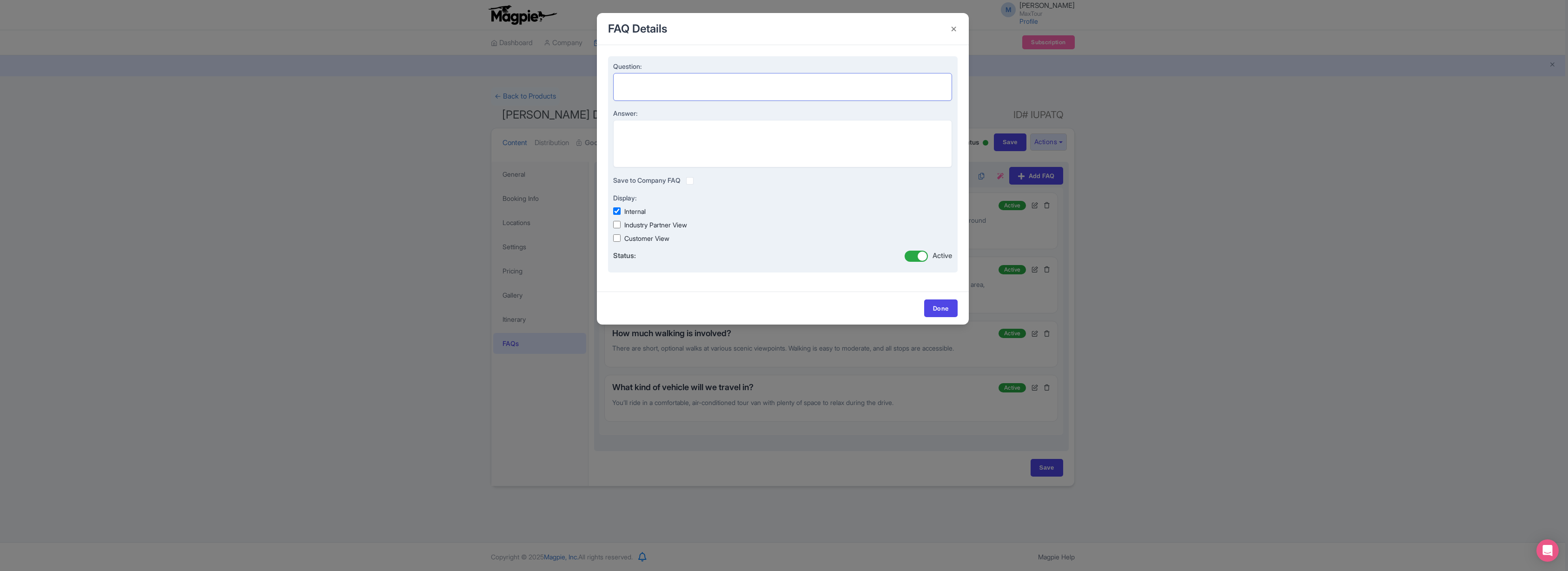
click at [659, 88] on textarea "Question:" at bounding box center [783, 87] width 340 height 28
paste textarea "Can I bring luggage?"
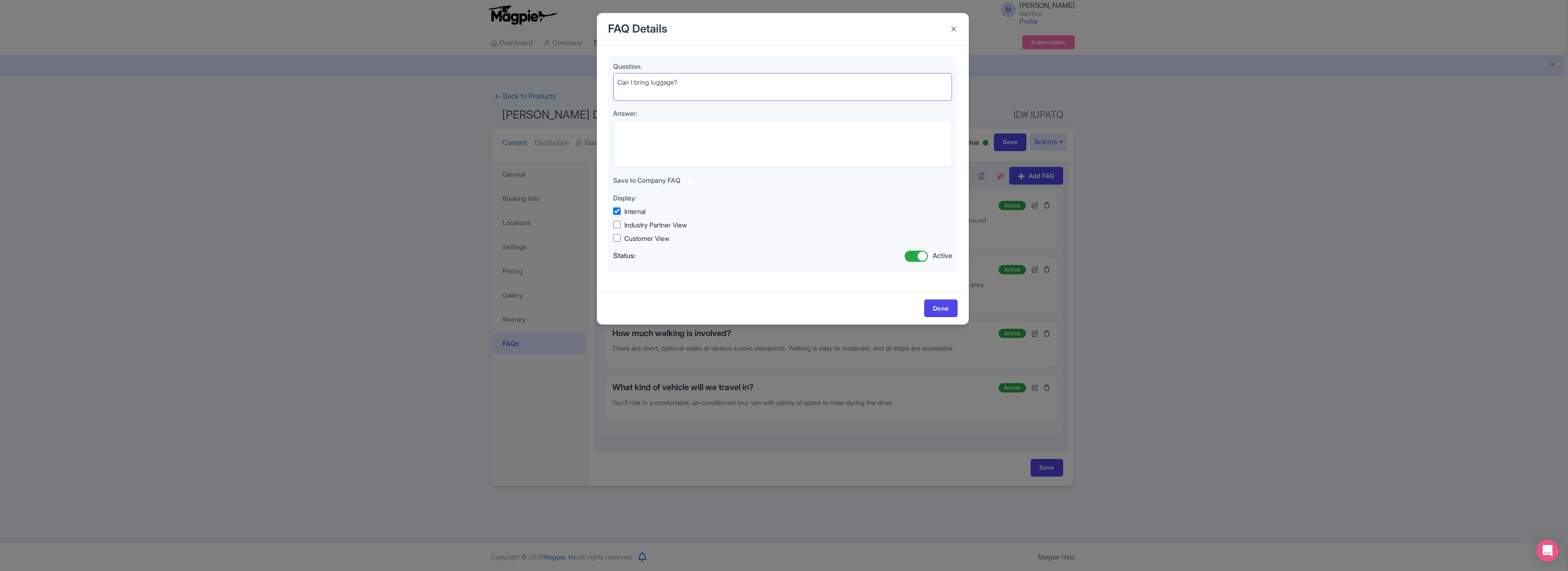
type textarea "Can I bring luggage?"
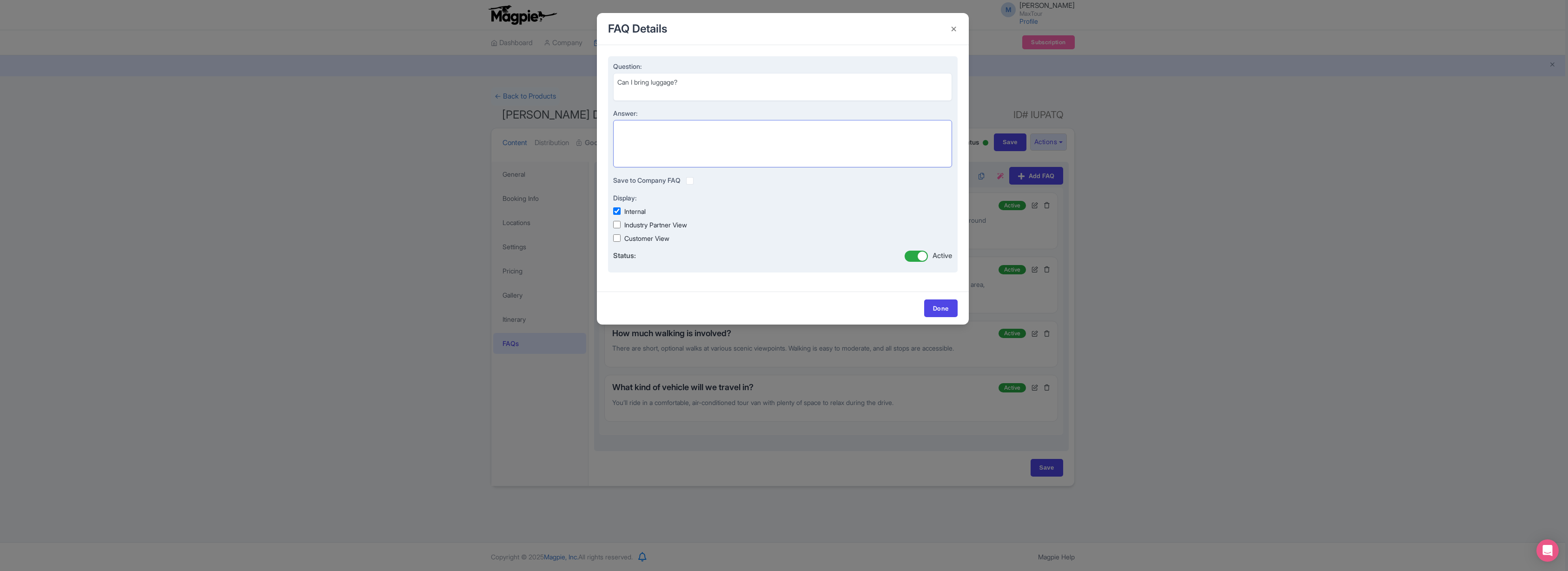
click at [649, 128] on textarea "Answer:" at bounding box center [783, 144] width 340 height 47
paste textarea "Due to limited space in the [GEOGRAPHIC_DATA], we recommend leaving luggage at …"
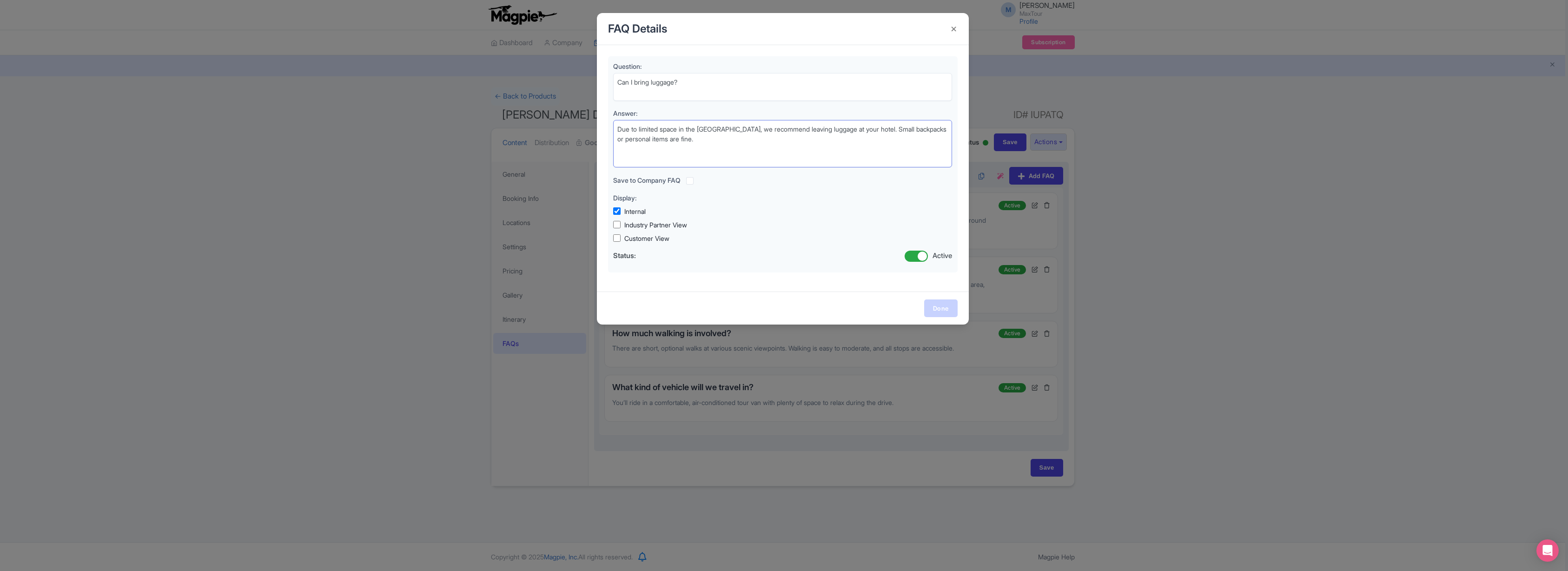
type textarea "Due to limited space in the [GEOGRAPHIC_DATA], we recommend leaving luggage at …"
click at [942, 304] on link "Done" at bounding box center [940, 308] width 33 height 18
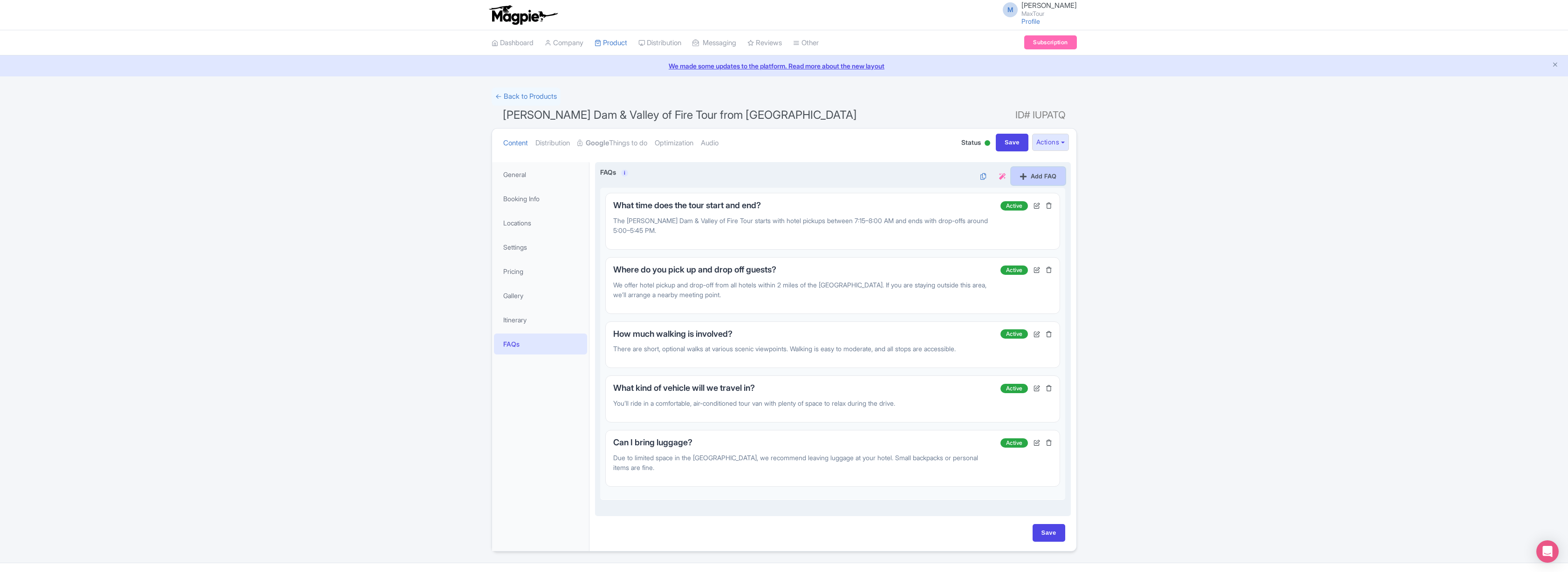
click at [1038, 177] on link "Add FAQ" at bounding box center [1038, 176] width 54 height 18
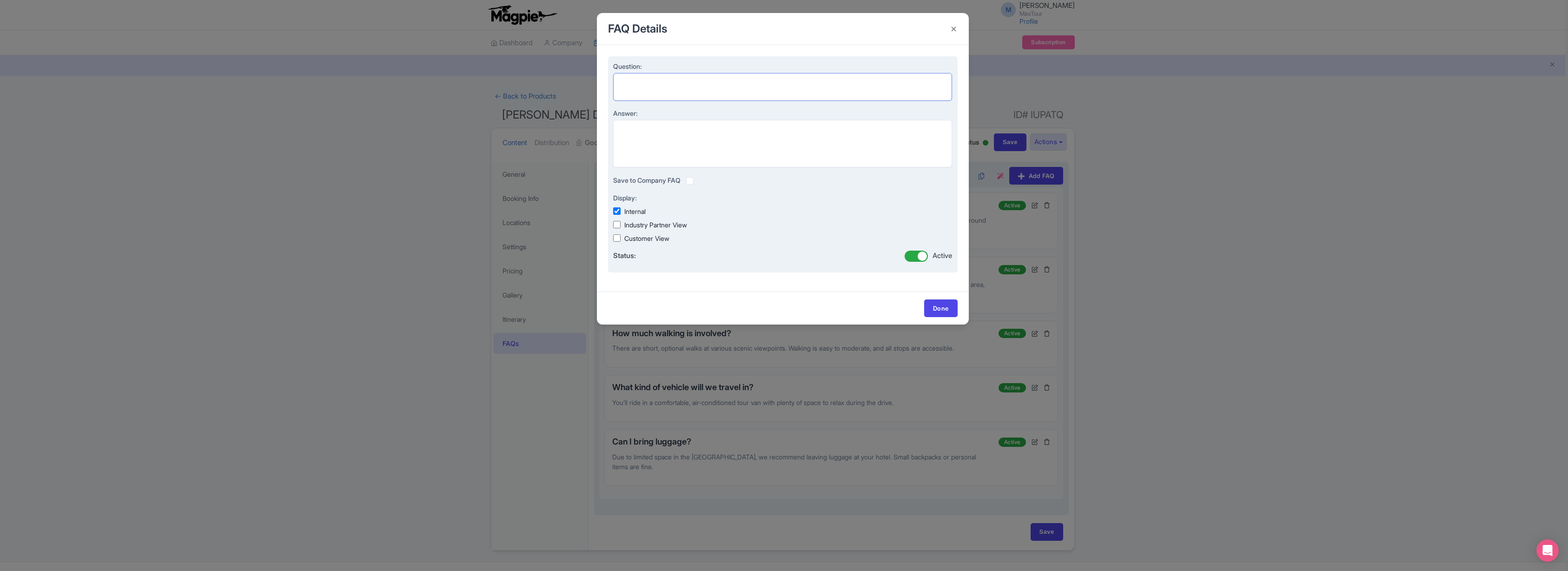
click at [642, 80] on textarea "Question:" at bounding box center [783, 87] width 340 height 28
paste textarea "Can children join this tour?"
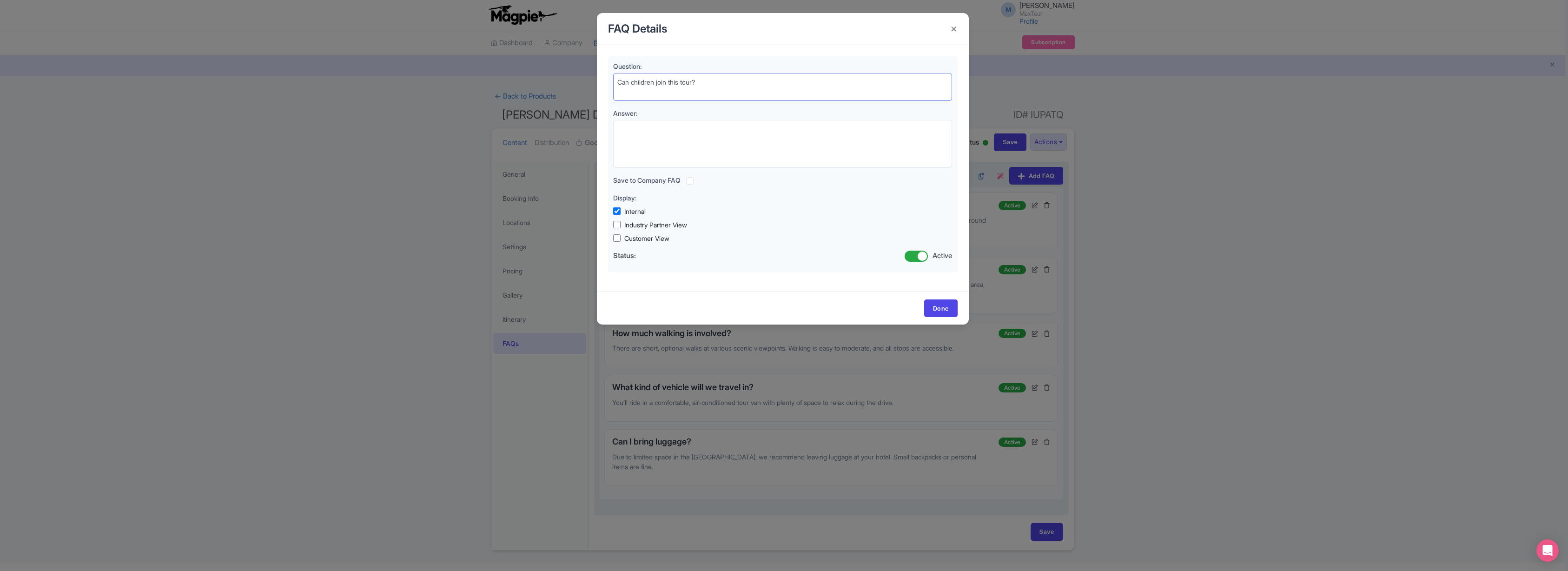
type textarea "Can children join this tour?"
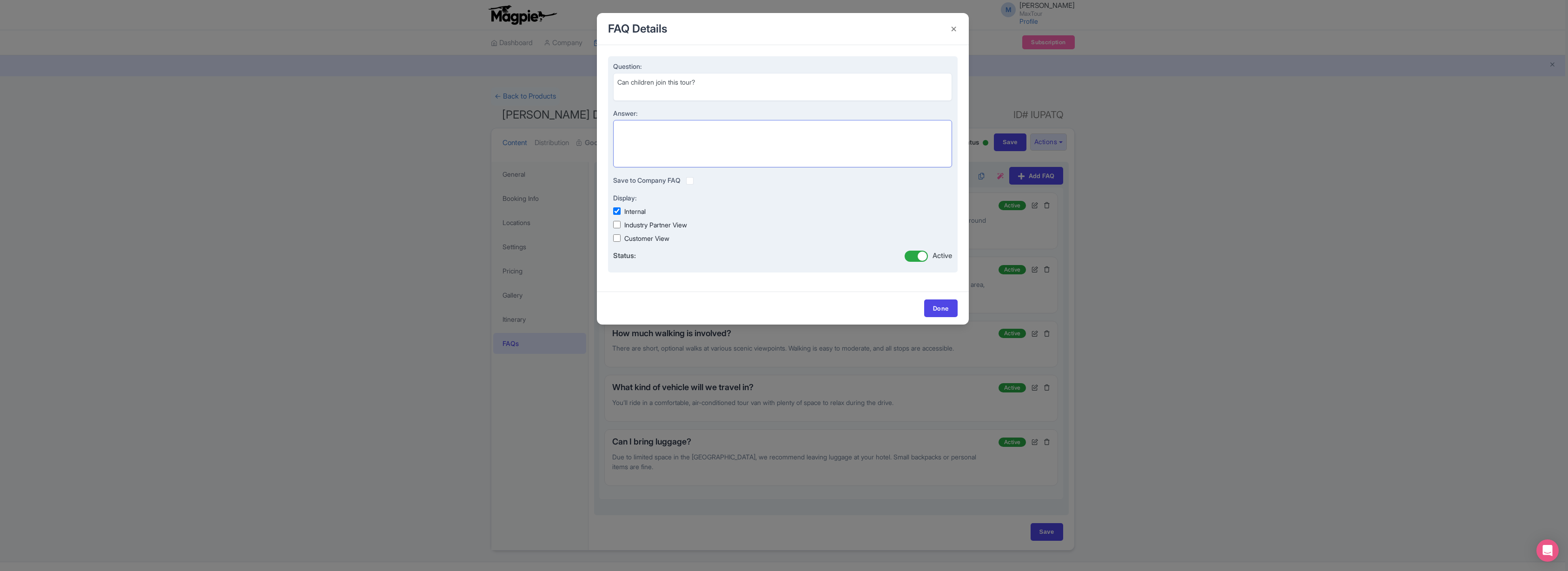
click at [645, 132] on textarea "Answer:" at bounding box center [783, 144] width 340 height 47
paste textarea "Yes, children ages 5 and up are welcome. Please note that this is a long day, s…"
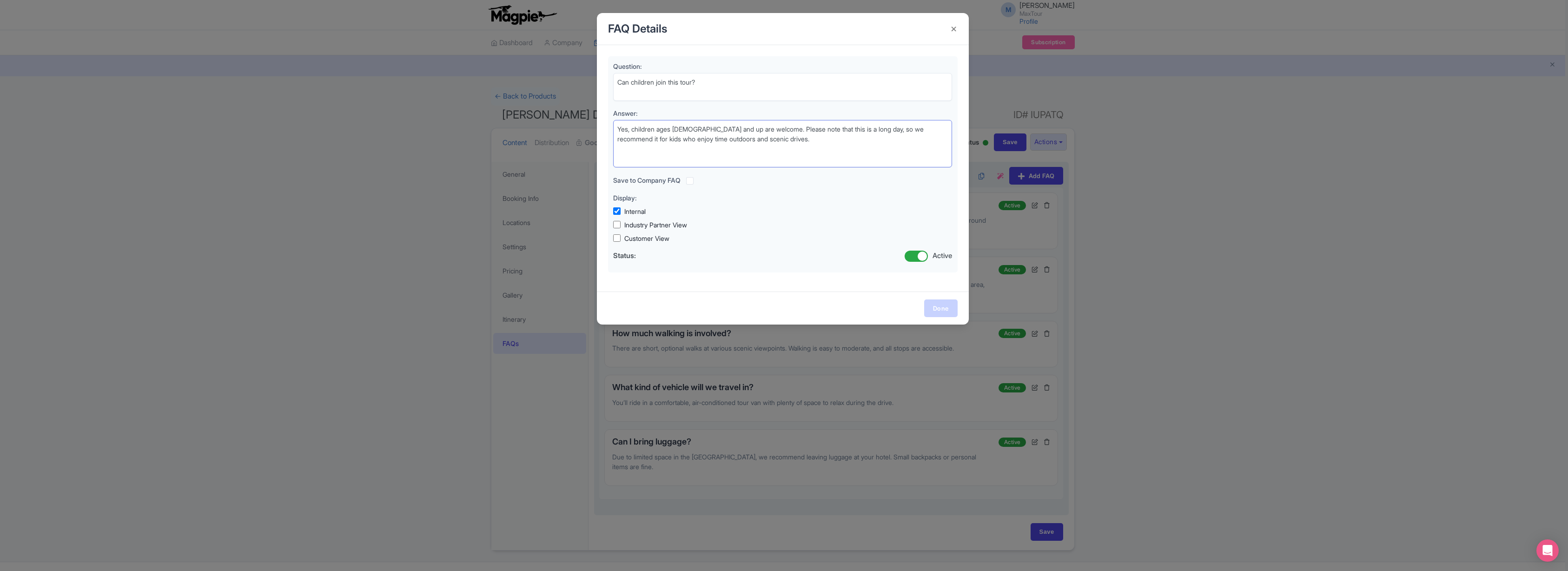
type textarea "Yes, children ages [DEMOGRAPHIC_DATA] and up are welcome. Please note that this…"
click at [948, 306] on link "Done" at bounding box center [940, 308] width 33 height 18
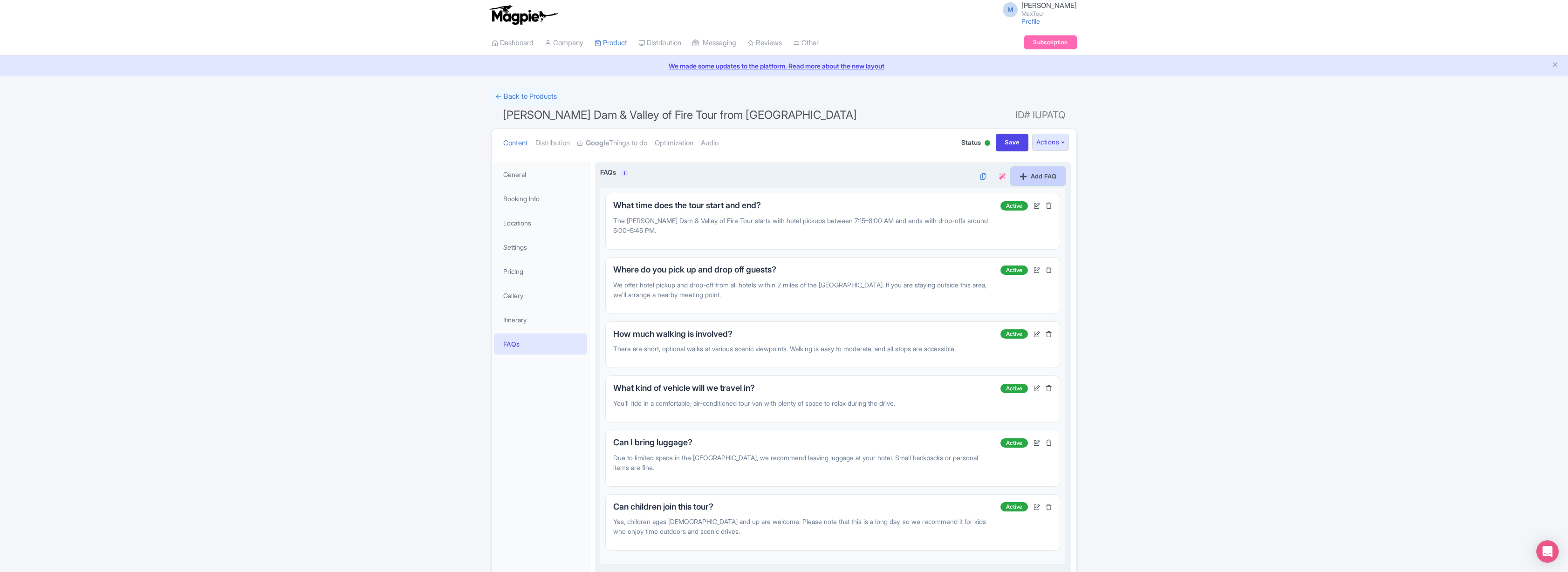
click at [1038, 176] on link "Add FAQ" at bounding box center [1038, 176] width 54 height 18
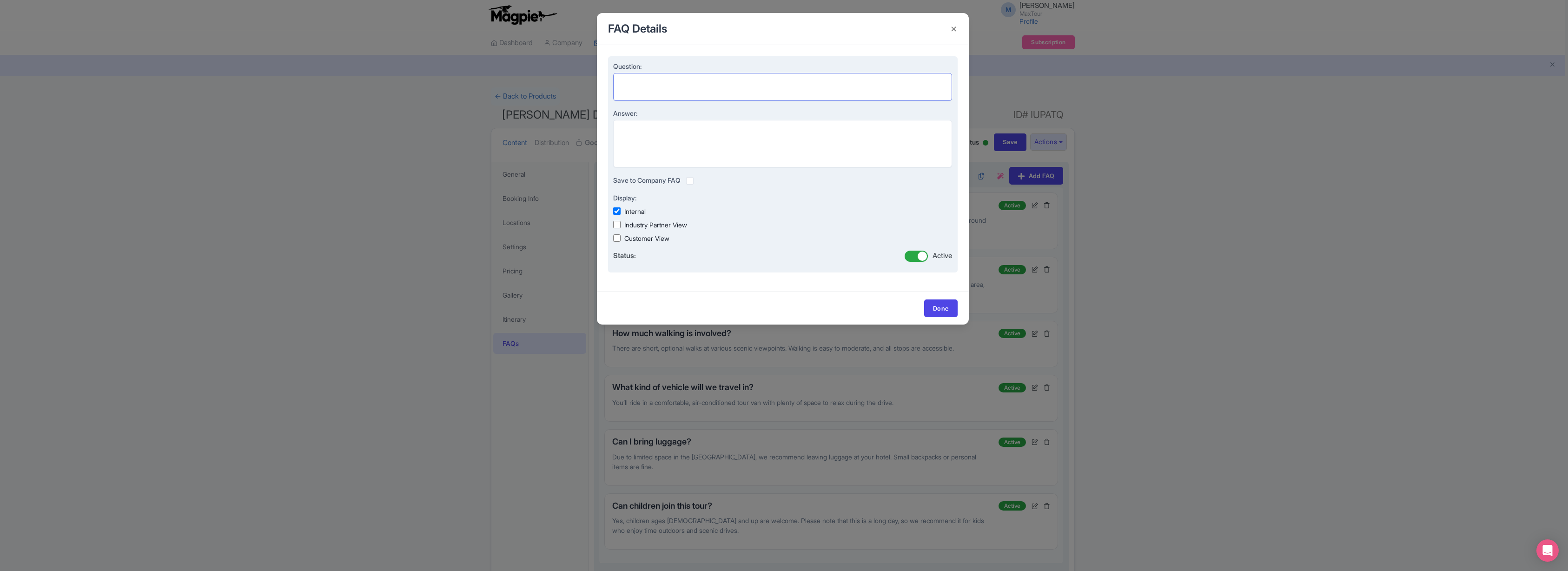
click at [658, 85] on textarea "Question:" at bounding box center [783, 87] width 340 height 28
paste textarea "Can you accommodate dietary restrictions?"
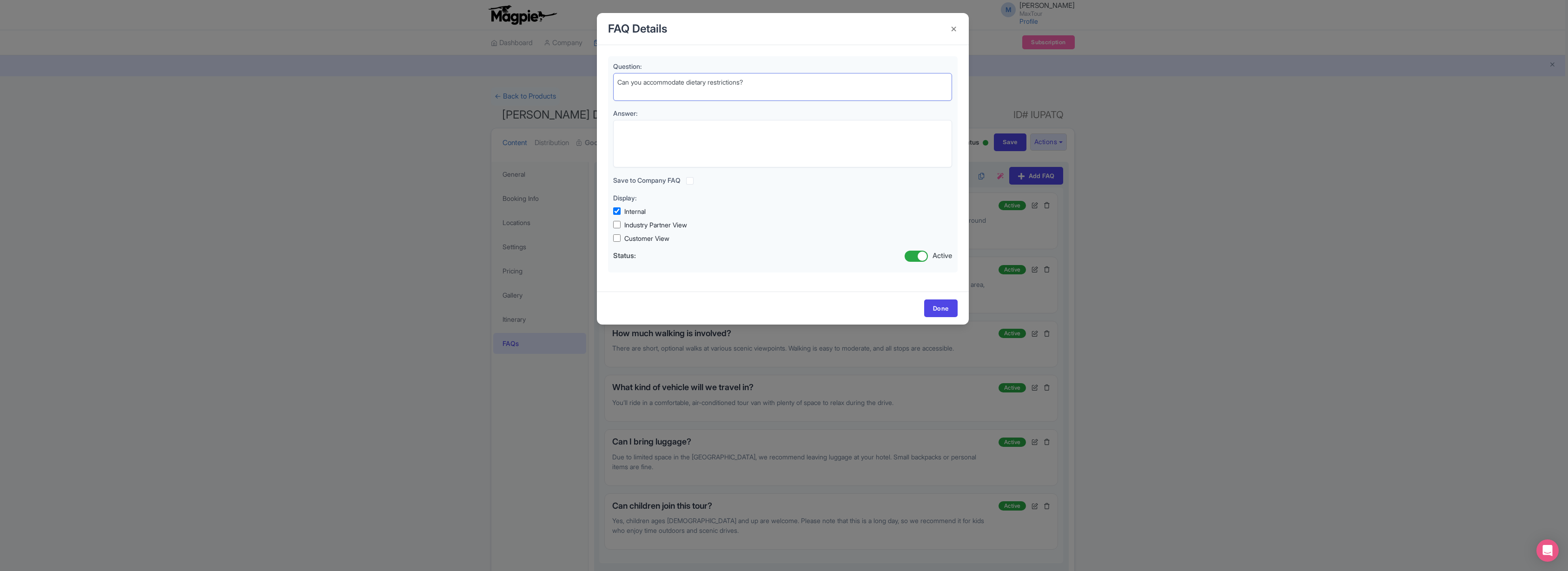
type textarea "Can you accommodate dietary restrictions?"
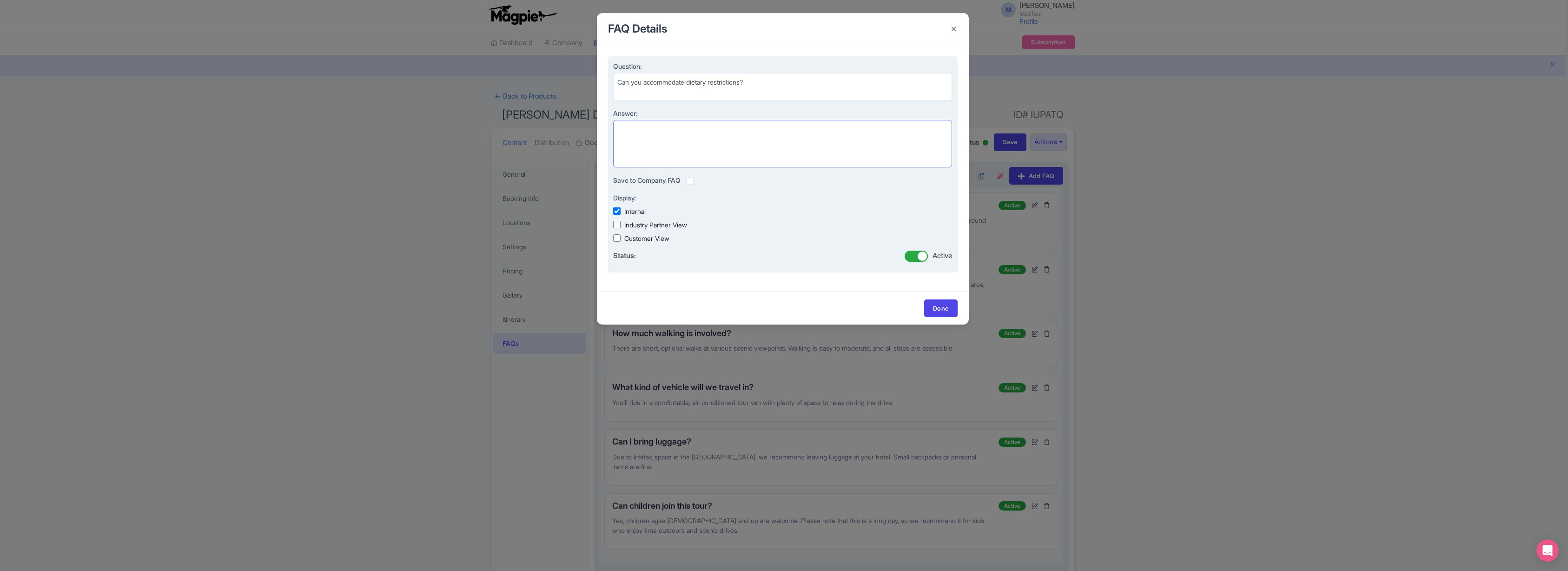
click at [654, 128] on textarea "Answer:" at bounding box center [783, 144] width 340 height 47
paste textarea "We do our best to accommodate vegetarian and non-pork diets. Please let us know…"
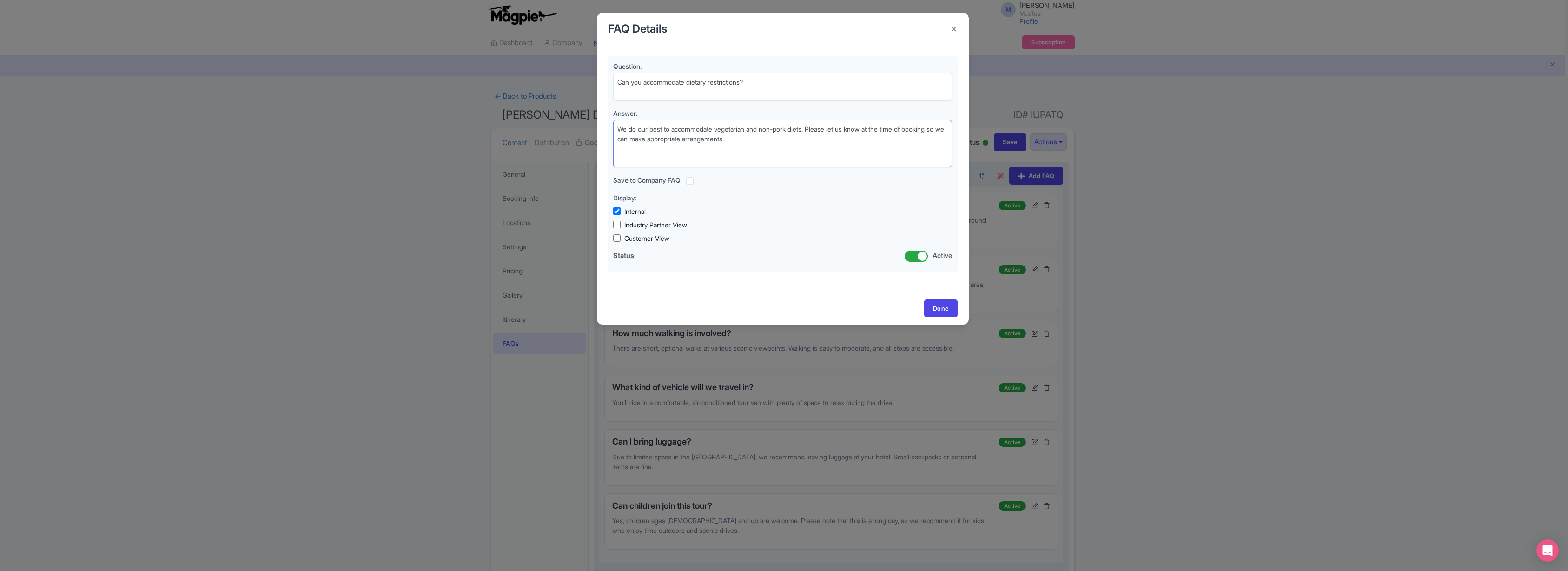
type textarea "We do our best to accommodate vegetarian and non-pork diets. Please let us know…"
click at [953, 318] on div "Done" at bounding box center [783, 308] width 372 height 33
click at [947, 310] on link "Done" at bounding box center [940, 308] width 33 height 18
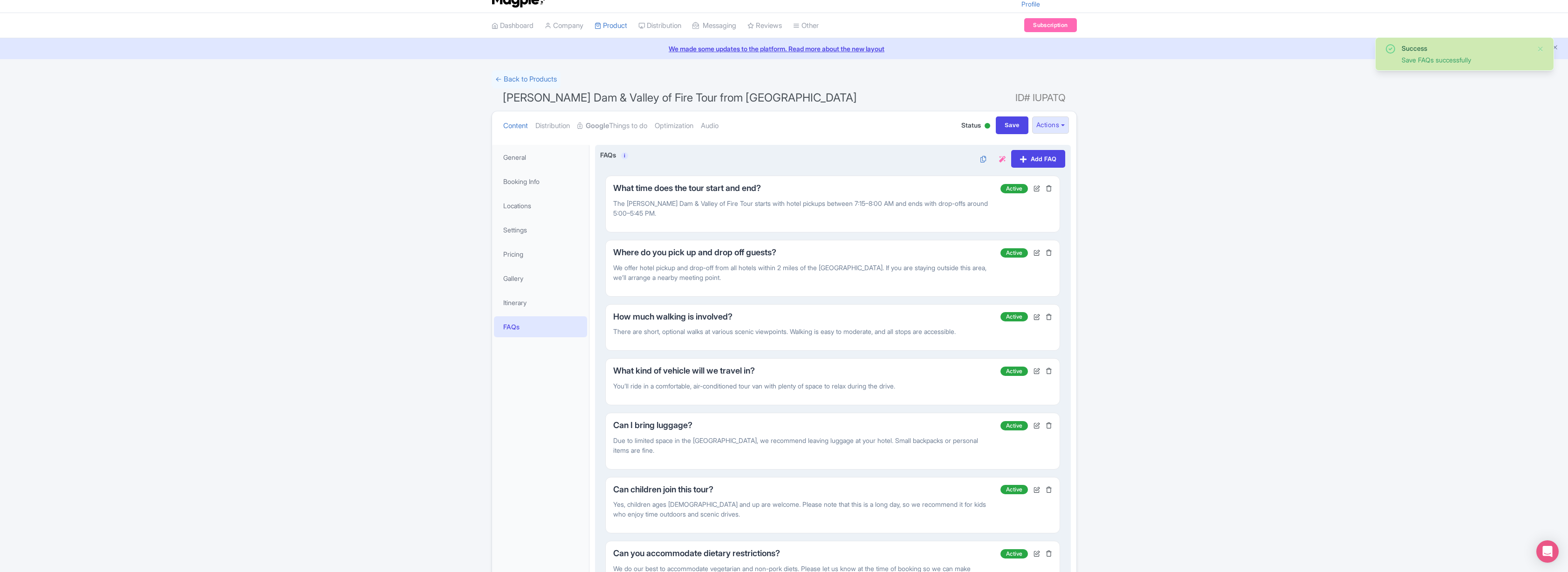
scroll to position [138, 0]
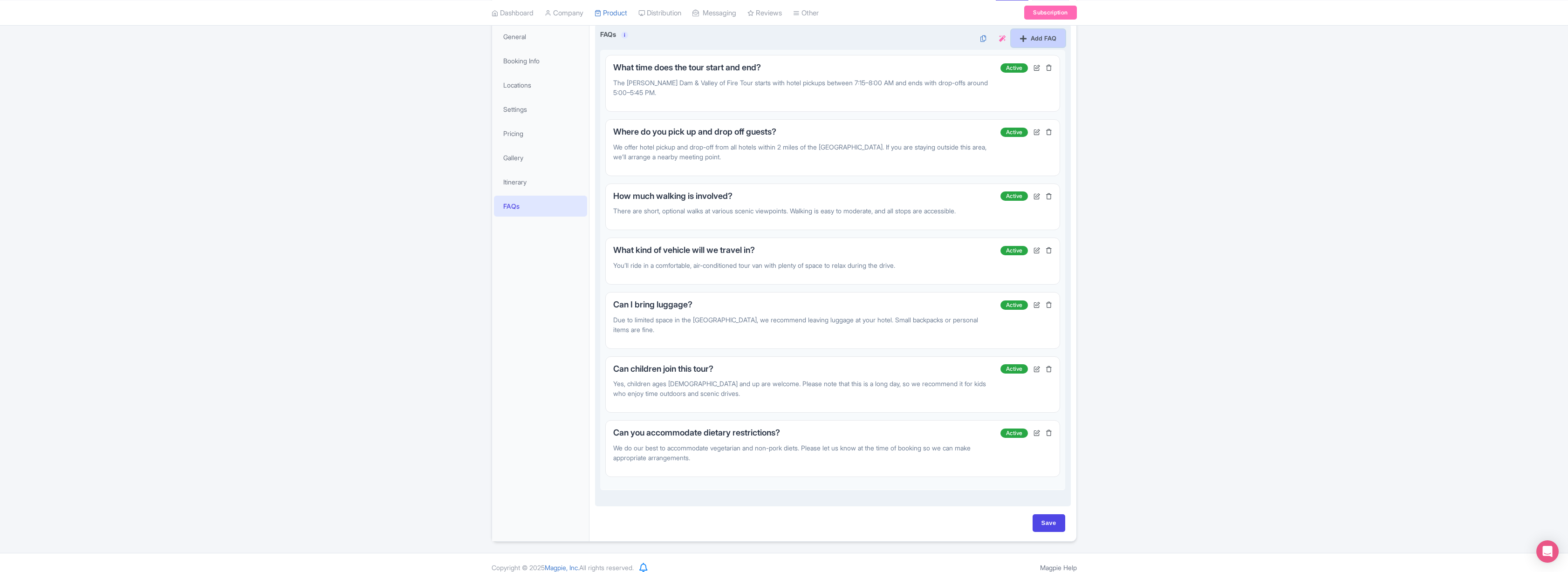
click at [1041, 36] on link "Add FAQ" at bounding box center [1038, 38] width 54 height 18
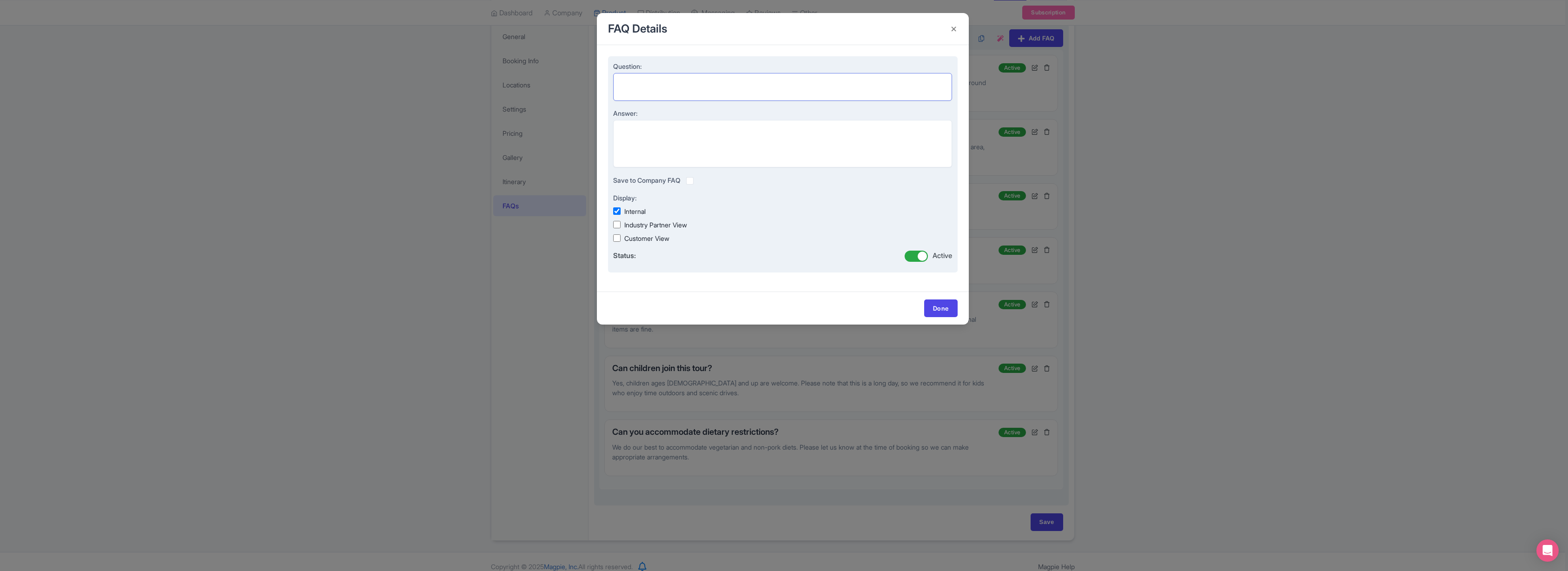
click at [656, 83] on textarea "Question:" at bounding box center [783, 87] width 340 height 28
paste textarea "Are there bathrooms available during the tour?"
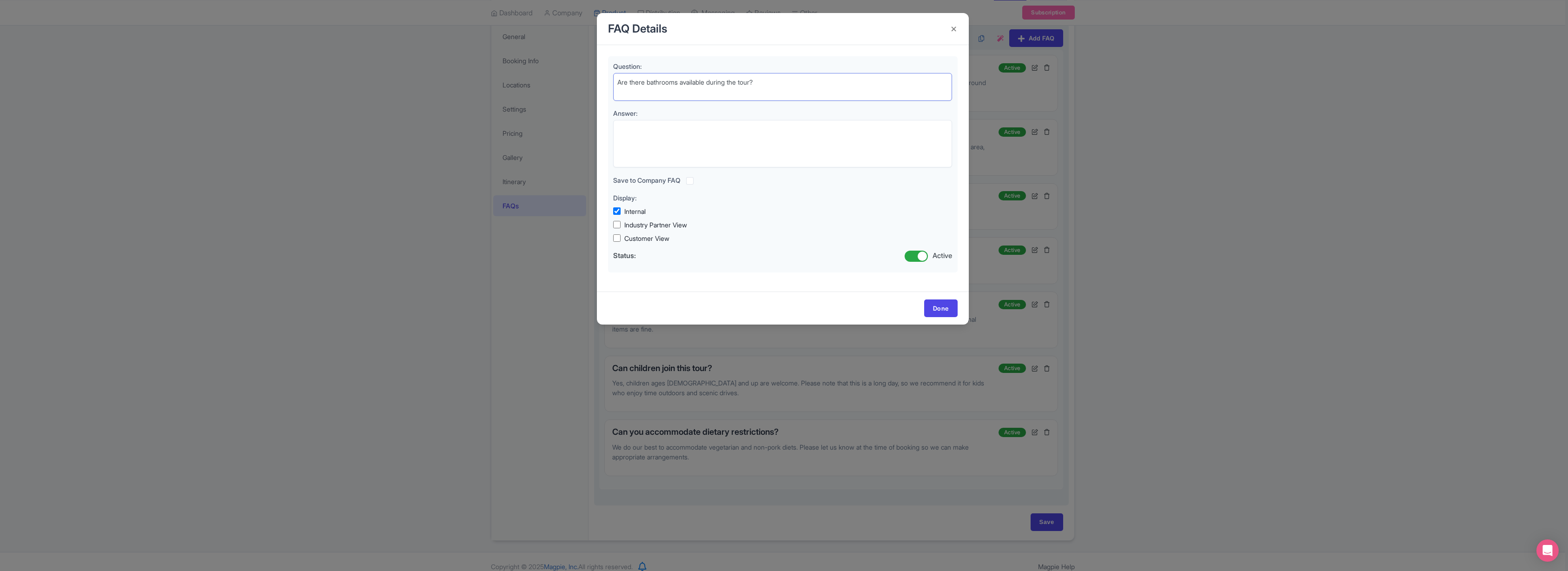
type textarea "Are there bathrooms available during the tour?"
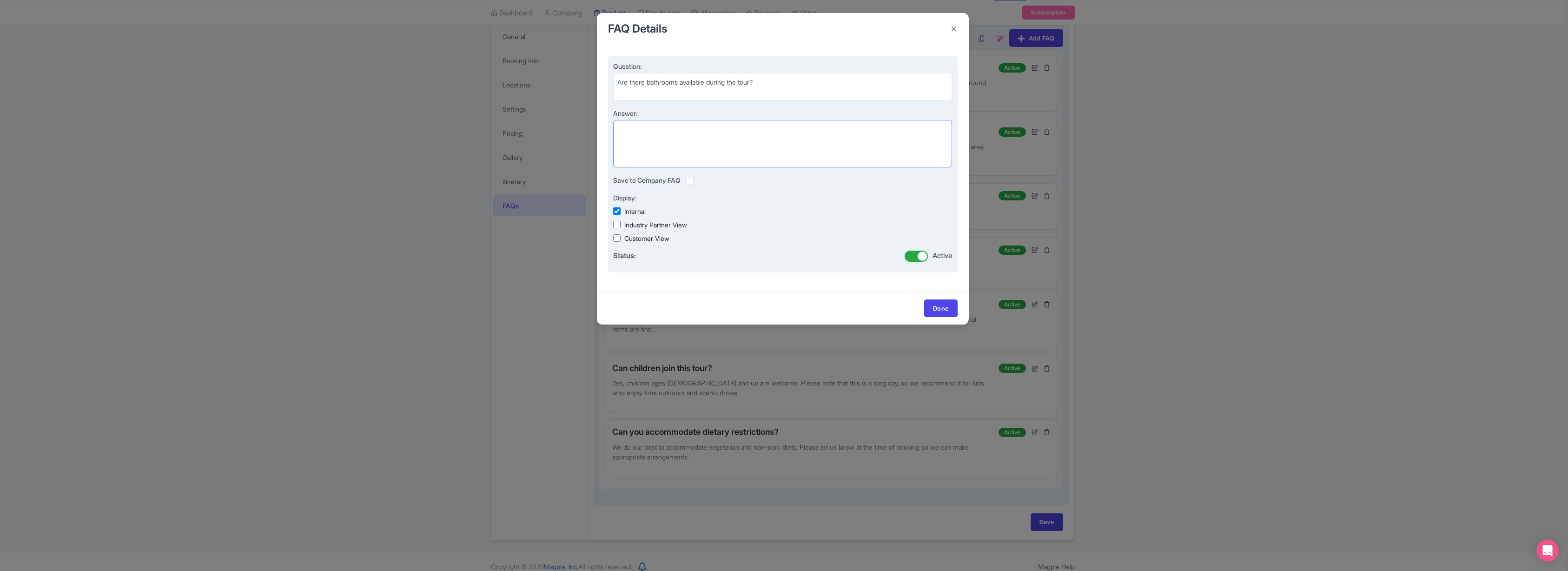
click at [645, 137] on textarea "Answer:" at bounding box center [783, 144] width 340 height 47
paste textarea "Yes, we stop at visitor centers and rest areas with restroom access throughout …"
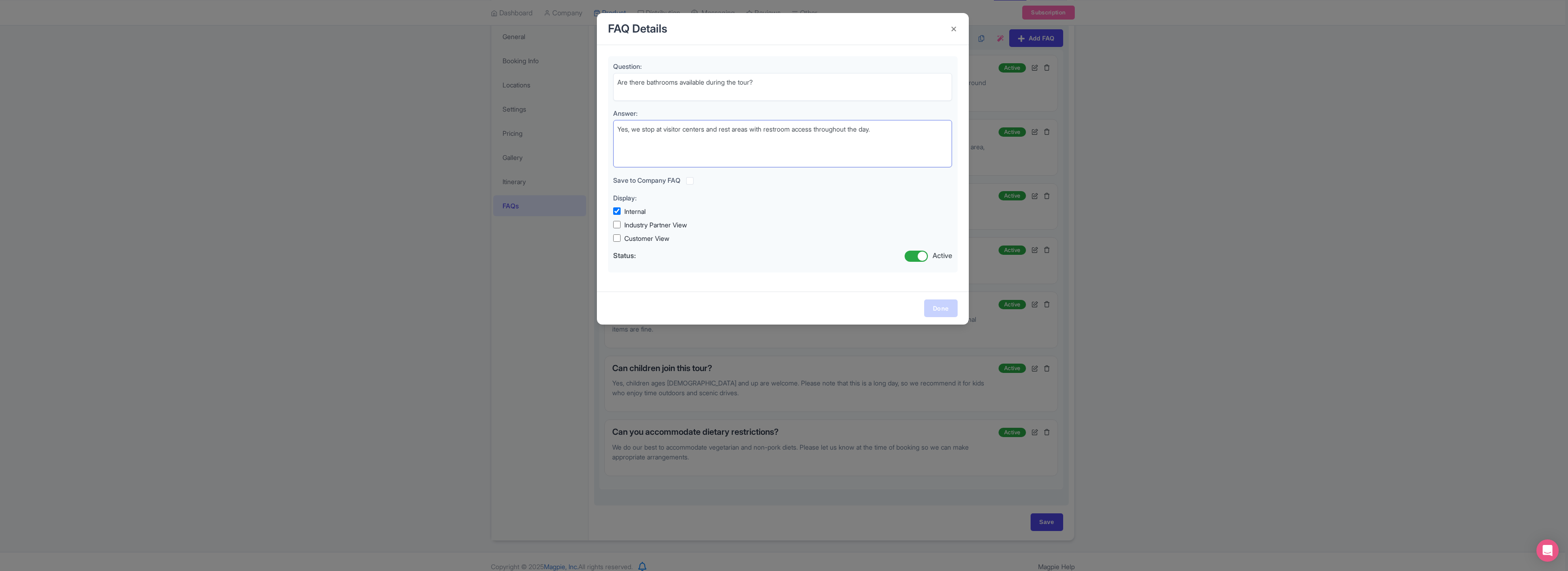
type textarea "Yes, we stop at visitor centers and rest areas with restroom access throughout …"
click at [947, 307] on link "Done" at bounding box center [940, 308] width 33 height 18
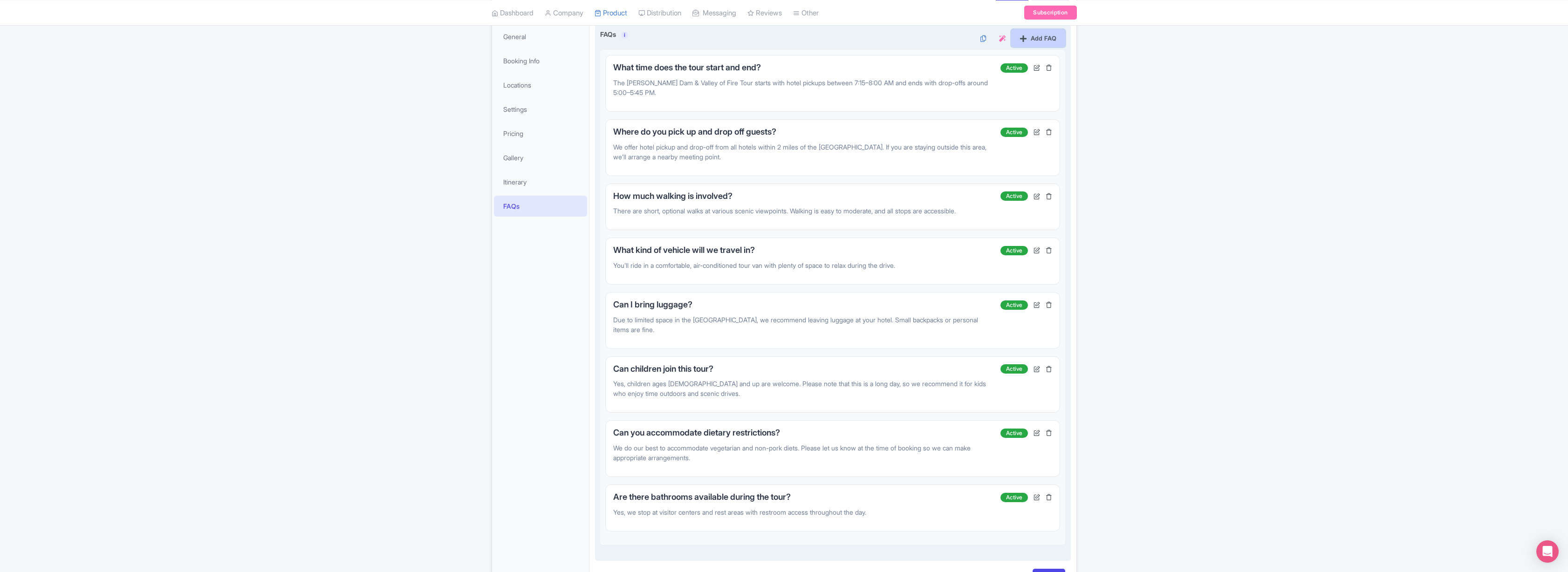
click at [1034, 40] on link "Add FAQ" at bounding box center [1038, 38] width 54 height 18
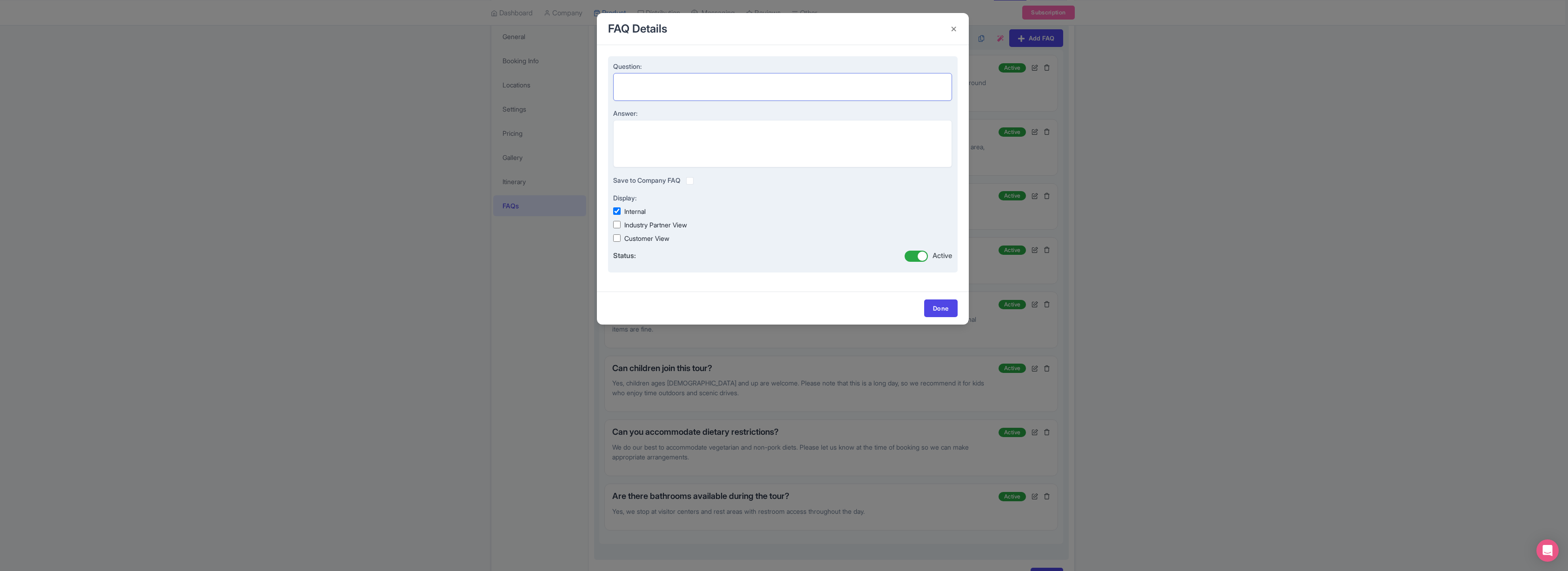
click at [658, 83] on textarea "Question:" at bounding box center [783, 87] width 340 height 28
paste textarea "Can I bring a stroller or wheelchair?"
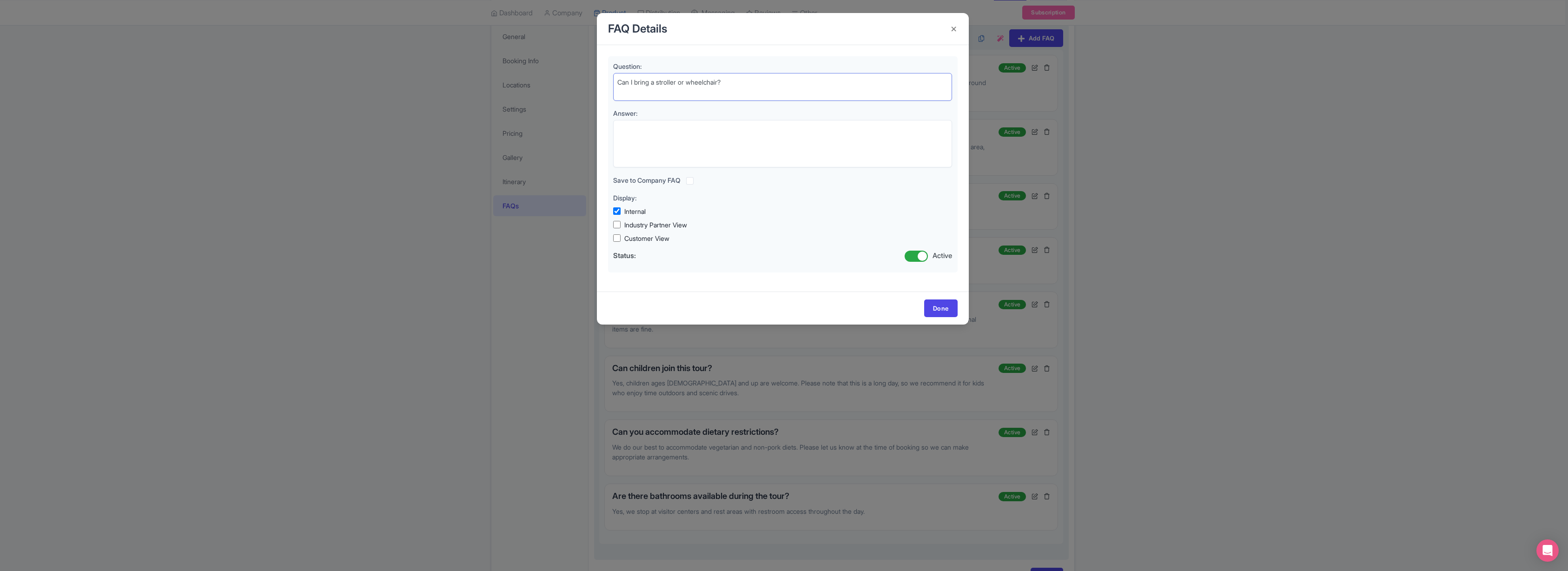
type textarea "Can I bring a stroller or wheelchair?"
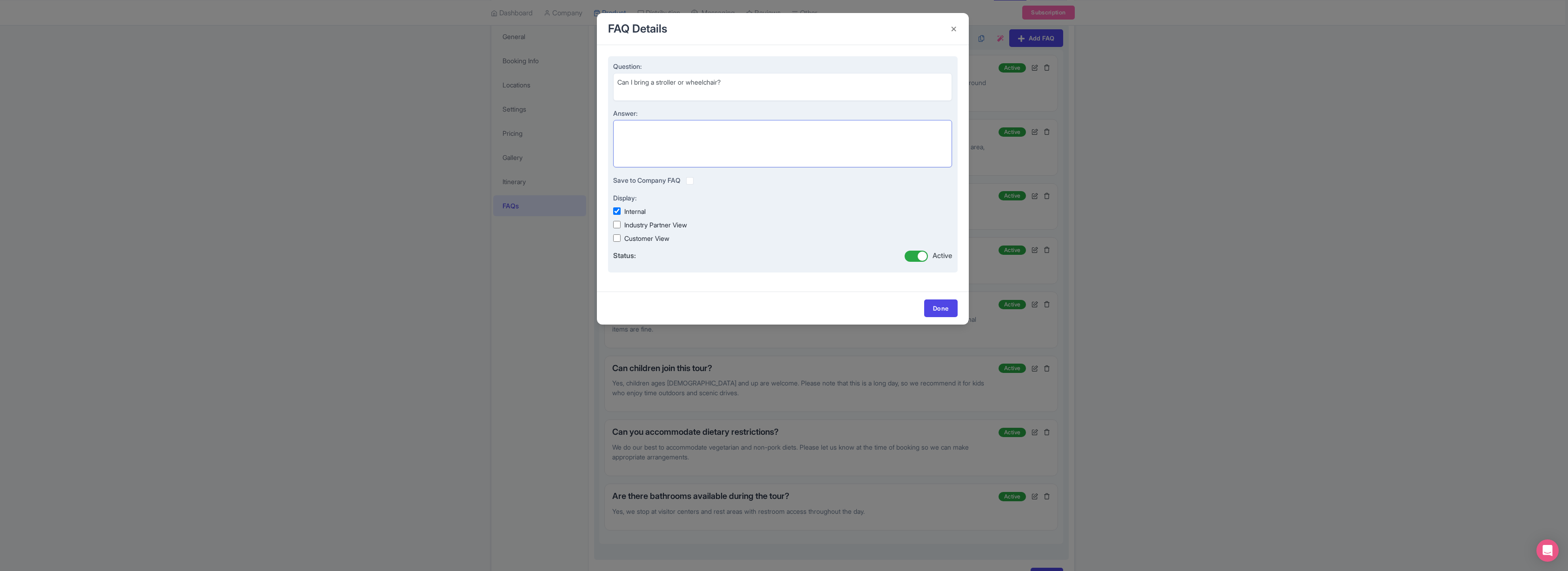
click at [640, 136] on textarea "Answer:" at bounding box center [783, 144] width 340 height 47
paste textarea "Many areas of the tour are accessible, but please contact us before booking so …"
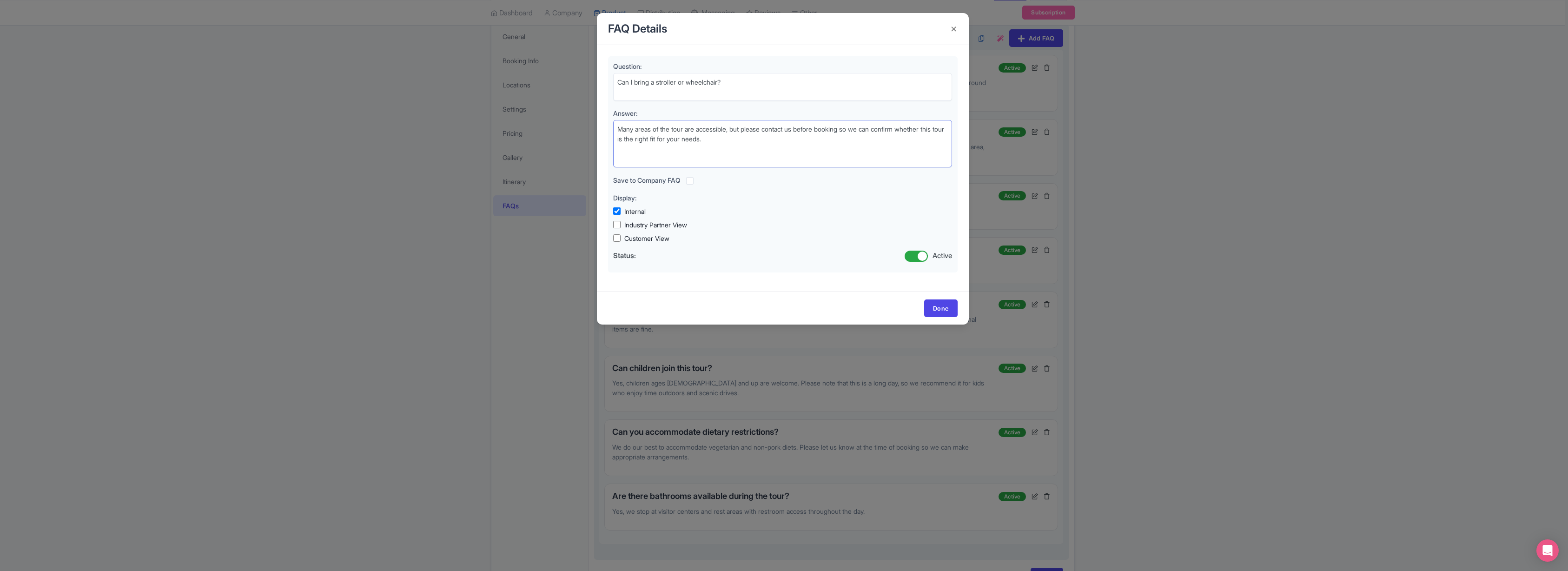
type textarea "Many areas of the tour are accessible, but please contact us before booking so …"
drag, startPoint x: 737, startPoint y: 80, endPoint x: 572, endPoint y: 74, distance: 165.1
click at [572, 74] on div "FAQ Details Question: Can I bring a stroller or wheelchair? Answer: Many areas …" at bounding box center [784, 286] width 1568 height 571
paste textarea "Is gratuity included"
type textarea "Is gratuity included?"
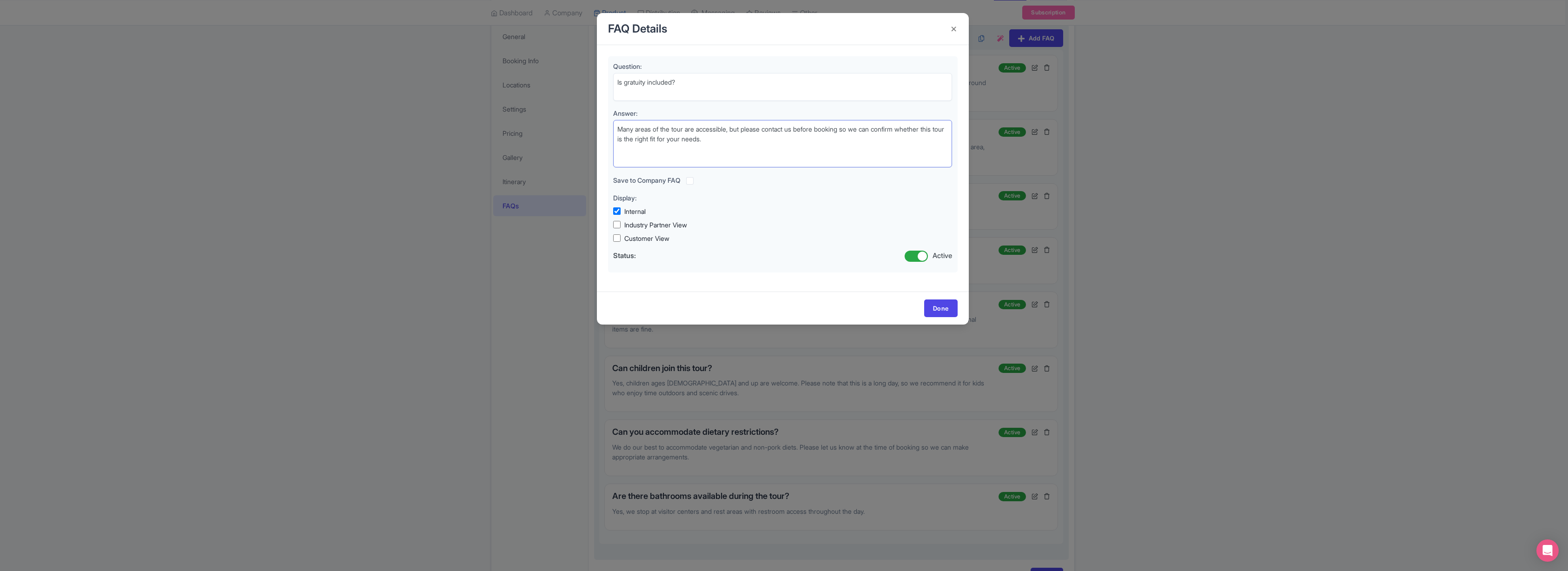
drag, startPoint x: 736, startPoint y: 140, endPoint x: 591, endPoint y: 123, distance: 146.0
click at [591, 123] on div "FAQ Details Question: Is gratuity included? Answer: Many areas of the tour are …" at bounding box center [784, 286] width 1568 height 571
paste textarea "Park fees and food vendor tips are included. Tipping your guide is optional but…"
type textarea "Park fees and food vendor tips are included. Tipping your guide is optional but…"
click at [945, 310] on link "Done" at bounding box center [940, 308] width 33 height 18
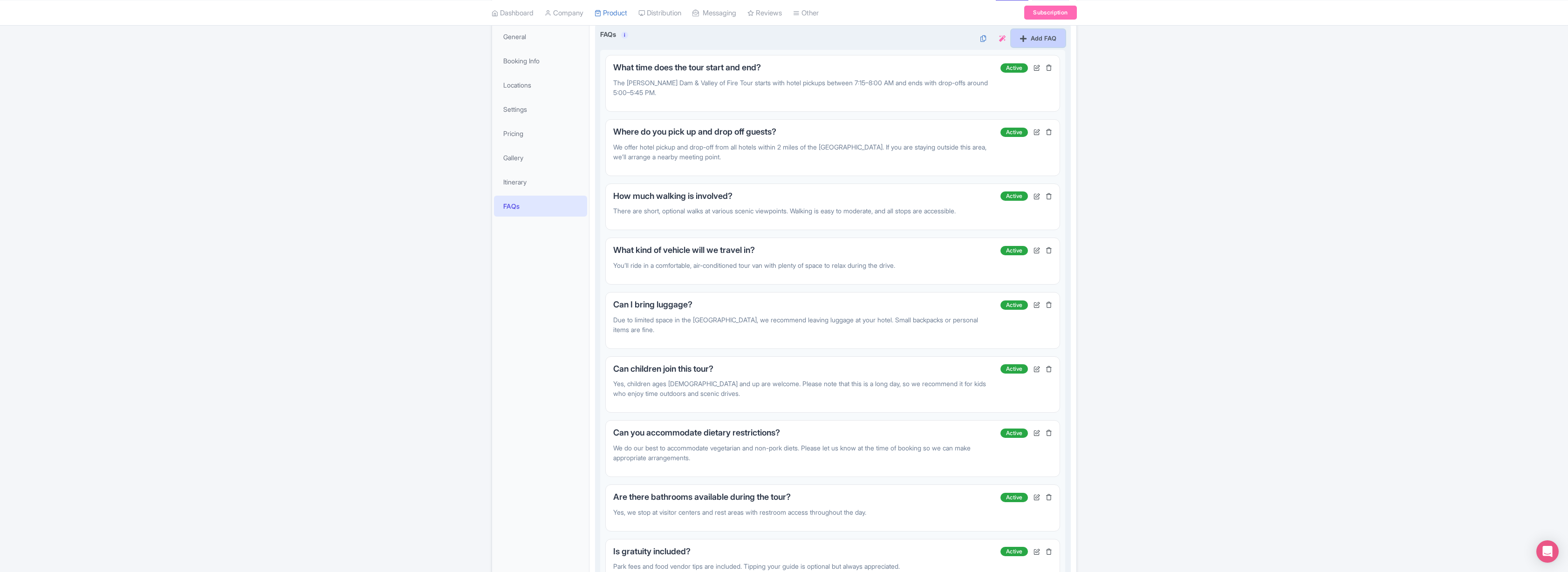
click at [1054, 37] on link "Add FAQ" at bounding box center [1038, 38] width 54 height 18
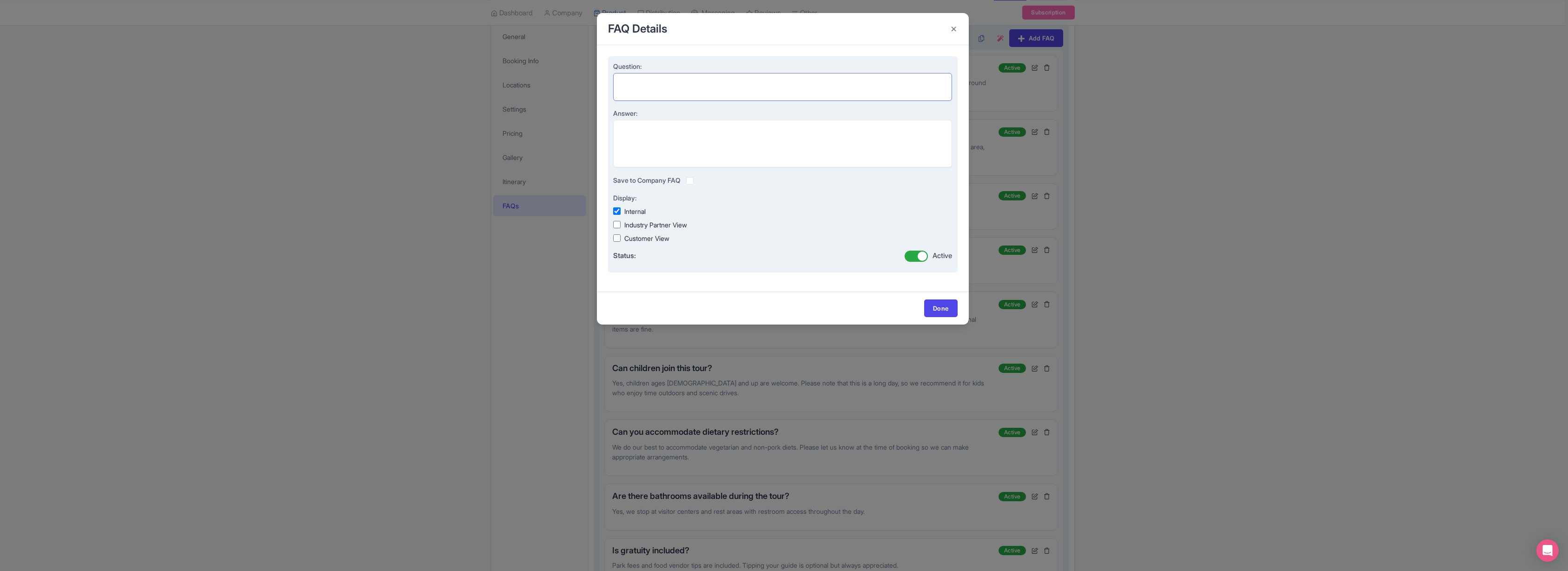
click at [646, 88] on textarea "Question:" at bounding box center [783, 87] width 340 height 28
paste textarea "What is your cancellation policy?"
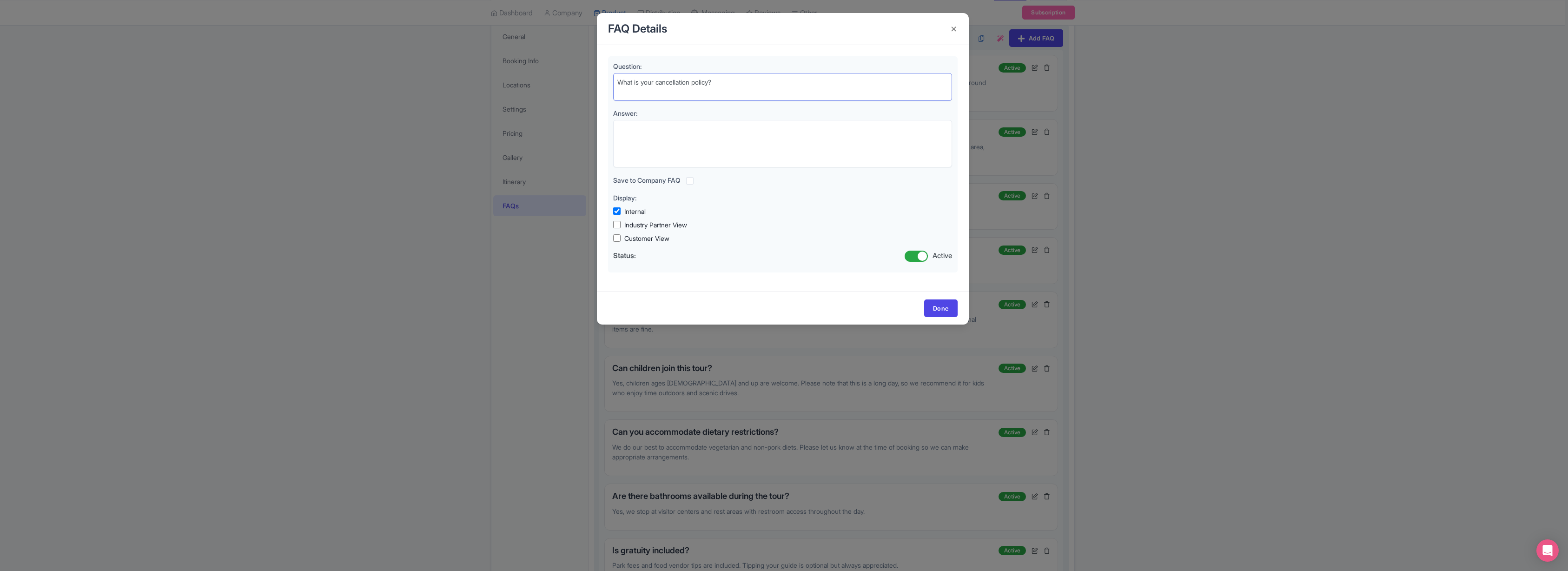
type textarea "What is your cancellation policy?"
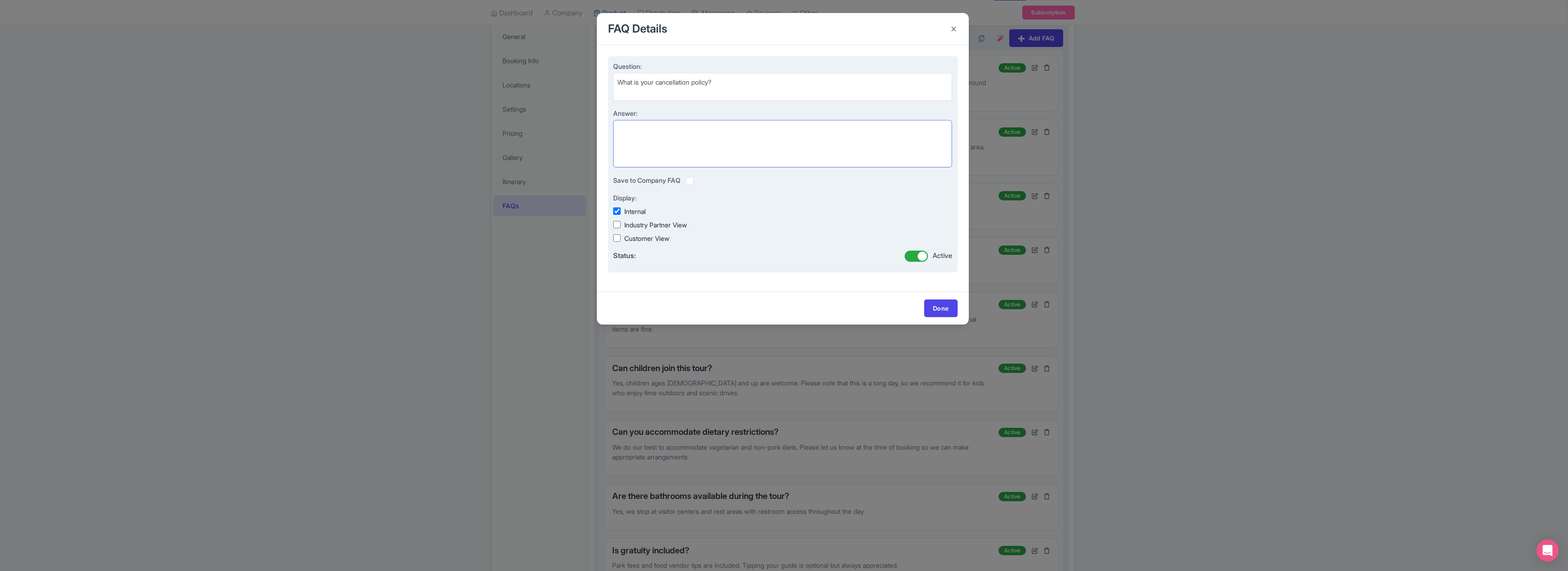
click at [670, 141] on textarea "Answer:" at bounding box center [783, 144] width 340 height 47
paste textarea "You can cancel your booking up to 24 hours in advance for a full refund. No ref…"
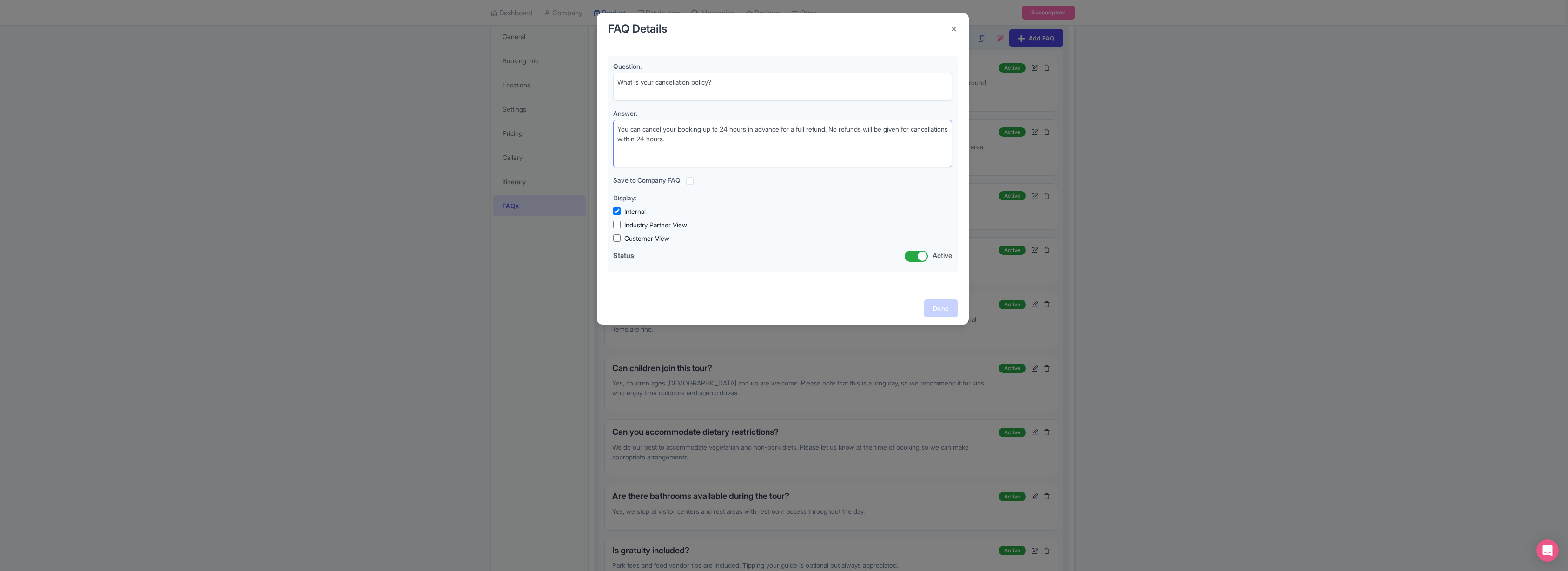
type textarea "You can cancel your booking up to 24 hours in advance for a full refund. No ref…"
click at [945, 310] on link "Done" at bounding box center [940, 308] width 33 height 18
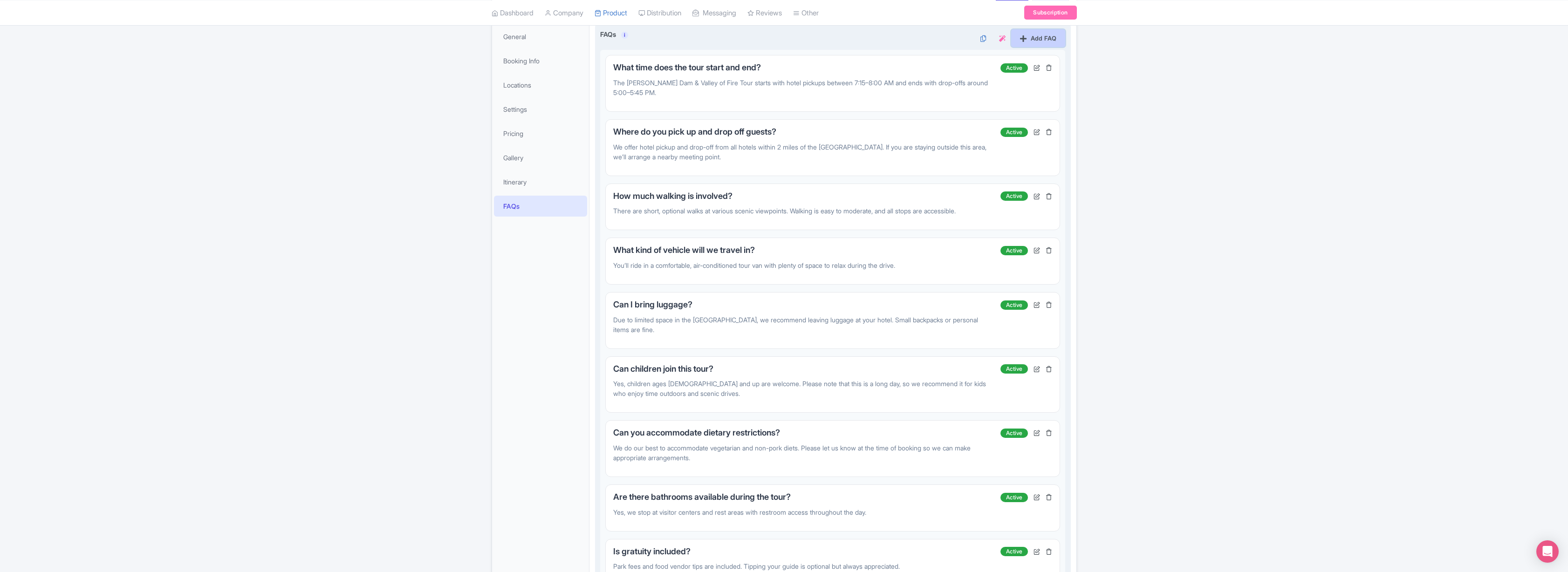
click at [1026, 41] on link "Add FAQ" at bounding box center [1038, 38] width 54 height 18
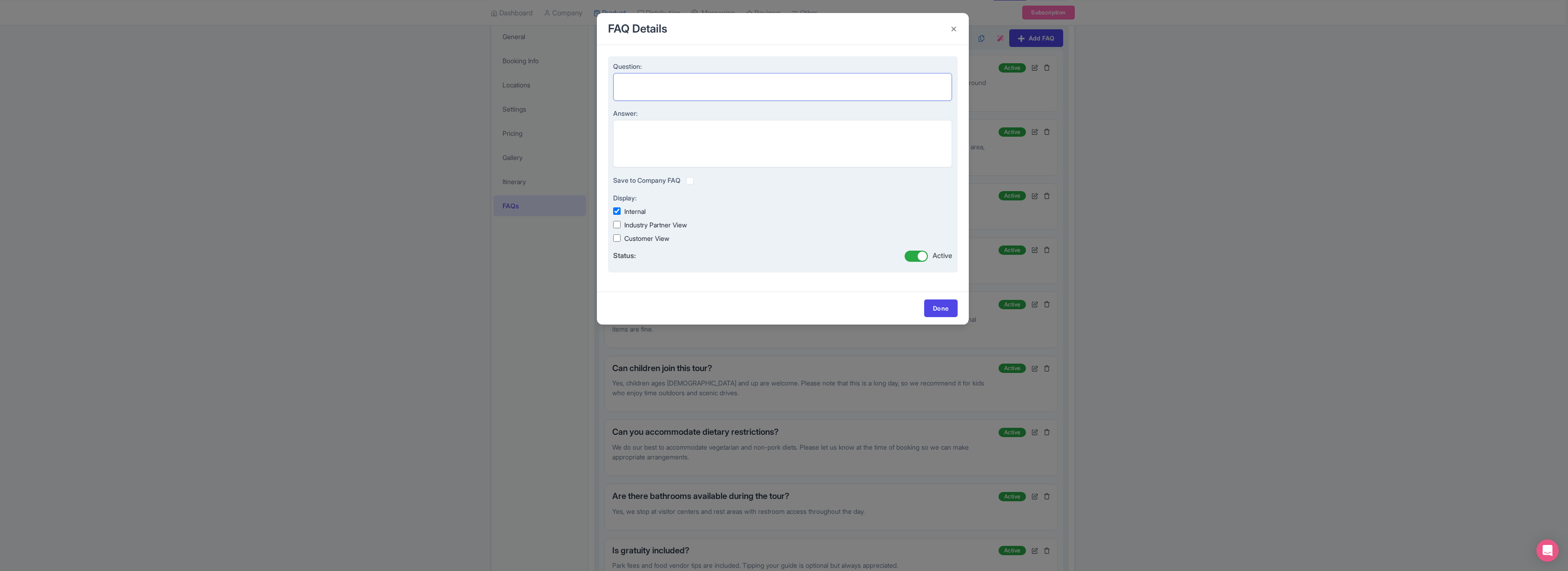
click at [646, 86] on textarea "Question:" at bounding box center [783, 87] width 340 height 28
paste textarea "How do I pay for the tour?"
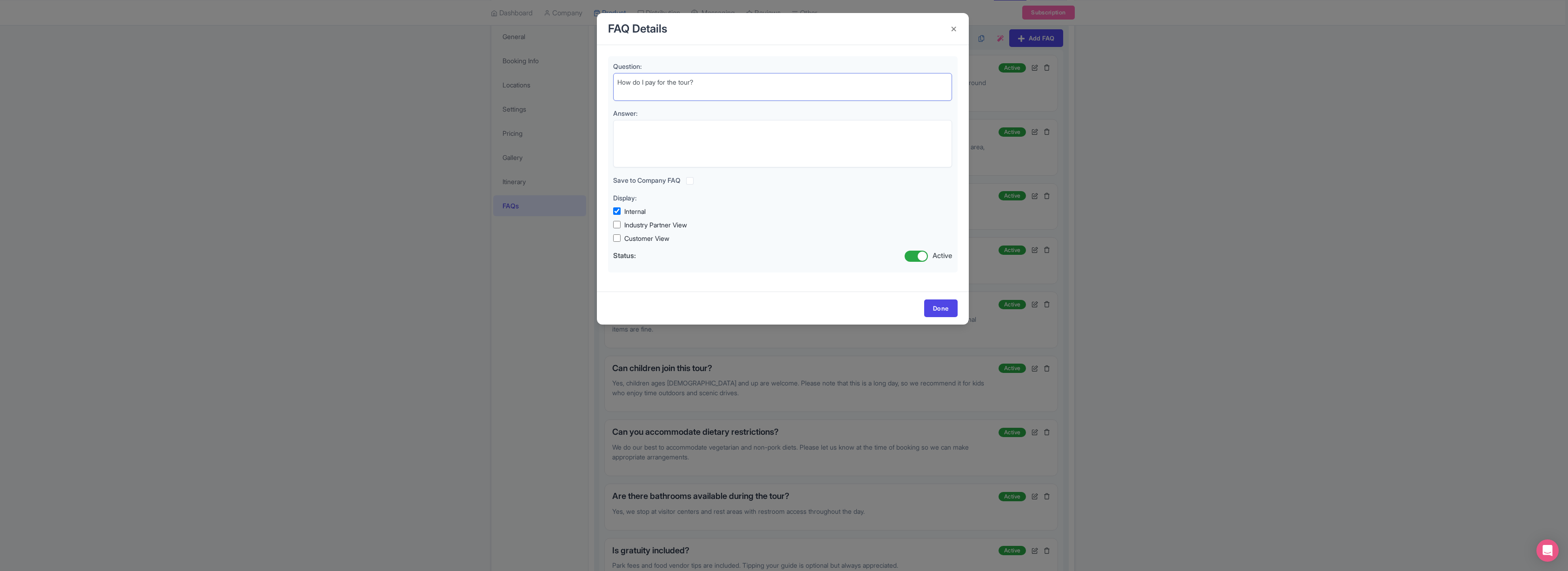
type textarea "How do I pay for the tour?"
click at [953, 28] on h4 at bounding box center [954, 29] width 23 height 27
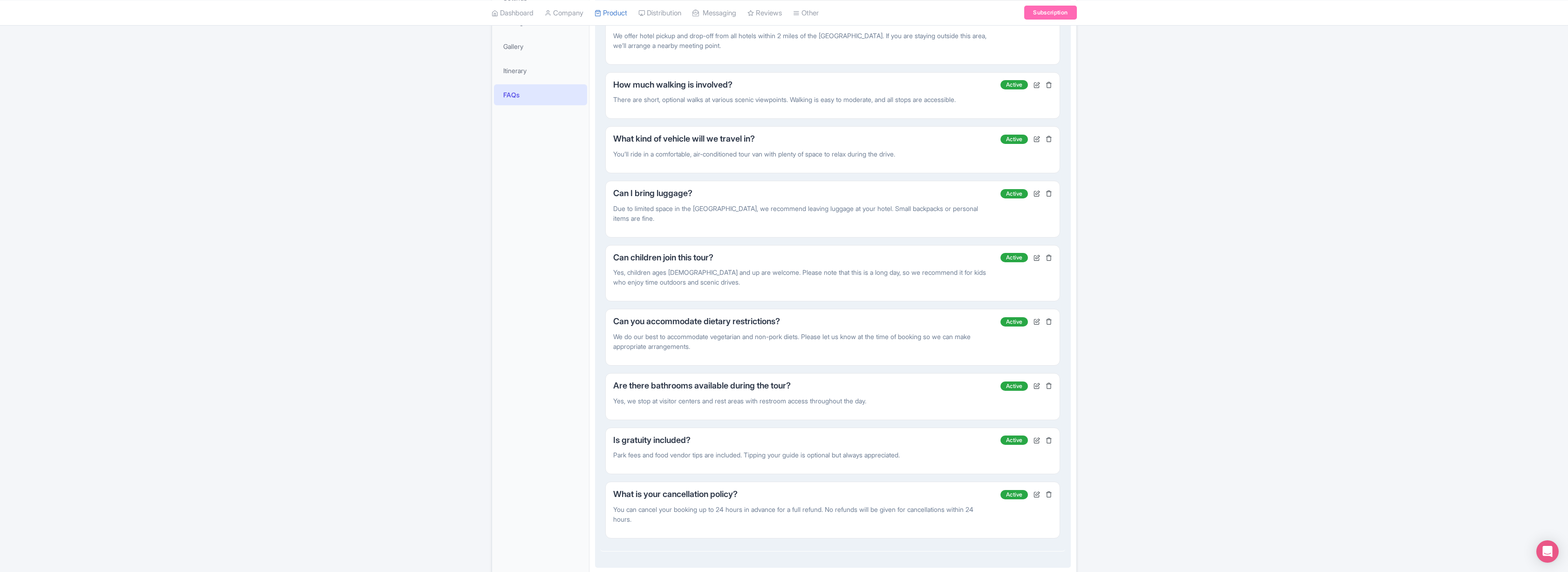
scroll to position [310, 0]
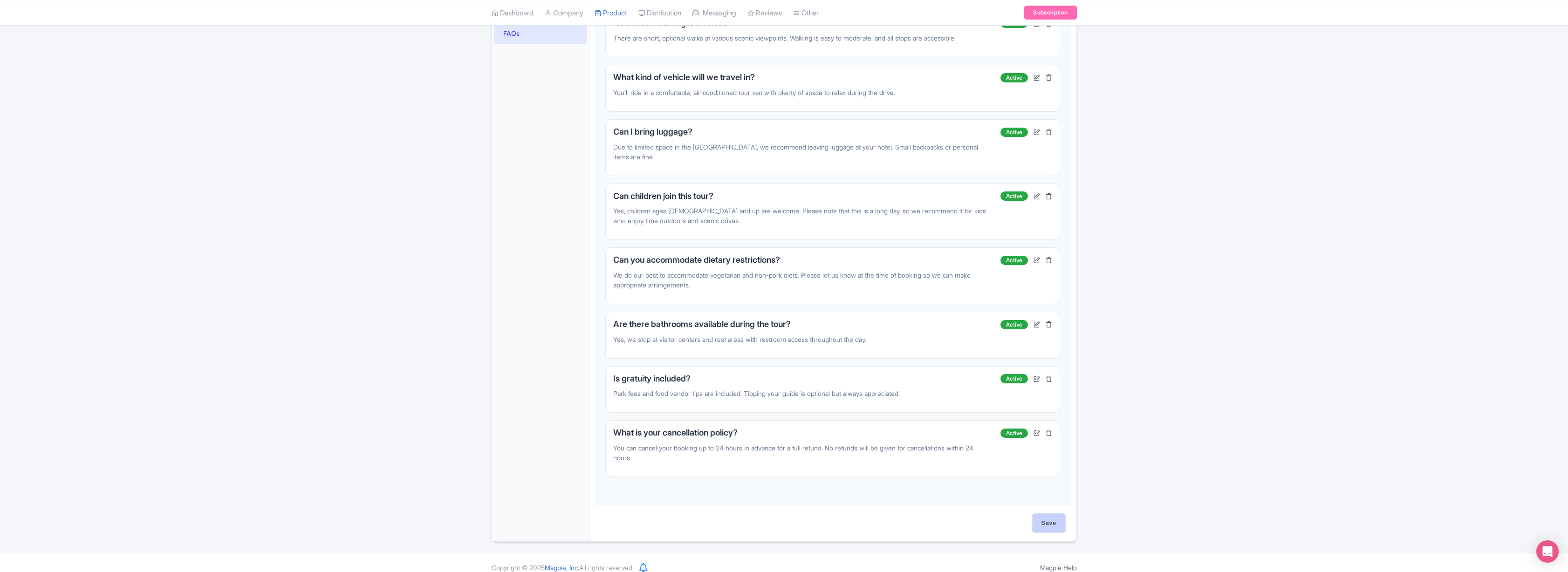
click at [1049, 516] on input "Save" at bounding box center [1048, 523] width 32 height 18
type input "Saving..."
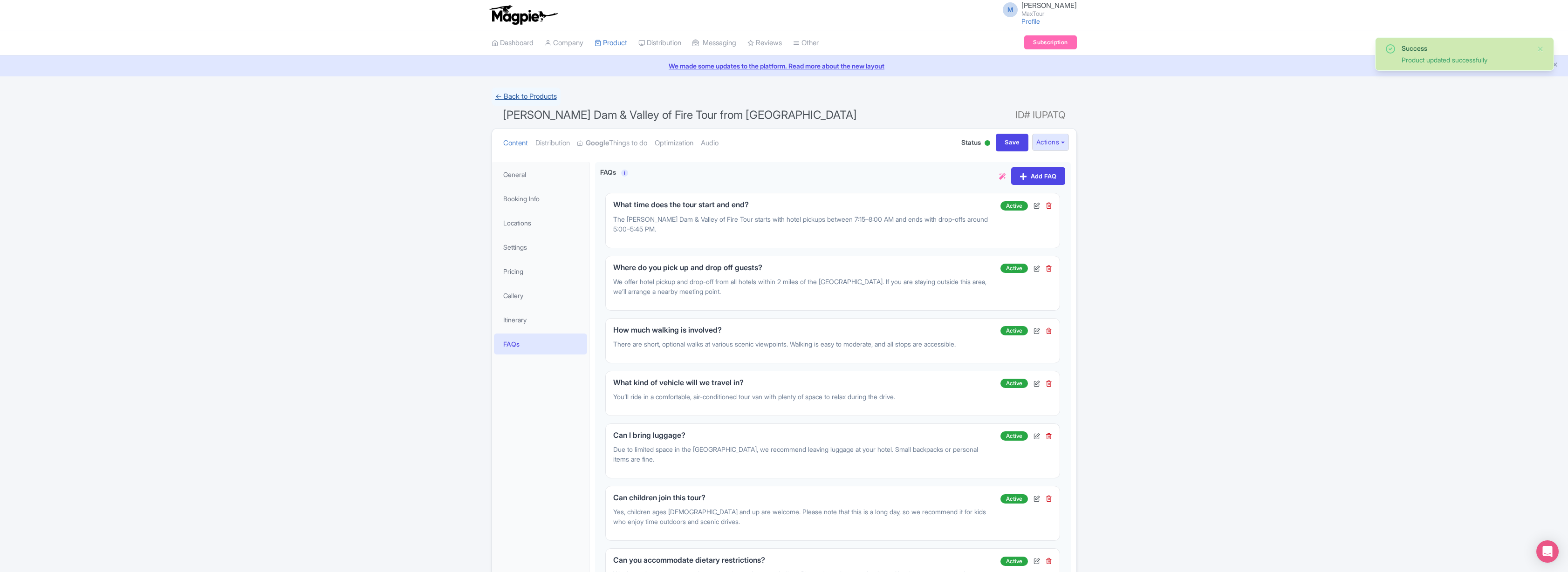
click at [513, 91] on link "← Back to Products" at bounding box center [526, 97] width 69 height 18
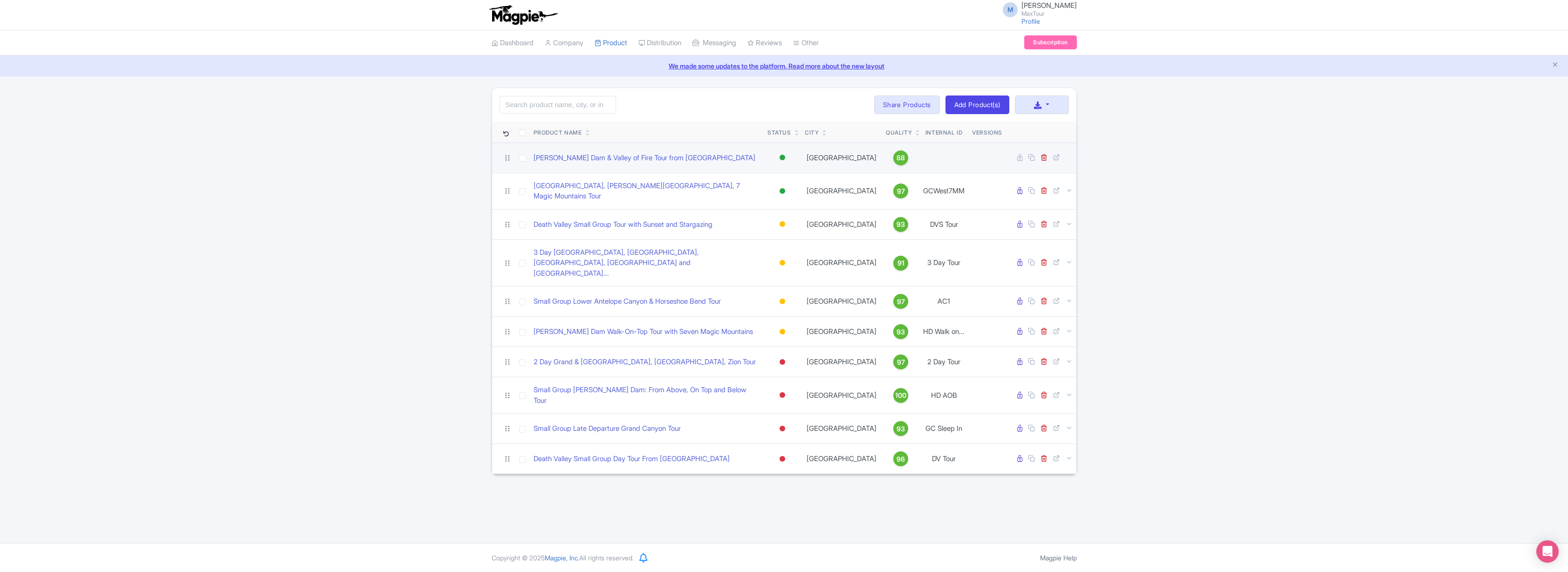
click at [783, 158] on div at bounding box center [782, 157] width 5 height 5
click at [767, 190] on div "Inactive" at bounding box center [759, 191] width 55 height 17
click at [782, 157] on div at bounding box center [782, 157] width 5 height 5
click at [758, 190] on div "Inactive" at bounding box center [759, 191] width 55 height 17
click at [635, 159] on link "[PERSON_NAME] Dam & Valley of Fire Tour from [GEOGRAPHIC_DATA]" at bounding box center [644, 158] width 222 height 11
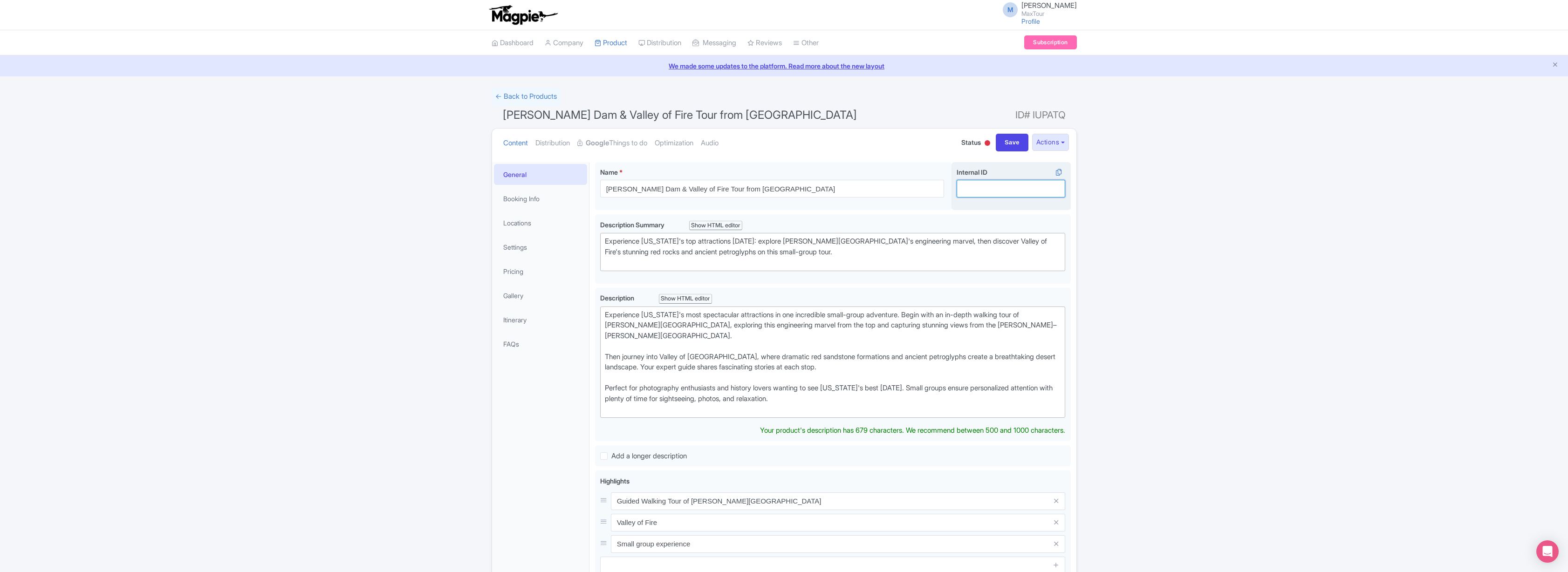
drag, startPoint x: 1001, startPoint y: 191, endPoint x: 1001, endPoint y: 186, distance: 5.0
click at [1001, 190] on input "Internal ID i" at bounding box center [1011, 188] width 109 height 18
type input "HD/Valley of Fire"
click at [1001, 145] on input "Save" at bounding box center [1012, 142] width 32 height 18
type input "Saving..."
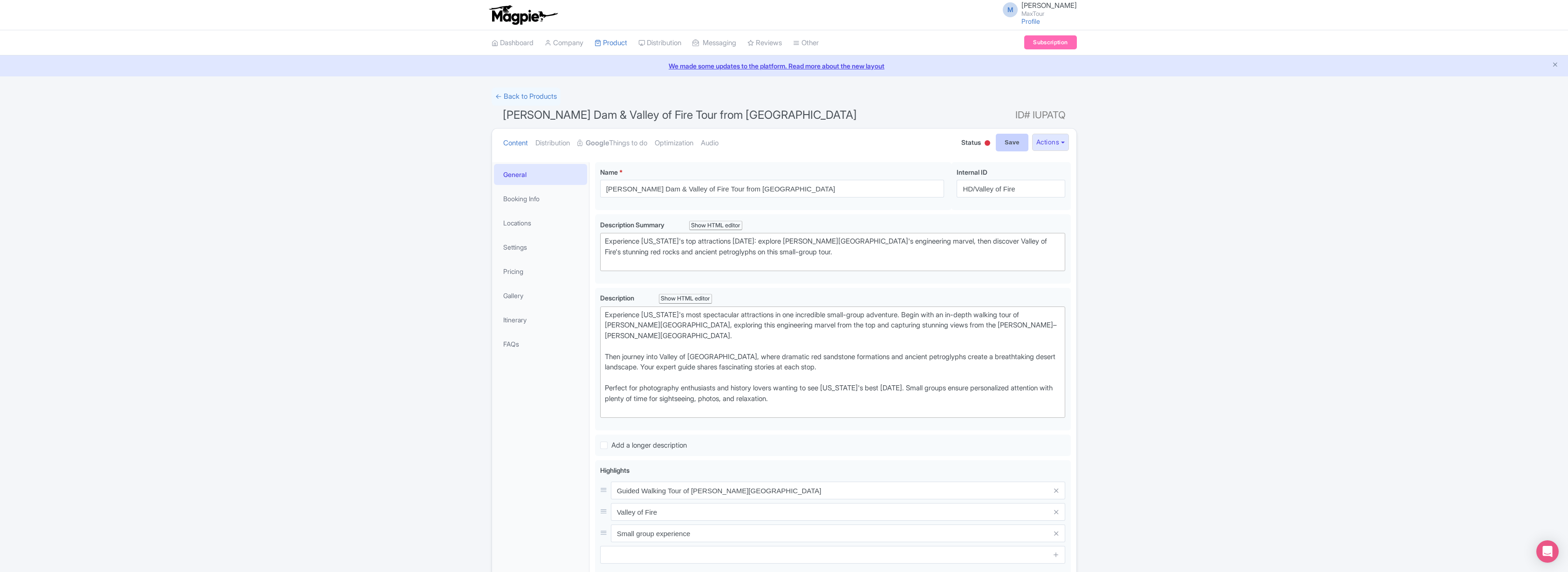
type input "Saving..."
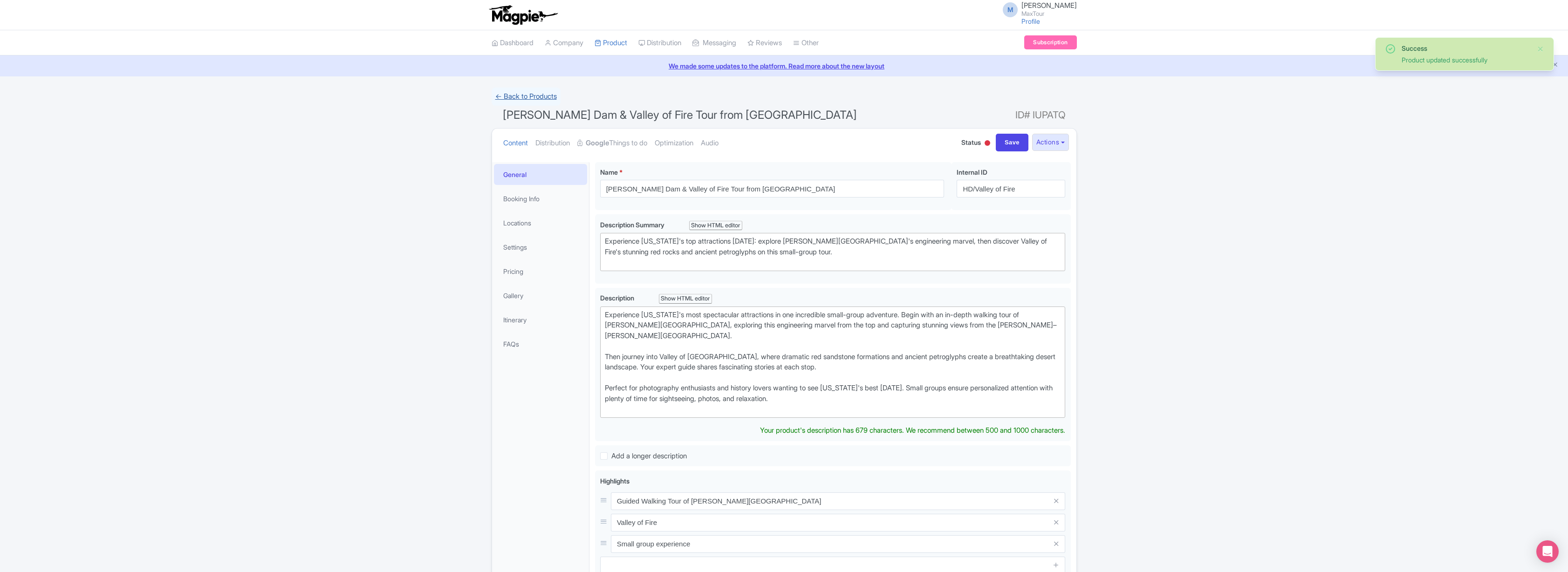
click at [515, 98] on link "← Back to Products" at bounding box center [526, 97] width 69 height 18
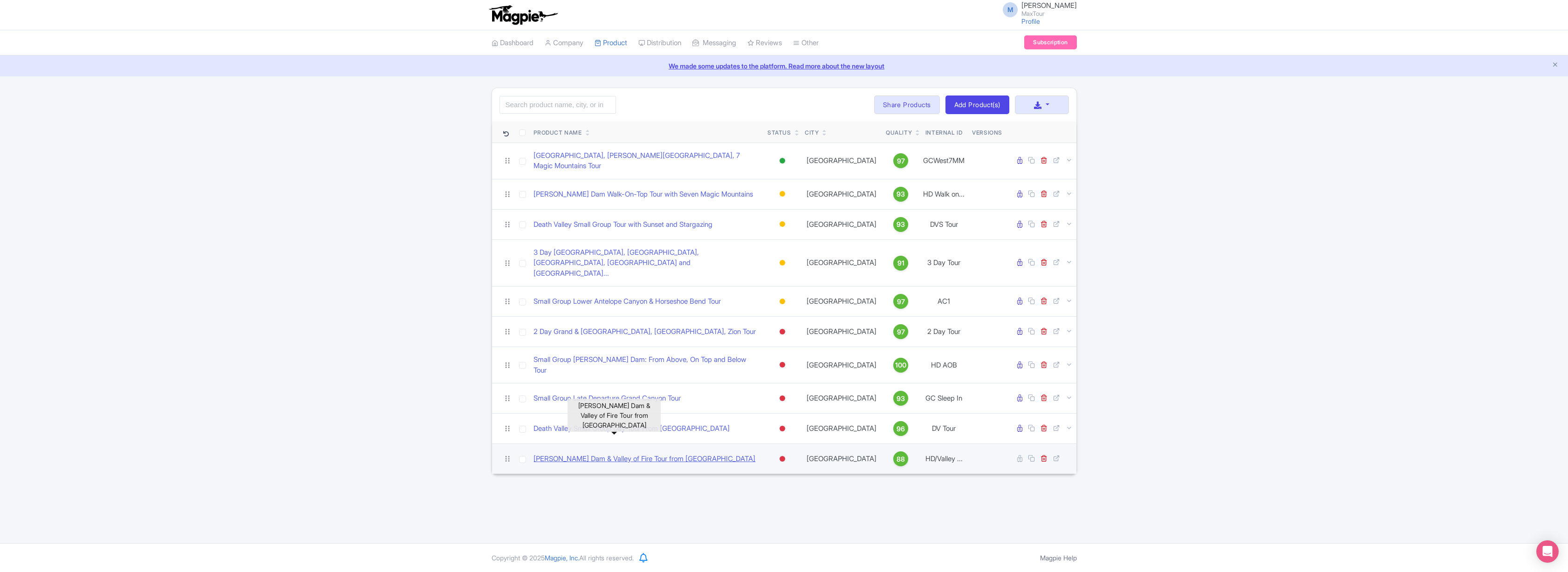
click at [580, 454] on link "[PERSON_NAME] Dam & Valley of Fire Tour from [GEOGRAPHIC_DATA]" at bounding box center [644, 459] width 222 height 11
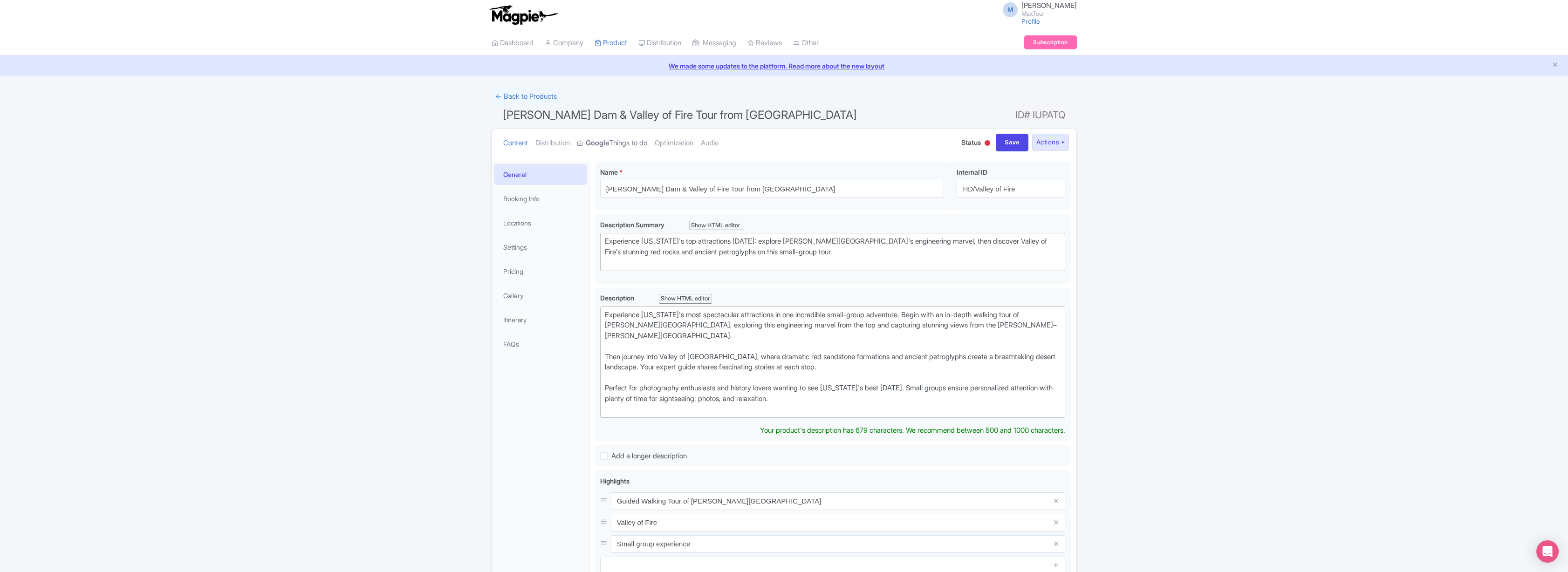
click at [616, 141] on link "Google Things to do" at bounding box center [612, 143] width 70 height 29
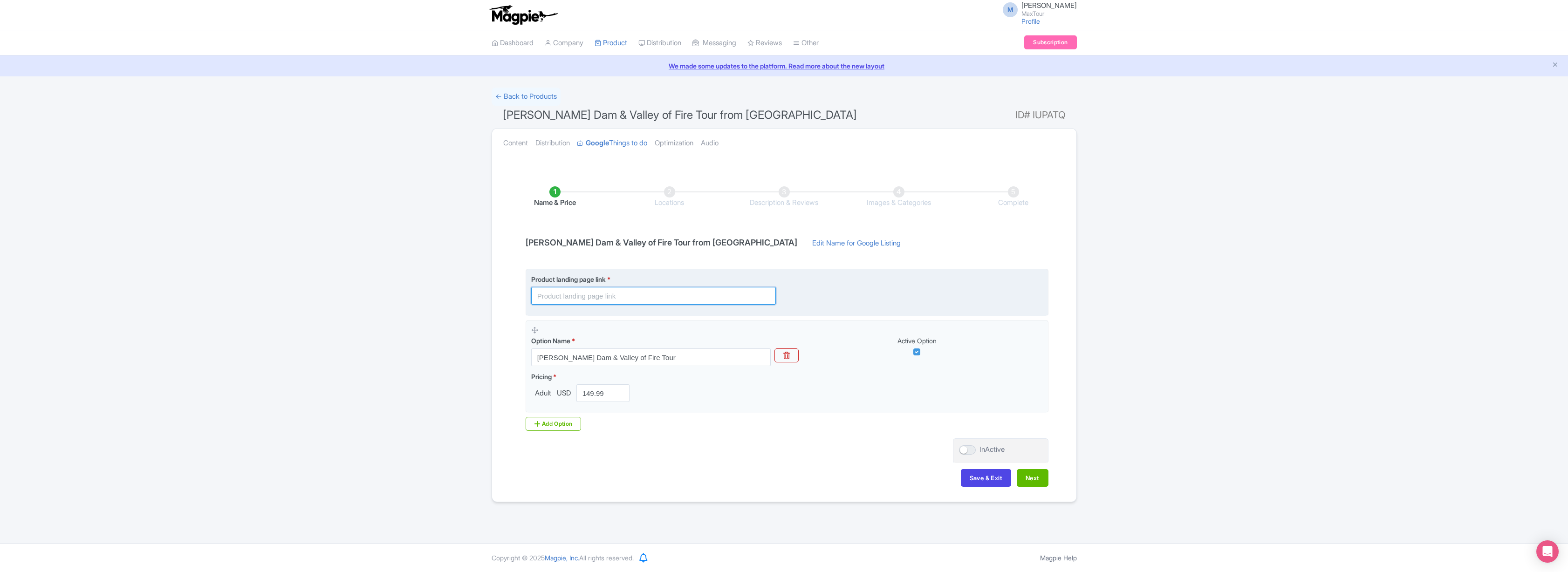
click at [586, 297] on input "text" at bounding box center [653, 295] width 245 height 18
paste input "[URL][DOMAIN_NAME][PERSON_NAME]"
type input "[URL][DOMAIN_NAME][PERSON_NAME]"
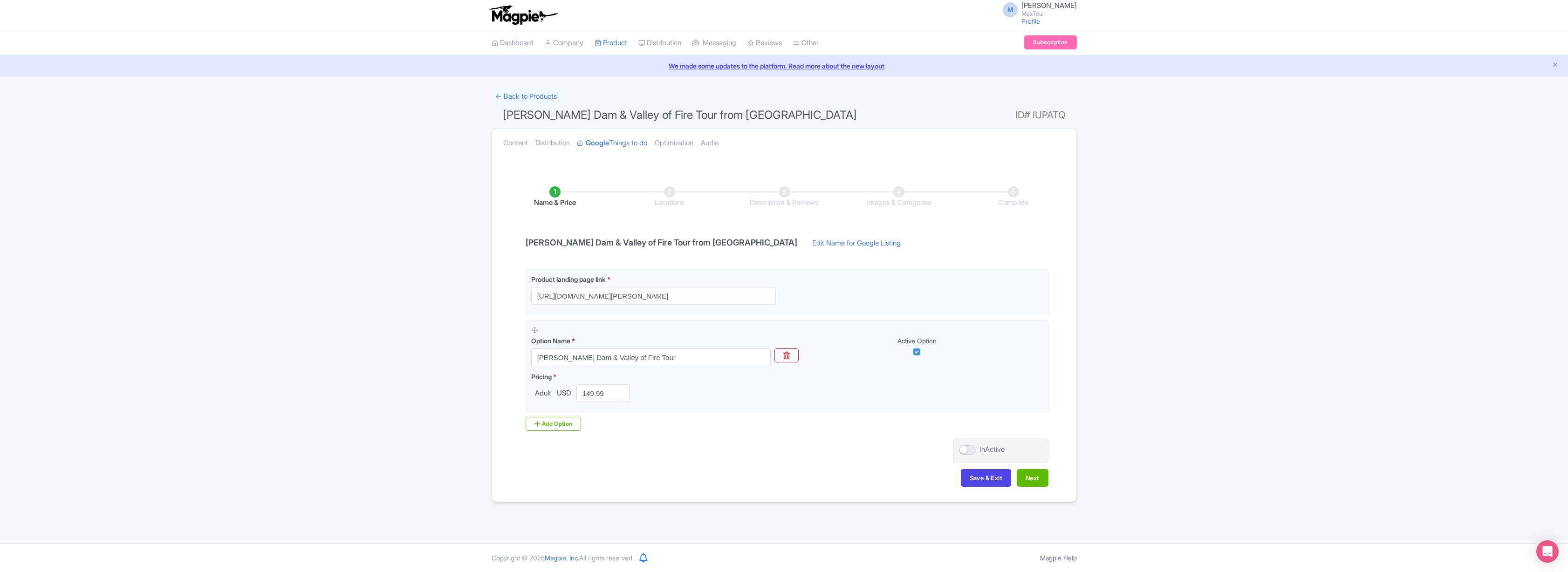
click at [505, 302] on div "Name & Price Locations Description & Reviews Images & Categories Complete Hoove…" at bounding box center [784, 332] width 573 height 328
click at [1040, 477] on button "Next" at bounding box center [1032, 477] width 32 height 18
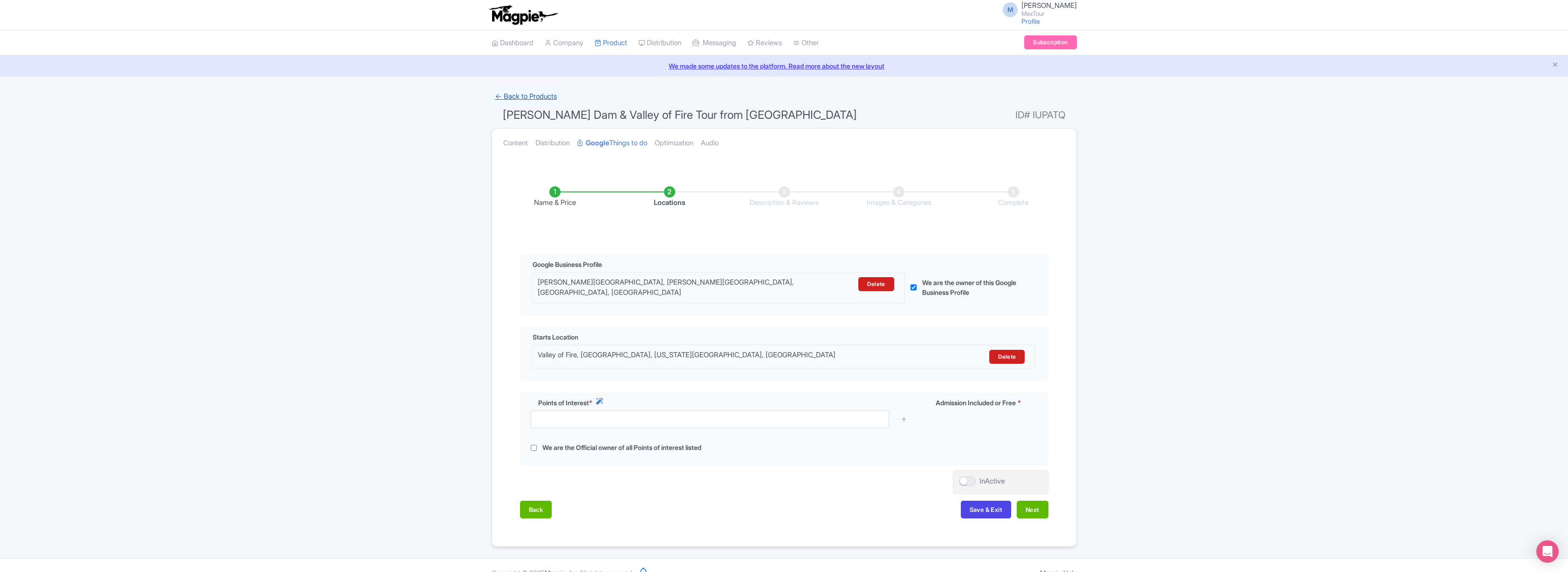
click at [525, 93] on link "← Back to Products" at bounding box center [526, 97] width 69 height 18
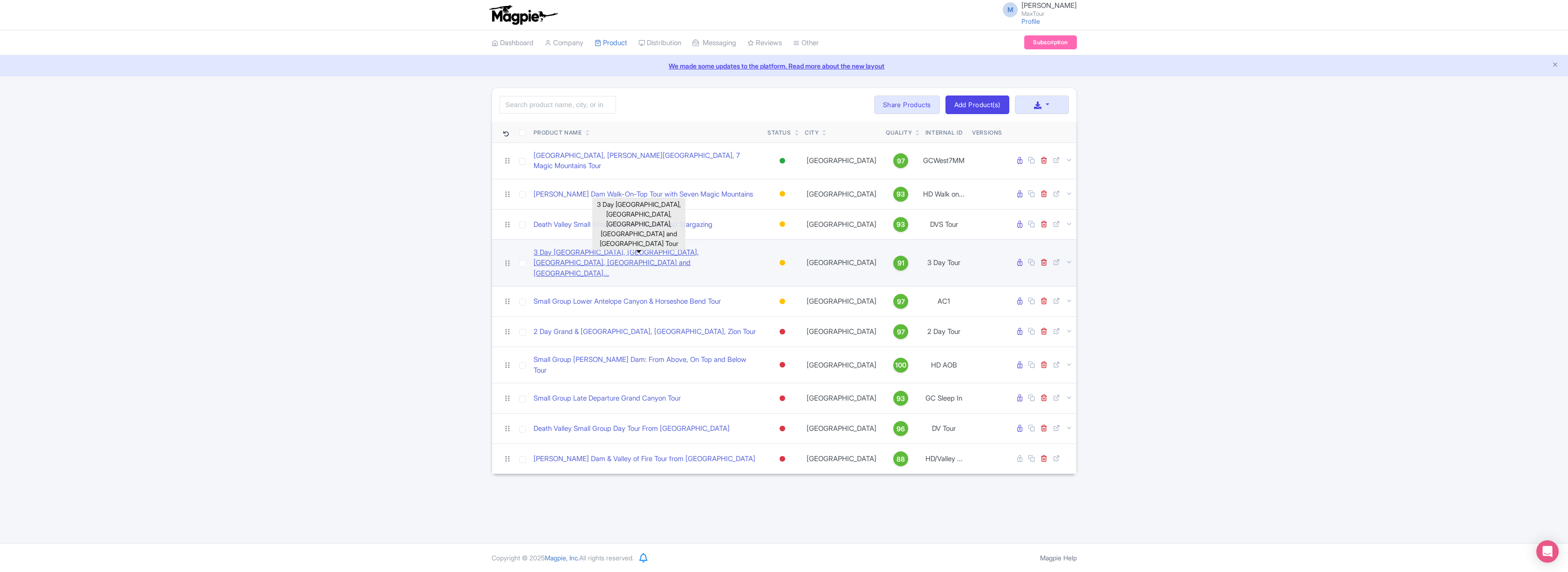
click at [561, 248] on link "3 Day [GEOGRAPHIC_DATA], [GEOGRAPHIC_DATA], [GEOGRAPHIC_DATA], [GEOGRAPHIC_DATA…" at bounding box center [646, 263] width 226 height 32
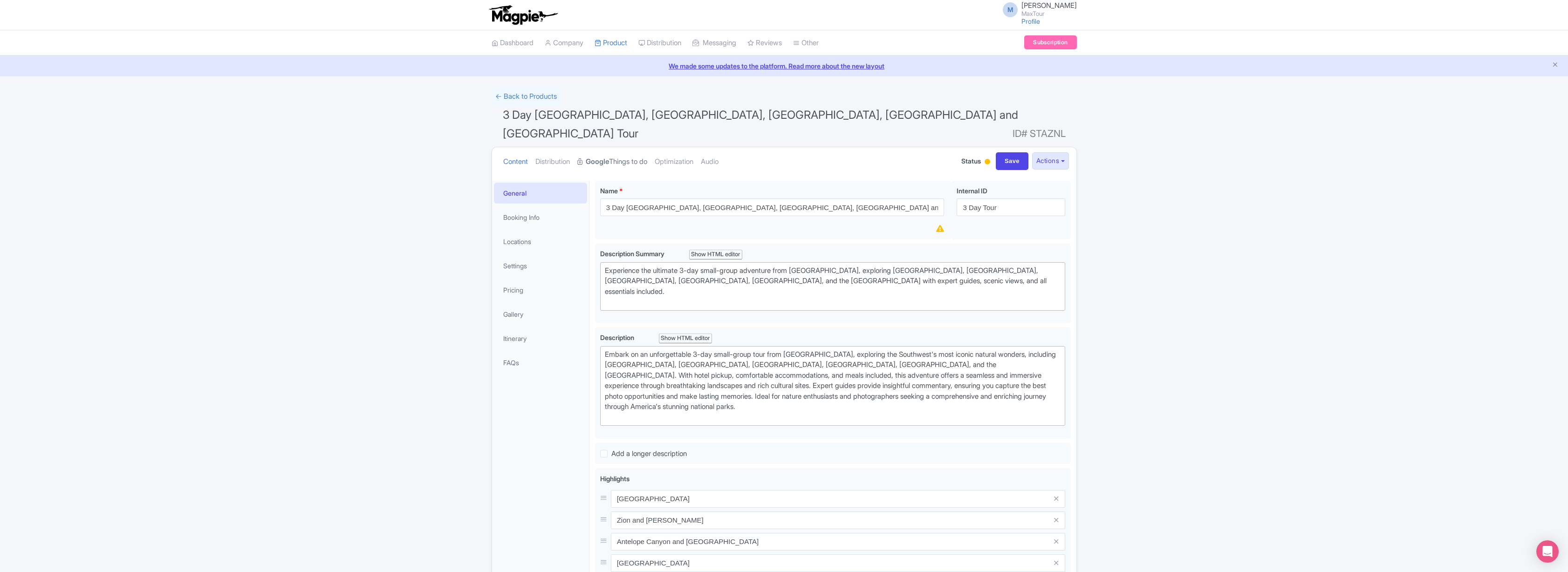
click at [609, 157] on strong "Google" at bounding box center [597, 162] width 23 height 11
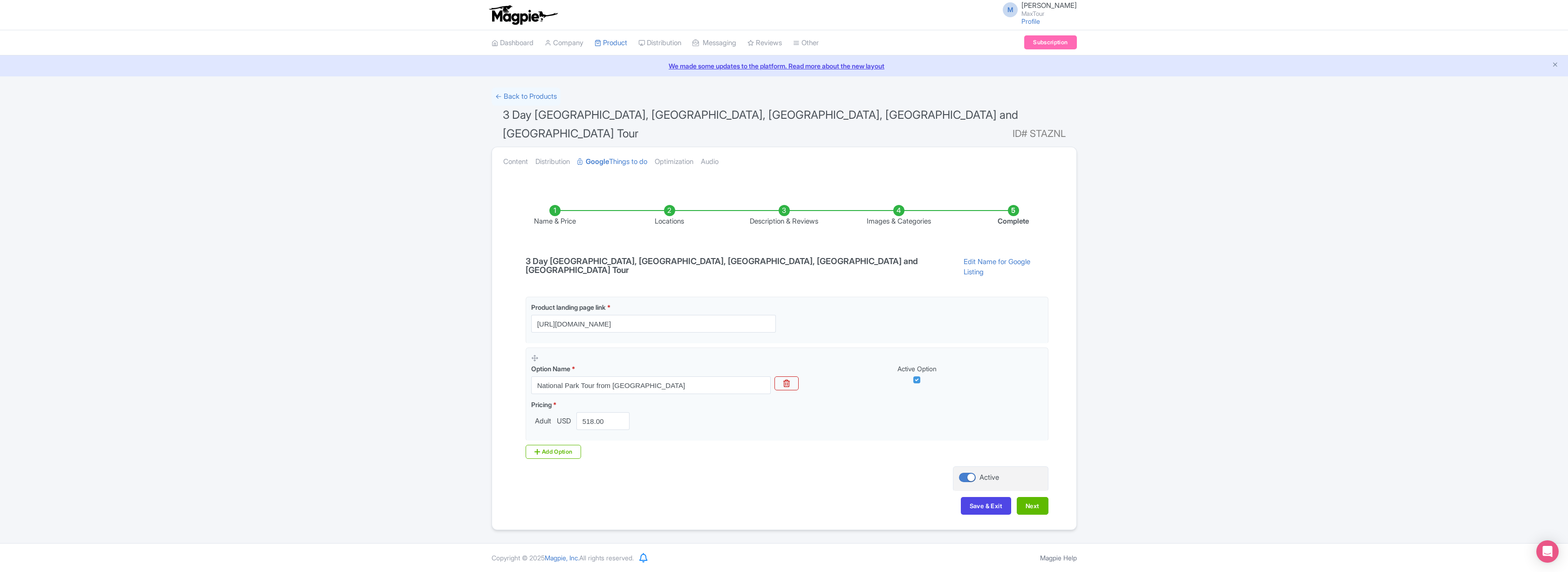
click at [670, 205] on li "Locations" at bounding box center [670, 216] width 115 height 22
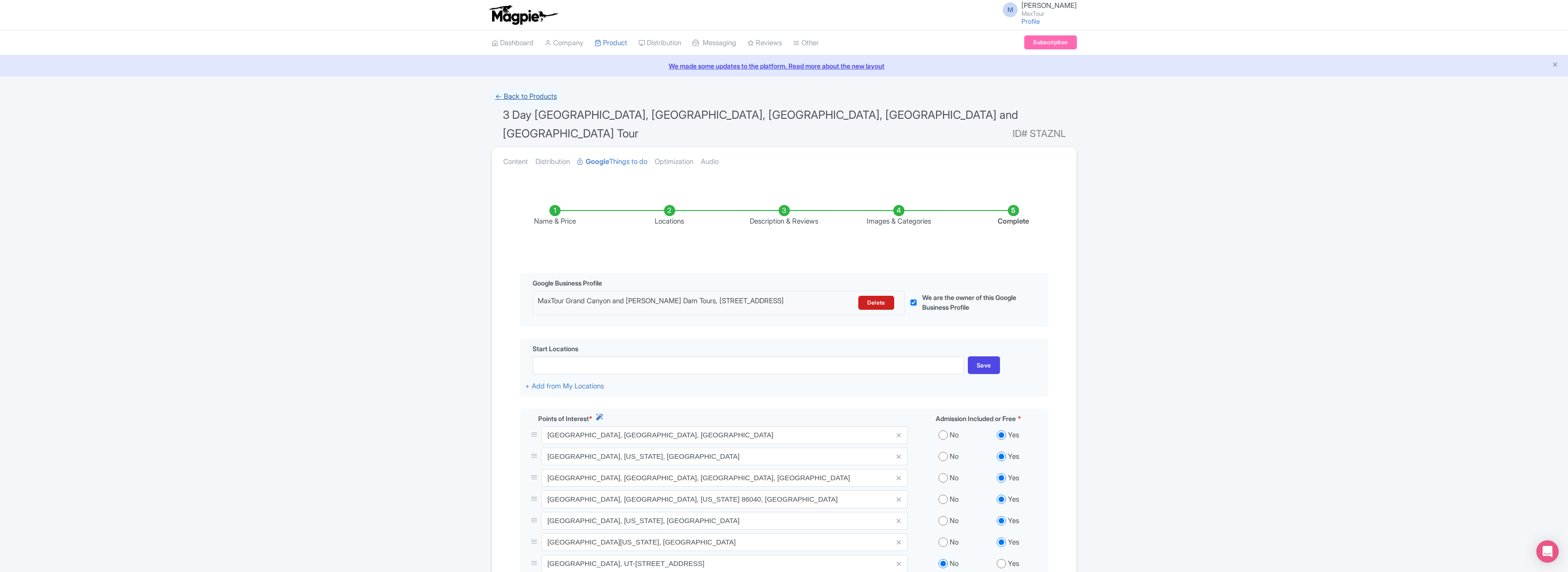
click at [527, 95] on link "← Back to Products" at bounding box center [526, 97] width 69 height 18
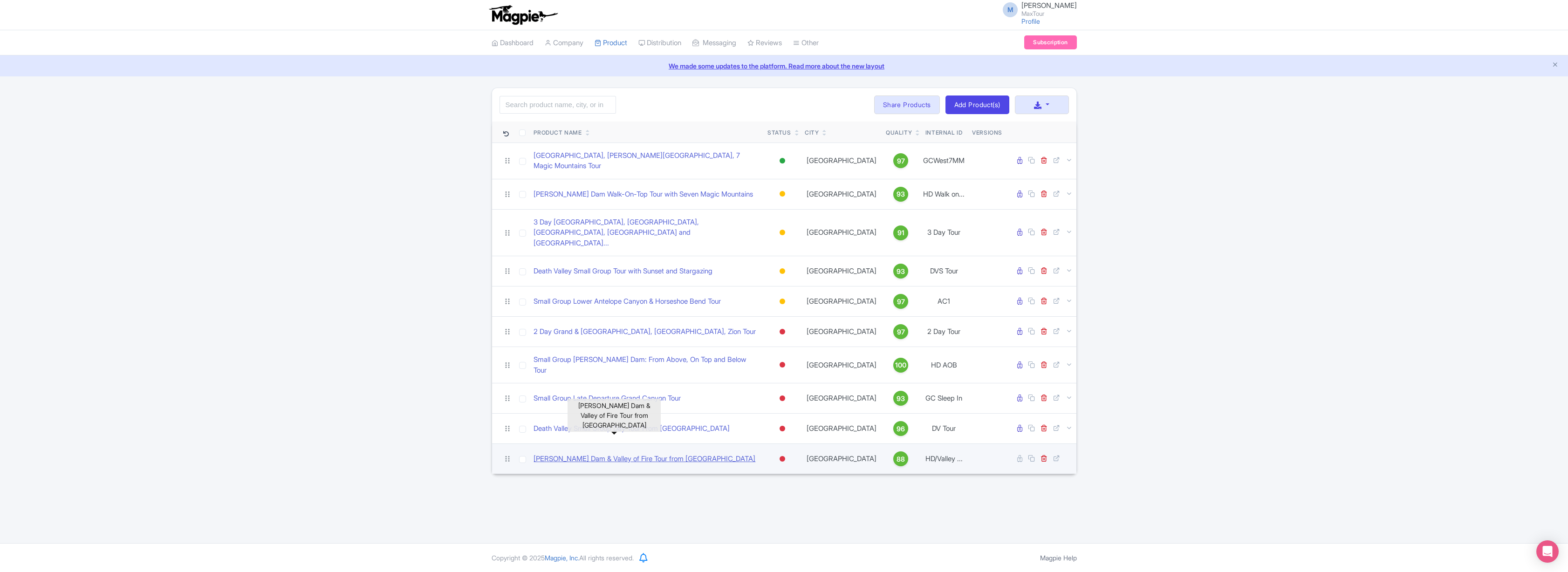
click at [599, 454] on link "[PERSON_NAME] Dam & Valley of Fire Tour from [GEOGRAPHIC_DATA]" at bounding box center [644, 459] width 222 height 11
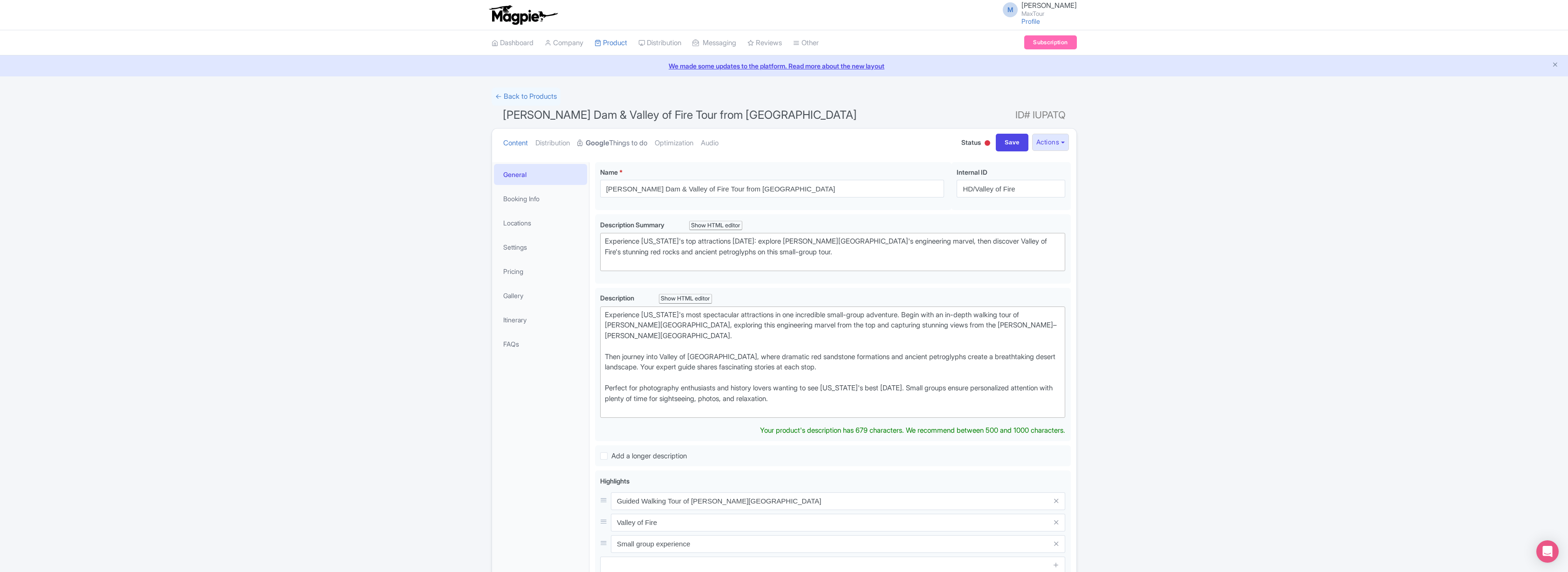
click at [627, 143] on link "Google Things to do" at bounding box center [612, 143] width 70 height 29
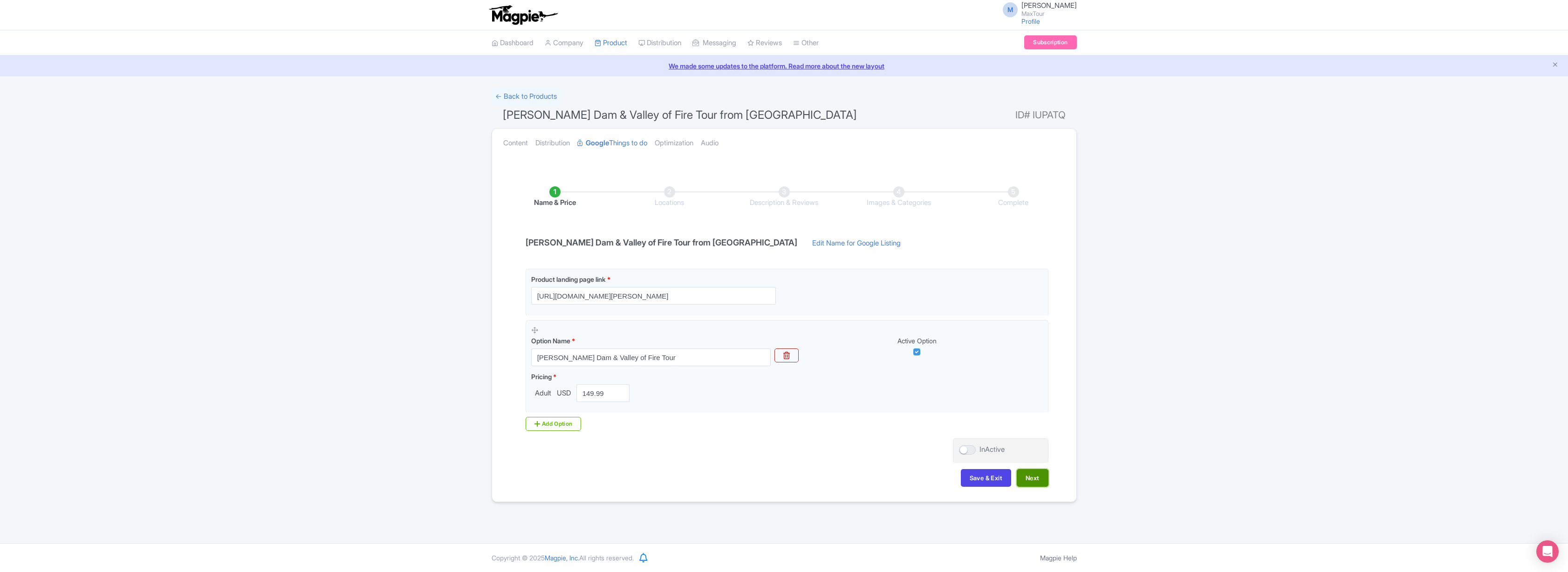
click at [1038, 479] on button "Next" at bounding box center [1032, 477] width 32 height 18
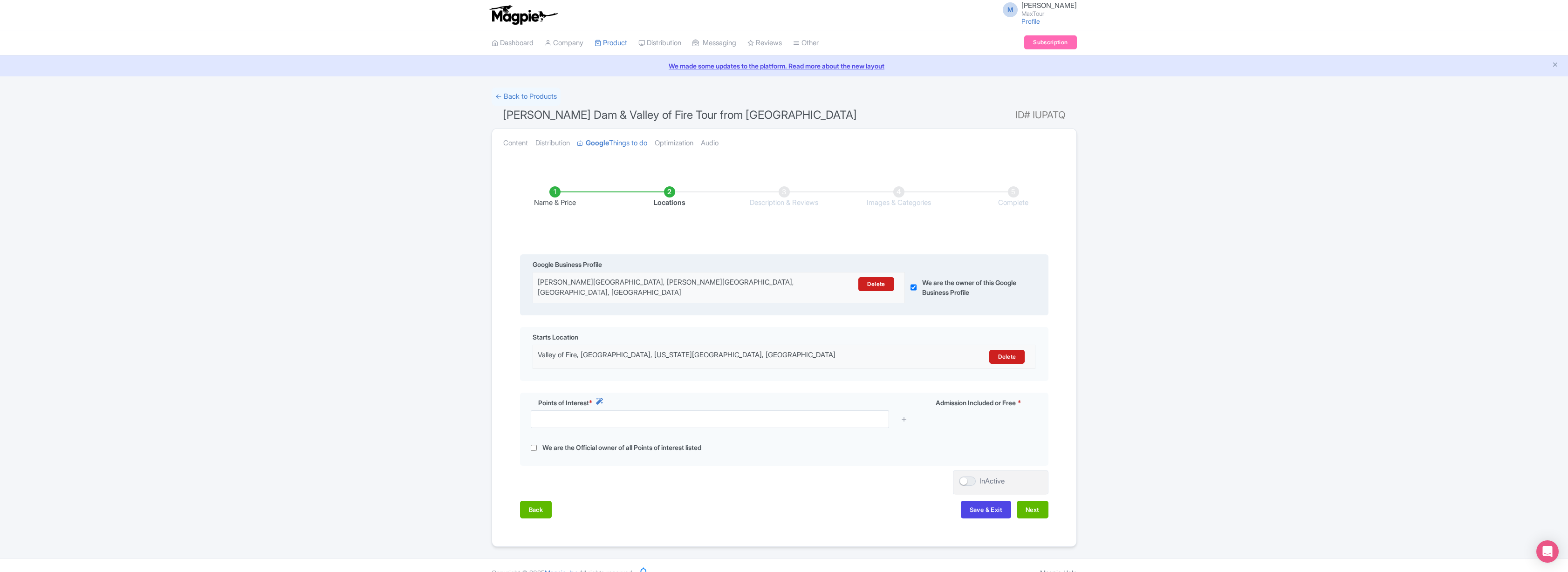
click at [731, 280] on div "[PERSON_NAME][GEOGRAPHIC_DATA], [PERSON_NAME][GEOGRAPHIC_DATA], [GEOGRAPHIC_DAT…" at bounding box center [673, 287] width 272 height 21
click at [872, 285] on link "Delete" at bounding box center [876, 284] width 35 height 14
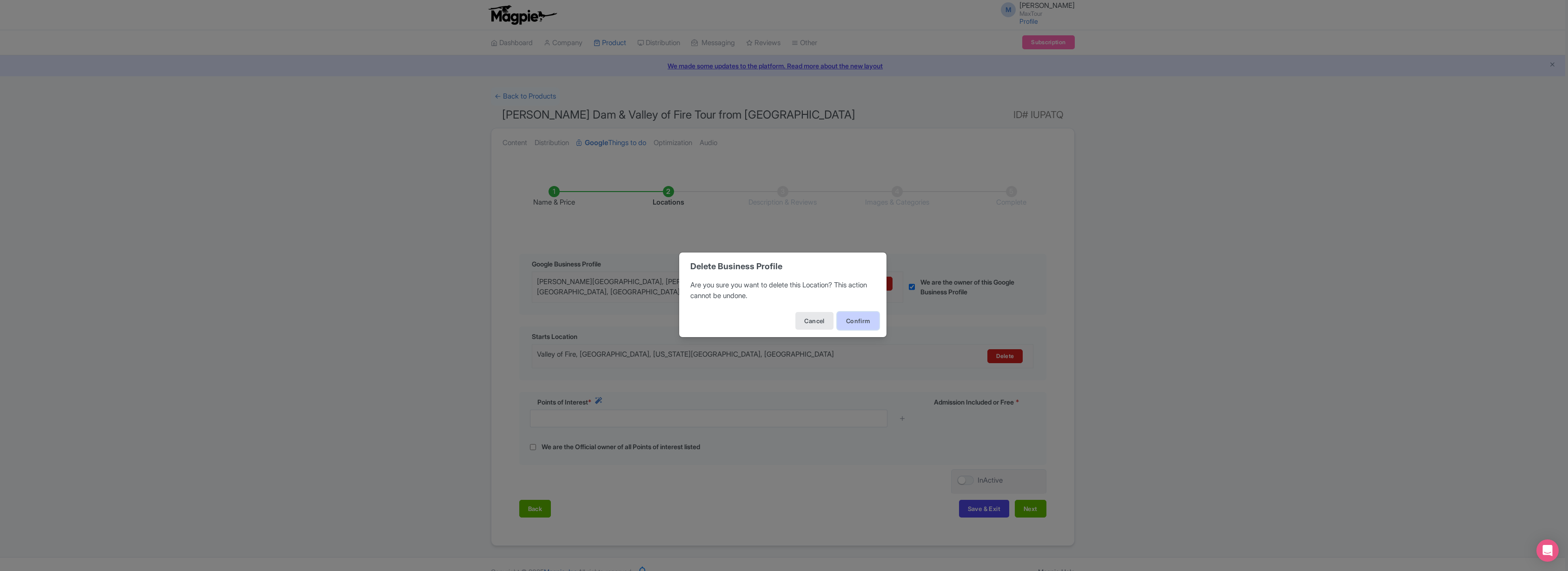
click at [858, 318] on button "Confirm" at bounding box center [858, 320] width 42 height 18
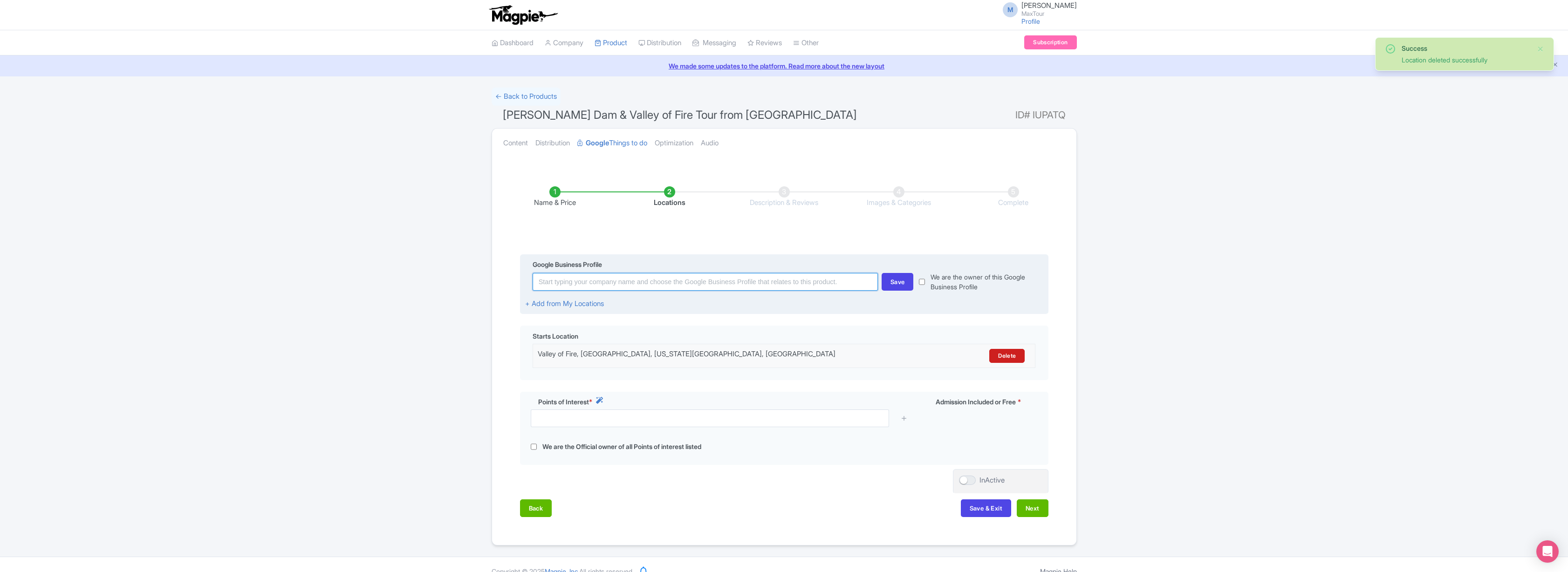
click at [677, 285] on input at bounding box center [705, 282] width 345 height 18
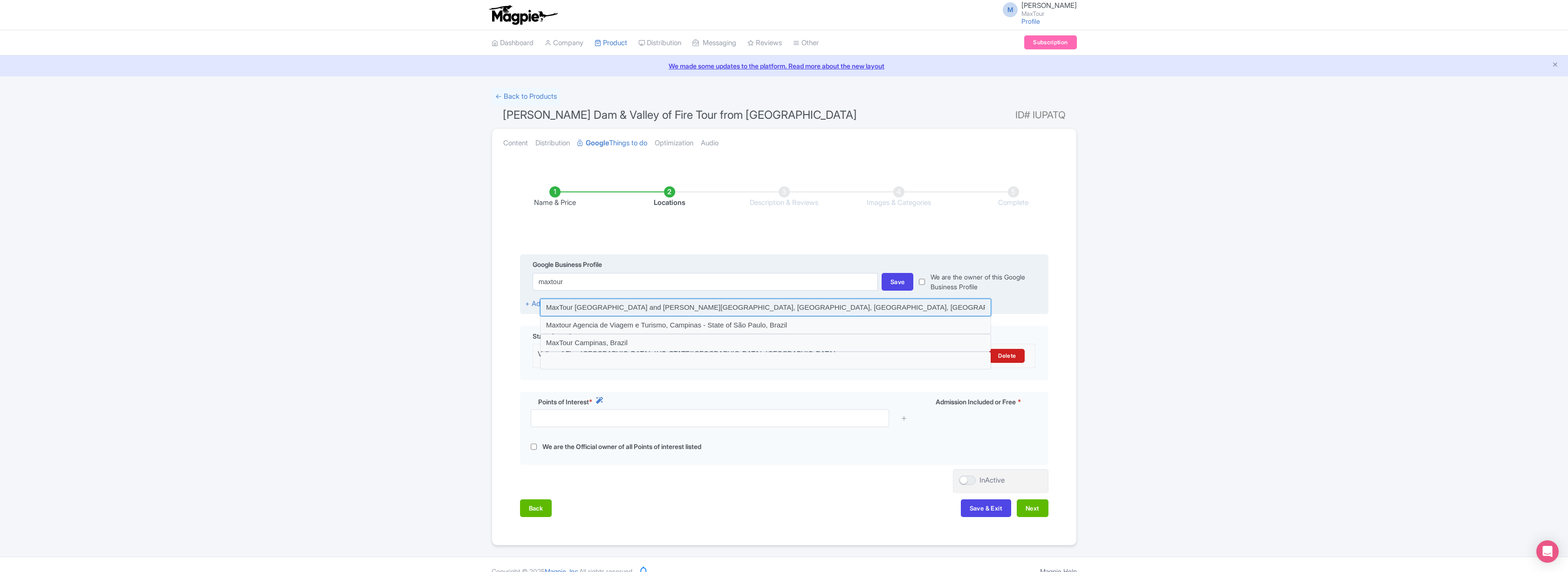
click at [728, 307] on input at bounding box center [765, 307] width 451 height 18
type input "MaxTour Grand Canyon and Hoover Dam Tours, East Tropicana Avenue, Las Vegas, NV…"
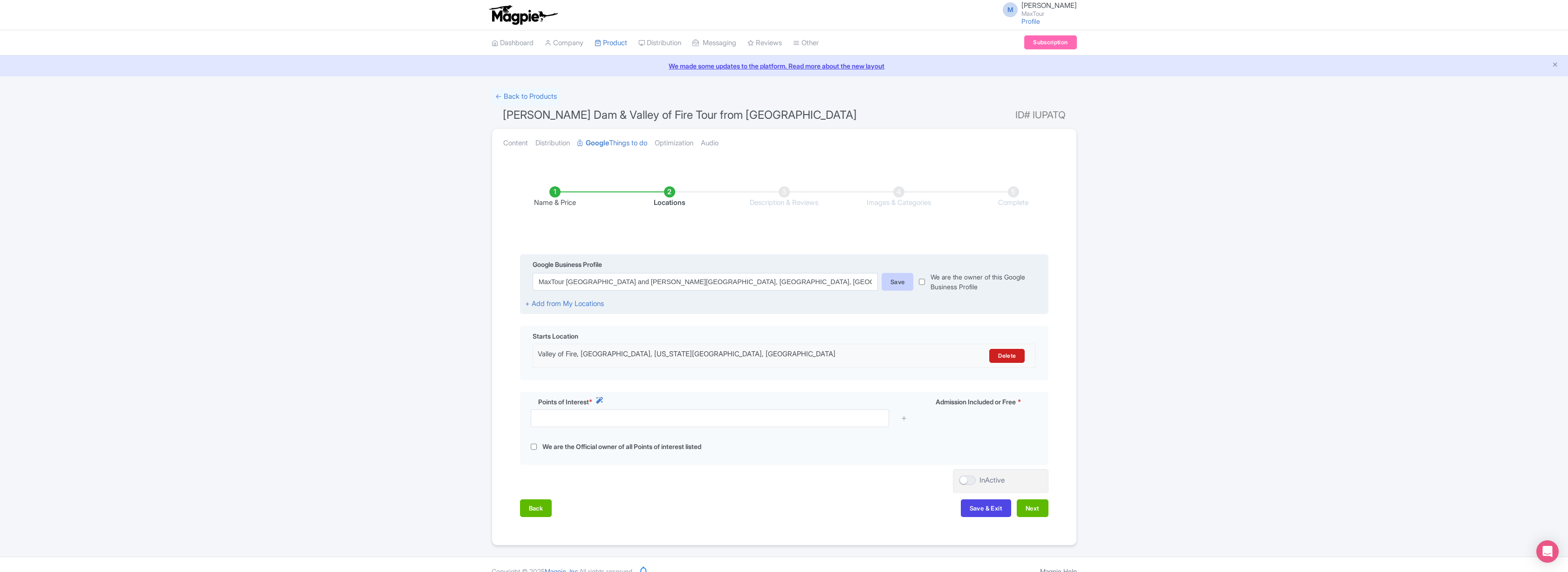
click at [898, 279] on div "Save" at bounding box center [897, 282] width 32 height 18
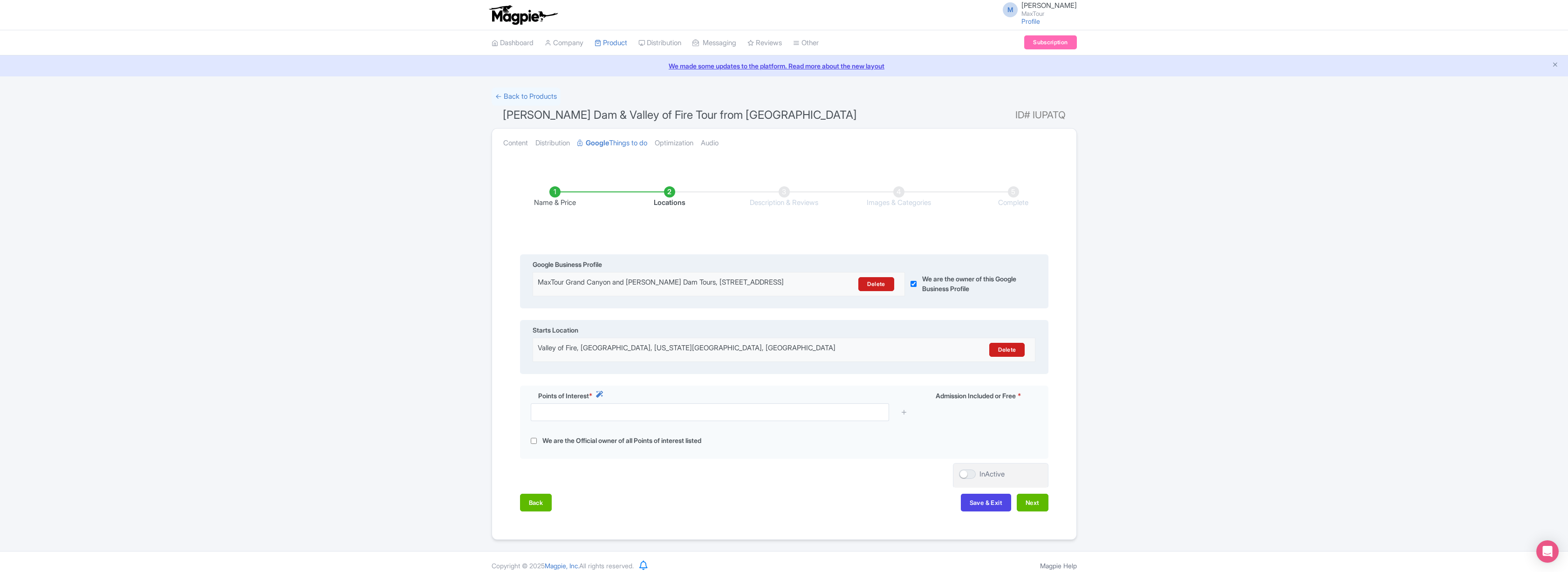
click at [717, 357] on div "Valley of Fire, Valley of Fire, Nevada 89040, USA" at bounding box center [722, 349] width 370 height 14
click at [1009, 356] on link "Delete" at bounding box center [1007, 349] width 35 height 14
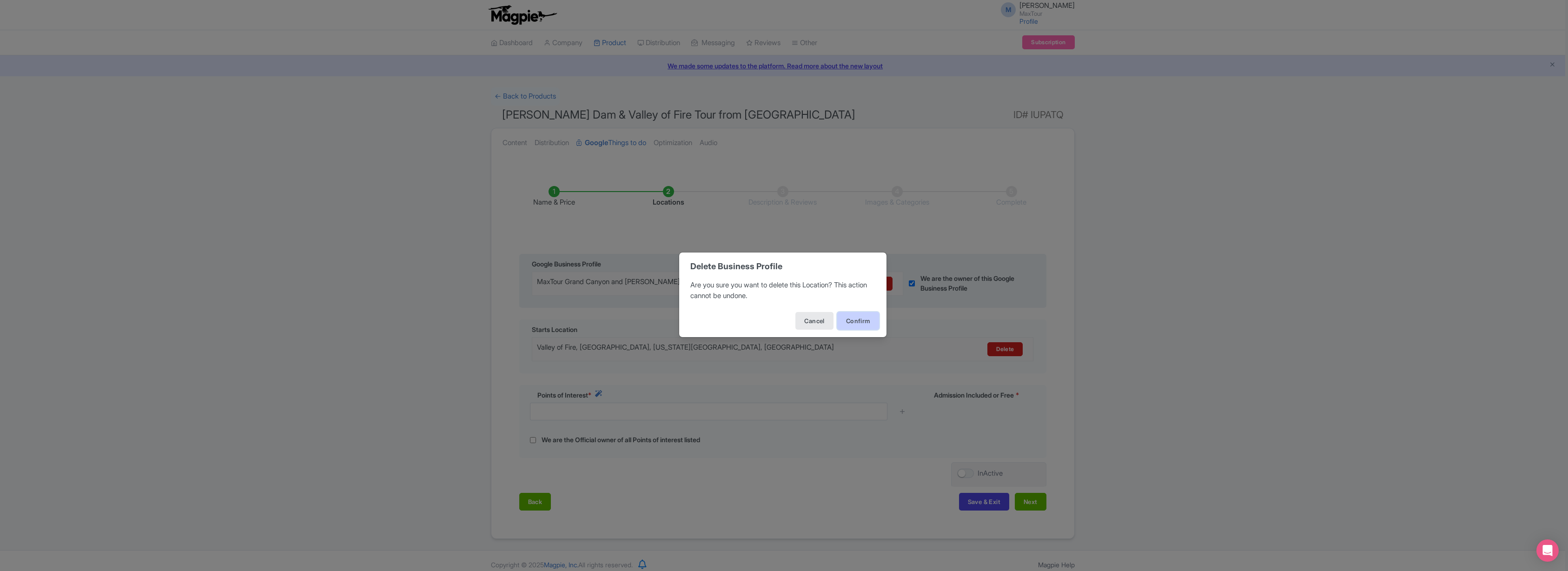
click at [861, 324] on button "Confirm" at bounding box center [858, 320] width 42 height 18
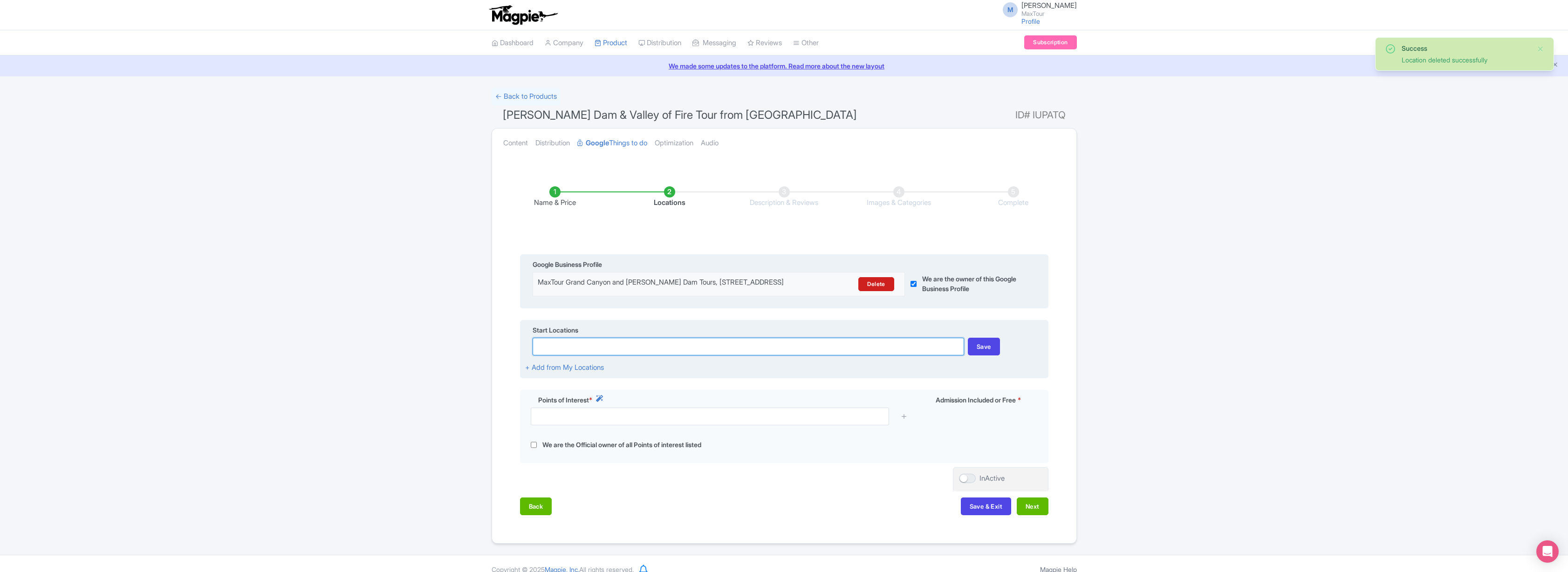
click at [795, 356] on input at bounding box center [748, 346] width 431 height 18
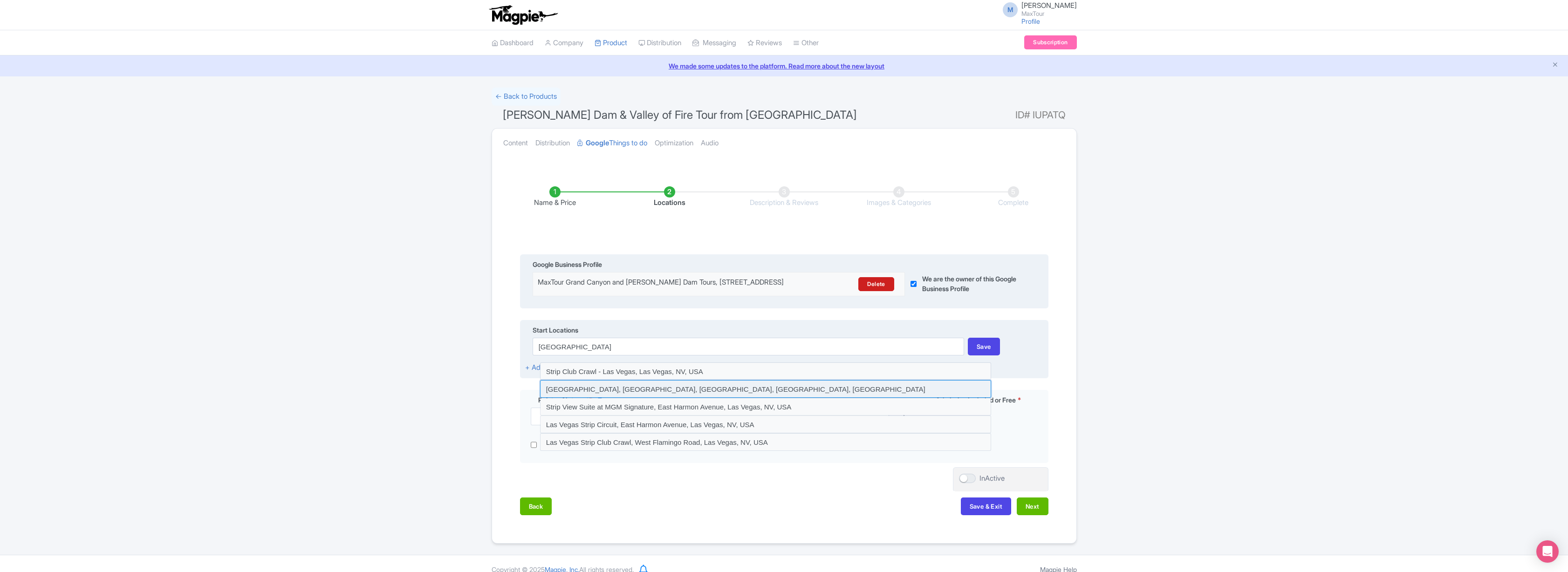
click at [642, 398] on input at bounding box center [765, 388] width 451 height 18
type input "Las Vegas Strip, South Las Vegas Boulevard, Las Vegas, NV, USA"
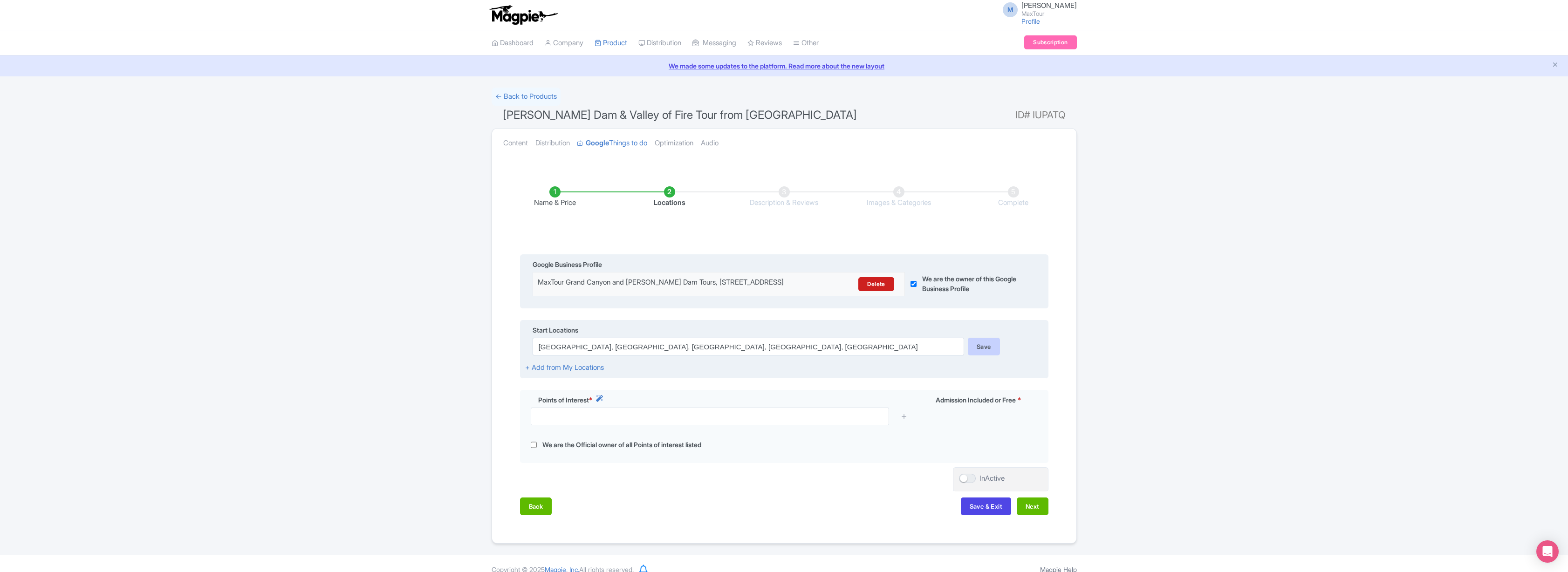
click at [982, 354] on div "Save" at bounding box center [984, 346] width 32 height 18
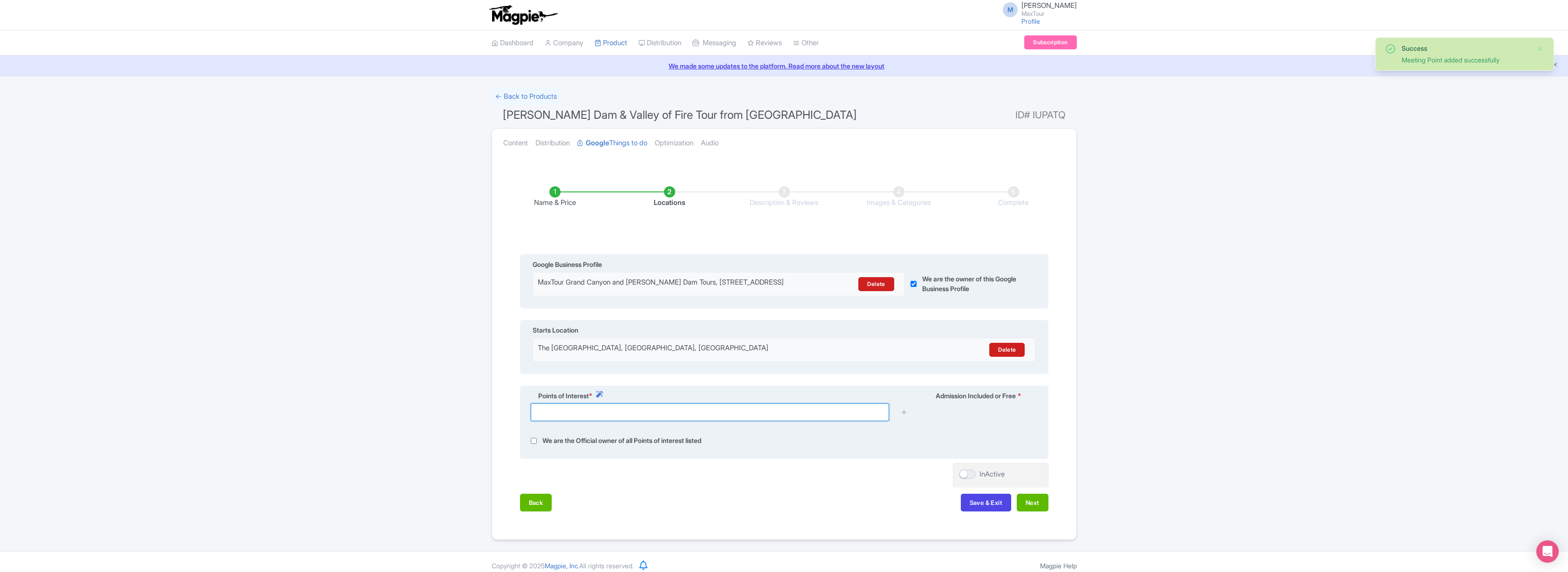
click at [731, 421] on input "text" at bounding box center [710, 412] width 358 height 18
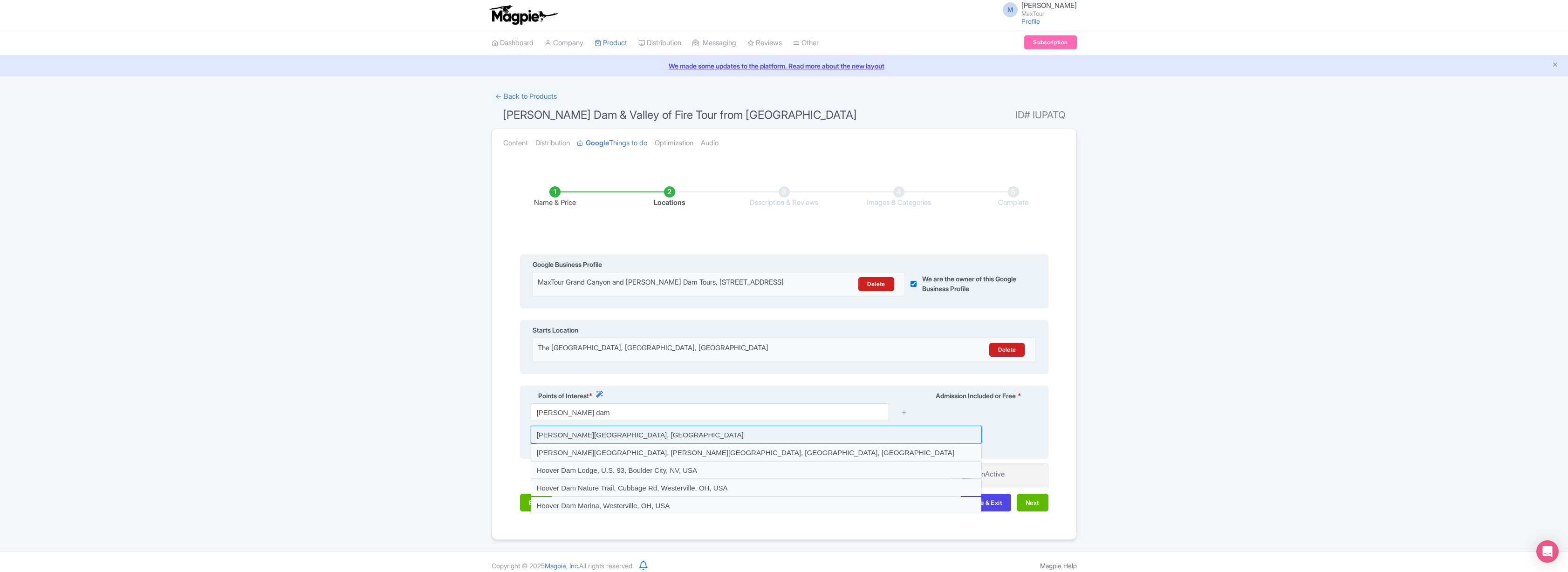
click at [591, 442] on input at bounding box center [756, 434] width 451 height 18
type input "[PERSON_NAME][GEOGRAPHIC_DATA], [GEOGRAPHIC_DATA]"
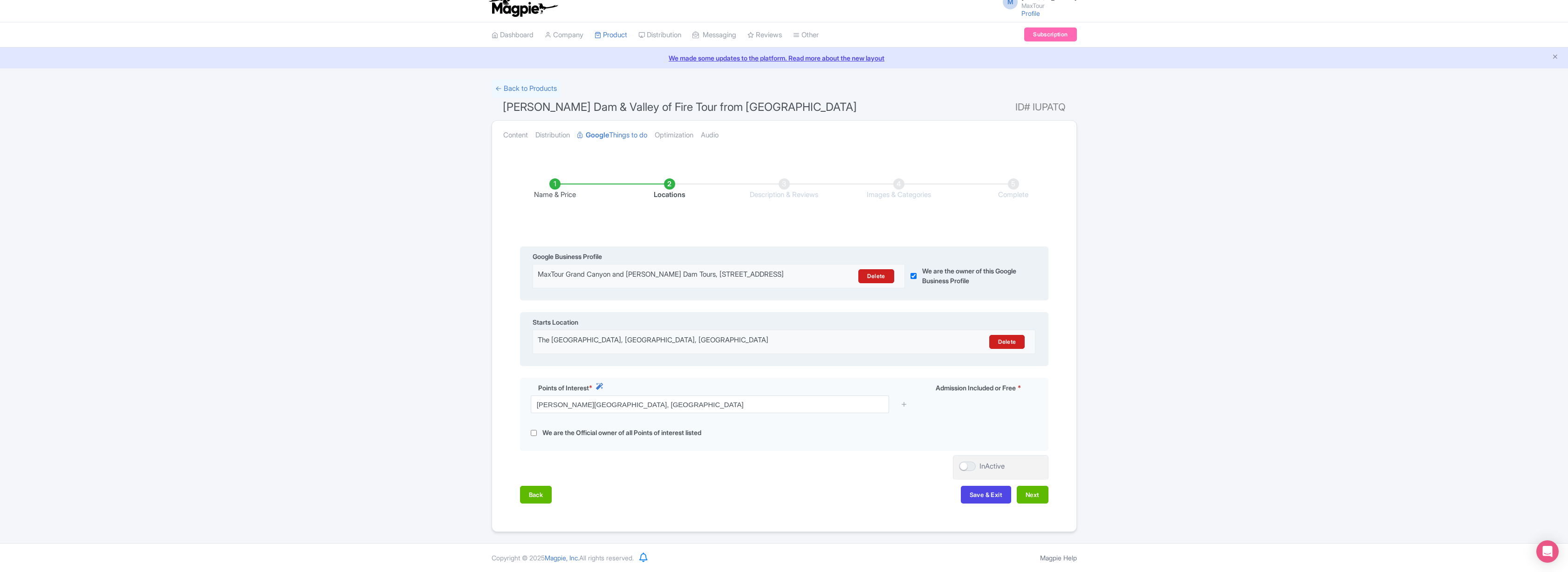
scroll to position [16, 0]
click at [902, 404] on icon at bounding box center [904, 404] width 7 height 7
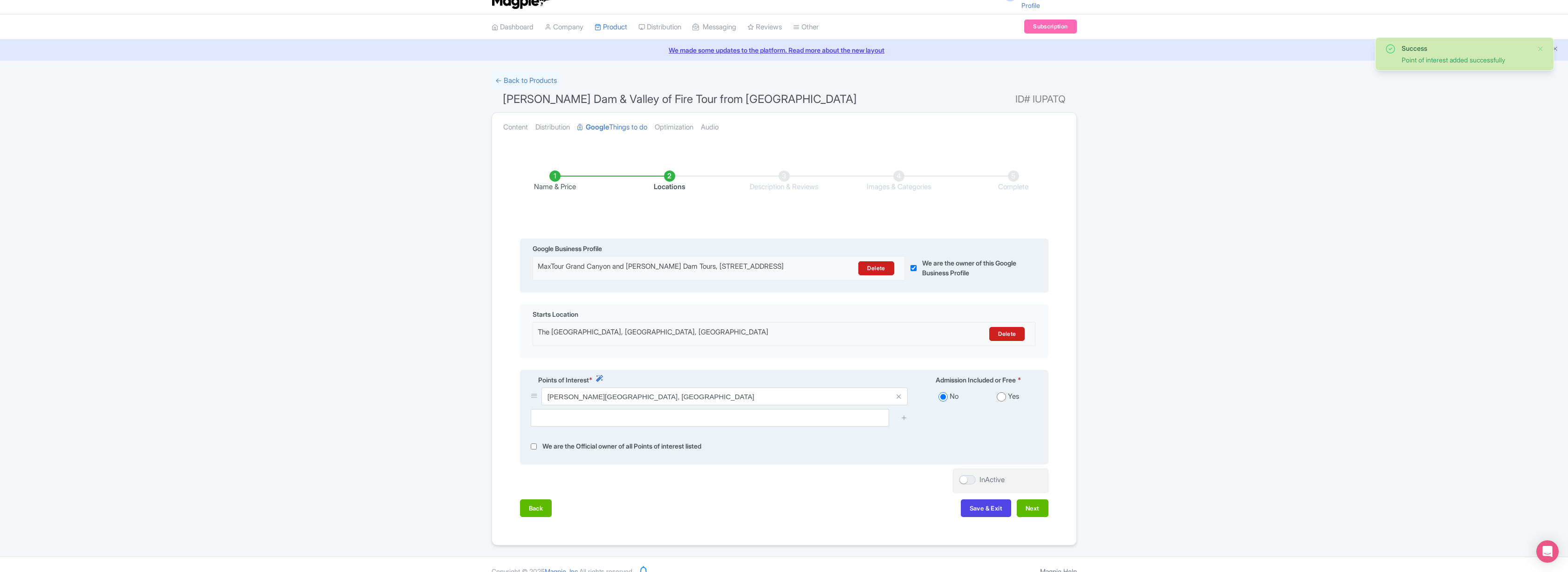
click at [1001, 401] on input "radio" at bounding box center [1001, 396] width 9 height 9
radio input "true"
click at [829, 425] on input "text" at bounding box center [710, 418] width 358 height 18
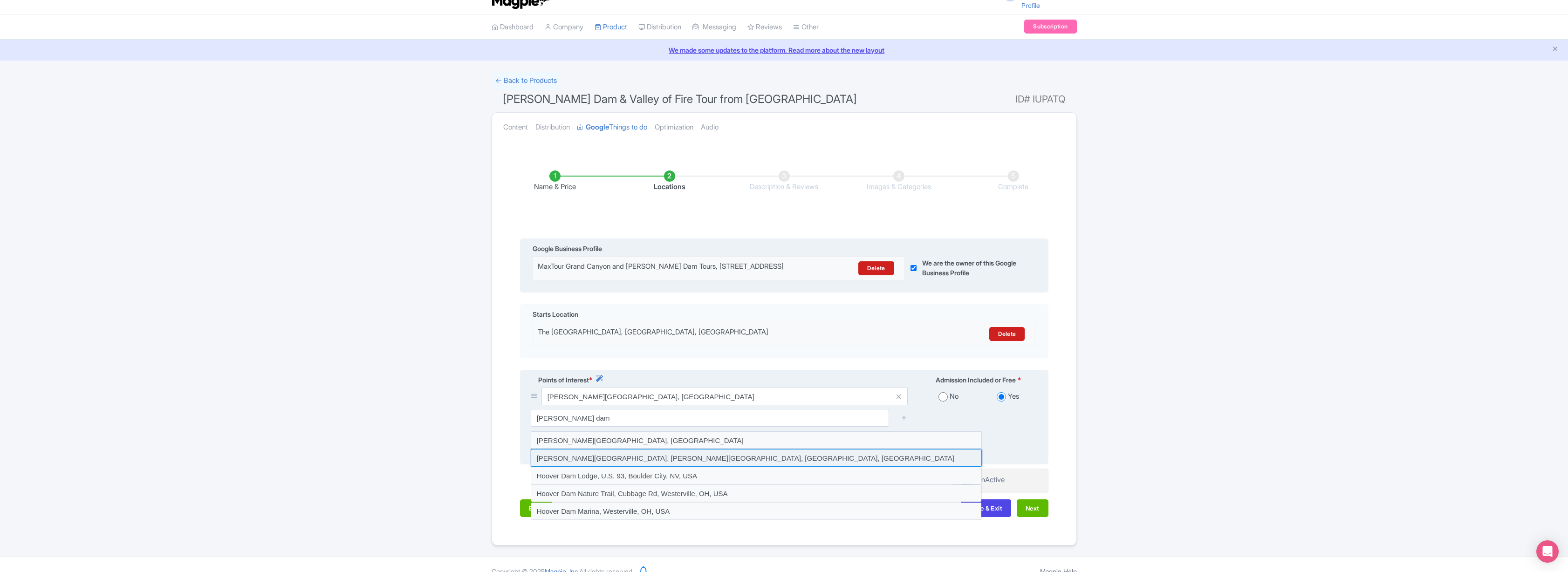
click at [702, 467] on input at bounding box center [756, 457] width 451 height 18
type input "Hoover Dam Visitors Center, Hoover Dam Access Road, Boulder City, NV, USA"
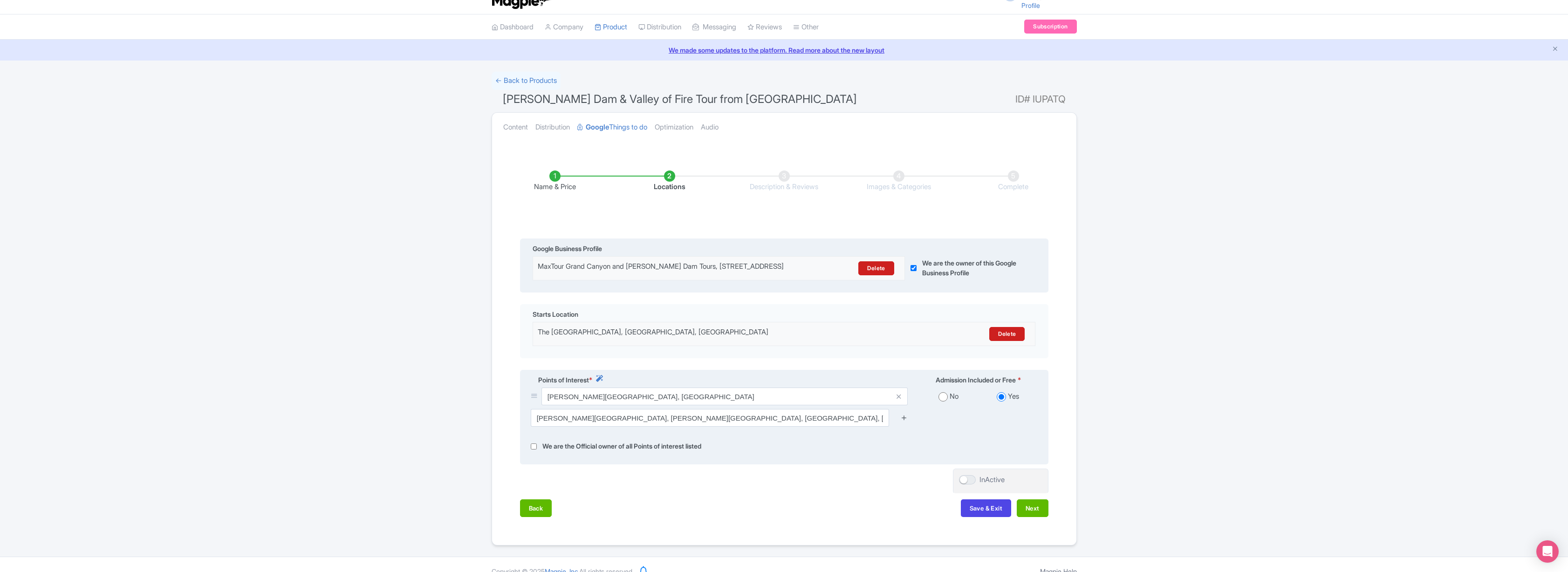
click at [904, 421] on icon at bounding box center [904, 417] width 7 height 7
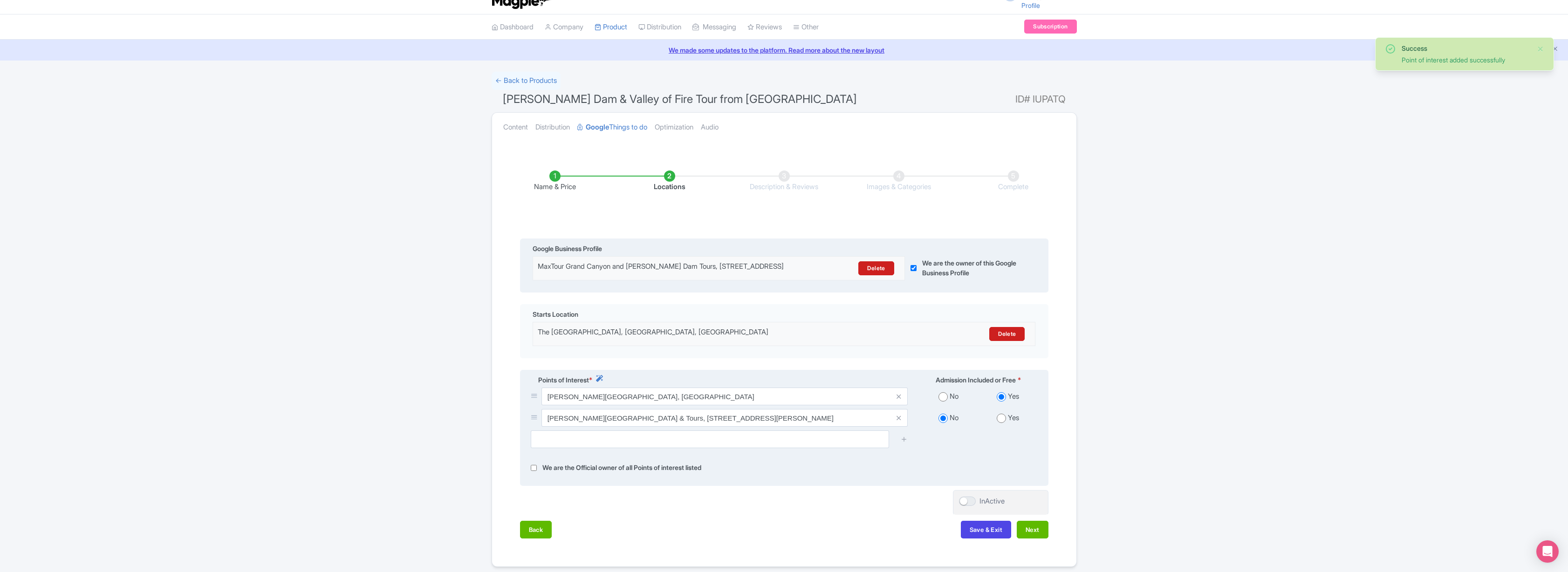
click at [1004, 423] on input "radio" at bounding box center [1001, 418] width 9 height 9
radio input "true"
click at [689, 446] on input "text" at bounding box center [710, 439] width 358 height 18
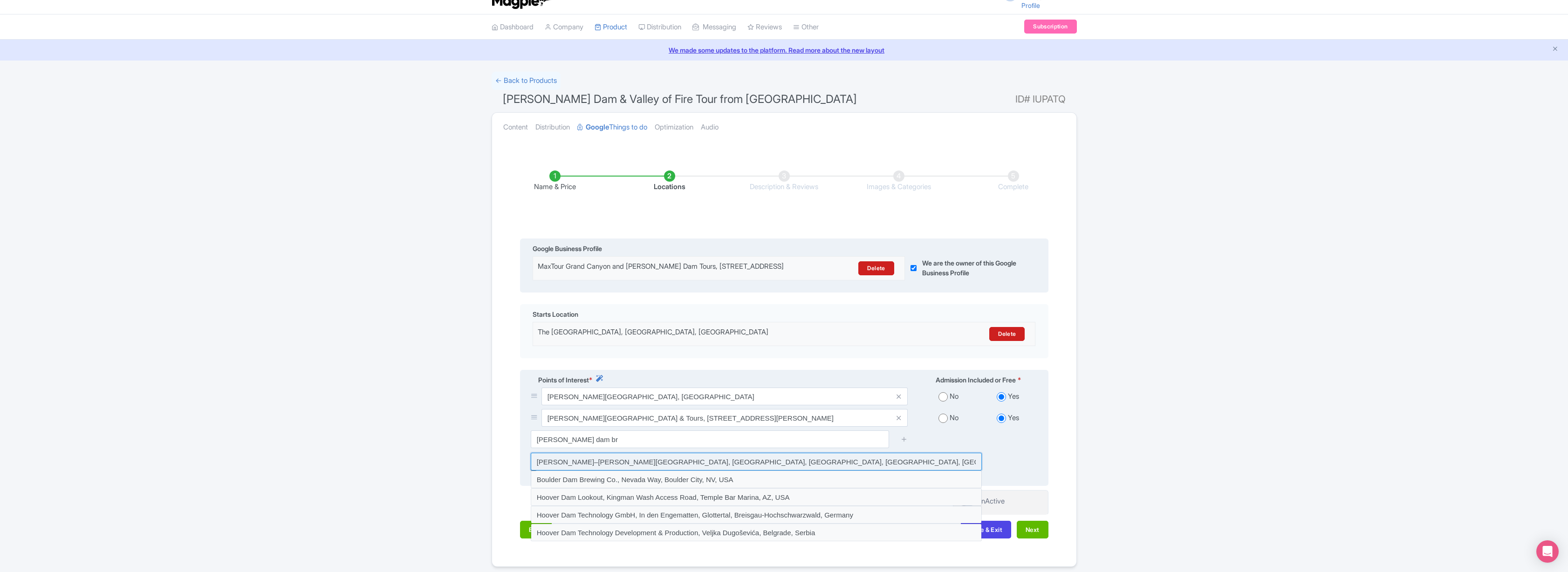
click at [651, 467] on input at bounding box center [756, 461] width 451 height 18
type input "Mike O'Callaghan–Pat Tillman Memorial Bridge, Great Basin Highway, Boulder City…"
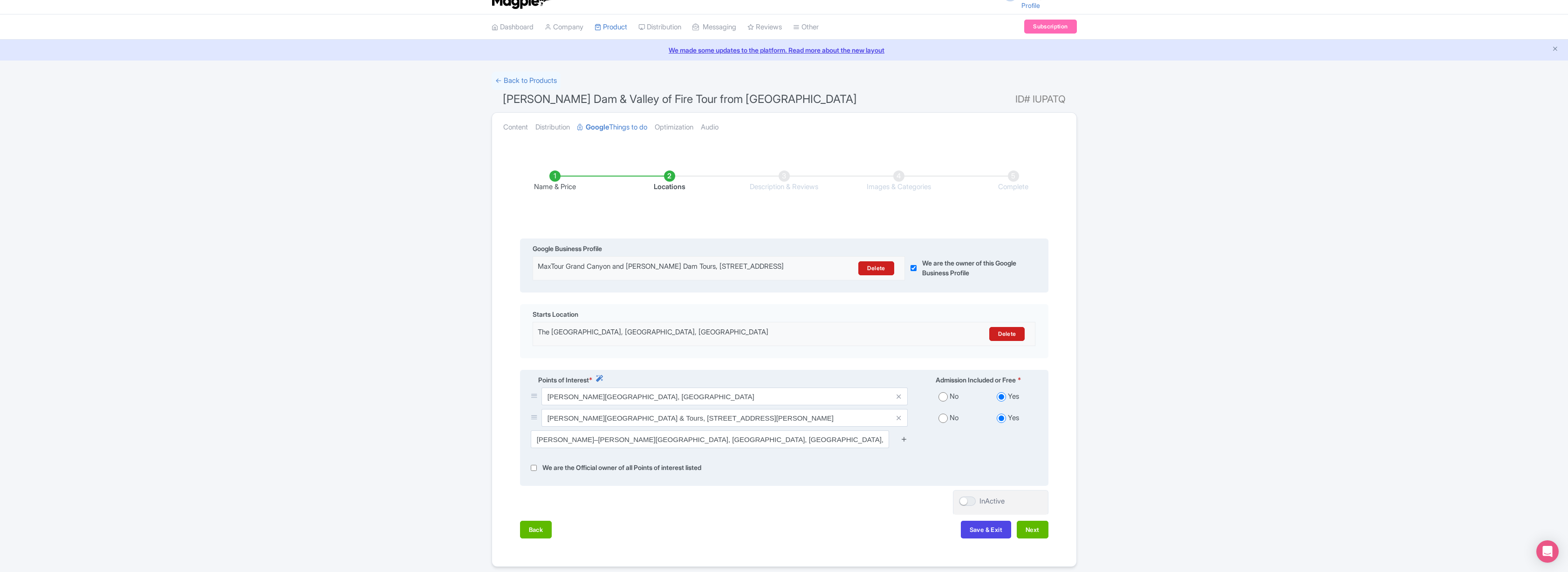
click at [903, 443] on icon at bounding box center [904, 438] width 7 height 7
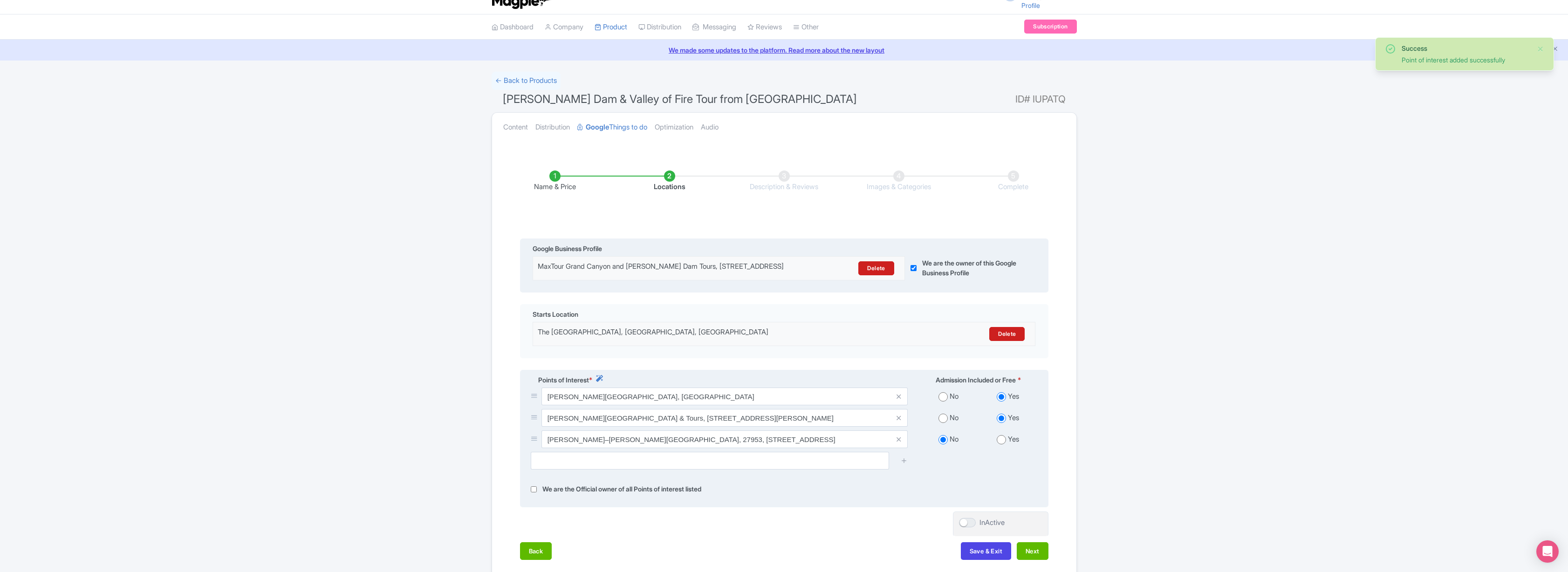
click at [999, 445] on input "radio" at bounding box center [1001, 439] width 9 height 9
radio input "true"
click at [658, 468] on input "text" at bounding box center [710, 460] width 358 height 18
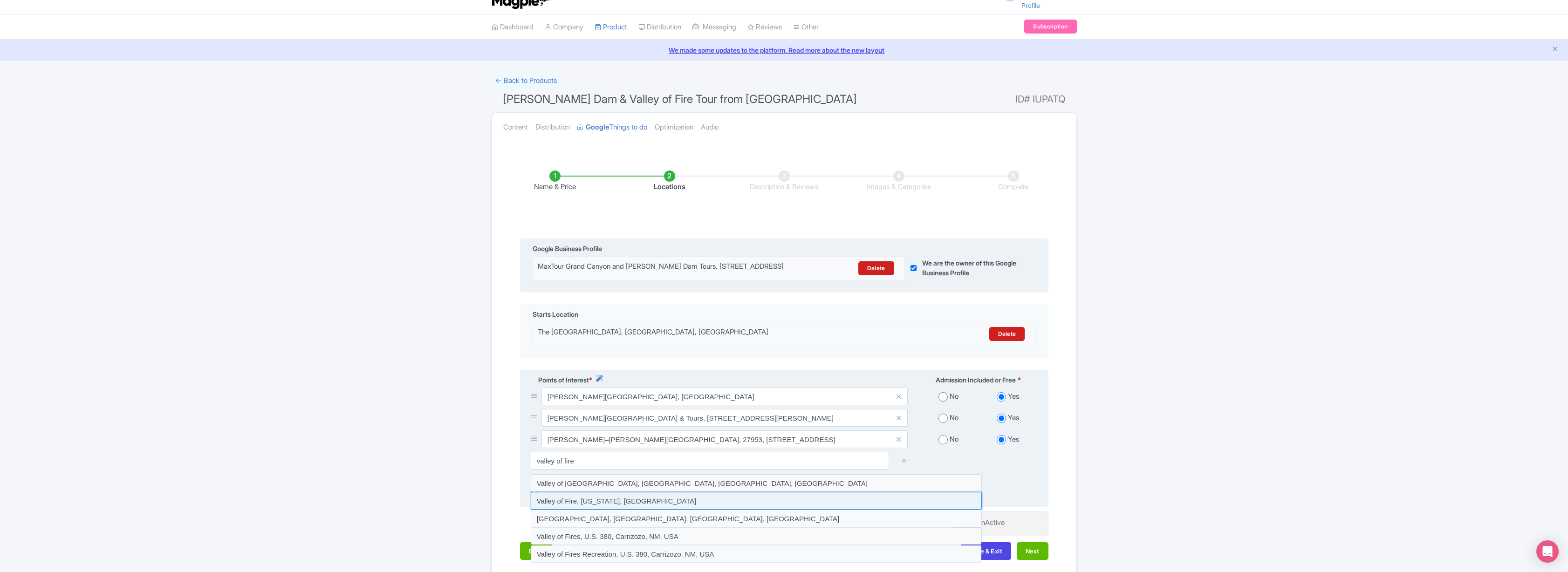
click at [593, 508] on input at bounding box center [756, 500] width 451 height 18
type input "Valley of Fire, Nevada, USA"
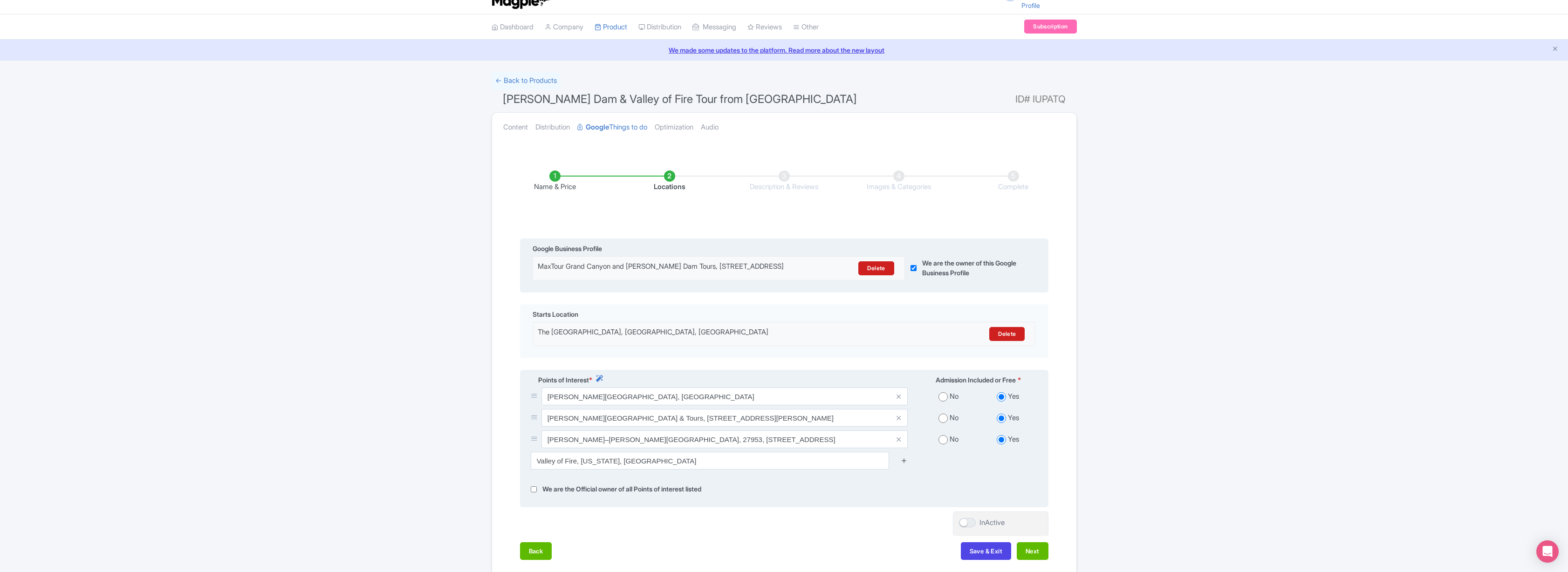
click at [905, 464] on icon at bounding box center [904, 460] width 7 height 7
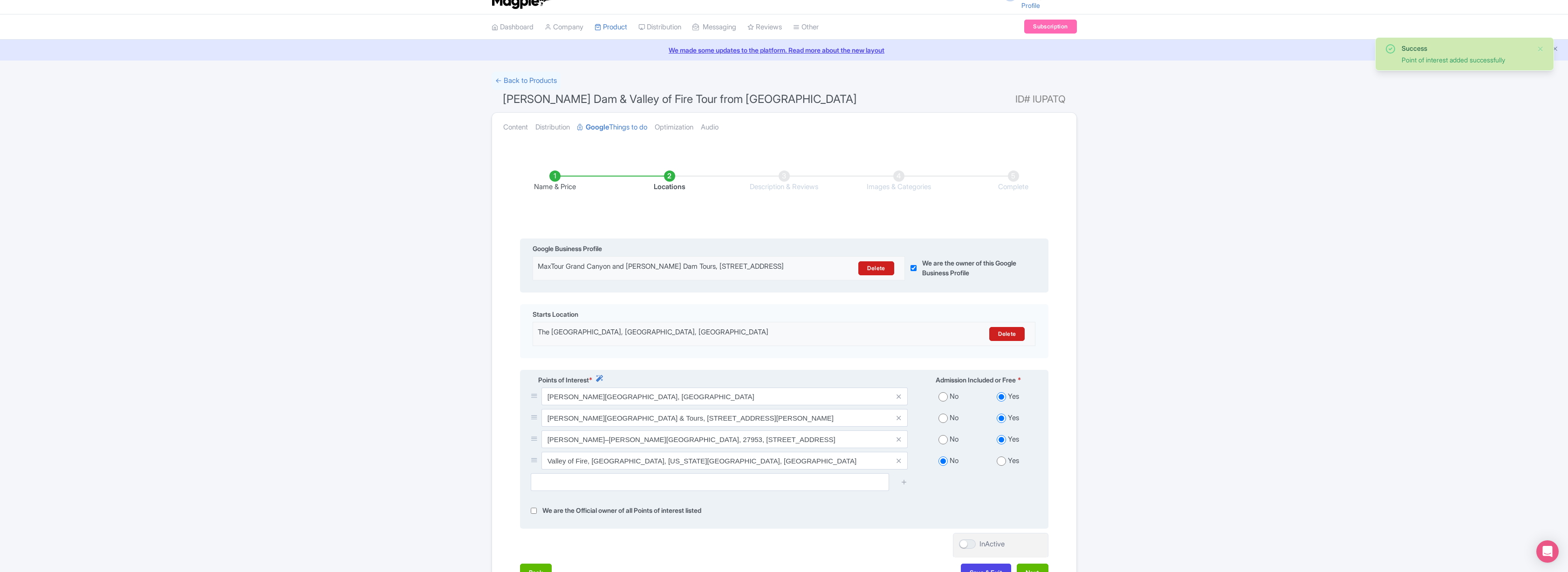
click at [1008, 466] on label "Yes" at bounding box center [1013, 461] width 11 height 11
click at [1002, 466] on input "radio" at bounding box center [1001, 460] width 9 height 9
radio input "true"
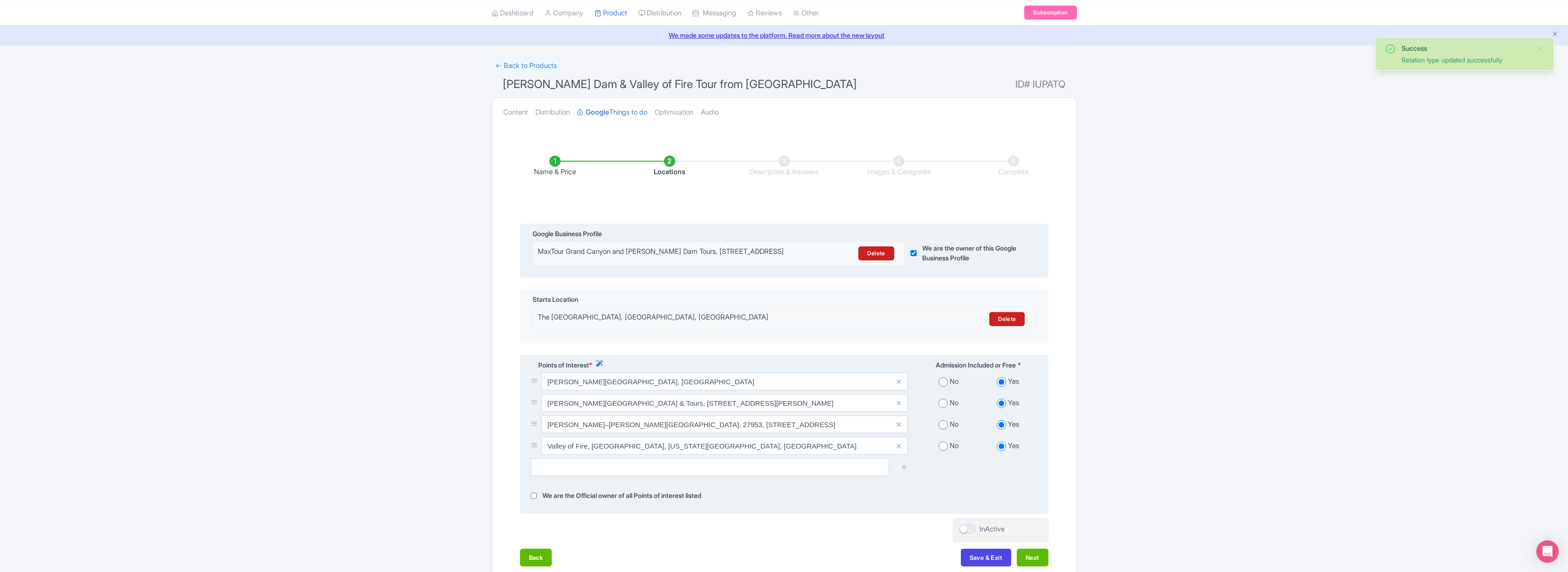
scroll to position [101, 0]
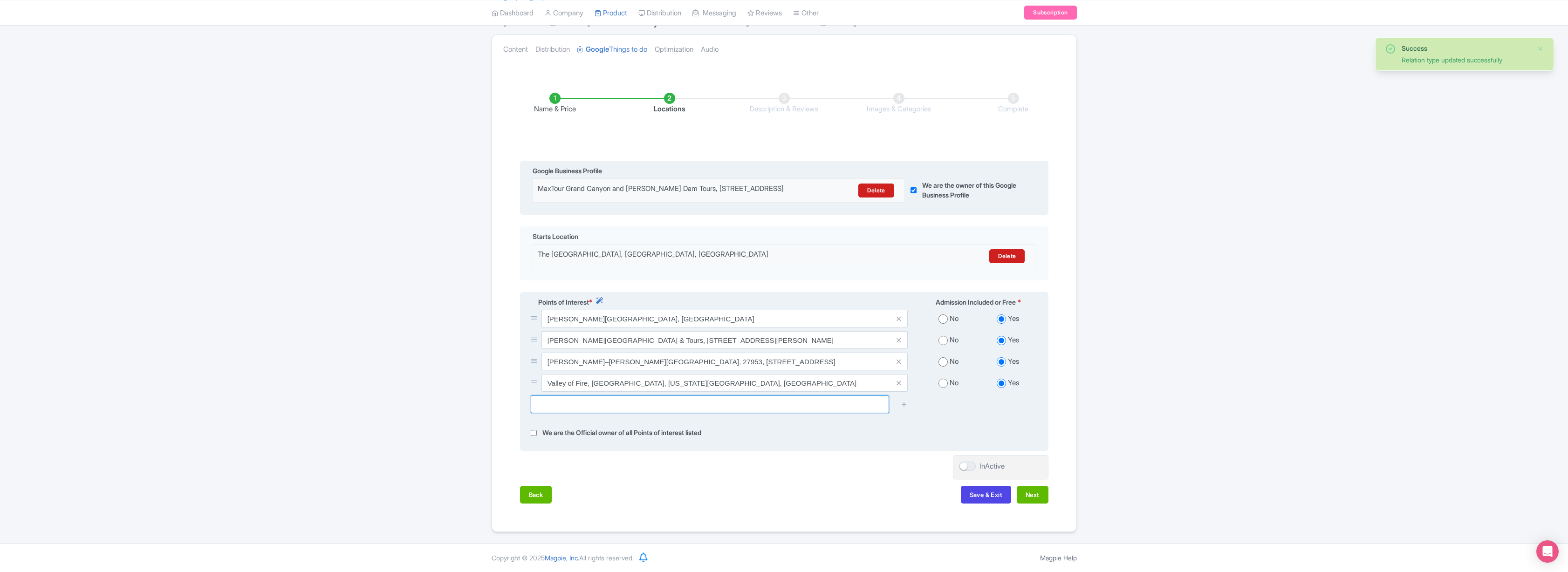
click at [647, 411] on input "text" at bounding box center [710, 404] width 358 height 18
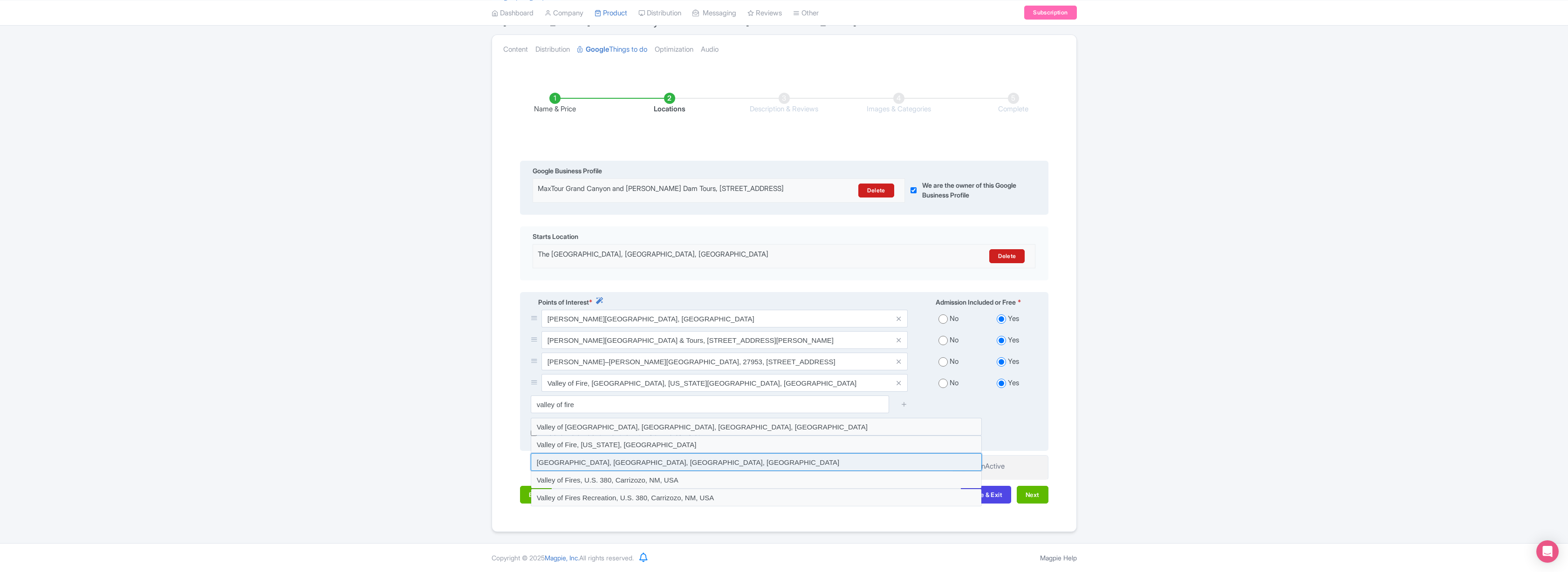
click at [606, 460] on input at bounding box center [756, 462] width 451 height 18
type input "Valley of Fire Visitor Center, Overton, NV, USA"
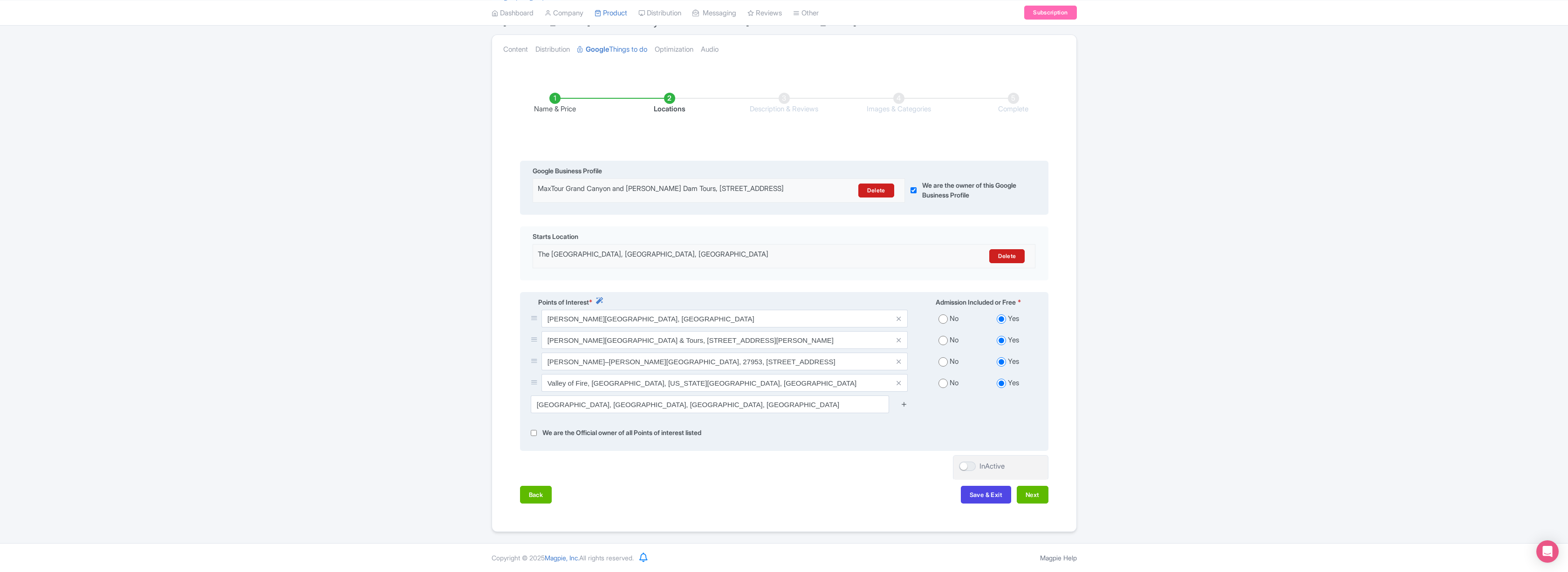
click at [904, 405] on icon at bounding box center [904, 404] width 7 height 7
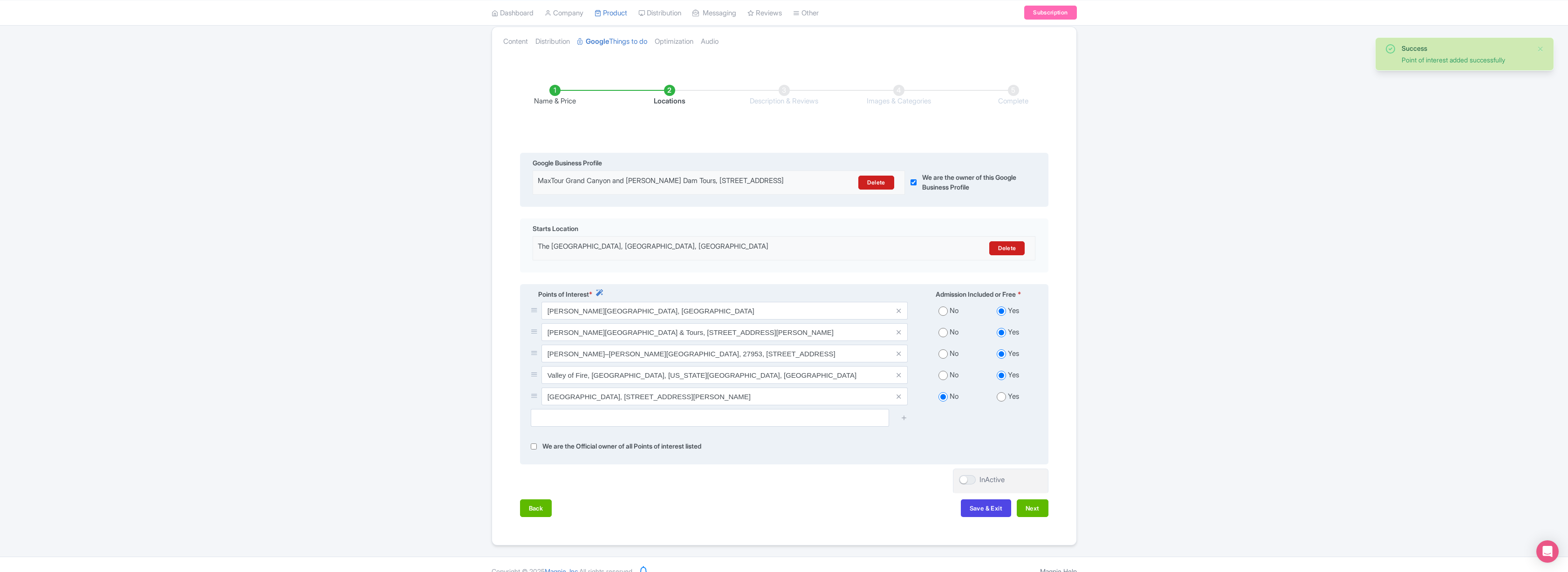
click at [999, 401] on input "radio" at bounding box center [1001, 396] width 9 height 9
radio input "true"
click at [758, 426] on input "text" at bounding box center [710, 418] width 358 height 18
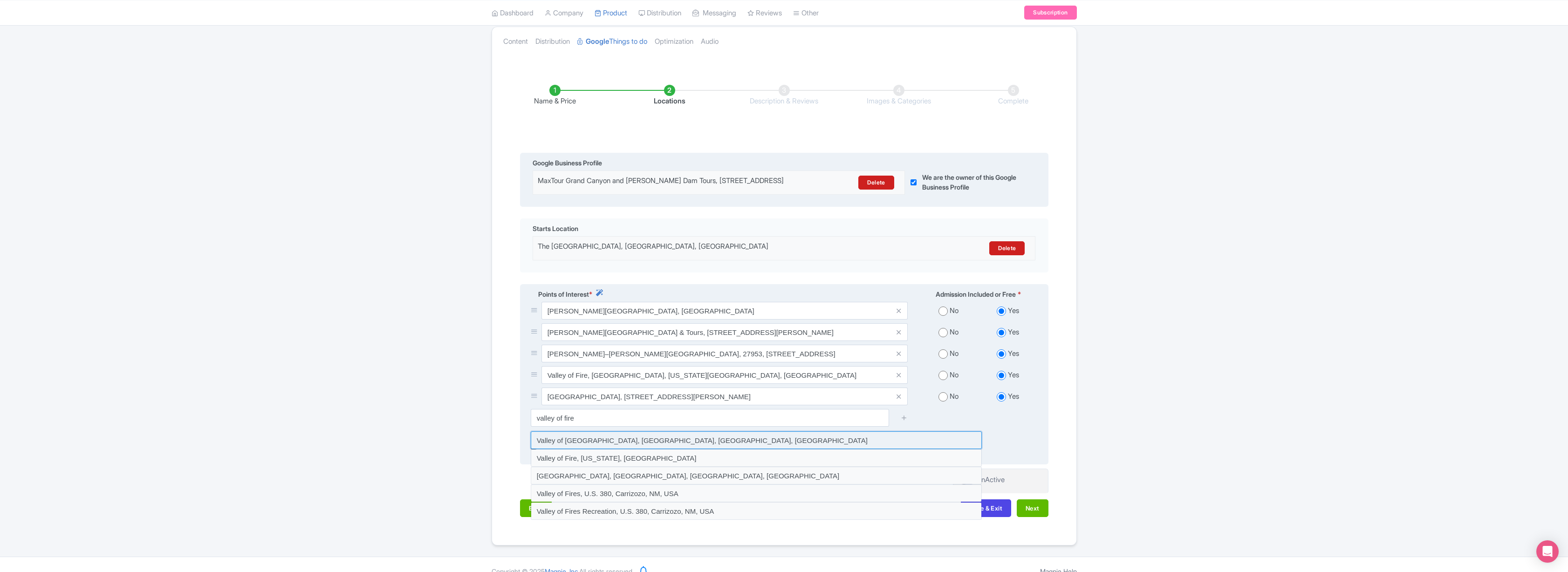
click at [619, 449] on input at bounding box center [756, 440] width 451 height 18
type input "Valley of Fire State Park, Moapa Valley, NV, USA"
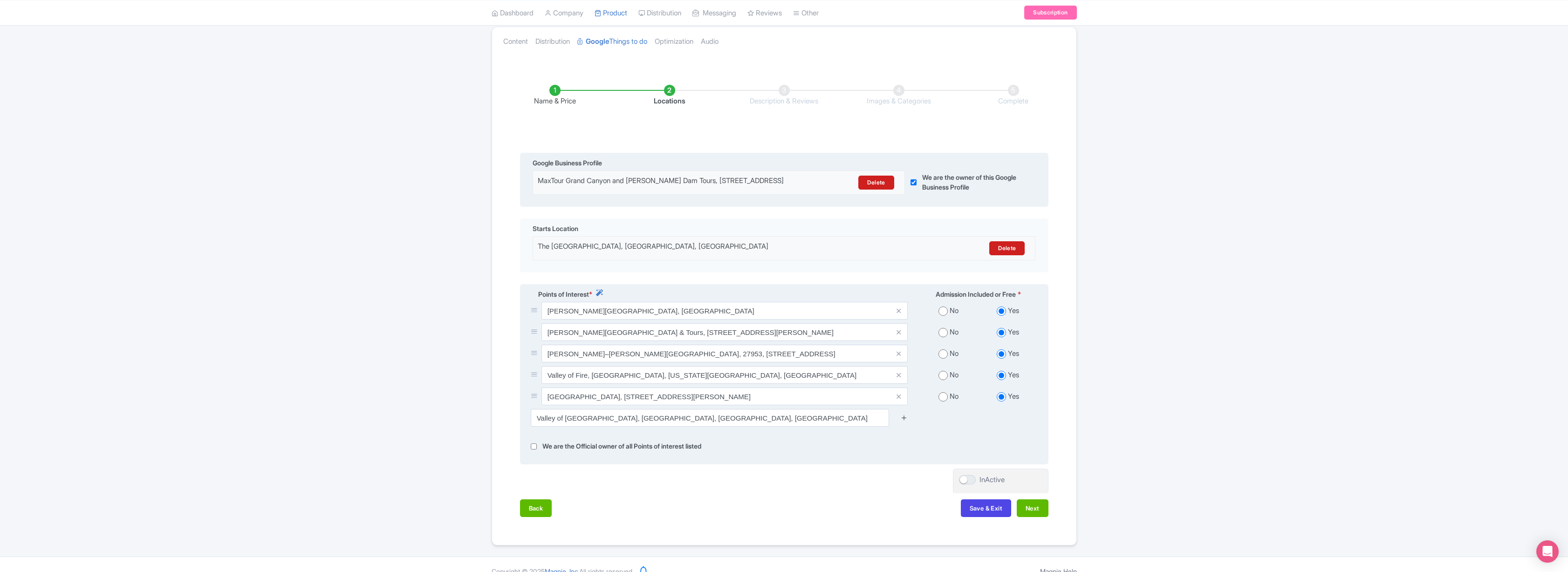
click at [902, 421] on icon at bounding box center [904, 417] width 7 height 7
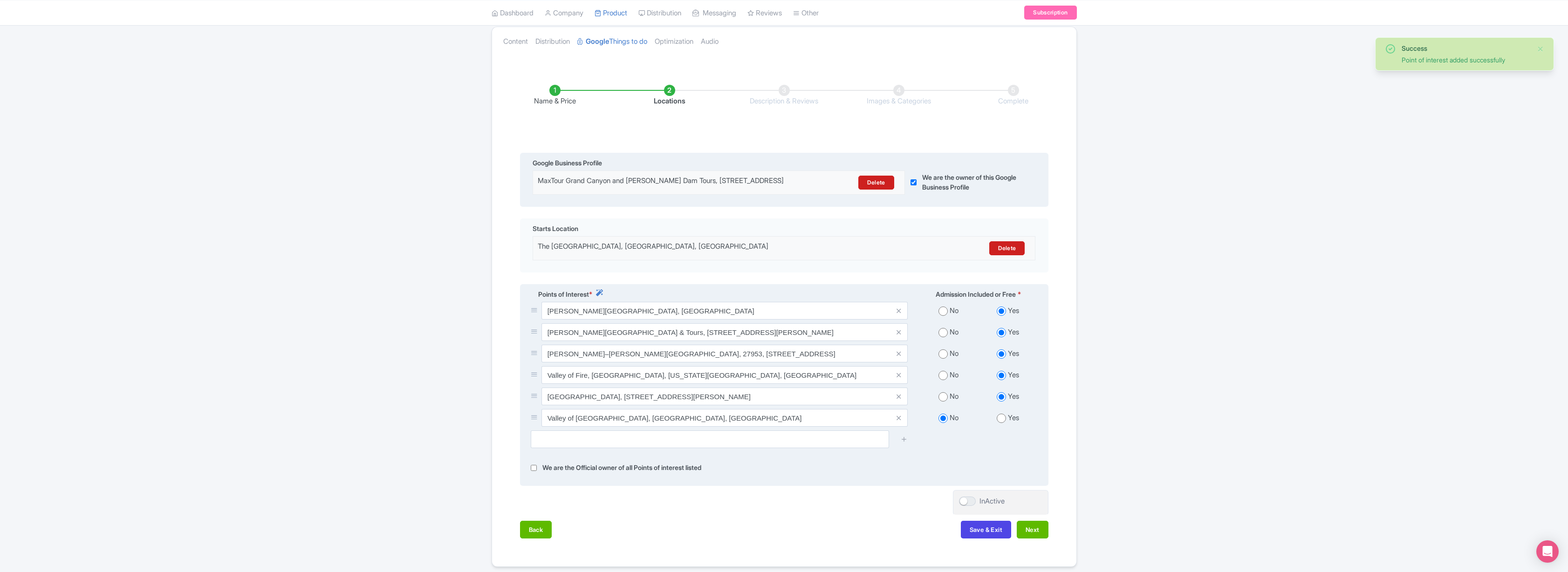
click at [1005, 423] on input "radio" at bounding box center [1001, 418] width 9 height 9
radio input "true"
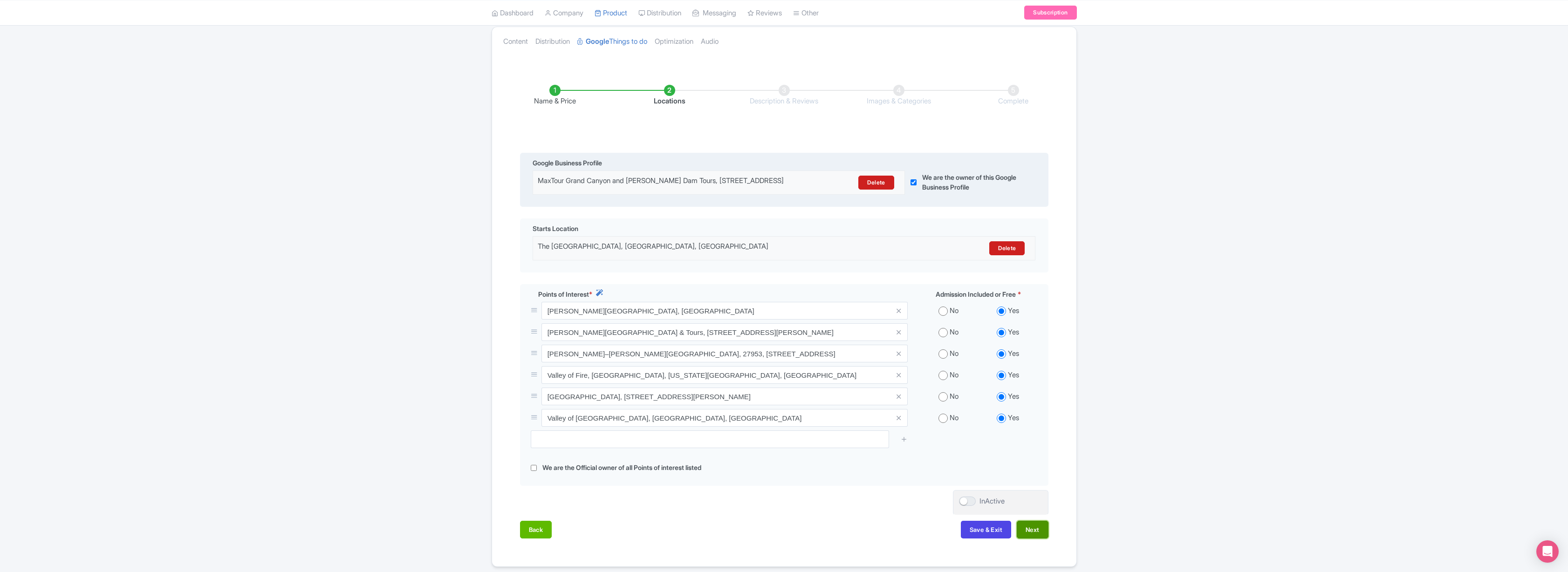
click at [1037, 537] on button "Next" at bounding box center [1032, 529] width 32 height 18
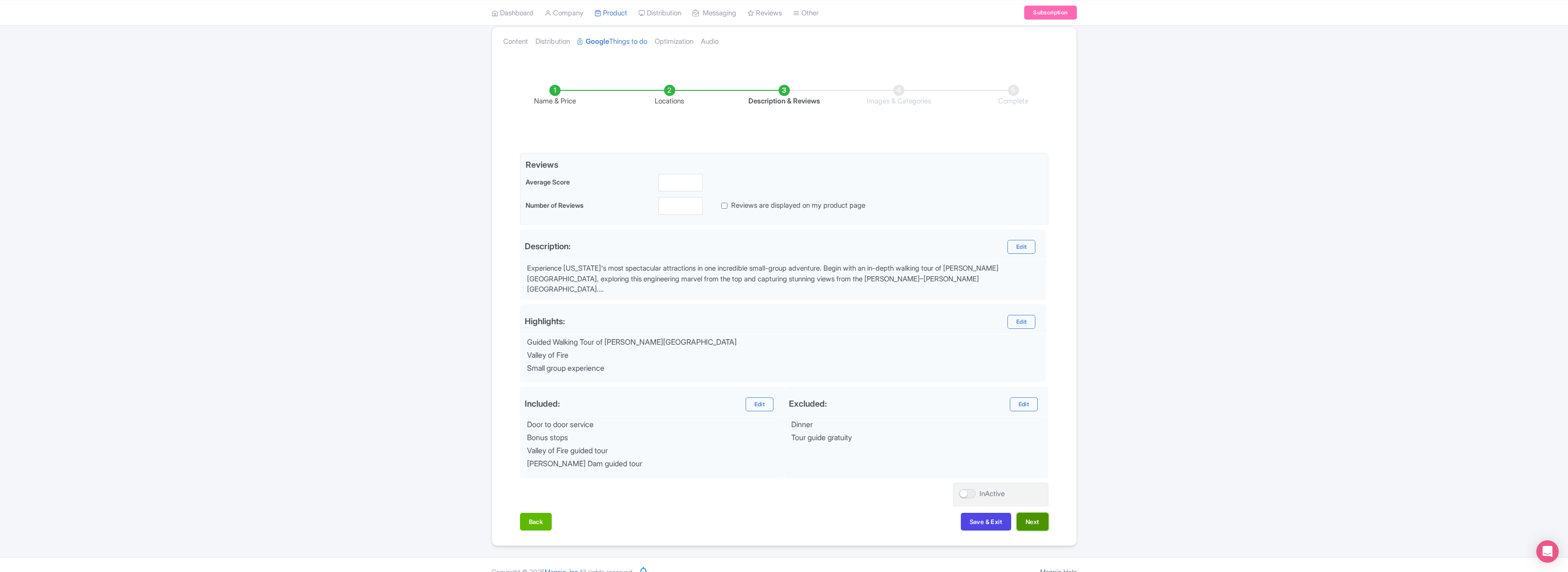
click at [1037, 520] on button "Next" at bounding box center [1032, 521] width 32 height 18
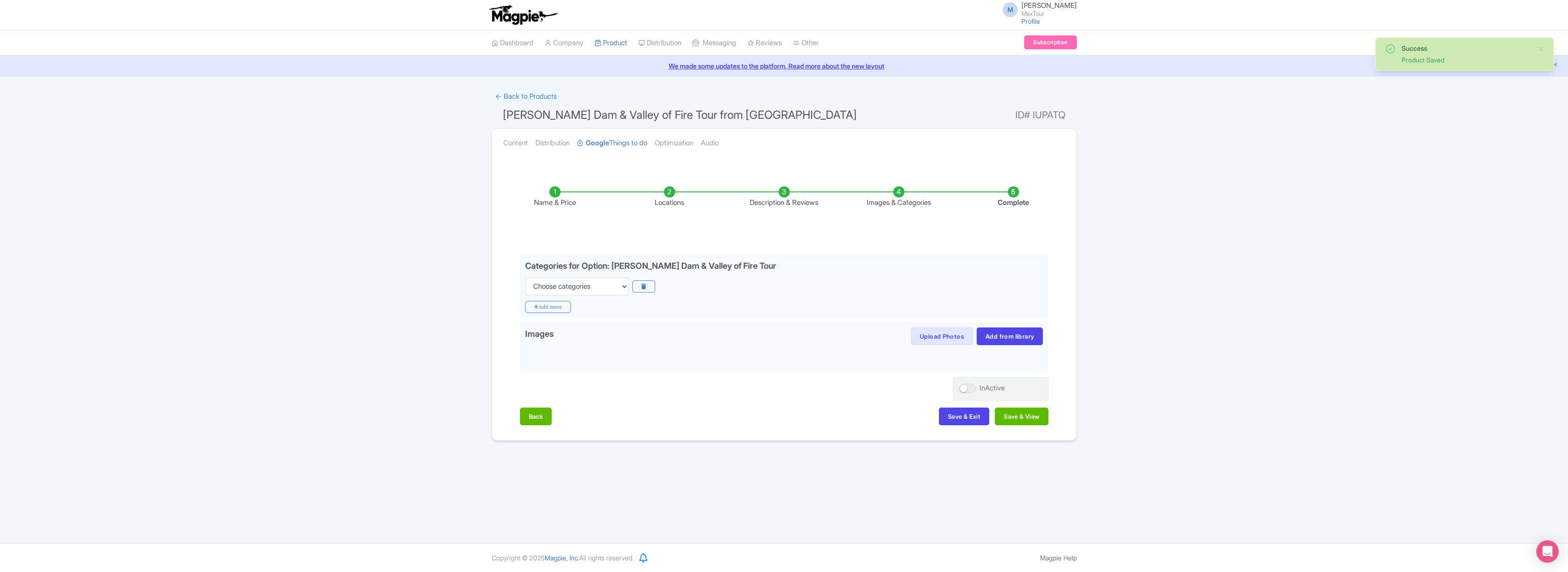
scroll to position [0, 0]
click at [967, 416] on button "Save & Exit" at bounding box center [964, 416] width 50 height 18
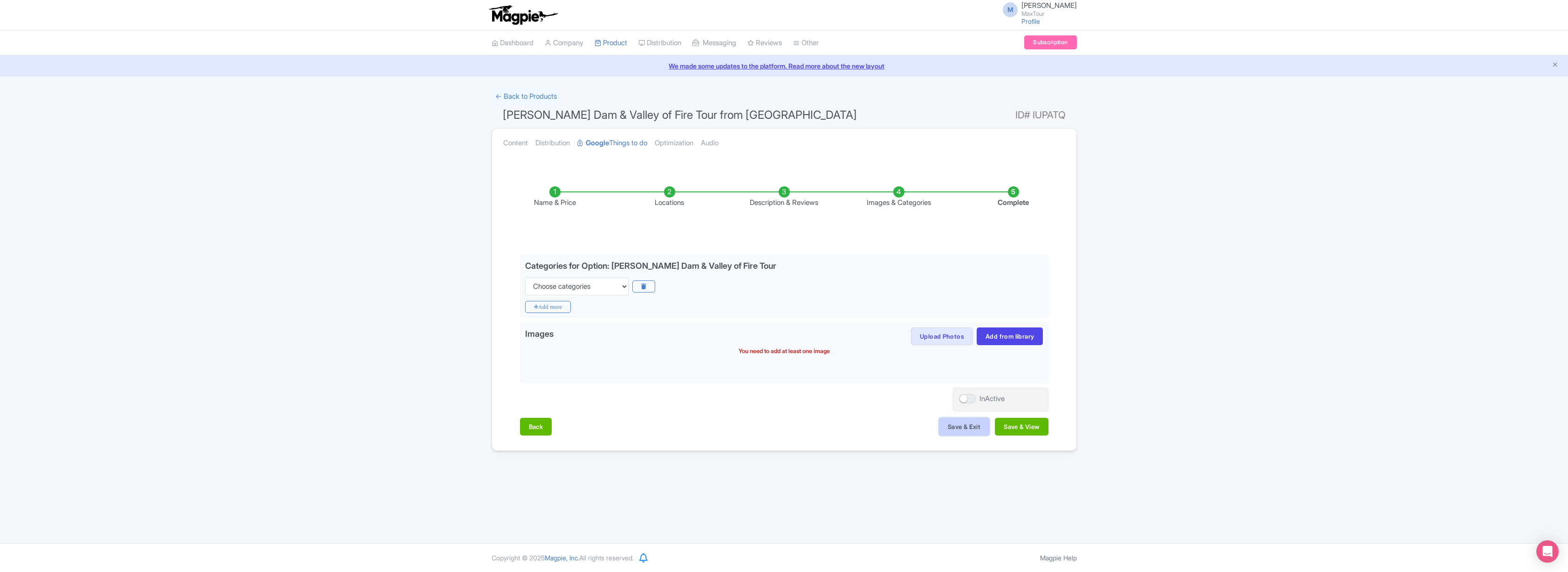
click at [957, 427] on button "Save & Exit" at bounding box center [964, 426] width 50 height 18
click at [961, 427] on button "Save & Exit" at bounding box center [964, 426] width 50 height 18
click at [537, 430] on button "Back" at bounding box center [536, 426] width 32 height 18
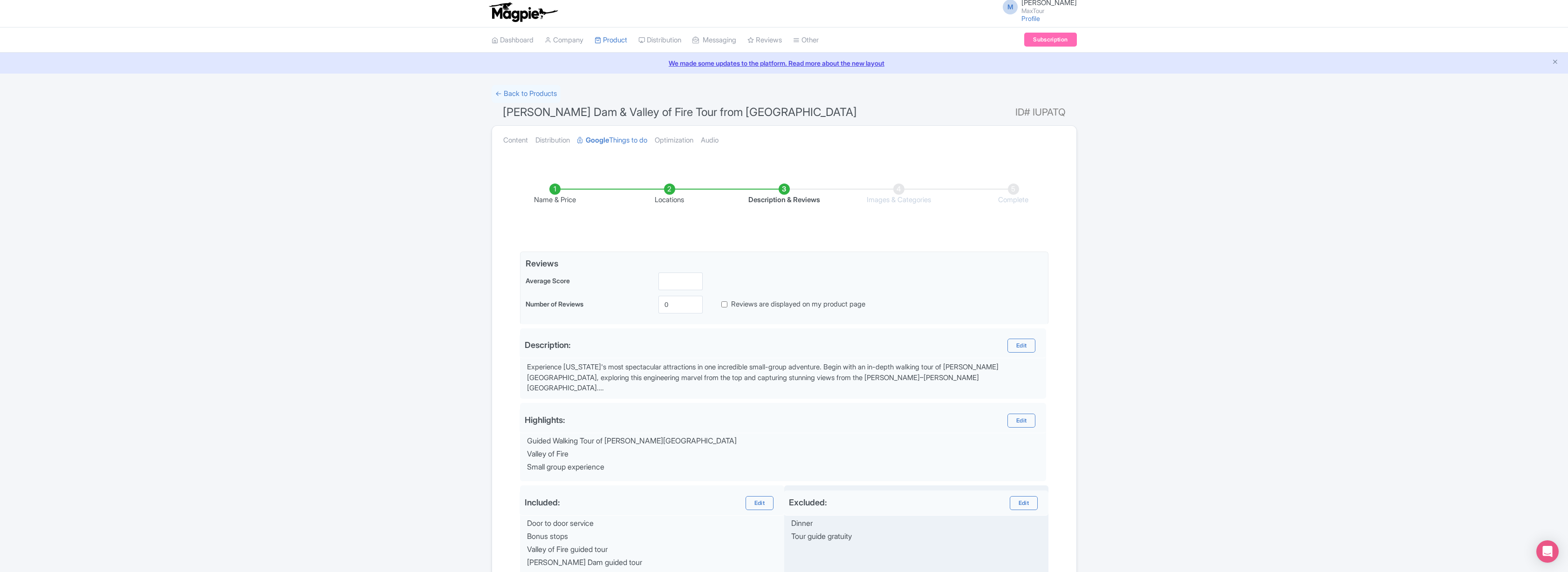
scroll to position [115, 0]
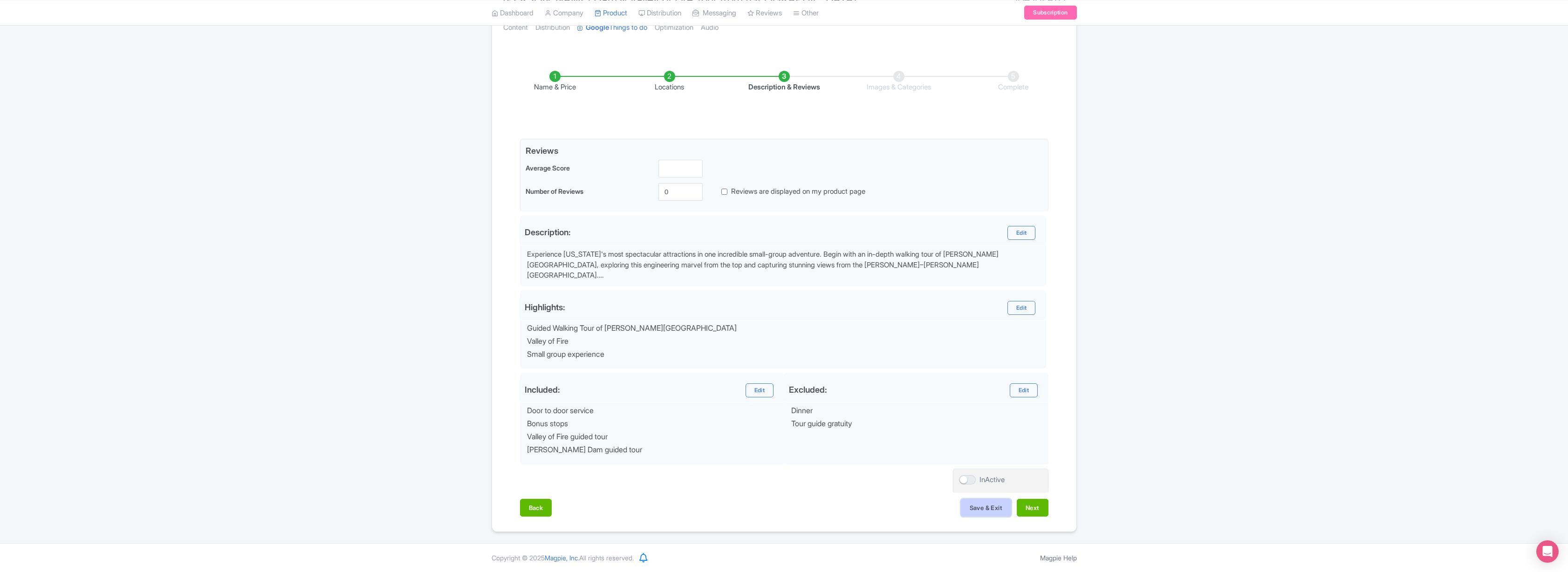
click at [991, 510] on button "Save & Exit" at bounding box center [986, 507] width 50 height 18
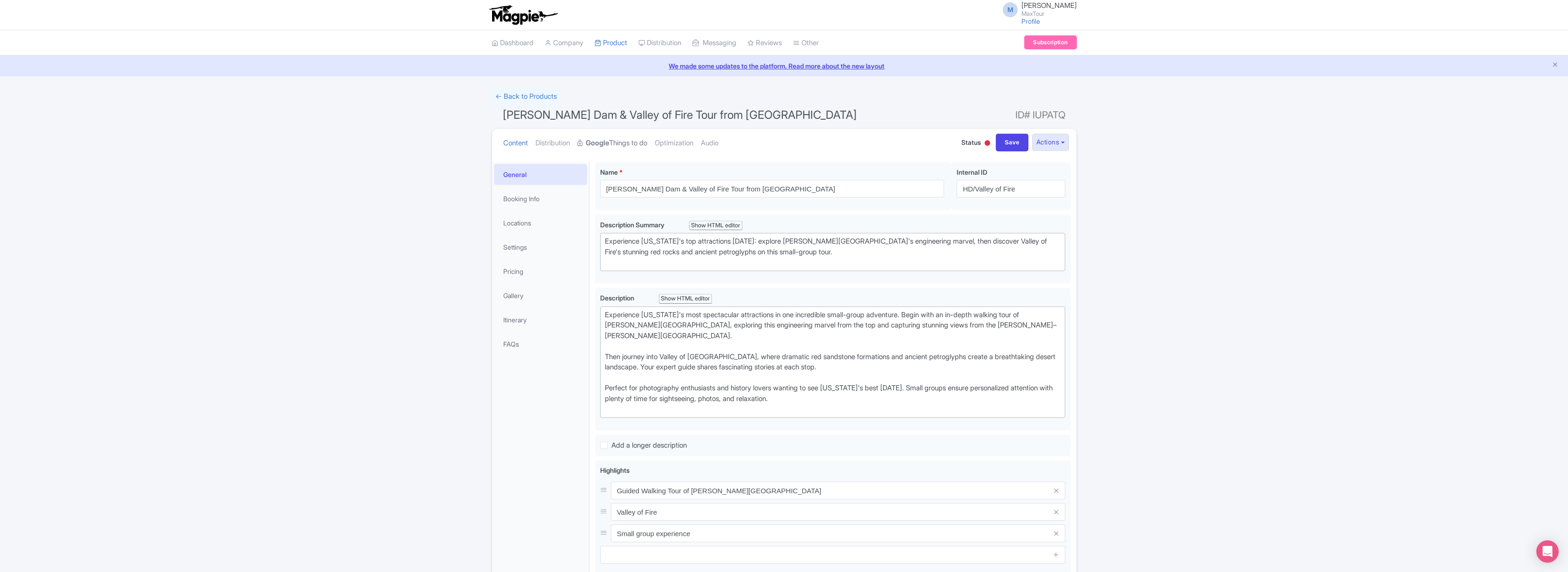
click at [622, 143] on link "Google Things to do" at bounding box center [612, 143] width 70 height 29
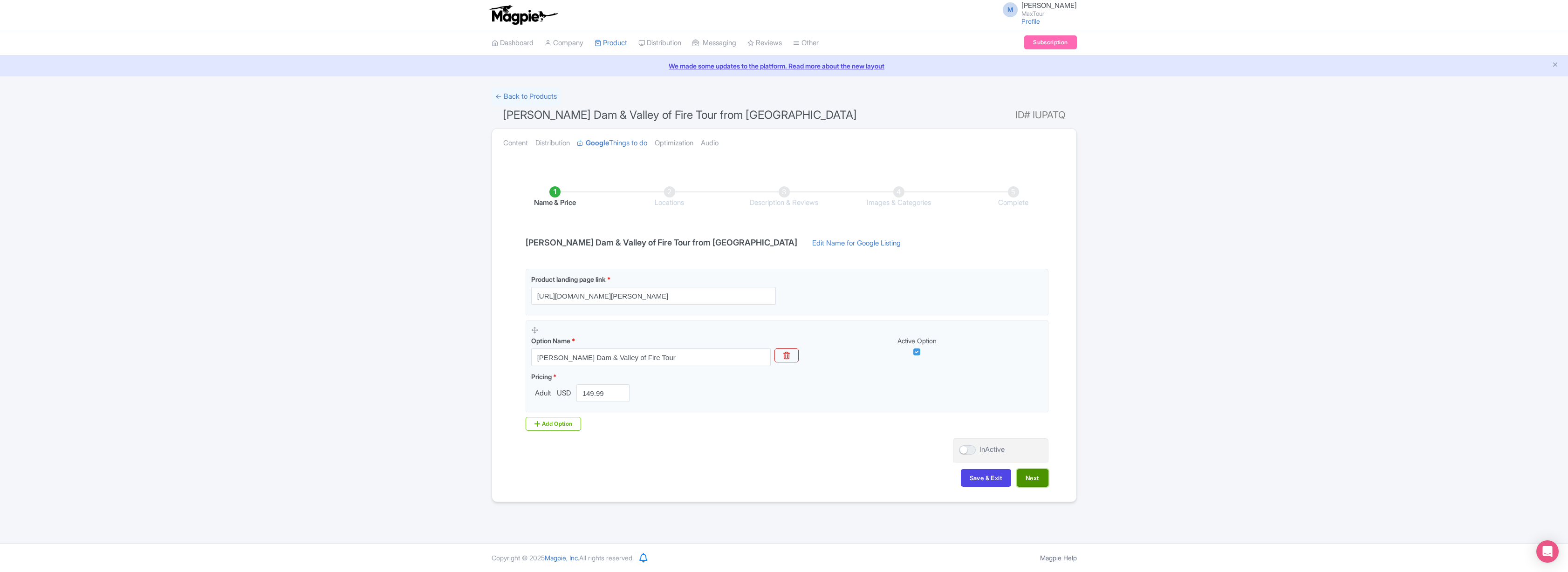
click at [1037, 478] on button "Next" at bounding box center [1032, 477] width 32 height 18
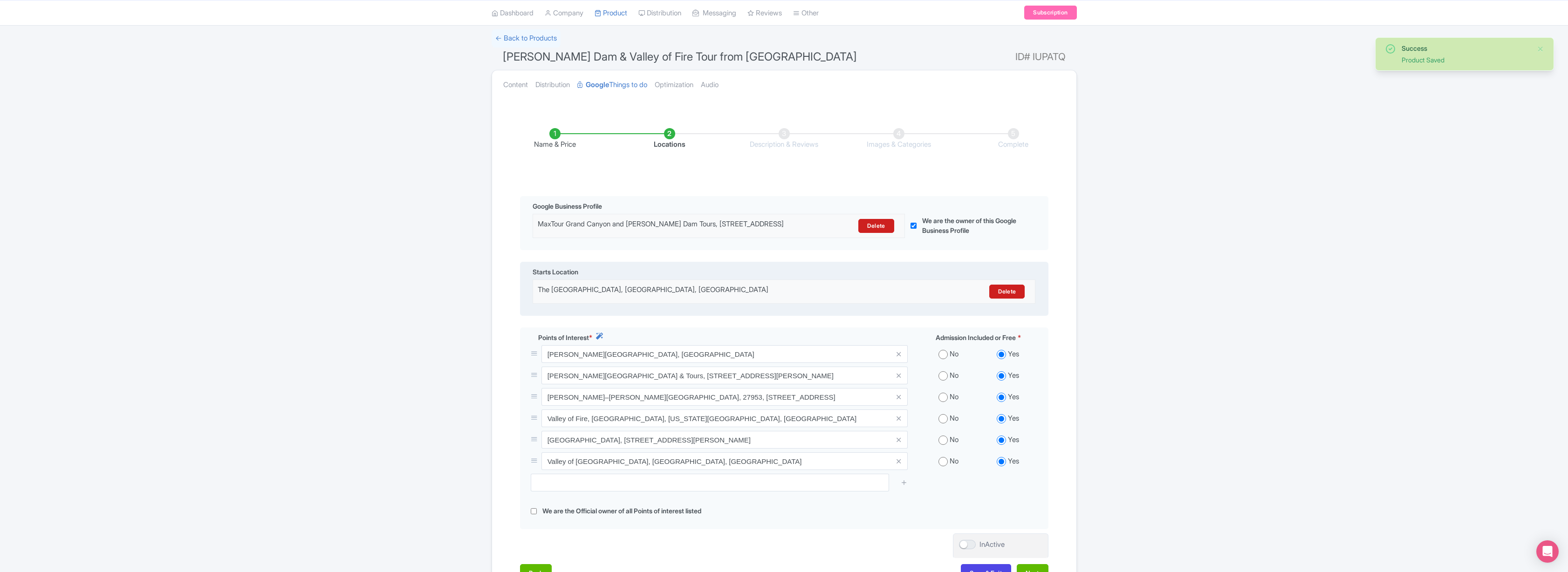
scroll to position [145, 0]
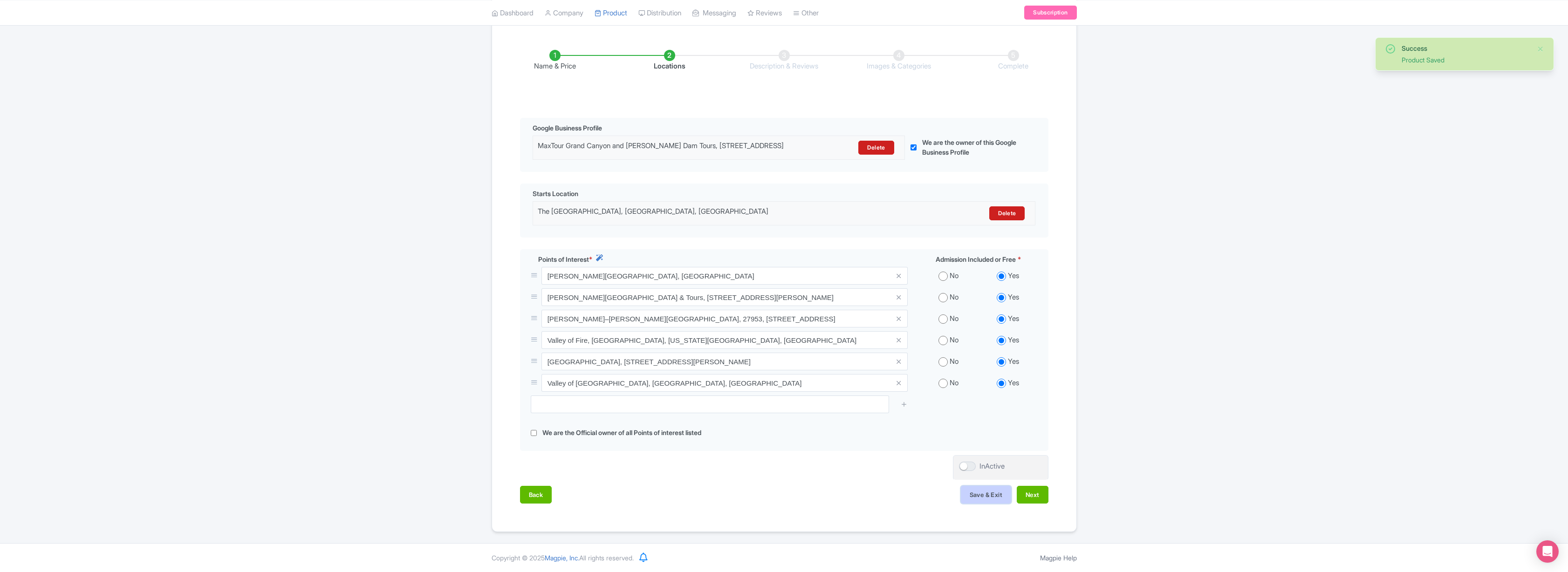
click at [983, 493] on button "Save & Exit" at bounding box center [986, 495] width 50 height 18
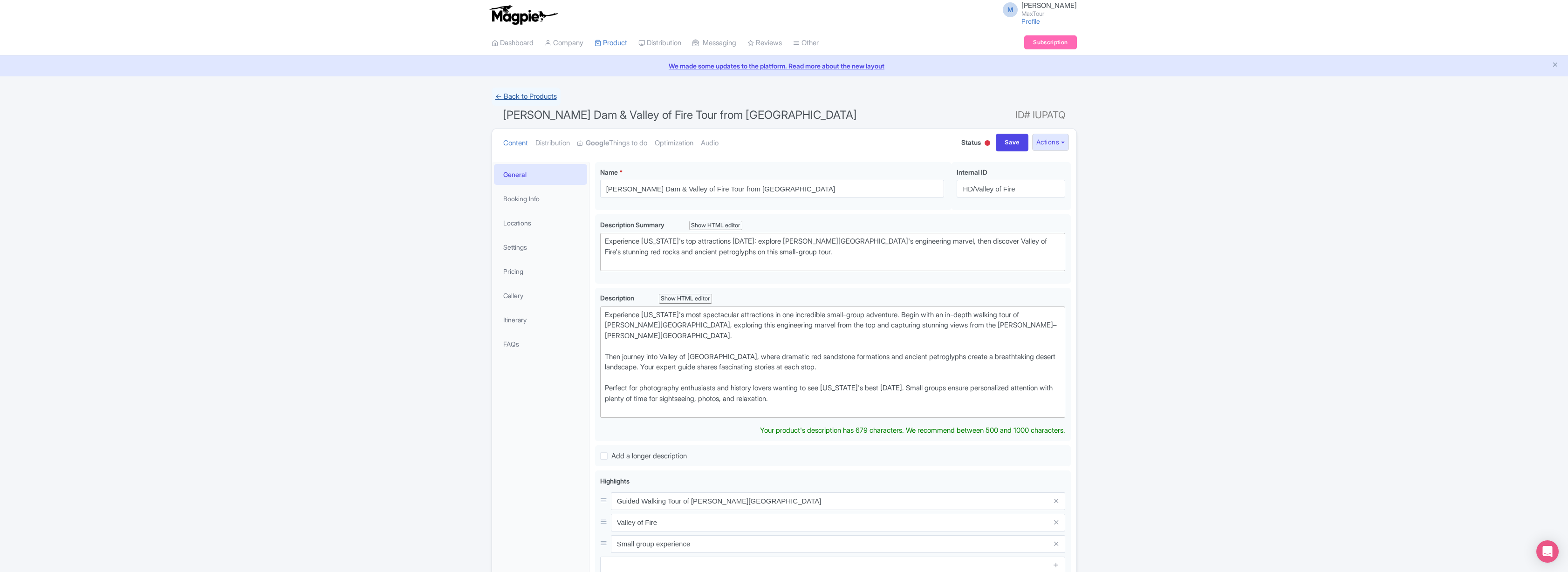
click at [525, 95] on link "← Back to Products" at bounding box center [526, 97] width 69 height 18
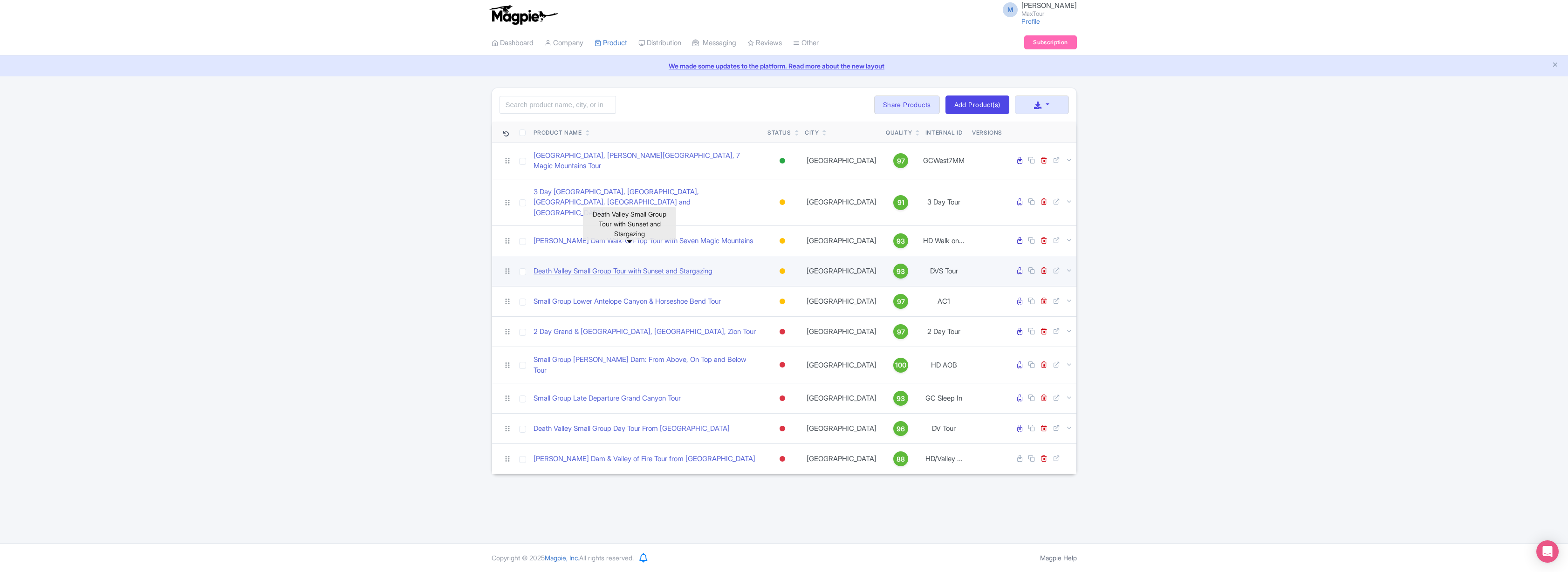
click at [663, 266] on link "Death Valley Small Group Tour with Sunset and Stargazing" at bounding box center [622, 271] width 179 height 11
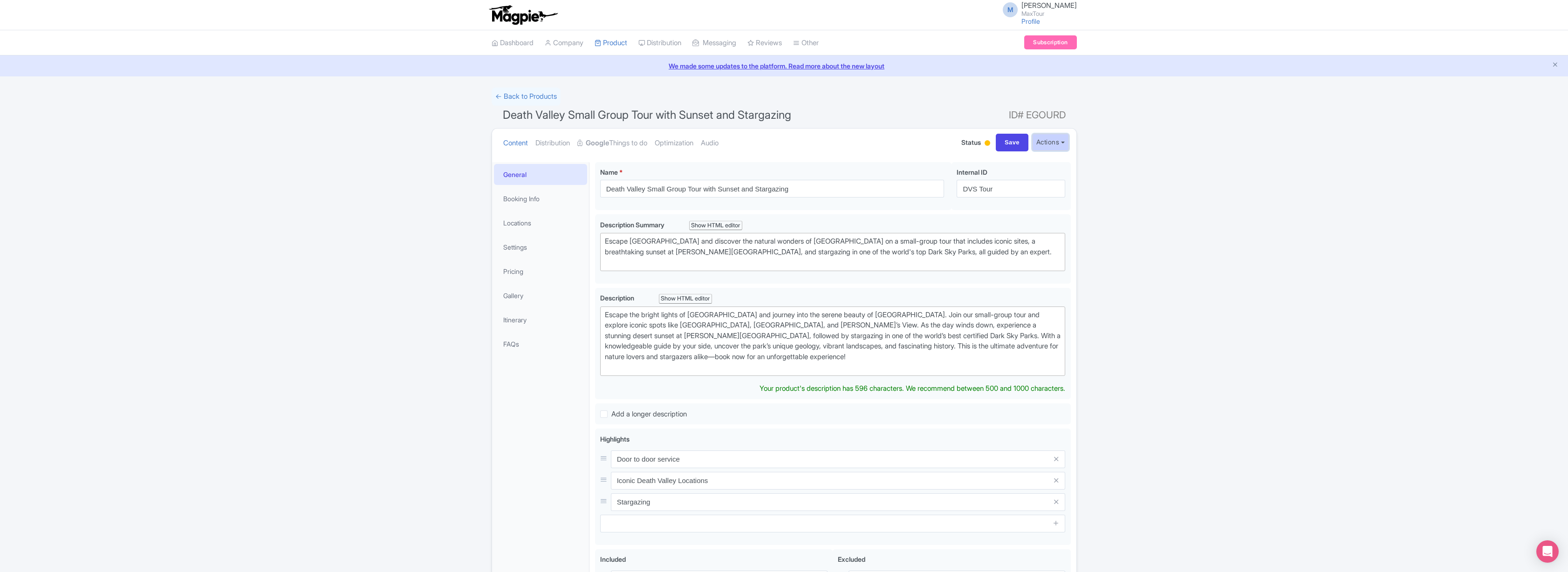
click at [1058, 139] on button "Actions" at bounding box center [1051, 142] width 37 height 17
click at [893, 195] on link "Word" at bounding box center [926, 197] width 88 height 15
click at [533, 95] on link "← Back to Products" at bounding box center [526, 97] width 69 height 18
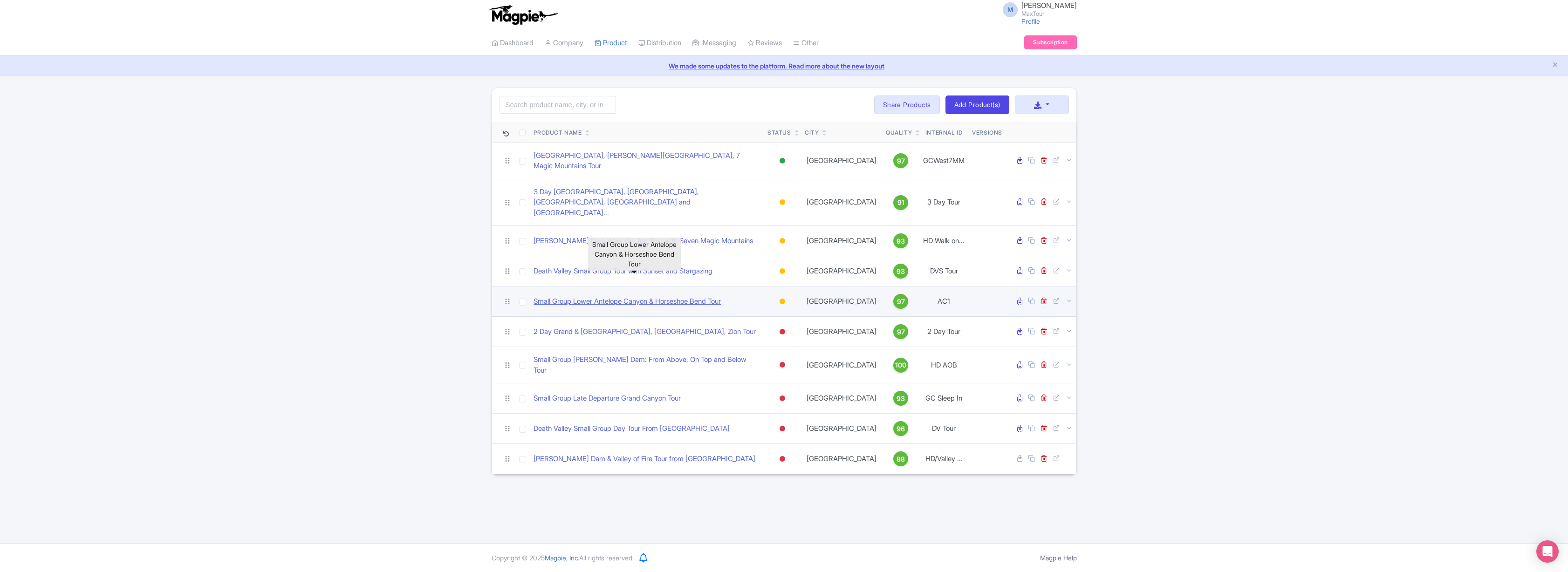
click at [605, 296] on link "Small Group Lower Antelope Canyon & Horseshoe Bend Tour" at bounding box center [627, 302] width 187 height 11
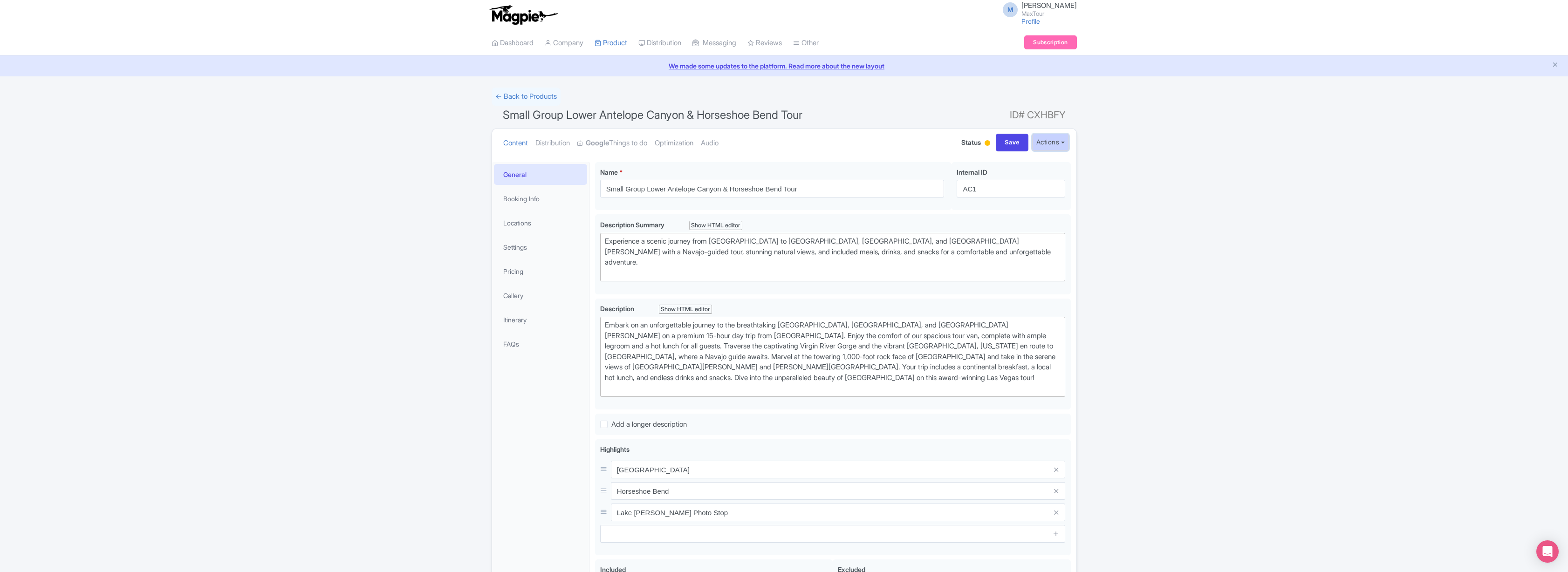
click at [1054, 145] on button "Actions" at bounding box center [1051, 142] width 37 height 17
click at [899, 195] on link "Word" at bounding box center [926, 197] width 88 height 15
